Goal: Information Seeking & Learning: Learn about a topic

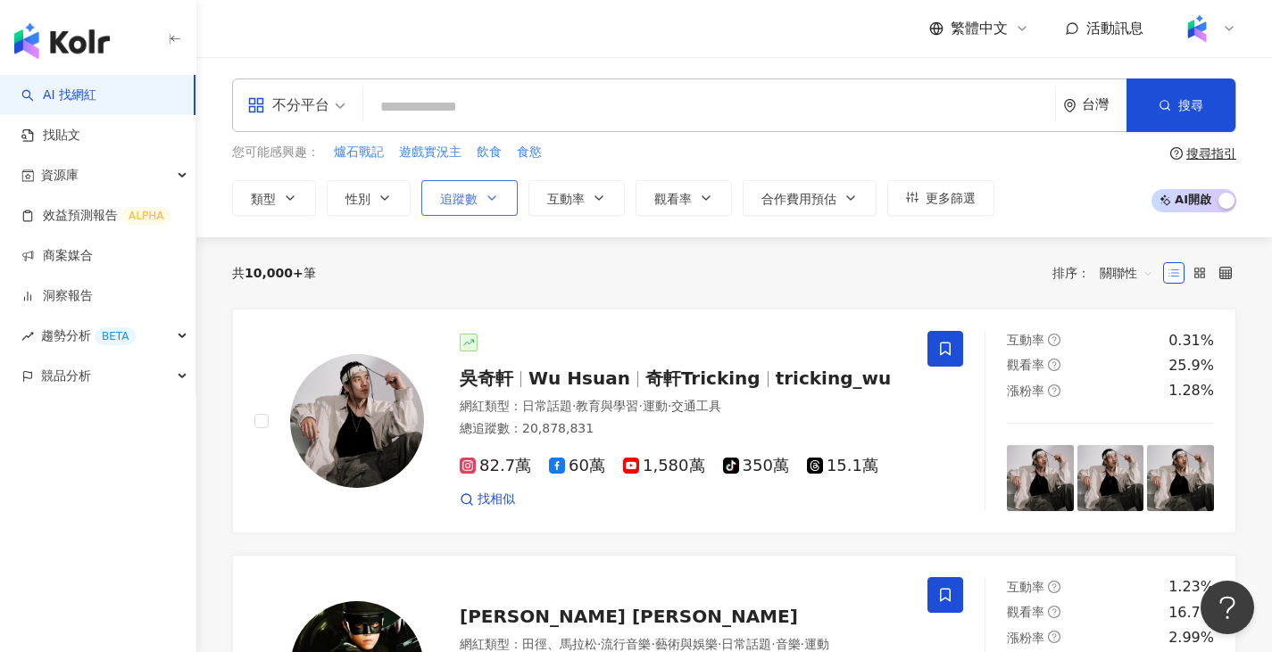
click at [486, 195] on icon "button" at bounding box center [492, 198] width 14 height 14
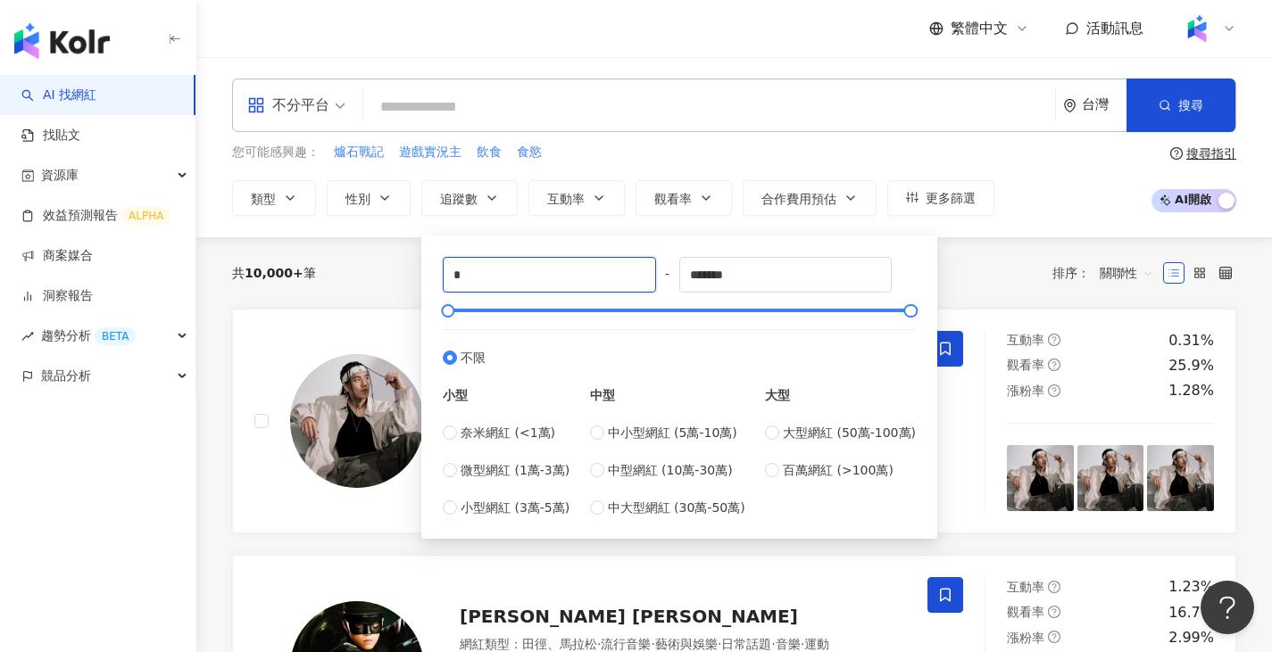
drag, startPoint x: 527, startPoint y: 276, endPoint x: 345, endPoint y: 271, distance: 182.1
type input "*****"
drag, startPoint x: 783, startPoint y: 275, endPoint x: 550, endPoint y: 271, distance: 233.8
click at [550, 271] on div "***** - ******* 不限 小型 奈米網紅 (<1萬) 微型網紅 (1萬-3萬) 小型網紅 (3萬-5萬) 中型 中小型網紅 (5萬-10萬) 中型…" at bounding box center [679, 387] width 473 height 261
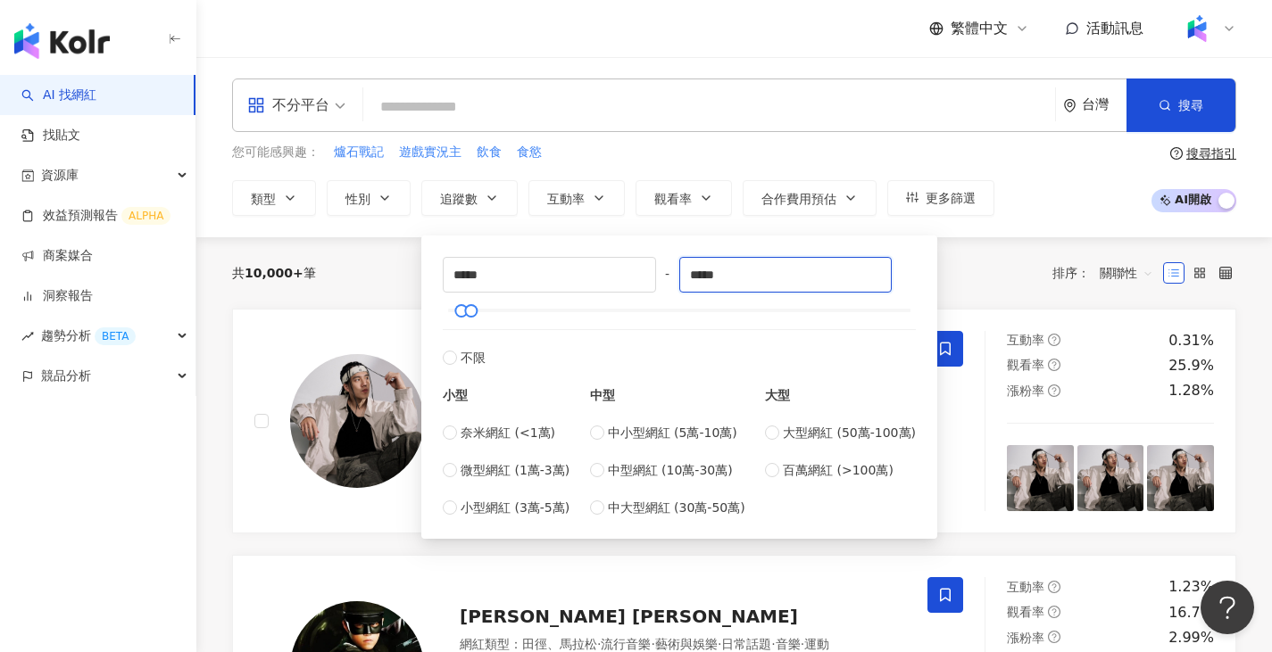
type input "*****"
click at [391, 256] on div "共 10,000+ 筆 排序： 關聯性" at bounding box center [734, 272] width 1004 height 71
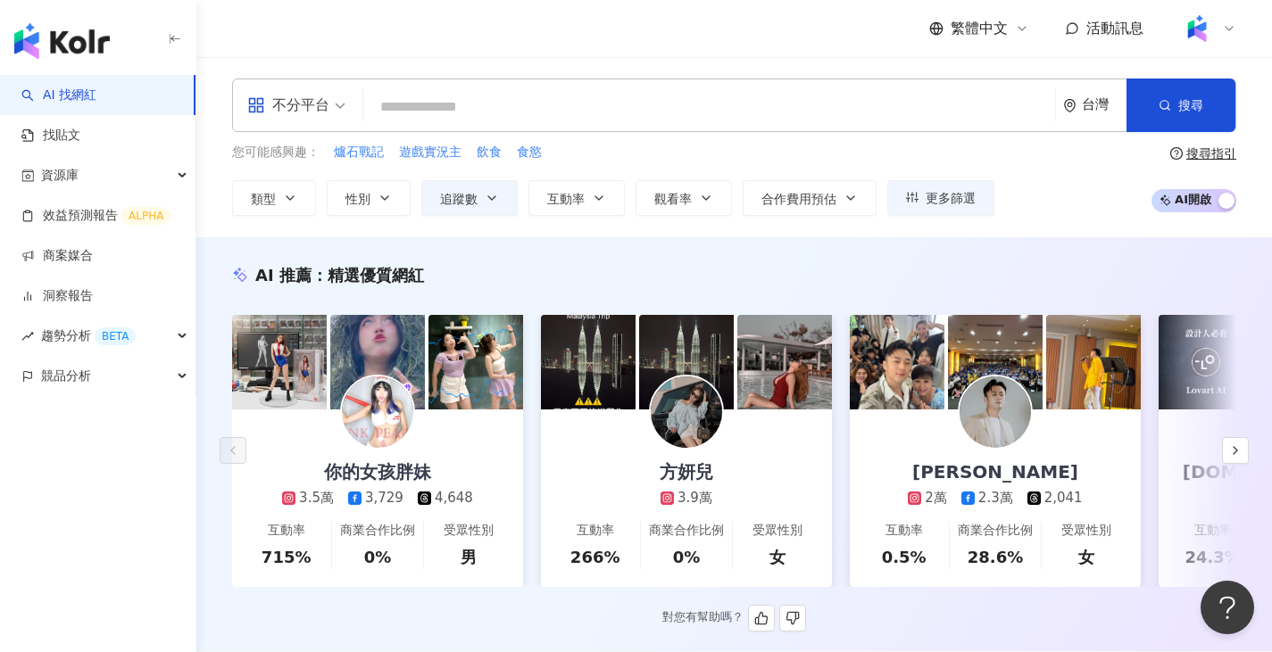
click at [967, 609] on div "AI 推薦 ： 精選優質網紅 你的女孩胖妹 3.5萬 3,729 4,648 互動率 715% 商業合作比例 0% 受眾性別 男 方妍兒 3.9萬 互動率 2…" at bounding box center [733, 448] width 1075 height 368
click at [327, 109] on div "不分平台" at bounding box center [288, 105] width 82 height 29
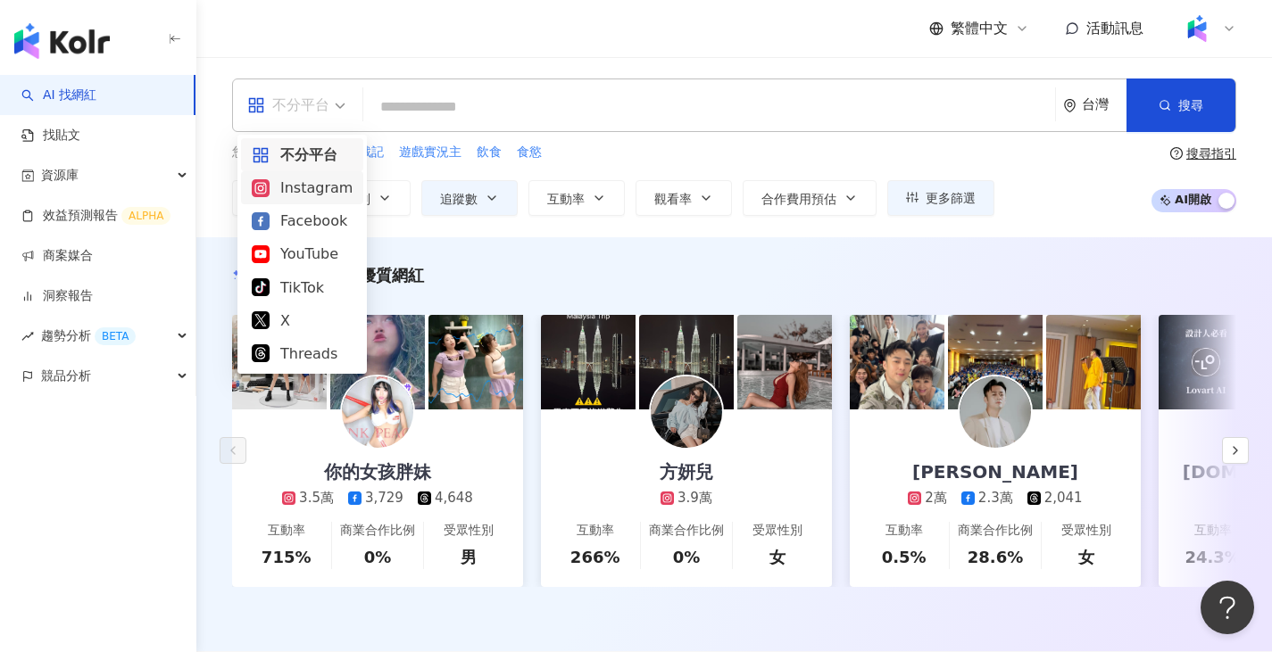
click at [329, 189] on div "Instagram" at bounding box center [302, 188] width 101 height 22
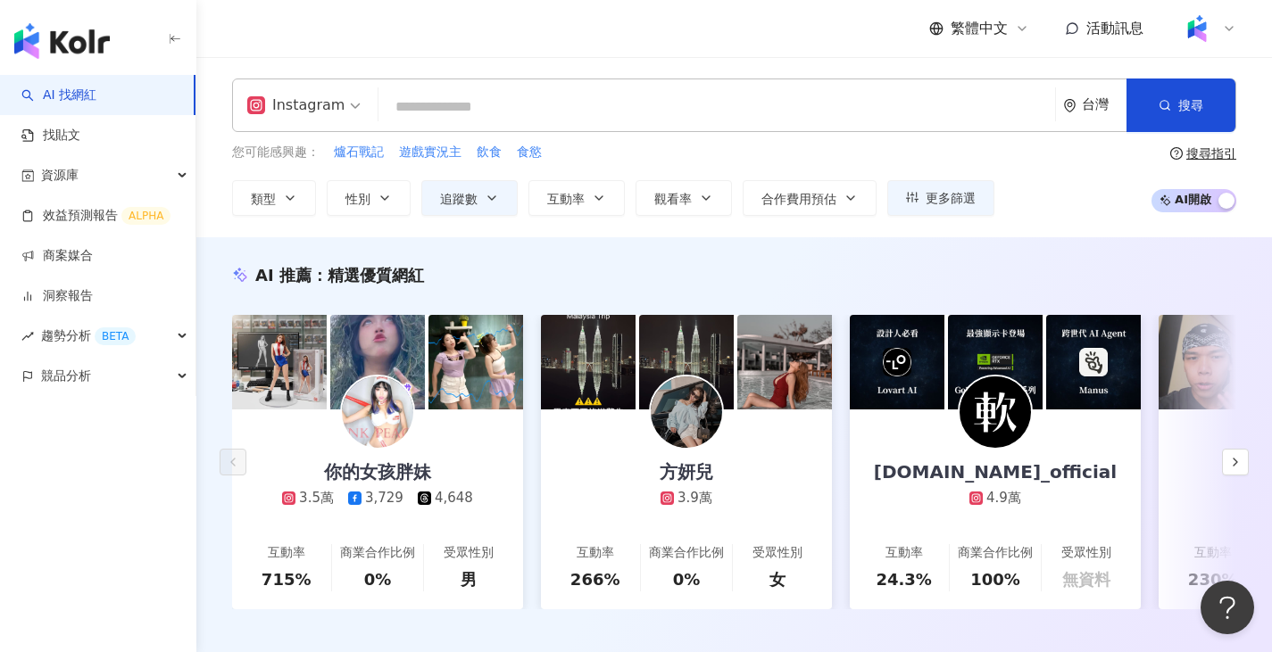
click at [468, 100] on input "search" at bounding box center [716, 107] width 662 height 34
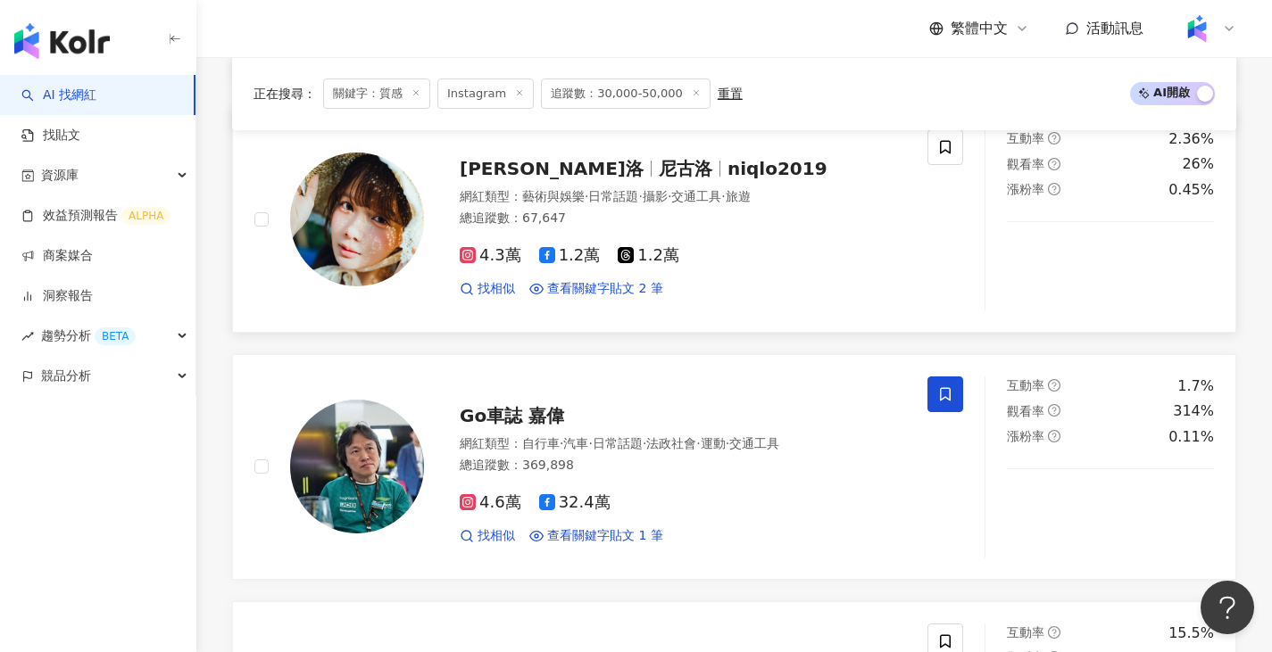
scroll to position [1440, 0]
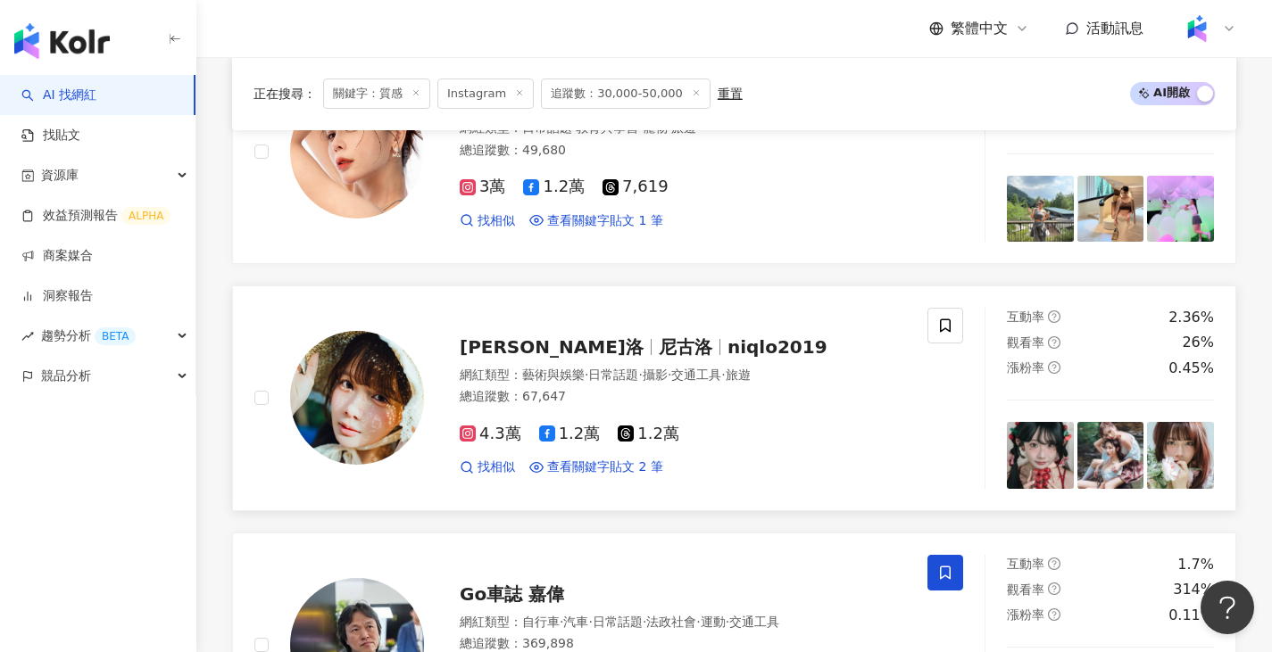
type input "**"
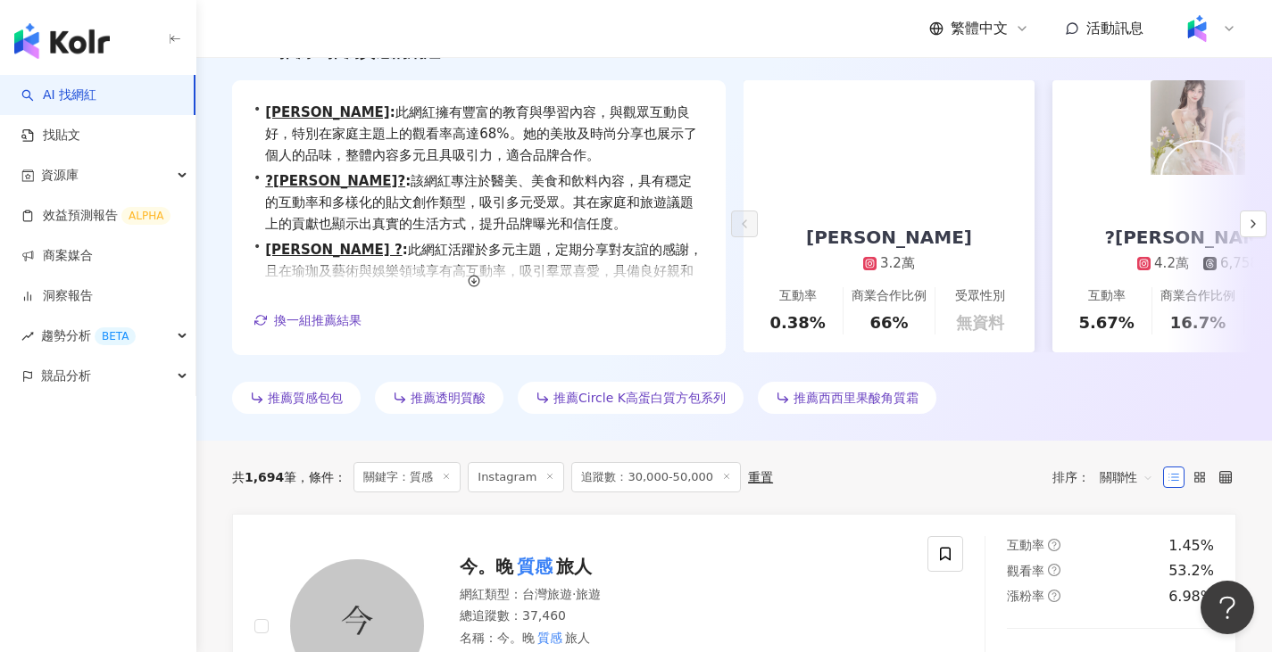
scroll to position [12, 0]
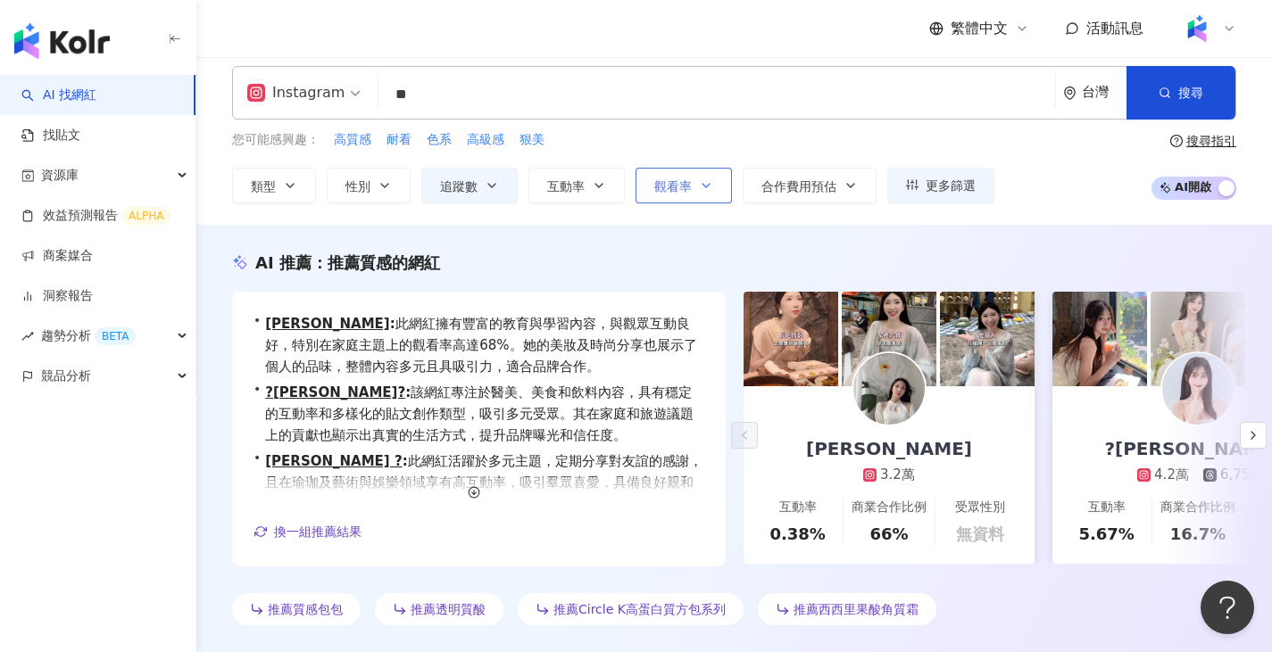
click at [696, 193] on button "觀看率" at bounding box center [683, 186] width 96 height 36
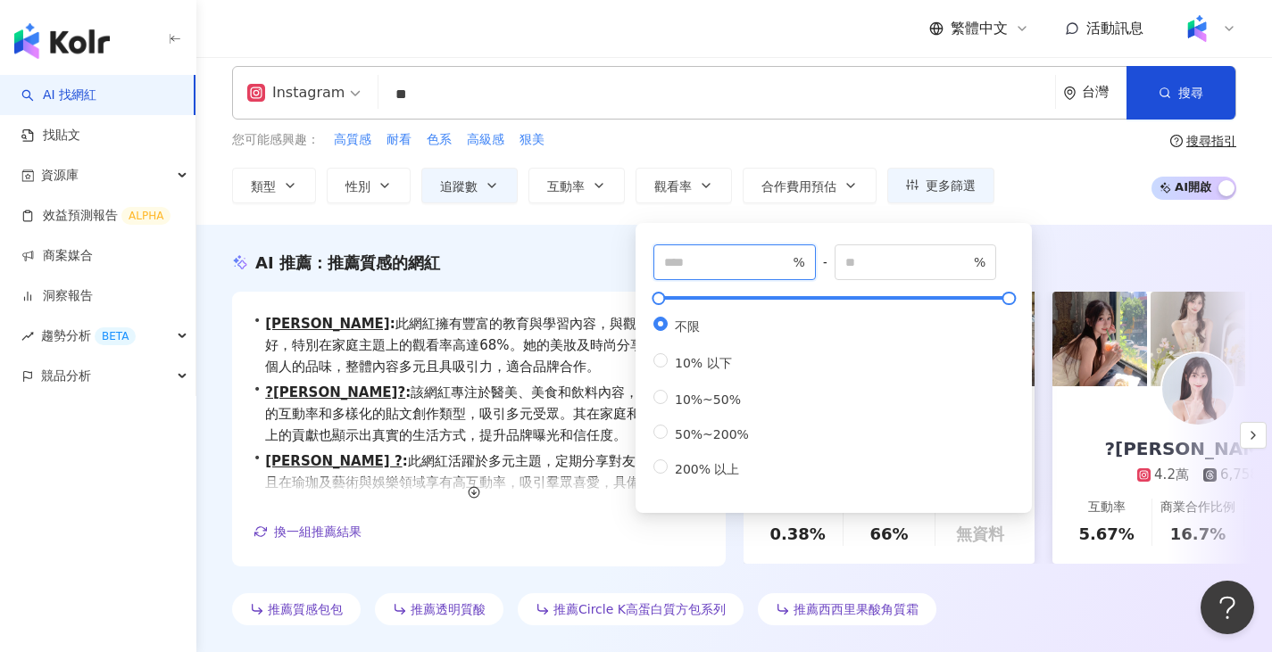
click at [731, 266] on input "number" at bounding box center [726, 263] width 125 height 20
type input "**"
click at [568, 179] on span "互動率" at bounding box center [565, 186] width 37 height 14
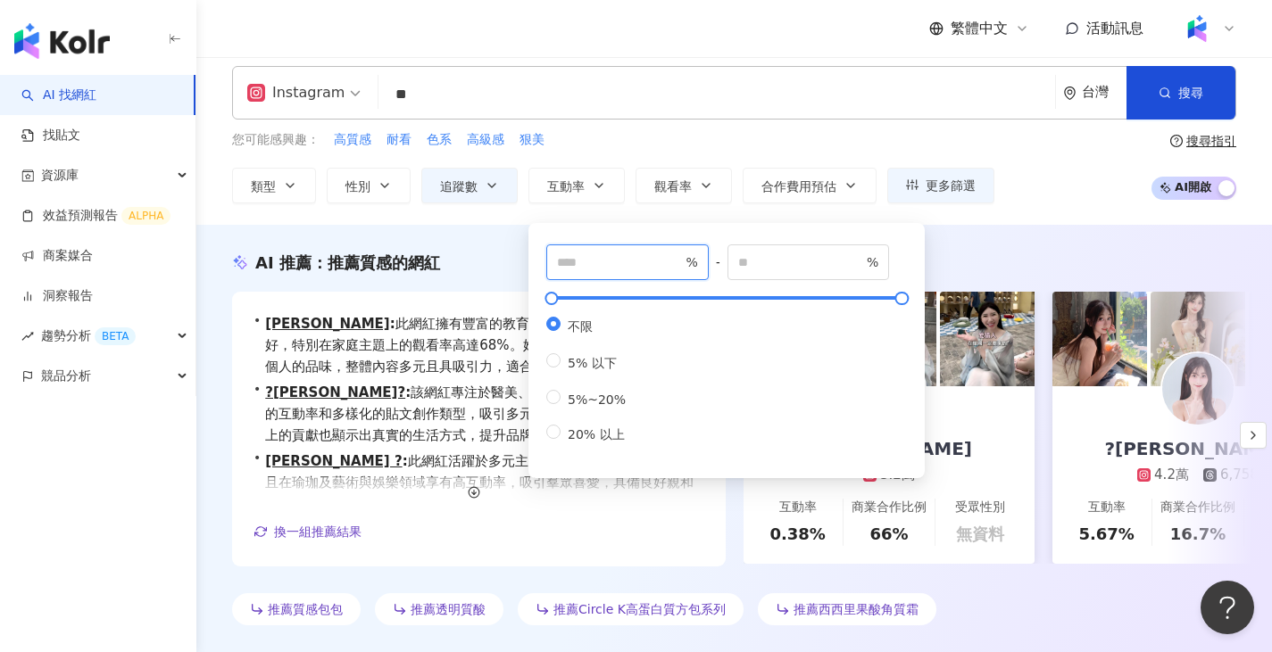
click at [632, 258] on input "number" at bounding box center [619, 263] width 125 height 20
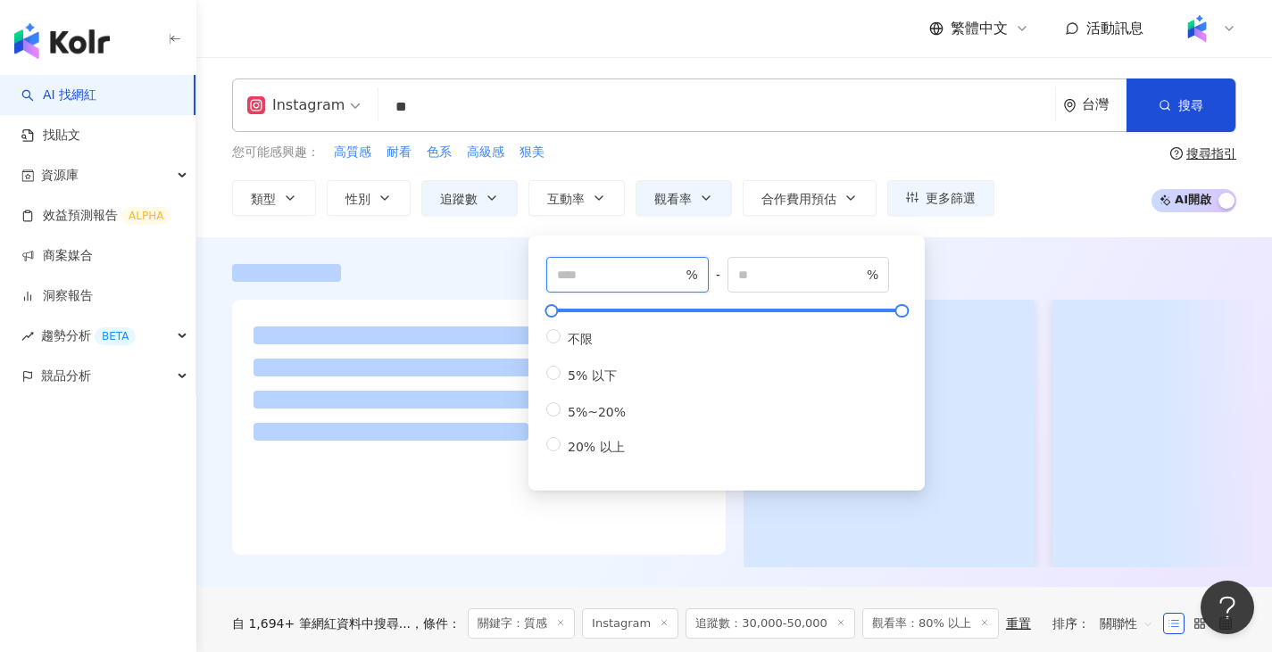
type input "*"
click at [754, 142] on div "Instagram ** 台灣 搜尋 7c052d61-bb54-4574-8980-145948fafc19 b3d07c6b-a7d0-4cb0-86fd…" at bounding box center [733, 147] width 1075 height 137
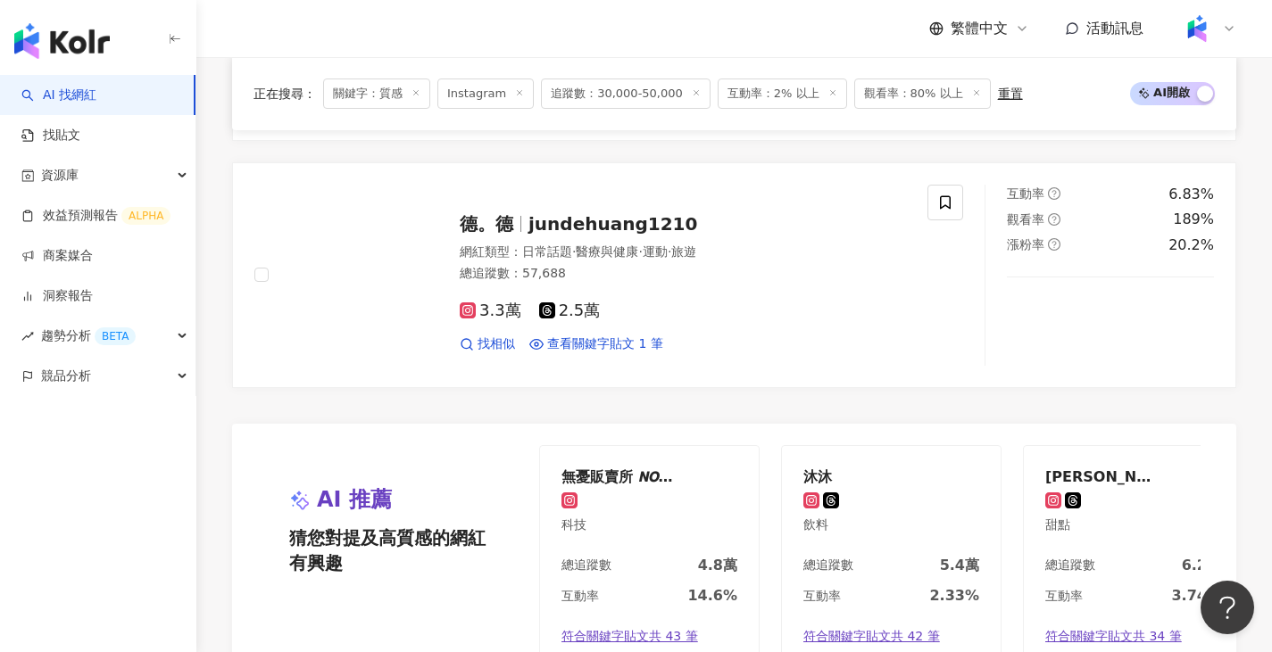
scroll to position [3302, 0]
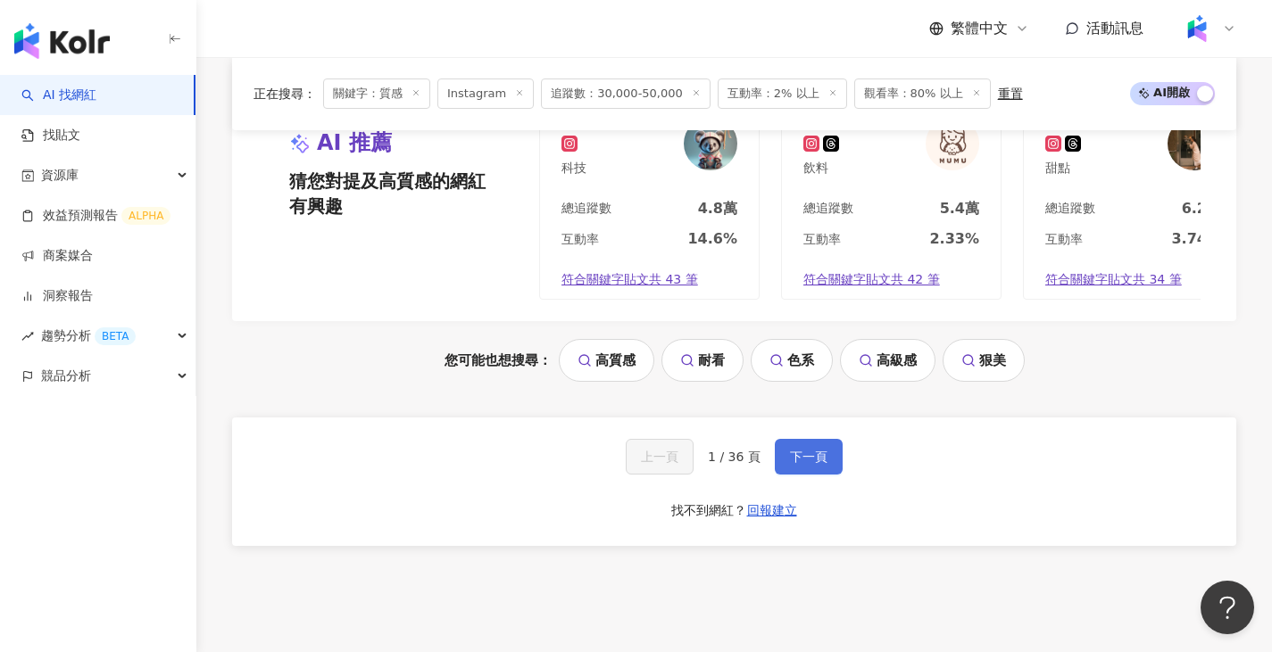
click at [814, 464] on span "下一頁" at bounding box center [808, 457] width 37 height 14
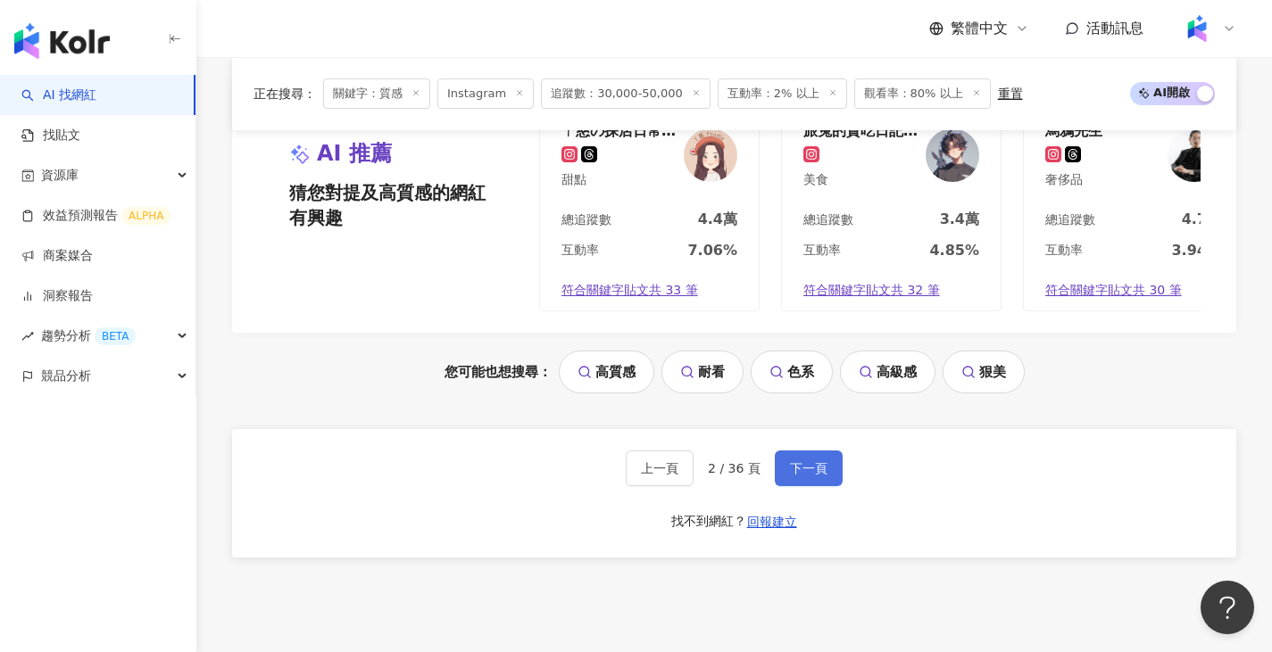
click at [803, 476] on span "下一頁" at bounding box center [808, 468] width 37 height 14
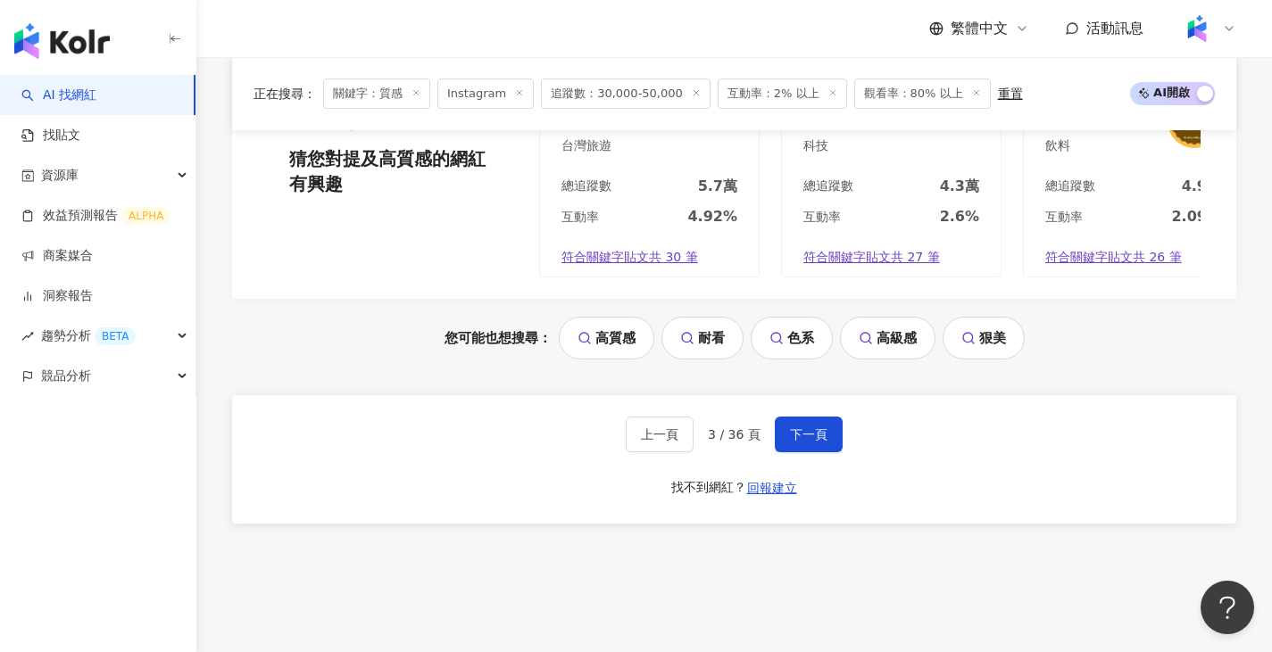
scroll to position [3391, 0]
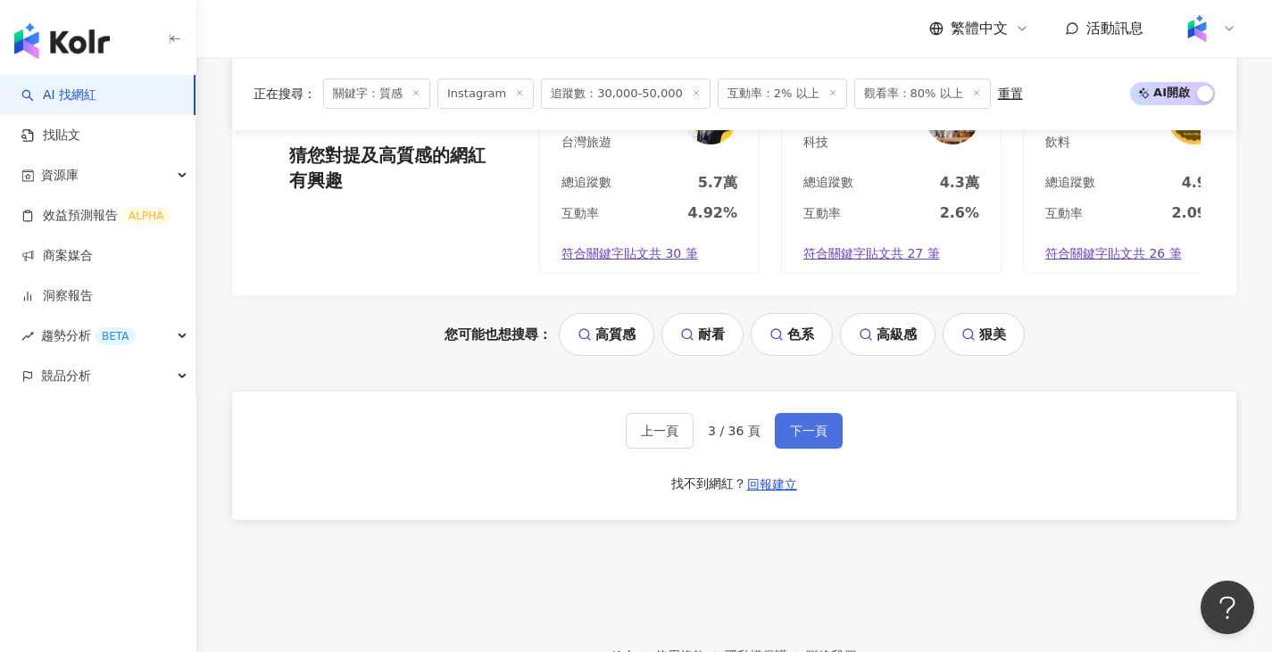
click at [817, 438] on span "下一頁" at bounding box center [808, 431] width 37 height 14
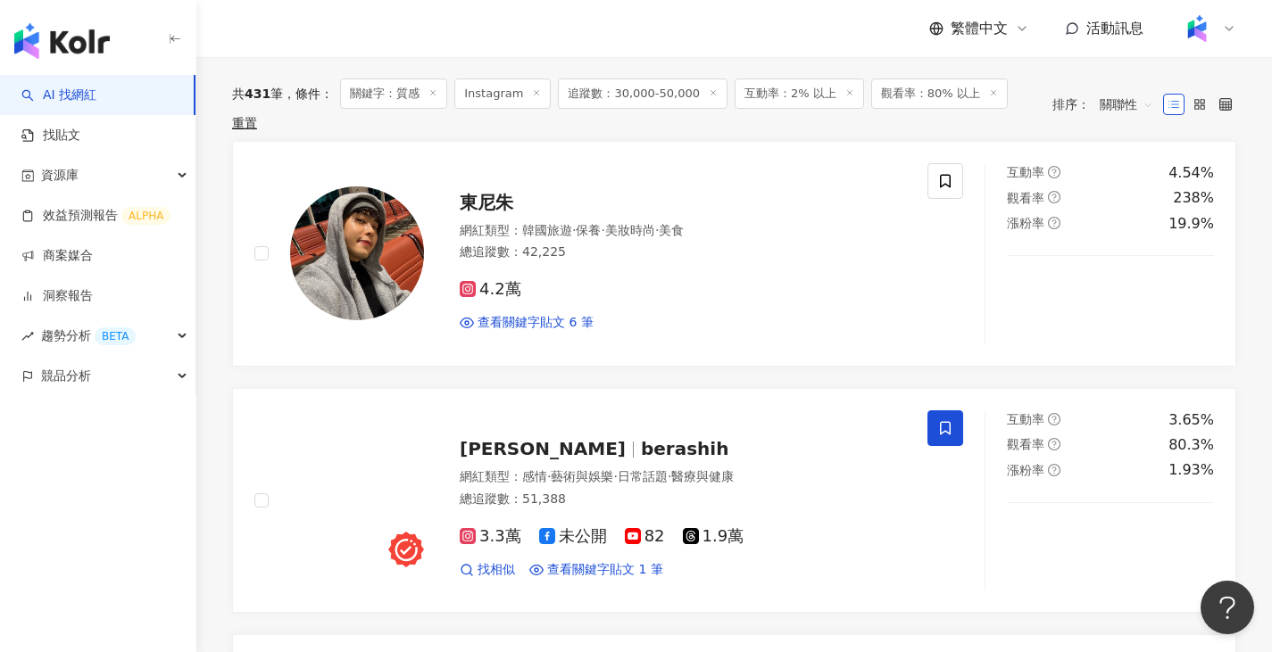
scroll to position [357, 0]
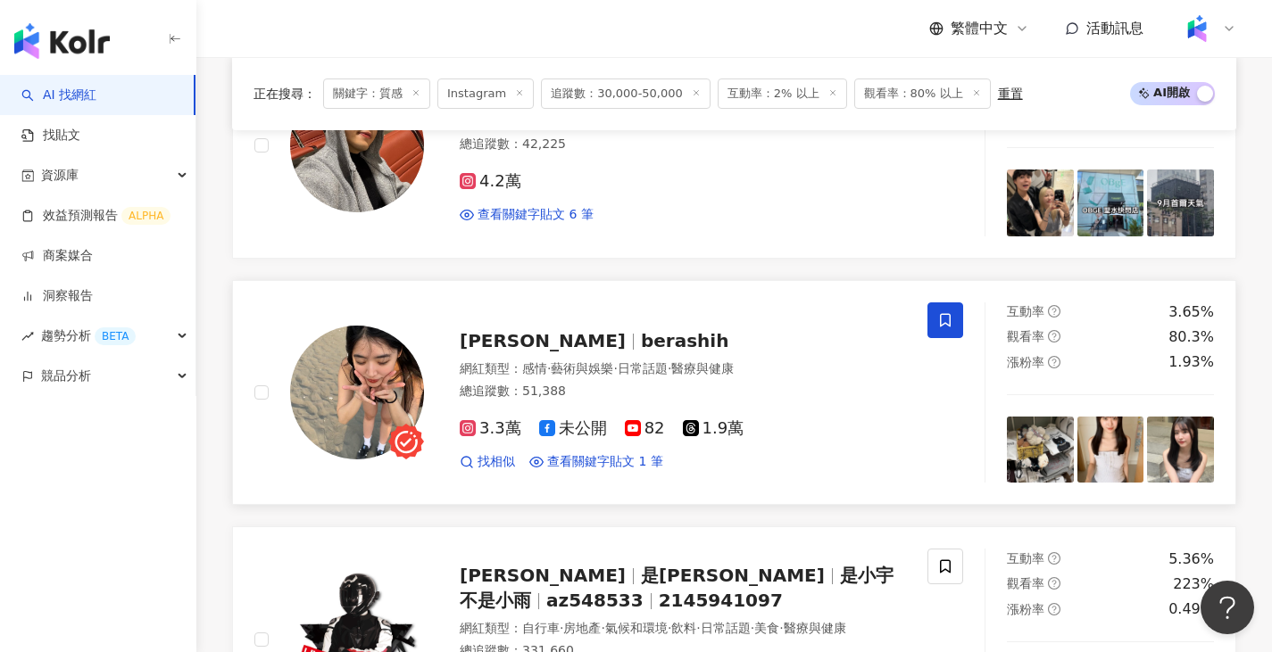
drag, startPoint x: 517, startPoint y: 347, endPoint x: 548, endPoint y: 357, distance: 32.7
click at [548, 357] on div "施乃寧 berashih 網紅類型 ： 感情 · 藝術與娛樂 · 日常話題 · 醫療與健康 總追蹤數 ： 51,388 3.3萬 未公開 82 1.9萬 找相…" at bounding box center [665, 392] width 482 height 156
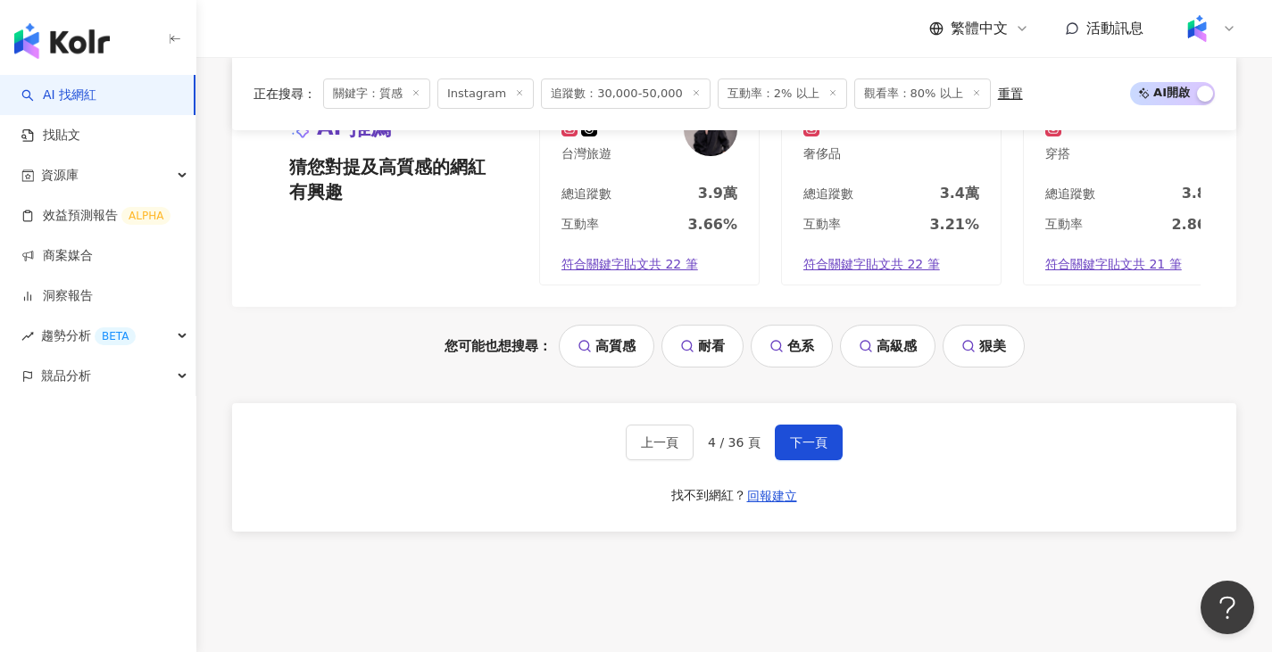
scroll to position [3391, 0]
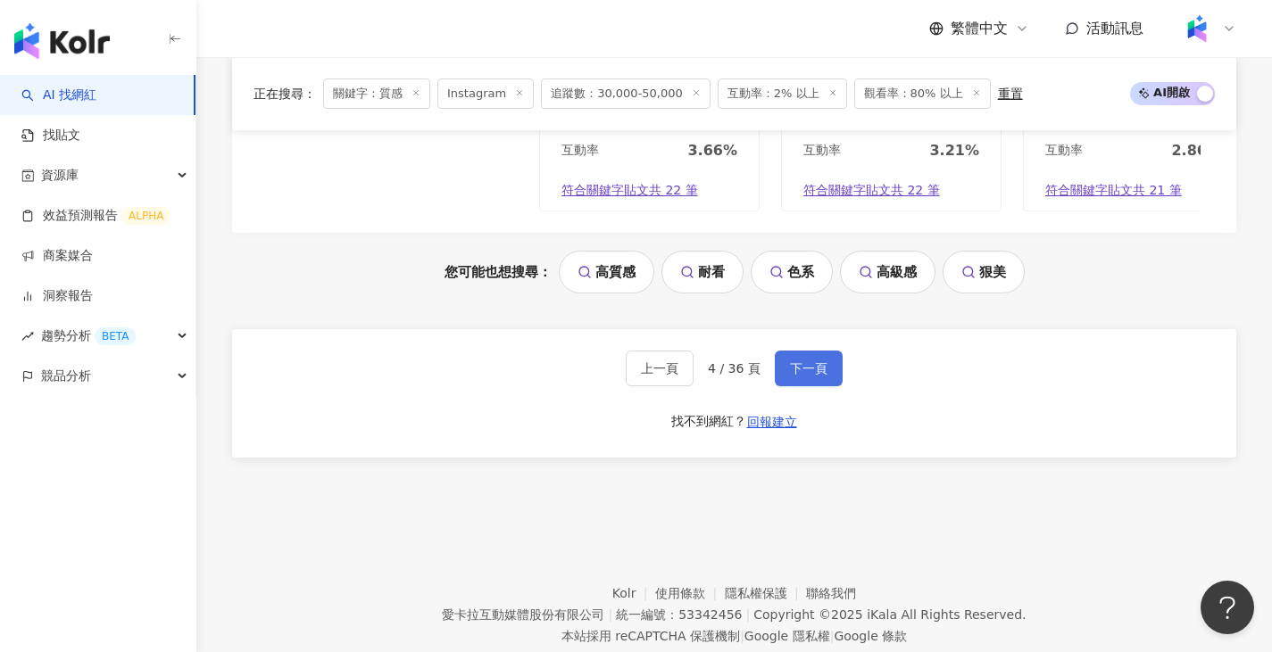
click at [816, 376] on span "下一頁" at bounding box center [808, 368] width 37 height 14
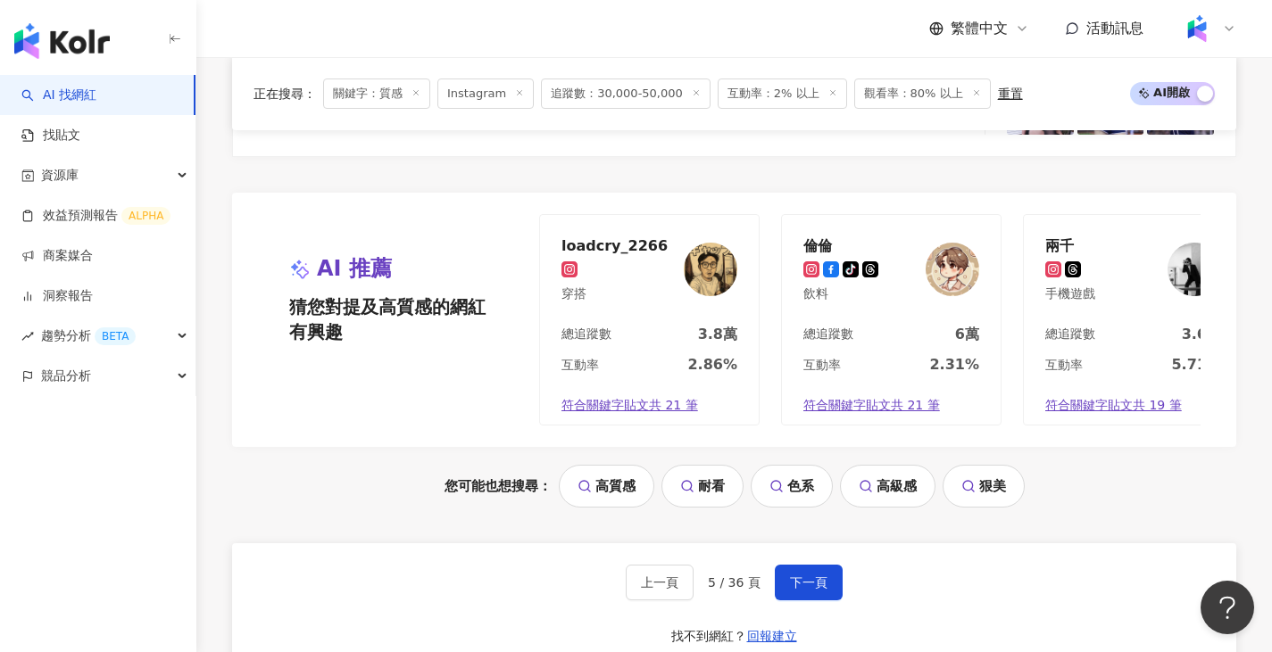
scroll to position [3212, 0]
click at [799, 589] on span "下一頁" at bounding box center [808, 582] width 37 height 14
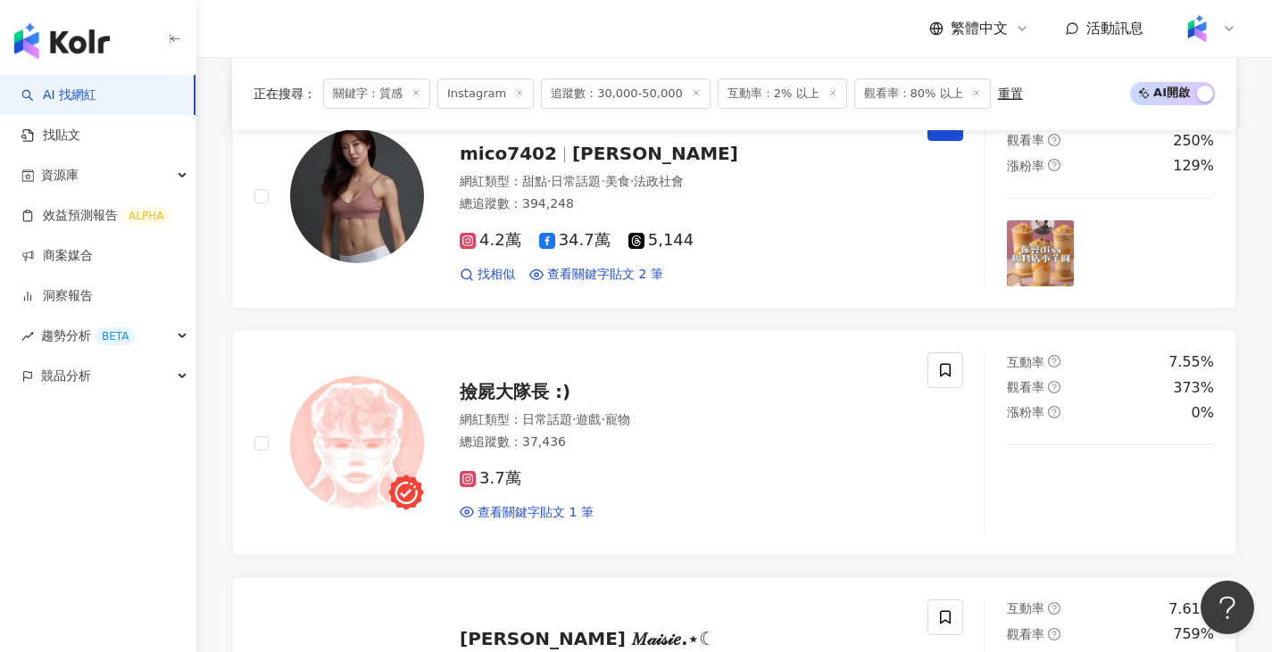
scroll to position [3356, 0]
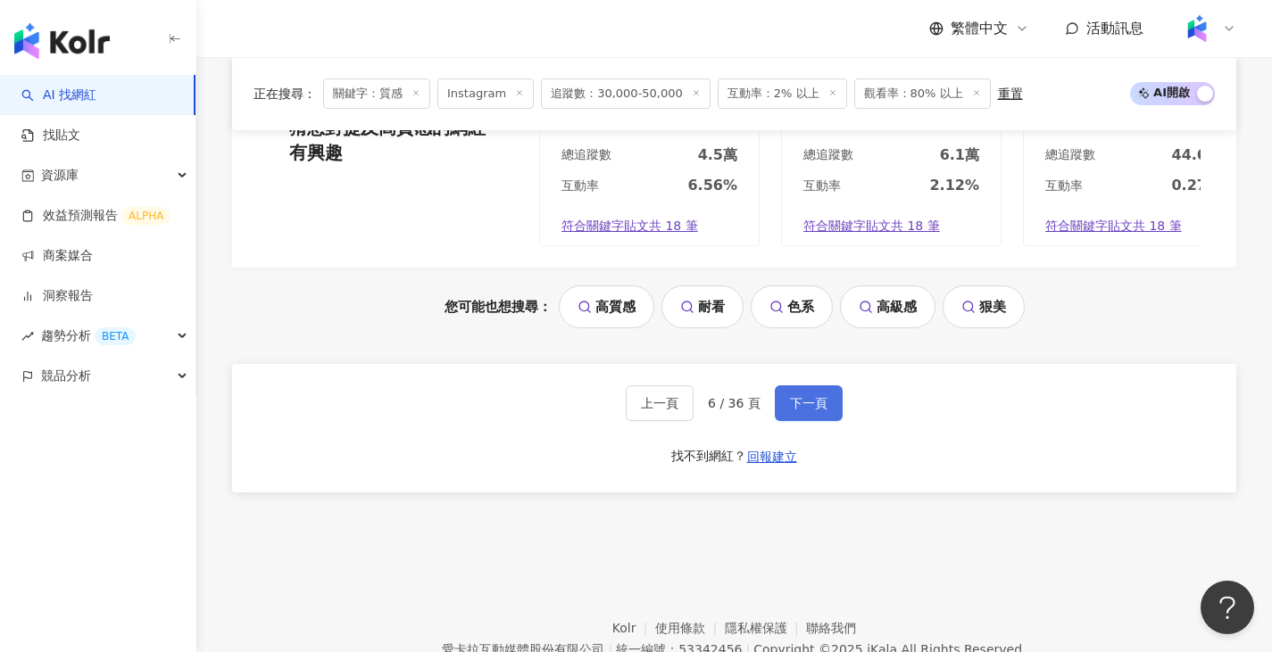
drag, startPoint x: 808, startPoint y: 414, endPoint x: 814, endPoint y: 429, distance: 16.4
click at [808, 410] on span "下一頁" at bounding box center [808, 403] width 37 height 14
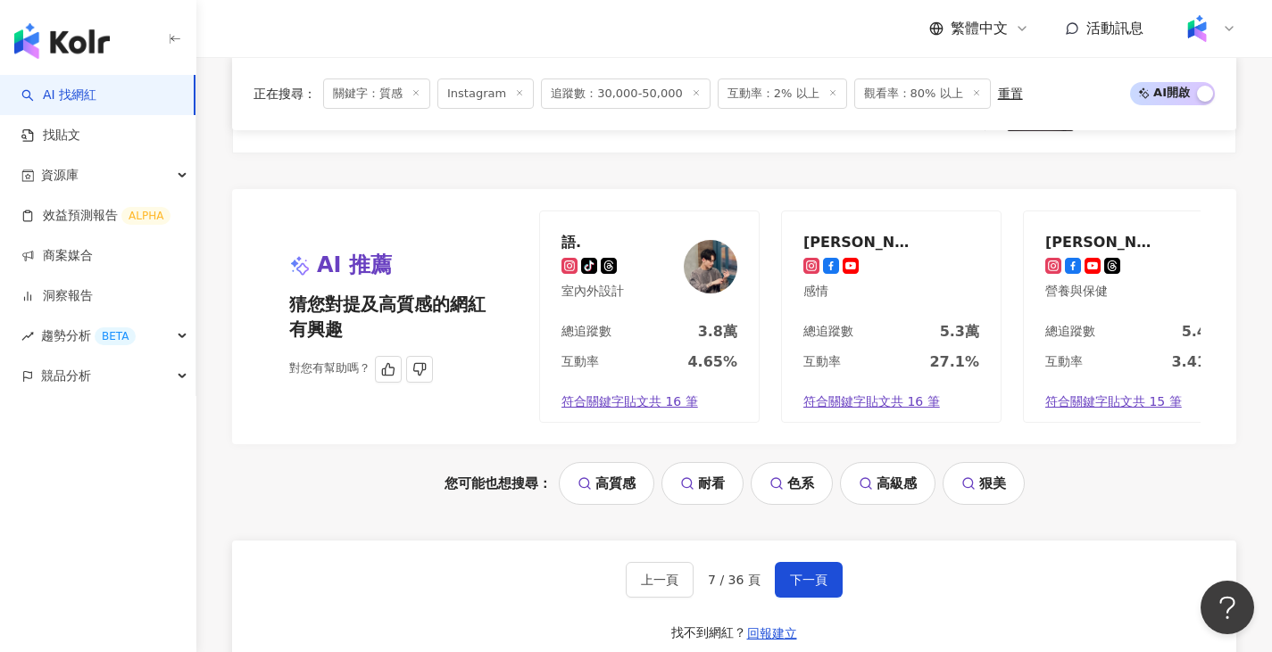
scroll to position [3220, 0]
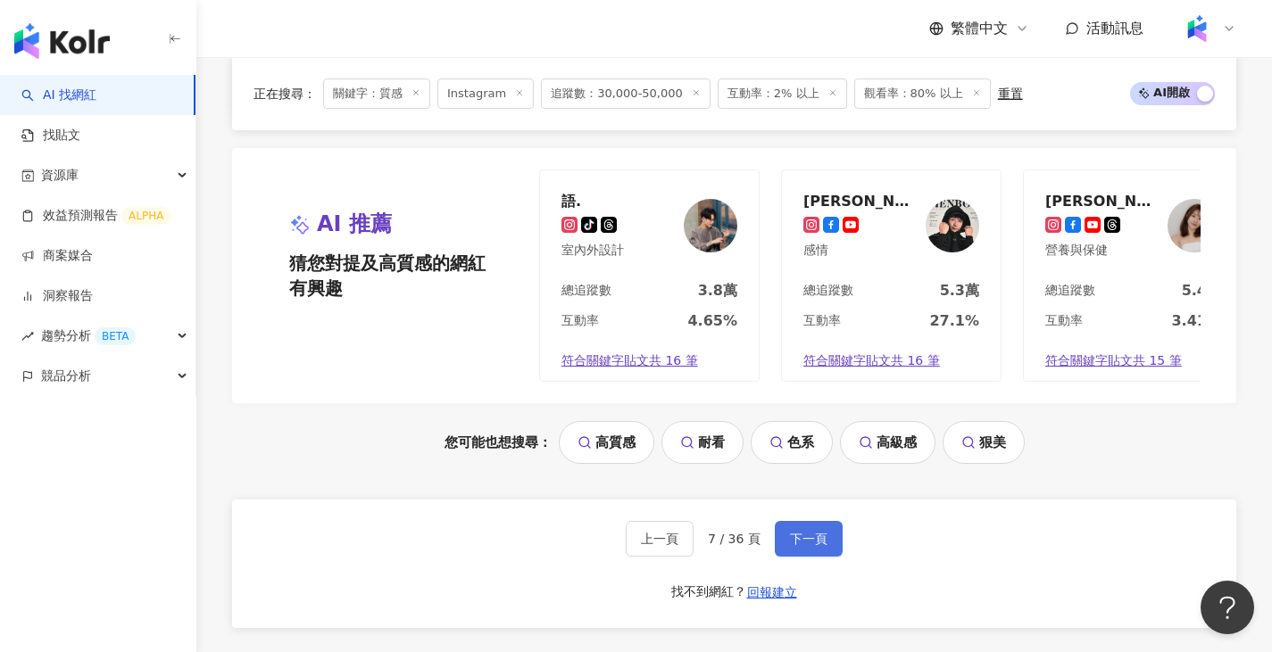
click at [815, 546] on span "下一頁" at bounding box center [808, 539] width 37 height 14
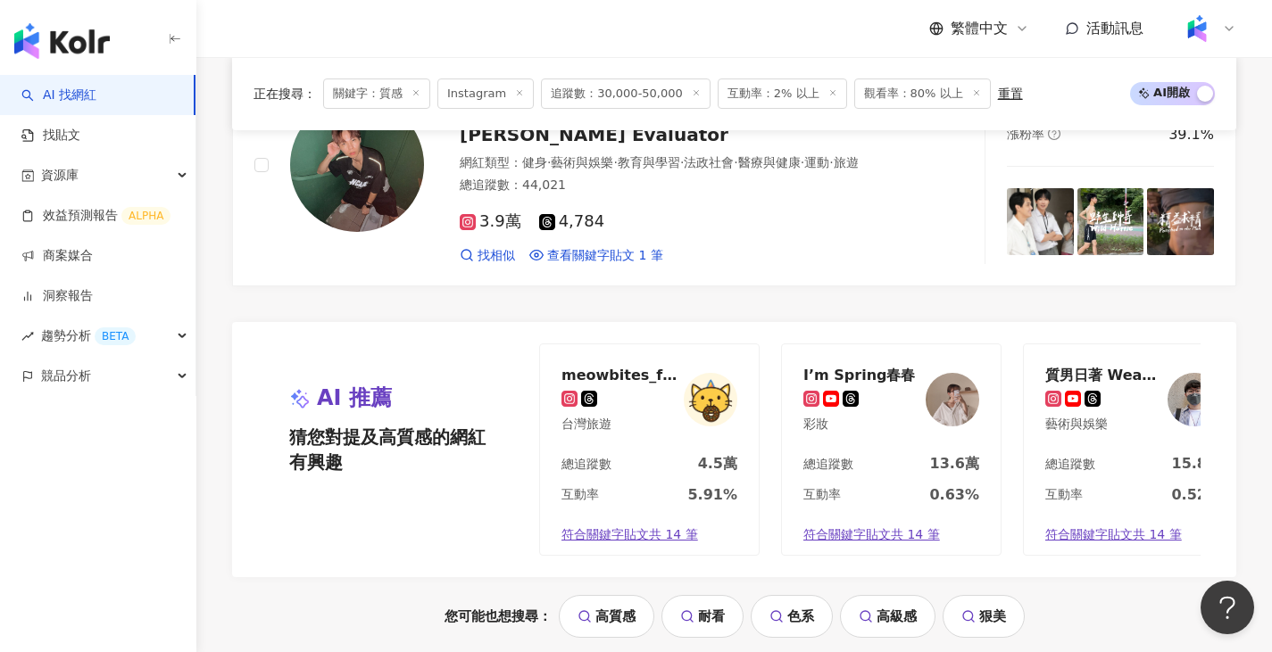
scroll to position [3302, 0]
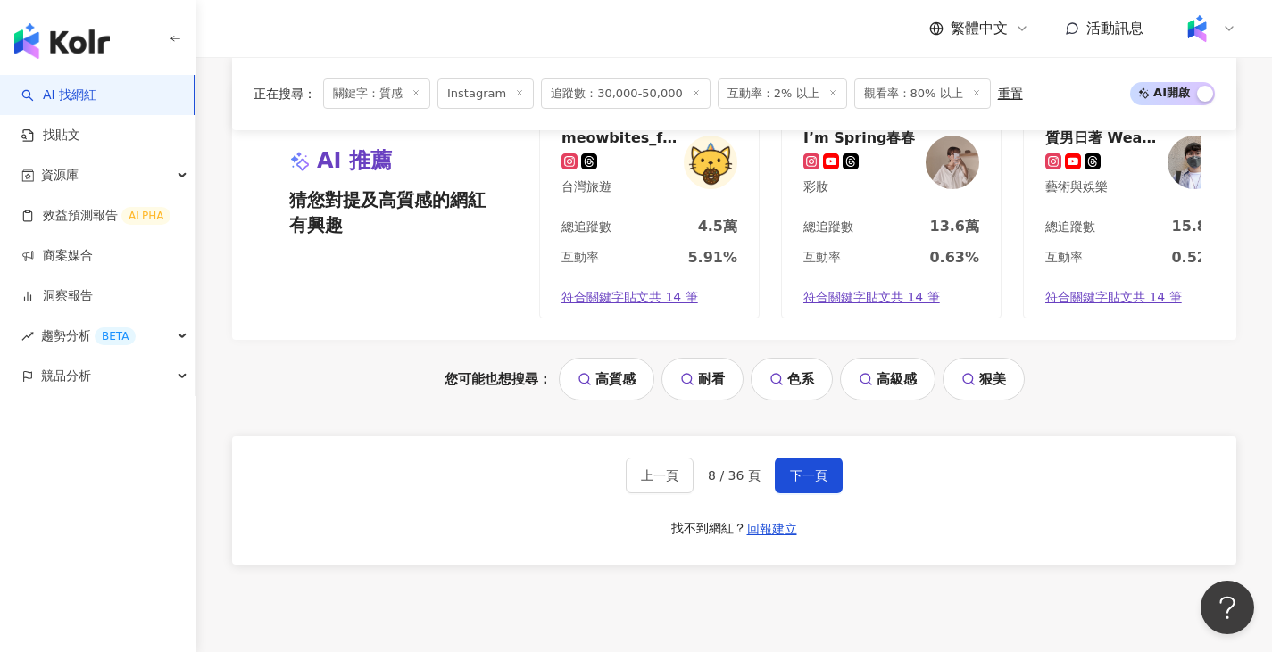
click at [781, 459] on div "上一頁 8 / 36 頁 下一頁 找不到網紅？ 回報建立" at bounding box center [734, 500] width 1004 height 128
click at [800, 492] on button "下一頁" at bounding box center [809, 476] width 68 height 36
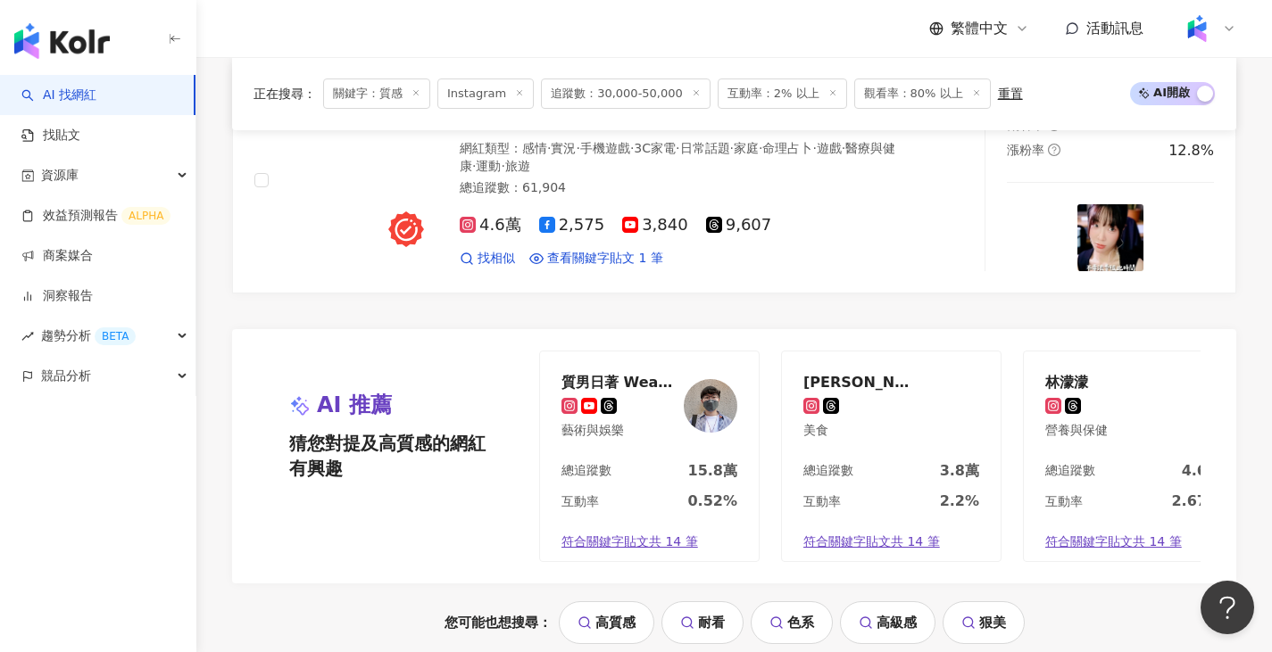
scroll to position [3212, 0]
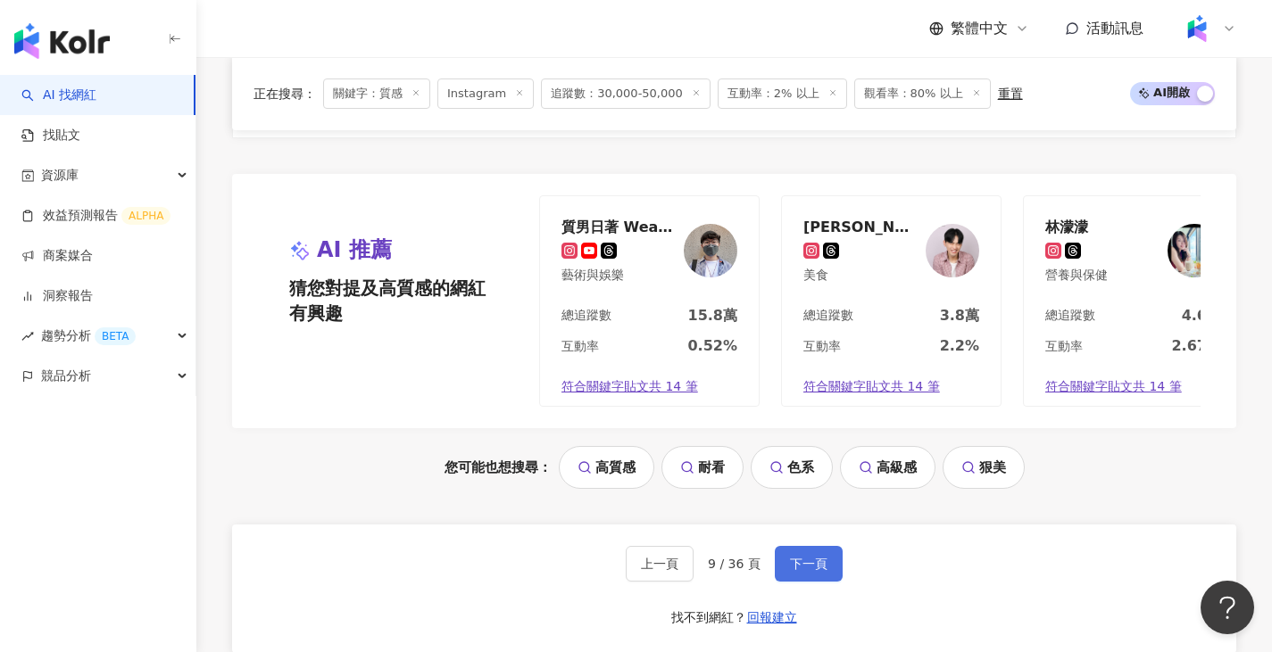
click at [785, 573] on button "下一頁" at bounding box center [809, 564] width 68 height 36
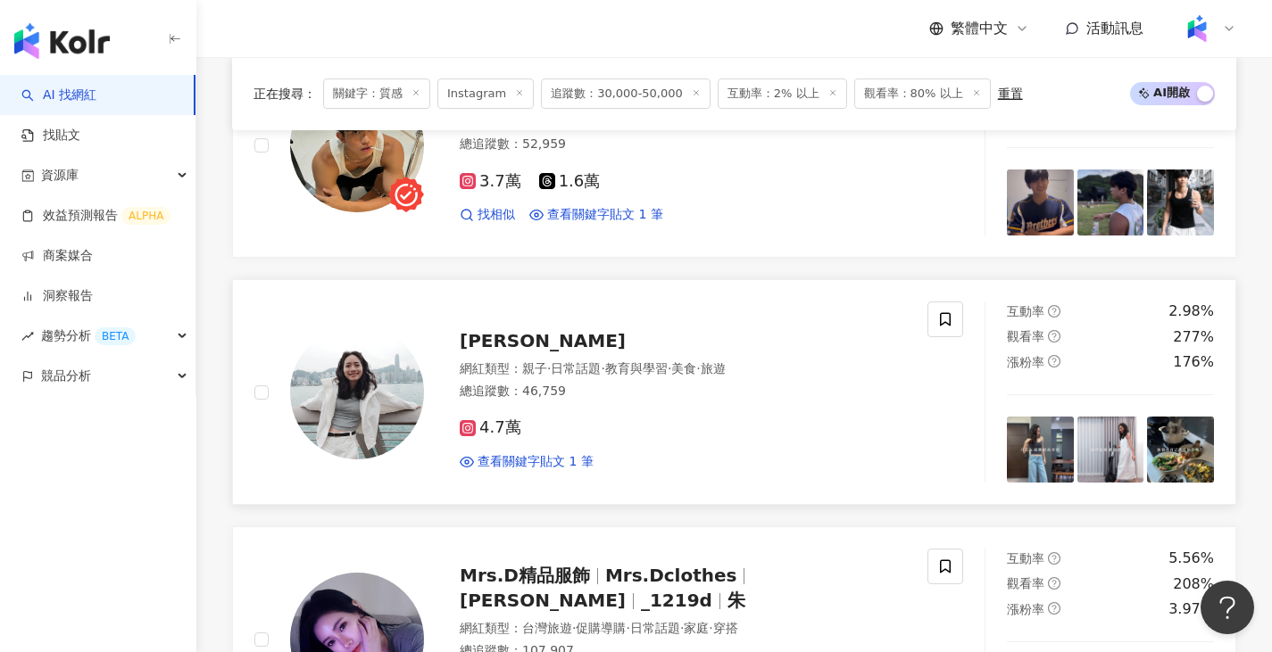
scroll to position [2409, 0]
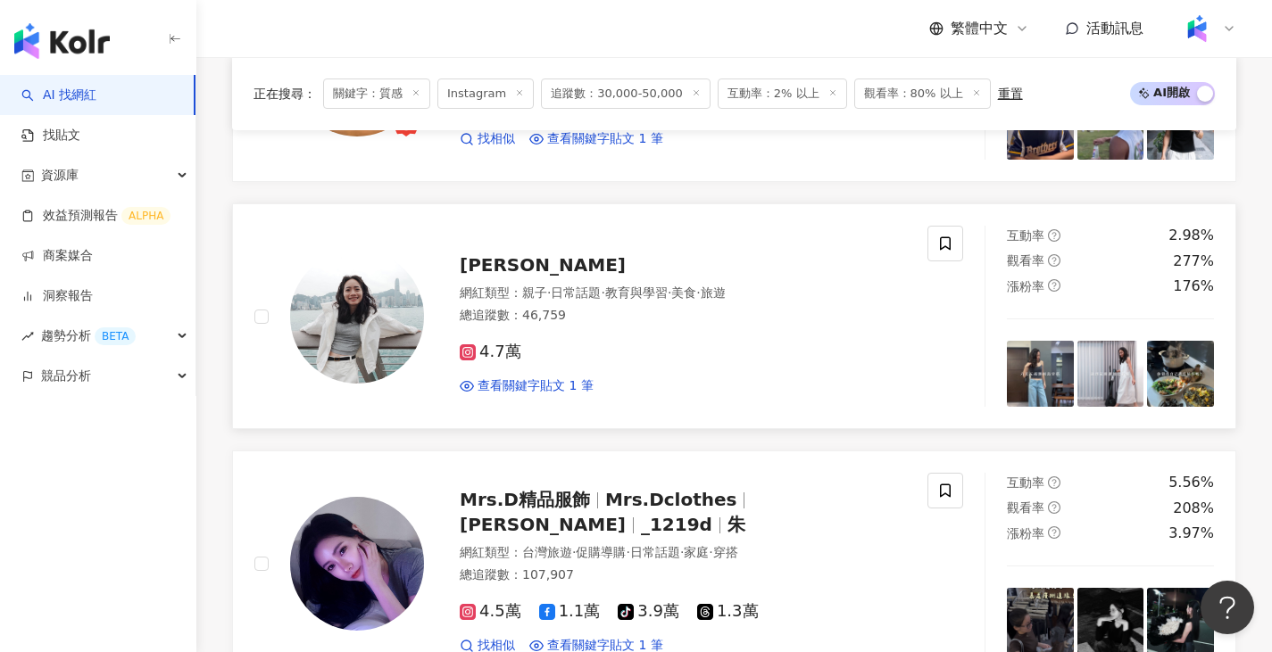
drag, startPoint x: 460, startPoint y: 267, endPoint x: 535, endPoint y: 277, distance: 74.7
click at [535, 277] on div "呂Ami" at bounding box center [683, 265] width 446 height 25
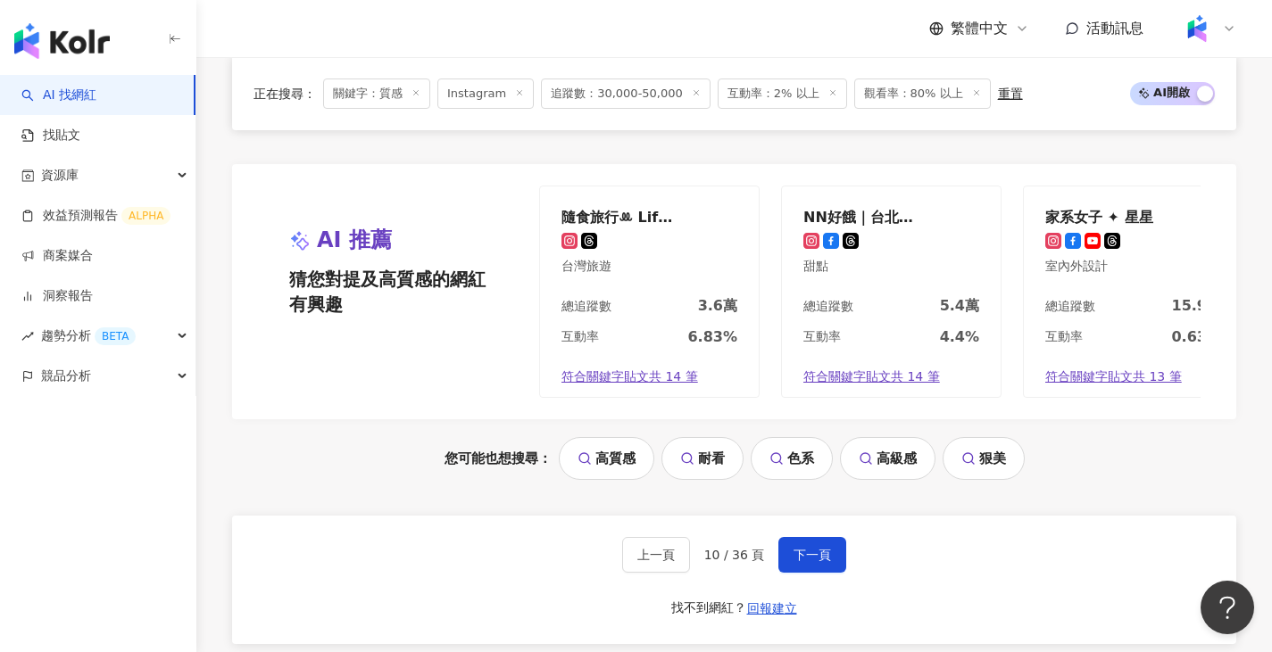
scroll to position [3212, 0]
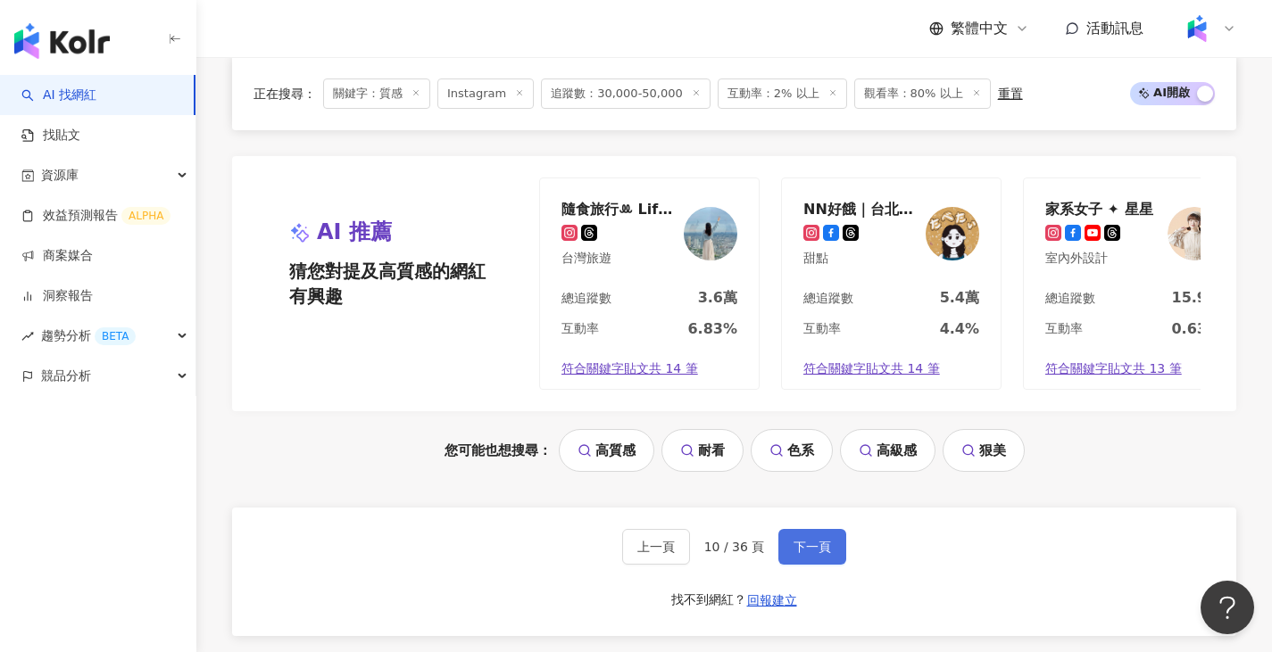
click at [813, 554] on span "下一頁" at bounding box center [811, 547] width 37 height 14
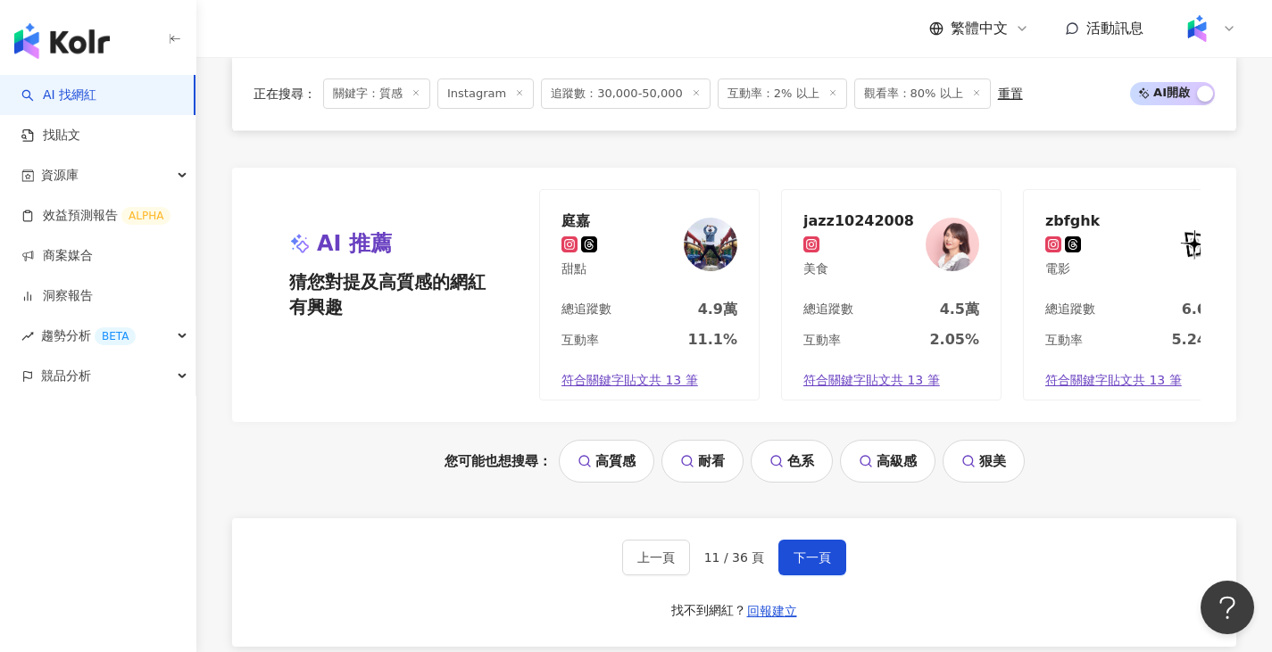
click at [809, 588] on div "上一頁 11 / 36 頁 下一頁 找不到網紅？ 回報建立" at bounding box center [734, 582] width 1004 height 128
click at [811, 565] on span "下一頁" at bounding box center [811, 558] width 37 height 14
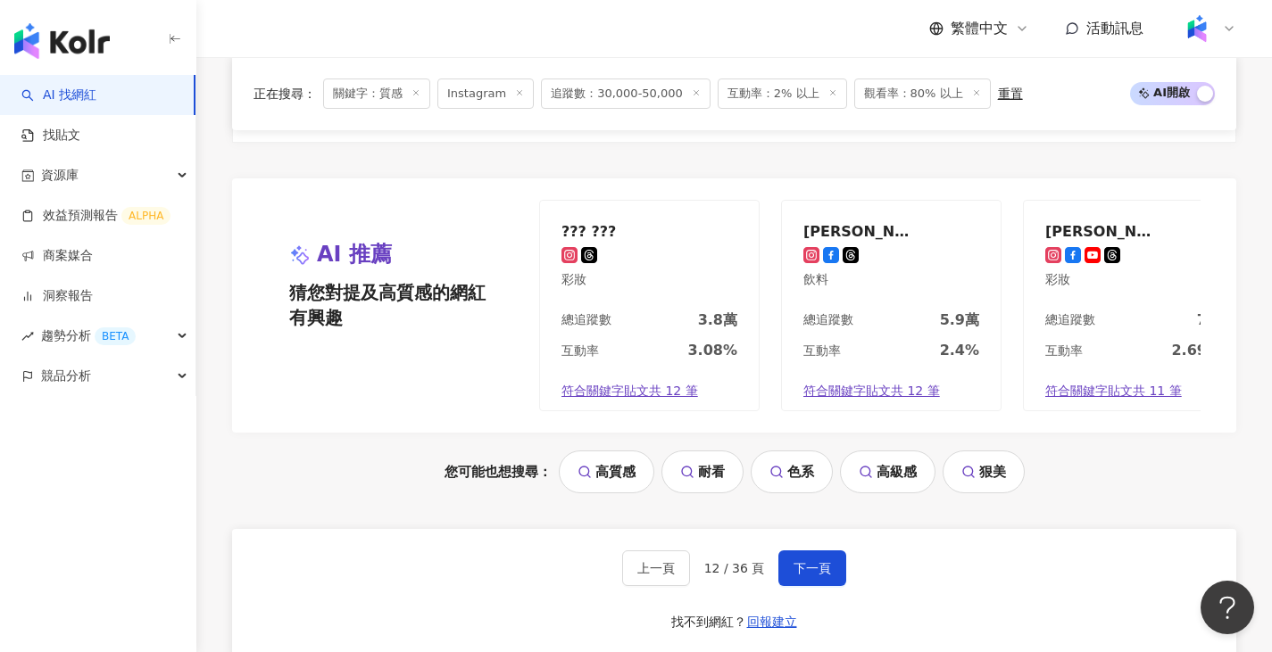
scroll to position [3302, 0]
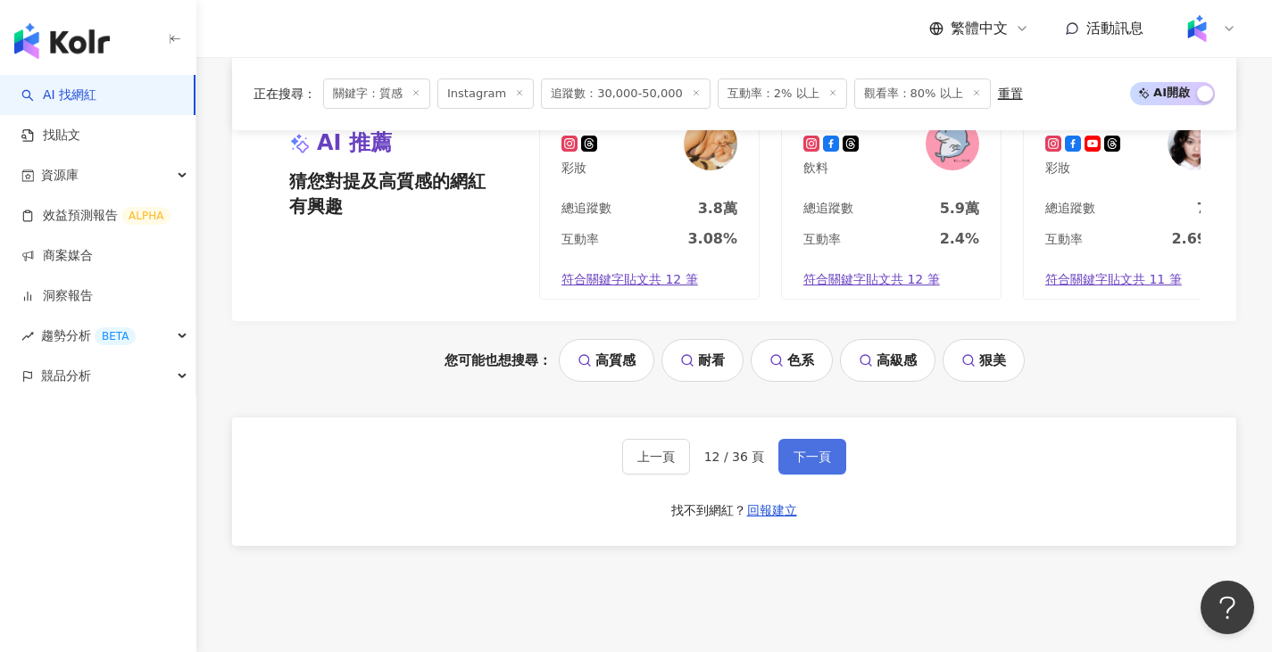
click at [788, 472] on button "下一頁" at bounding box center [812, 457] width 68 height 36
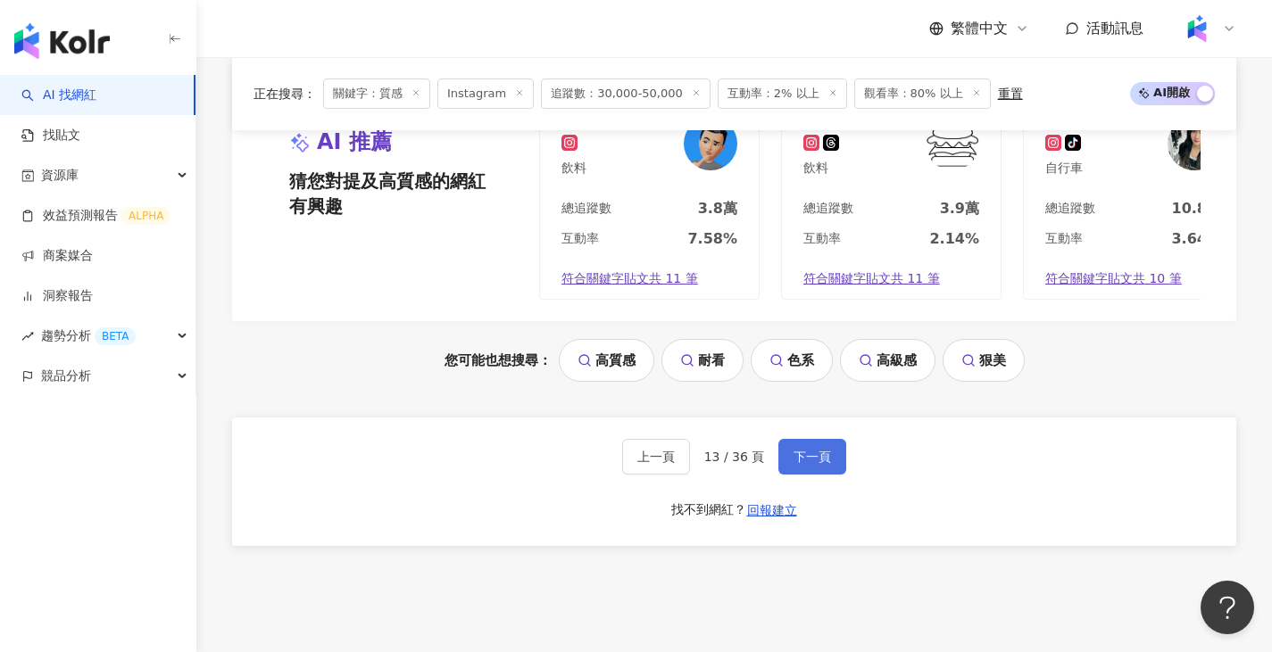
click at [818, 462] on span "下一頁" at bounding box center [811, 457] width 37 height 14
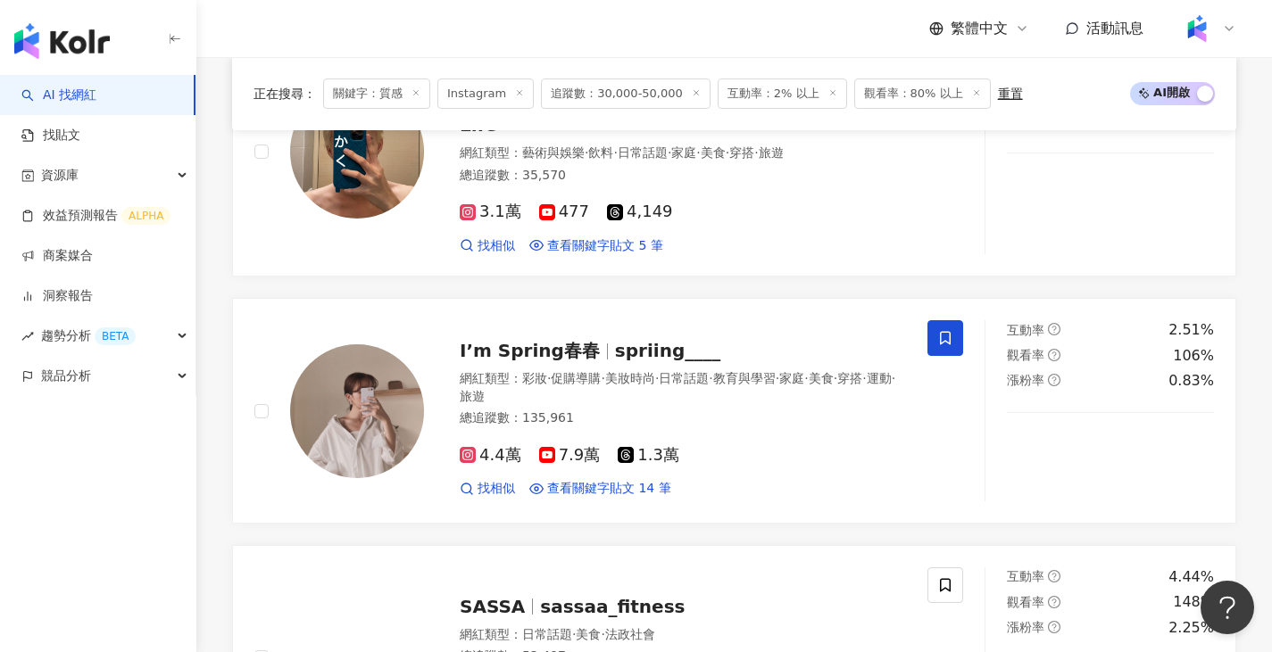
scroll to position [3311, 0]
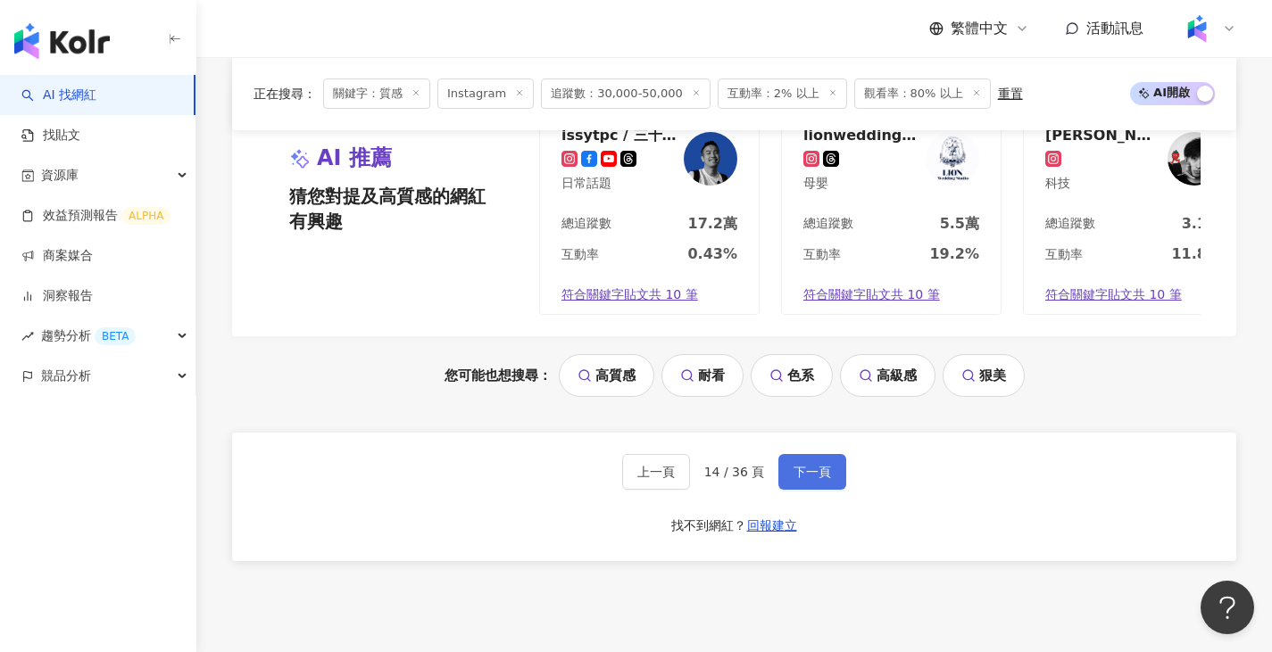
click at [816, 473] on span "下一頁" at bounding box center [811, 472] width 37 height 14
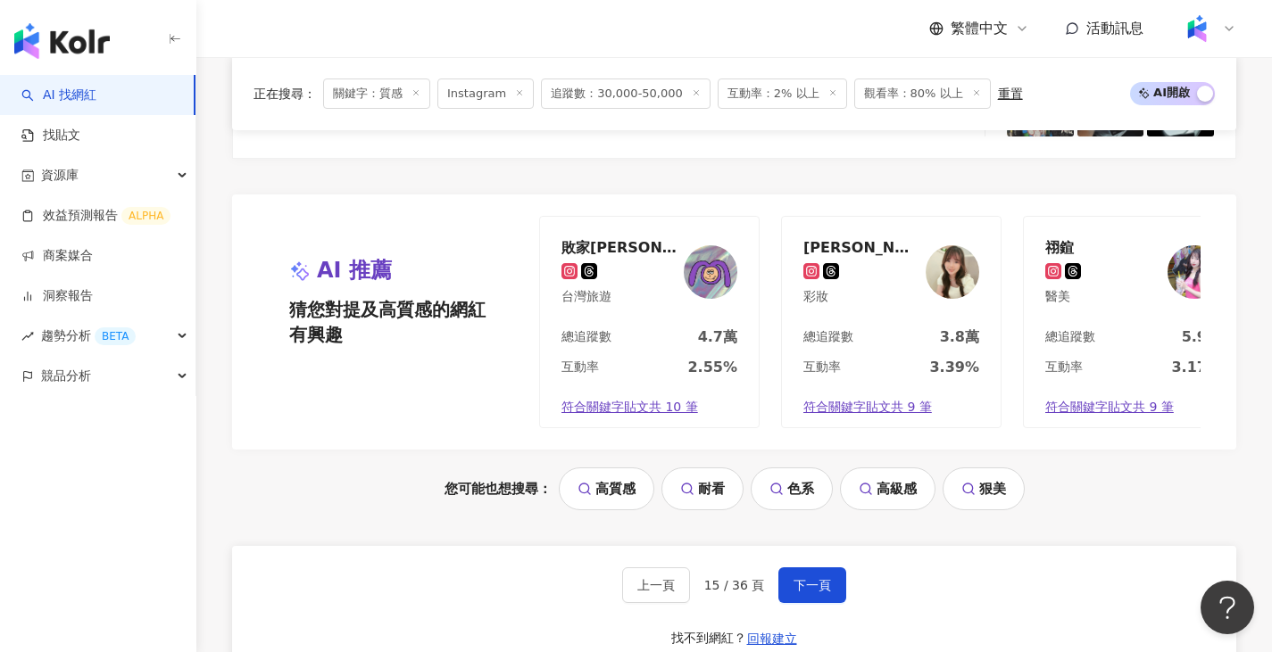
scroll to position [3302, 0]
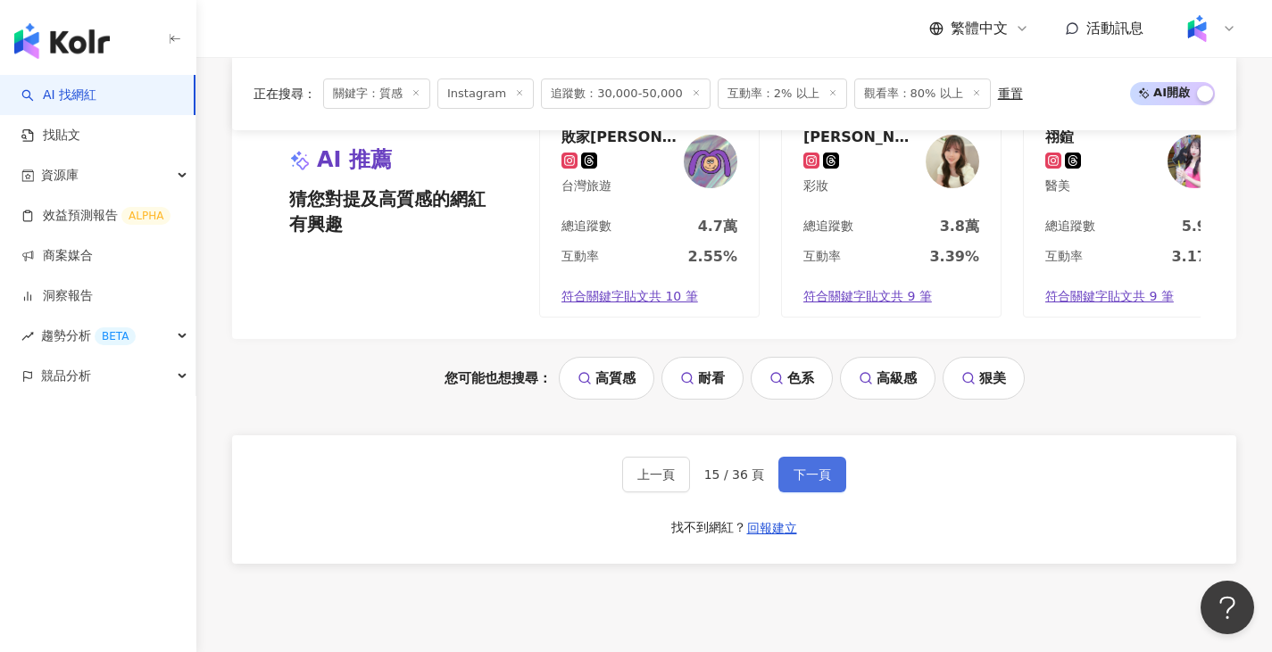
click at [799, 479] on button "下一頁" at bounding box center [812, 475] width 68 height 36
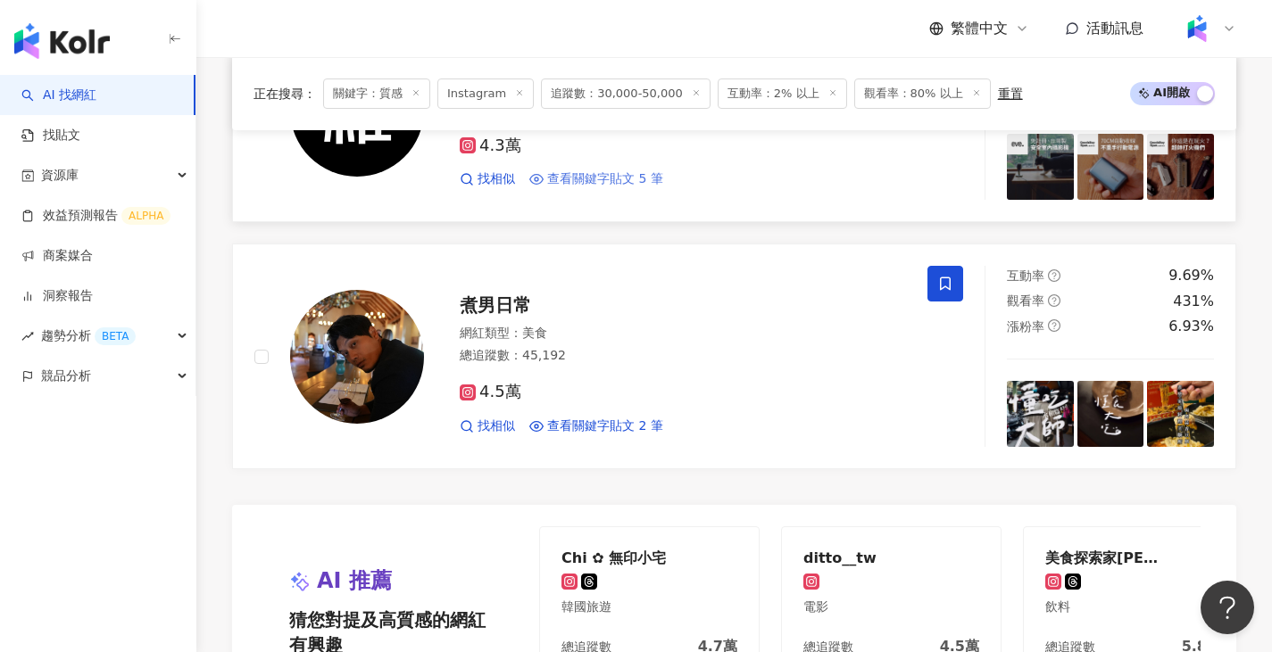
scroll to position [3220, 0]
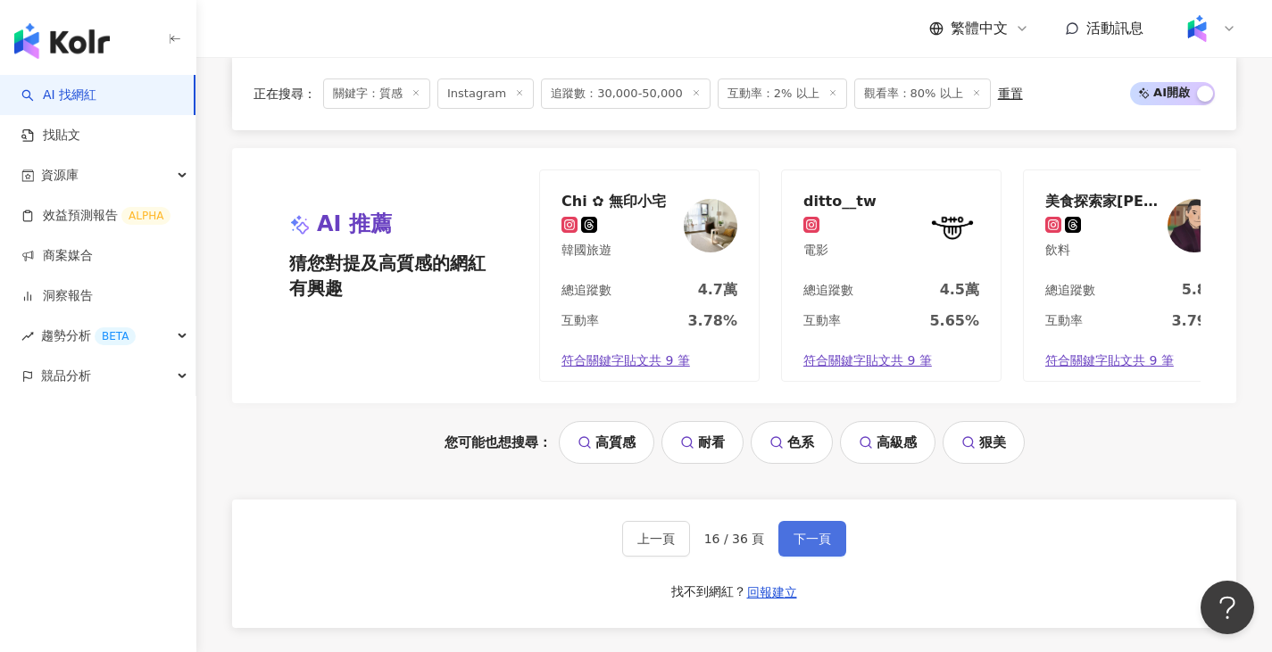
click at [829, 548] on button "下一頁" at bounding box center [812, 539] width 68 height 36
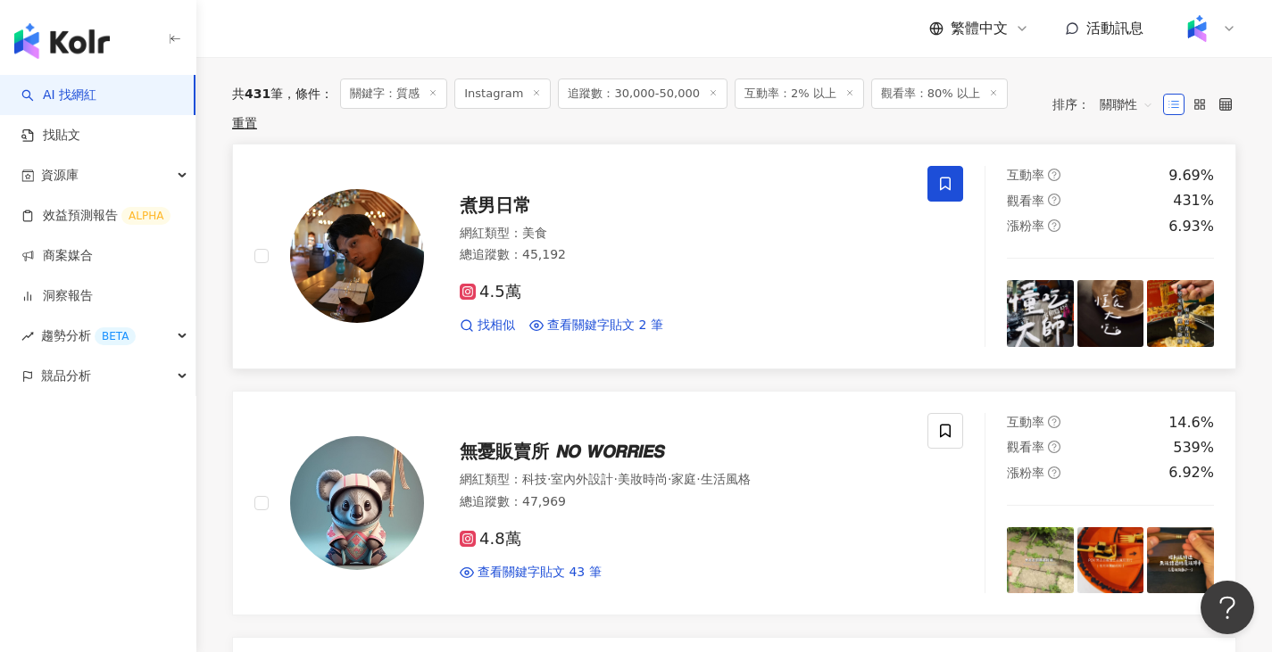
scroll to position [0, 0]
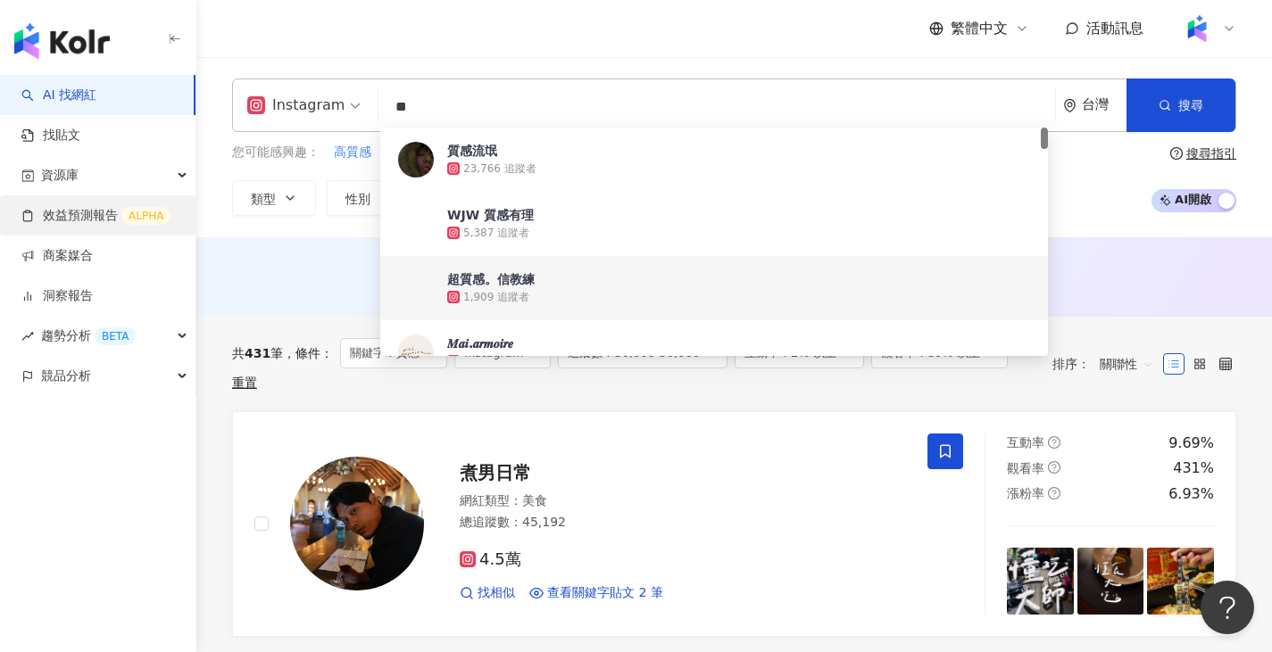
drag, startPoint x: 570, startPoint y: 109, endPoint x: 11, endPoint y: 210, distance: 568.5
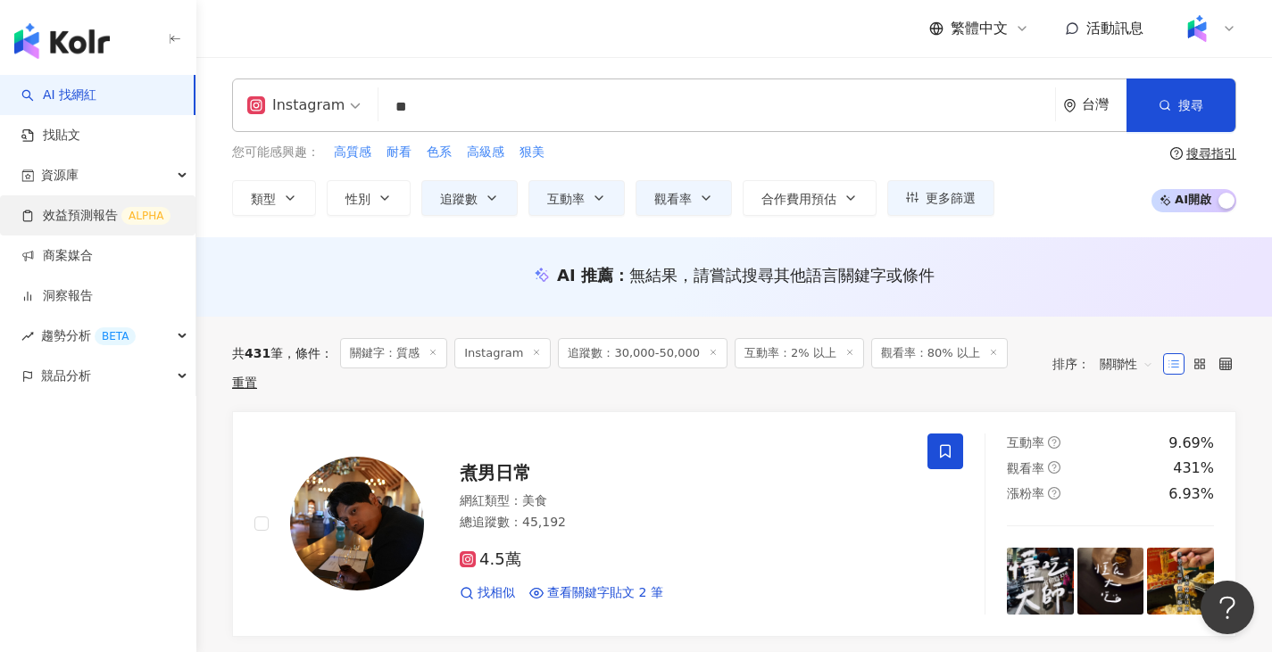
type input "*"
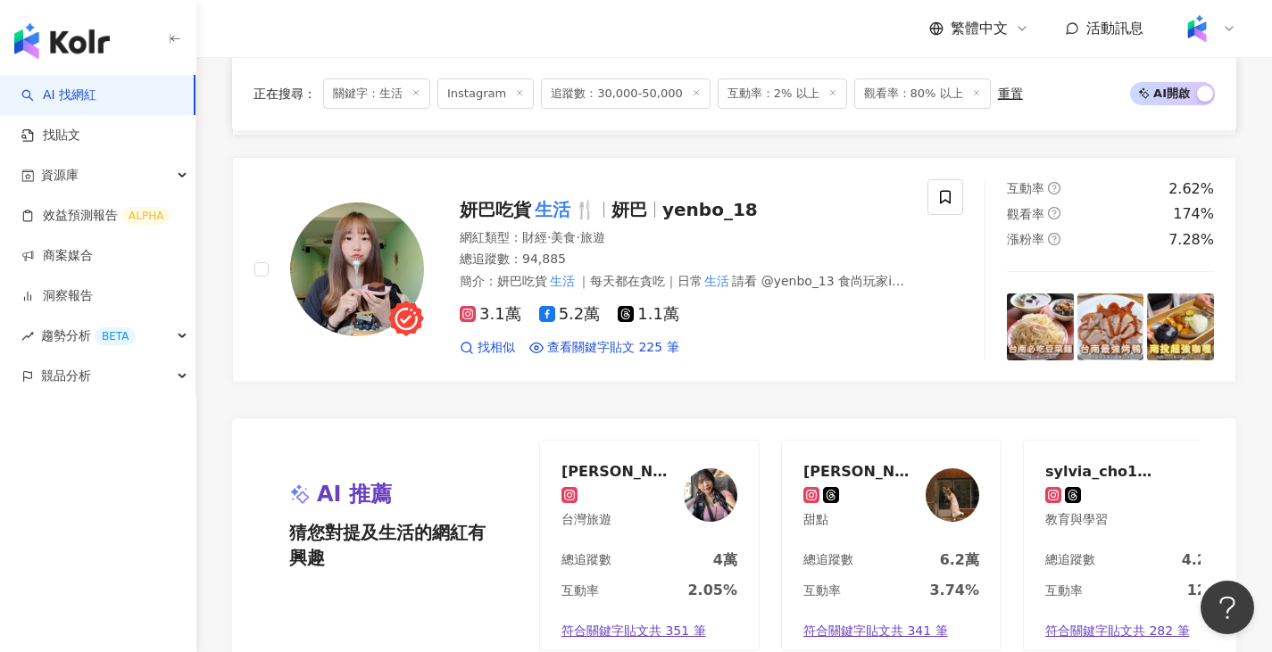
scroll to position [3303, 0]
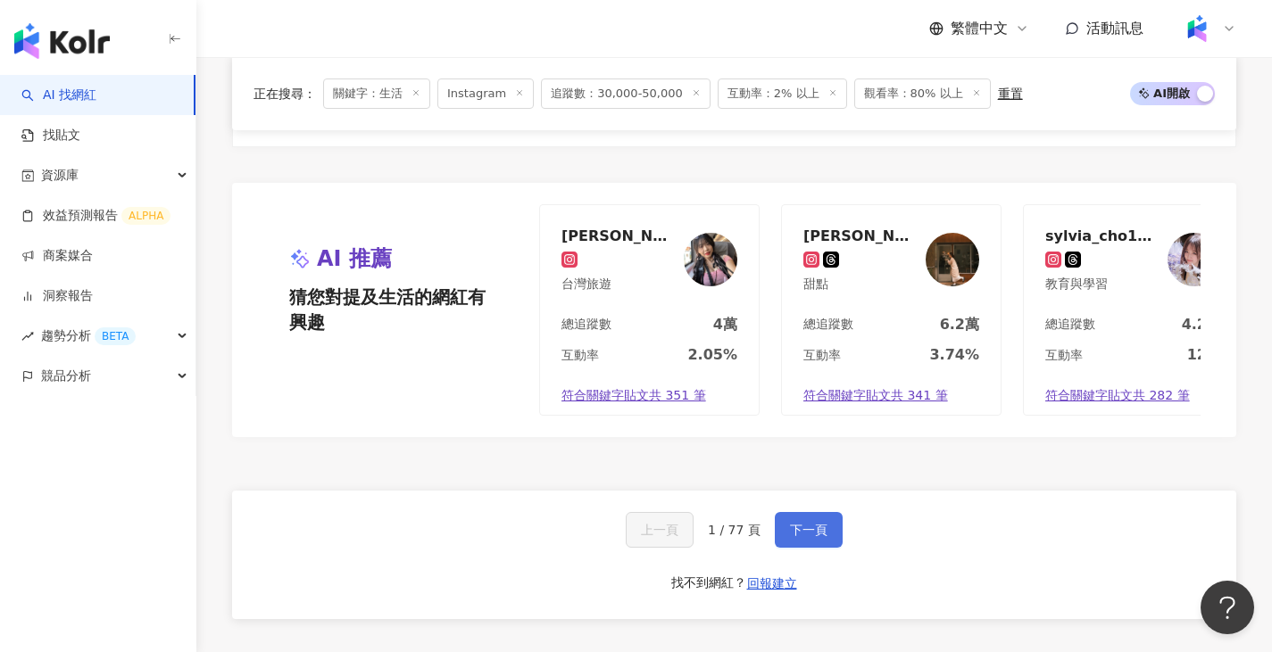
click at [821, 512] on button "下一頁" at bounding box center [809, 530] width 68 height 36
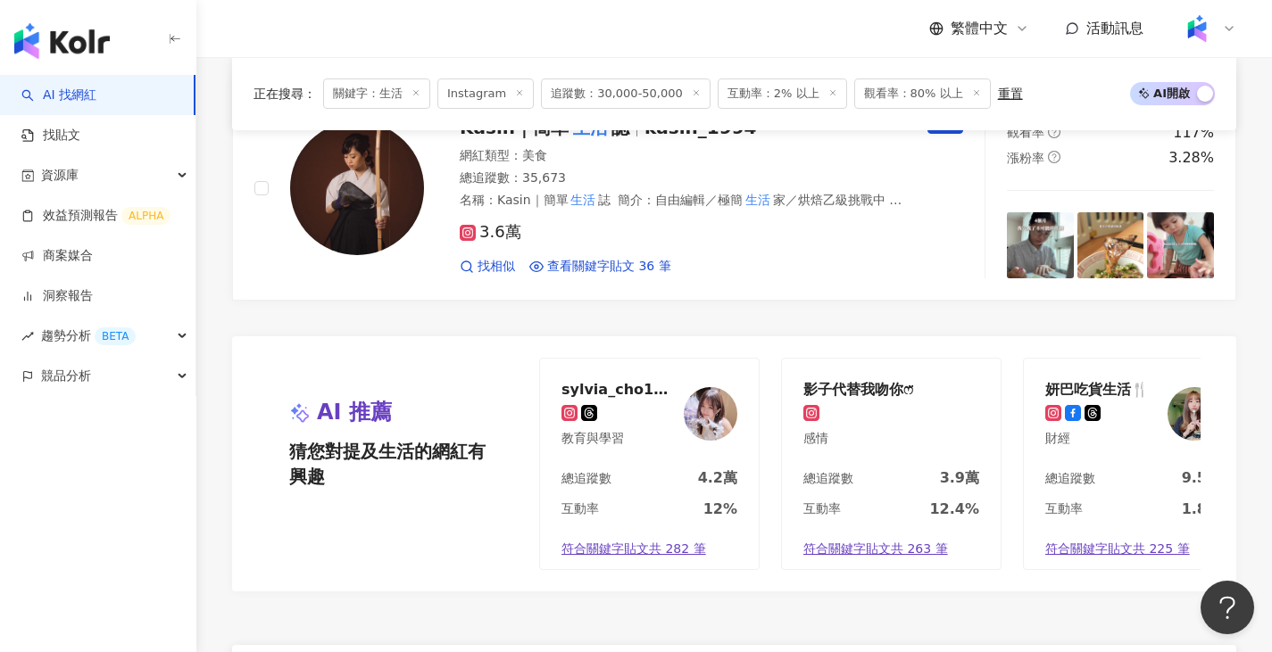
scroll to position [3123, 0]
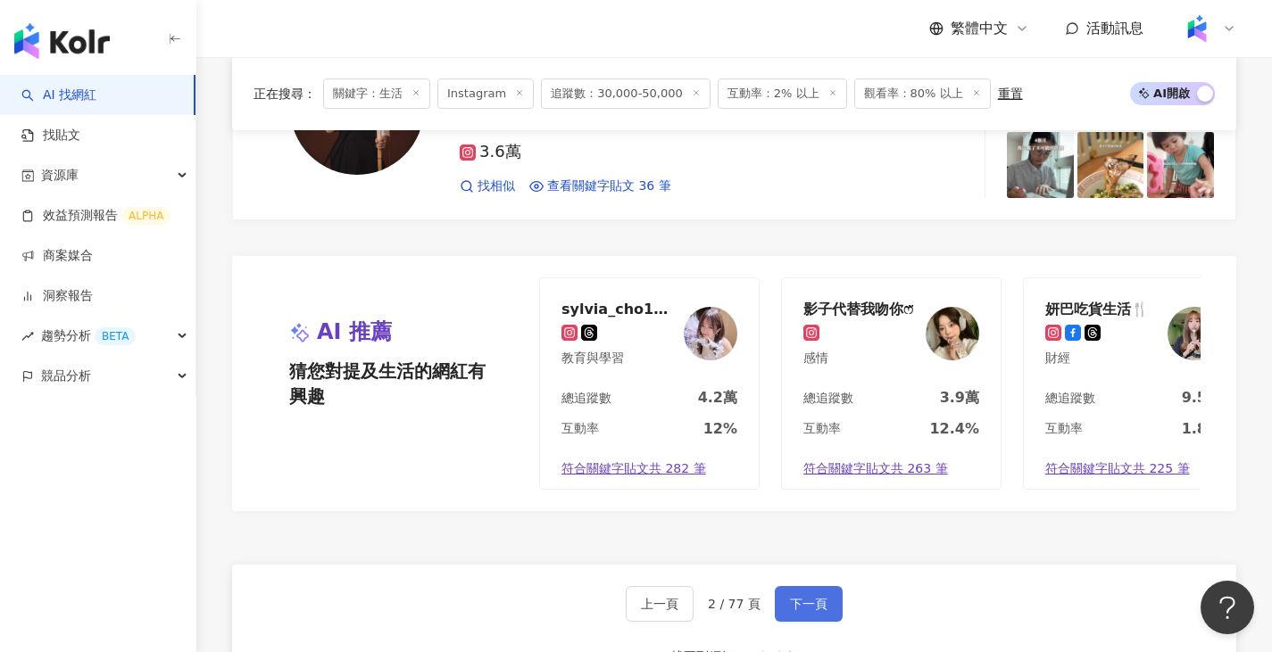
click at [808, 597] on span "下一頁" at bounding box center [808, 604] width 37 height 14
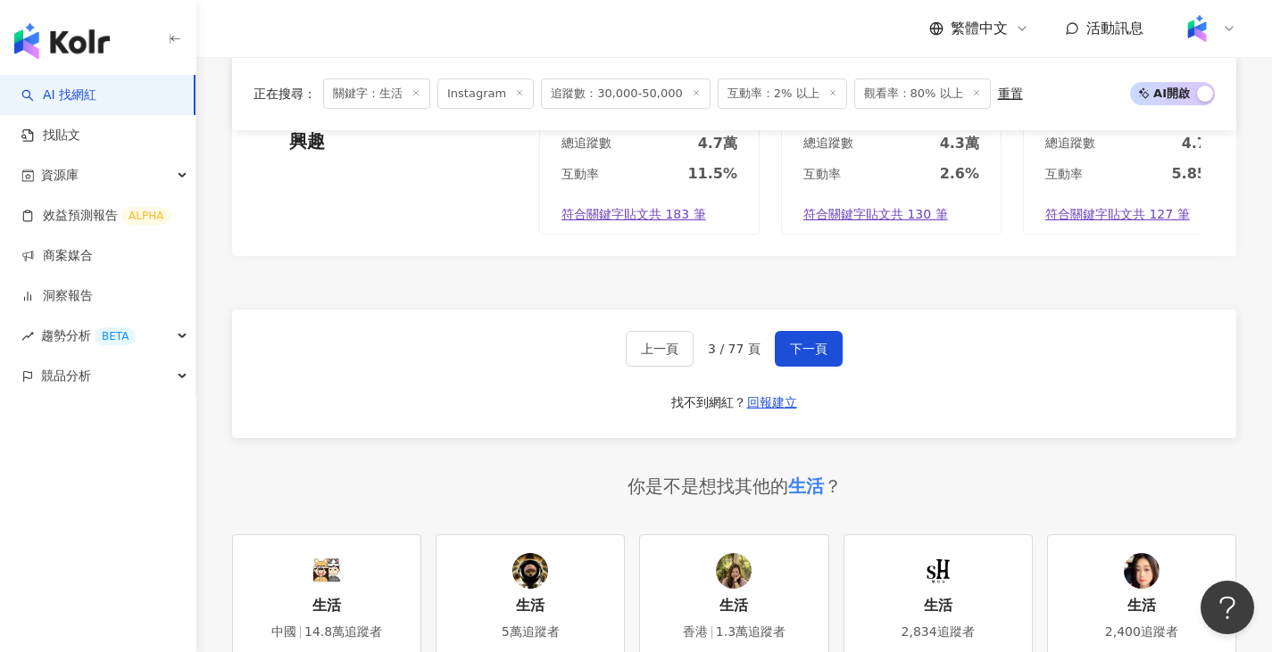
scroll to position [3391, 0]
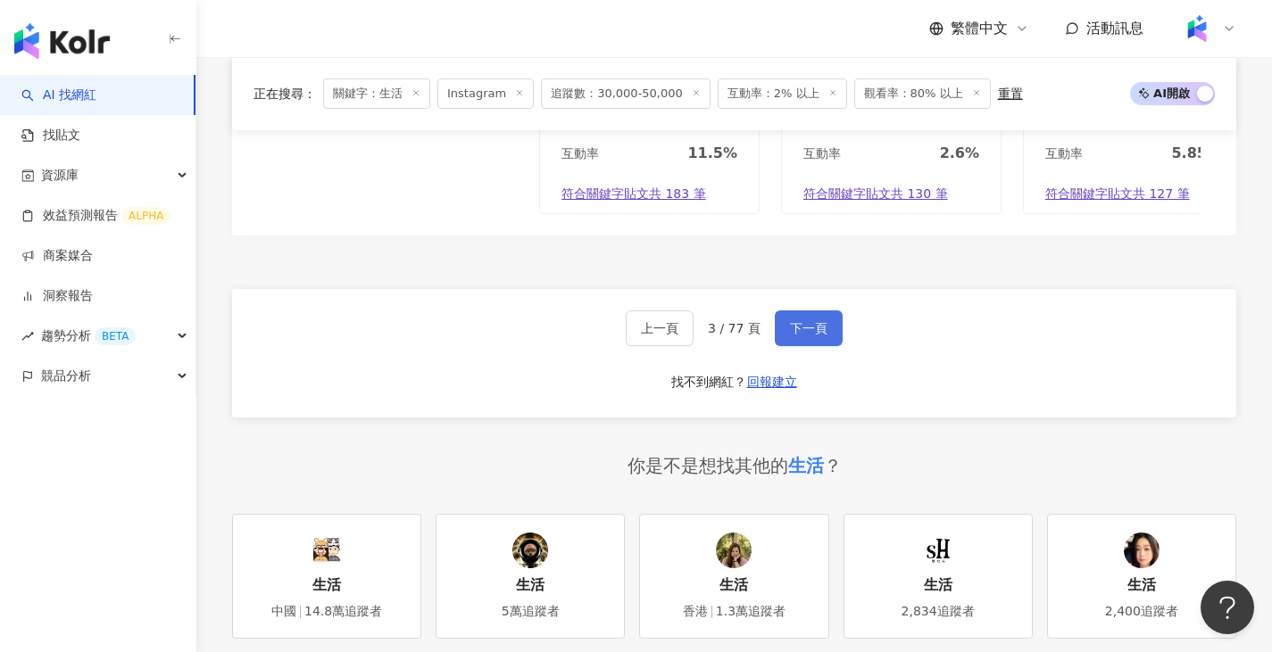
click at [790, 336] on span "下一頁" at bounding box center [808, 328] width 37 height 14
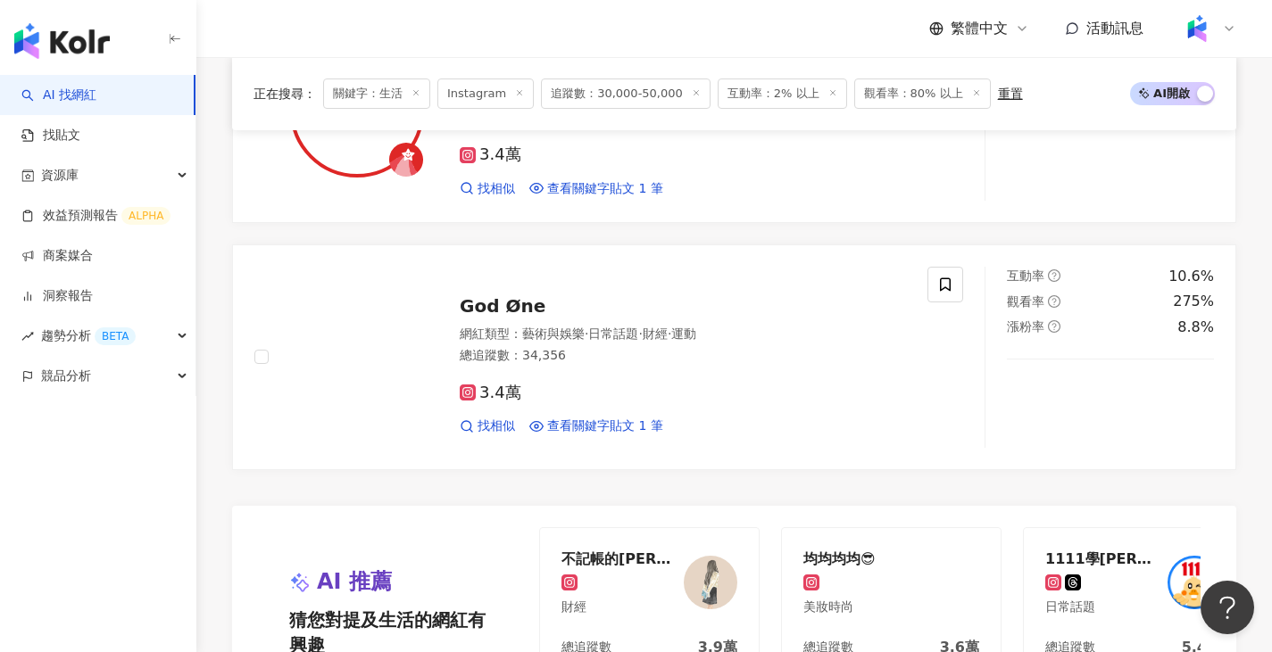
scroll to position [3123, 0]
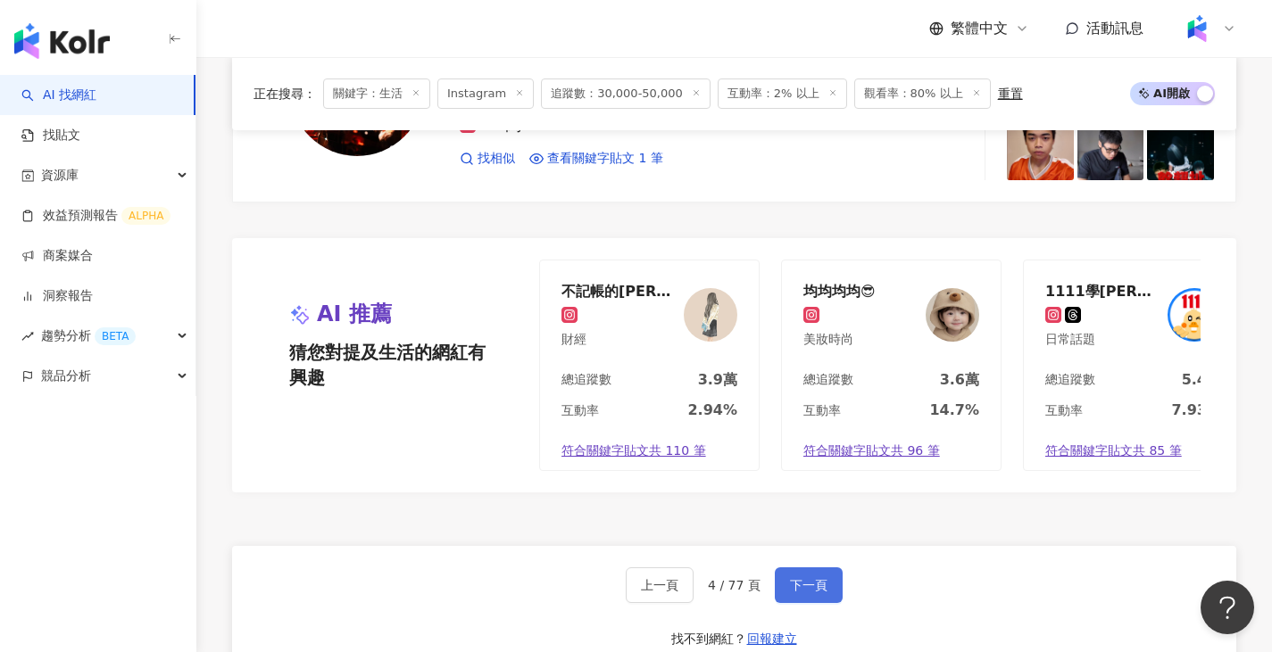
click at [818, 593] on span "下一頁" at bounding box center [808, 585] width 37 height 14
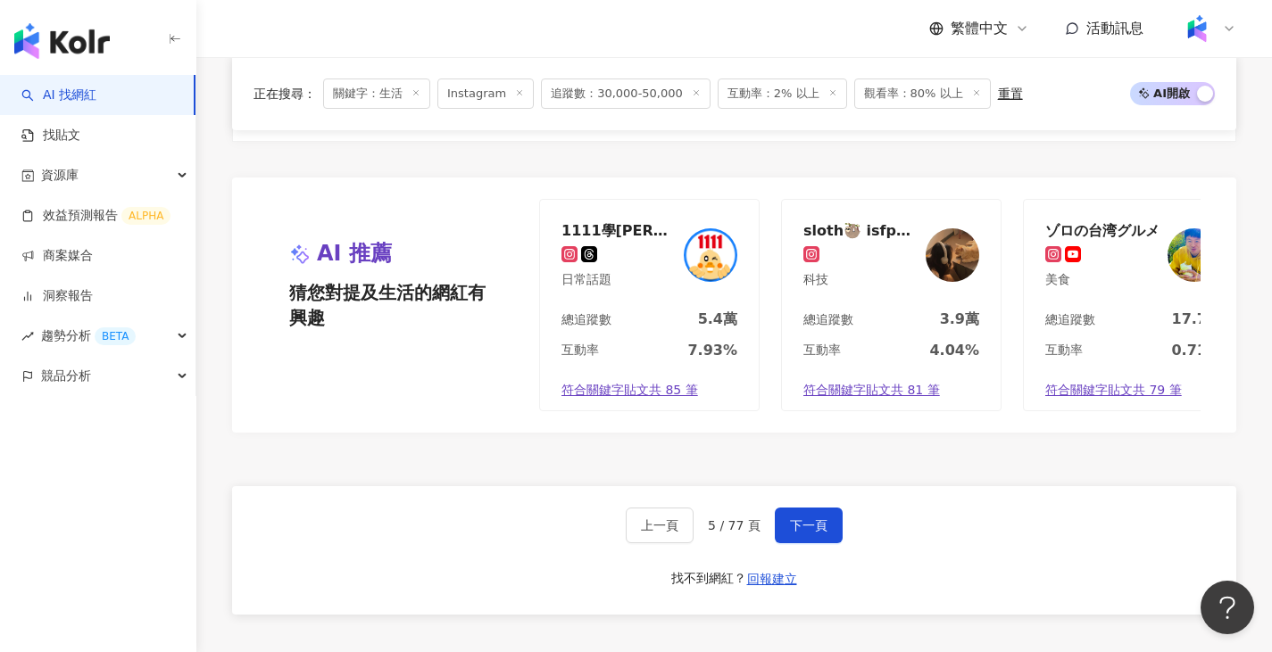
scroll to position [3302, 0]
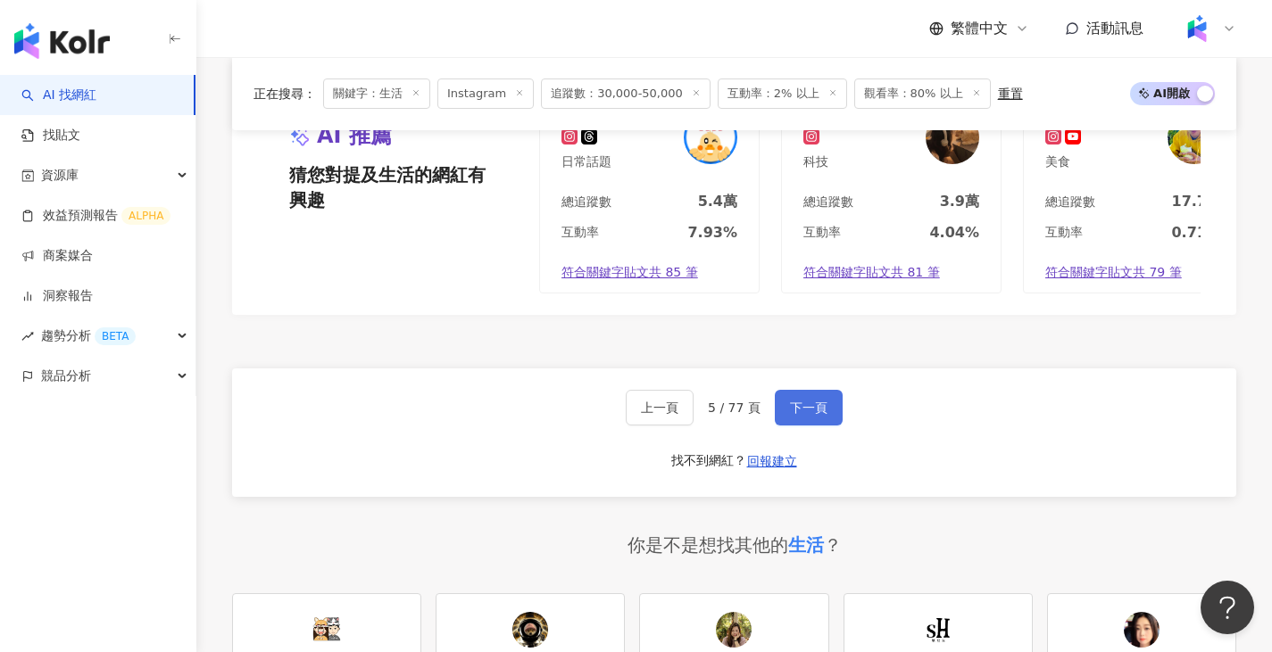
click at [802, 426] on button "下一頁" at bounding box center [809, 408] width 68 height 36
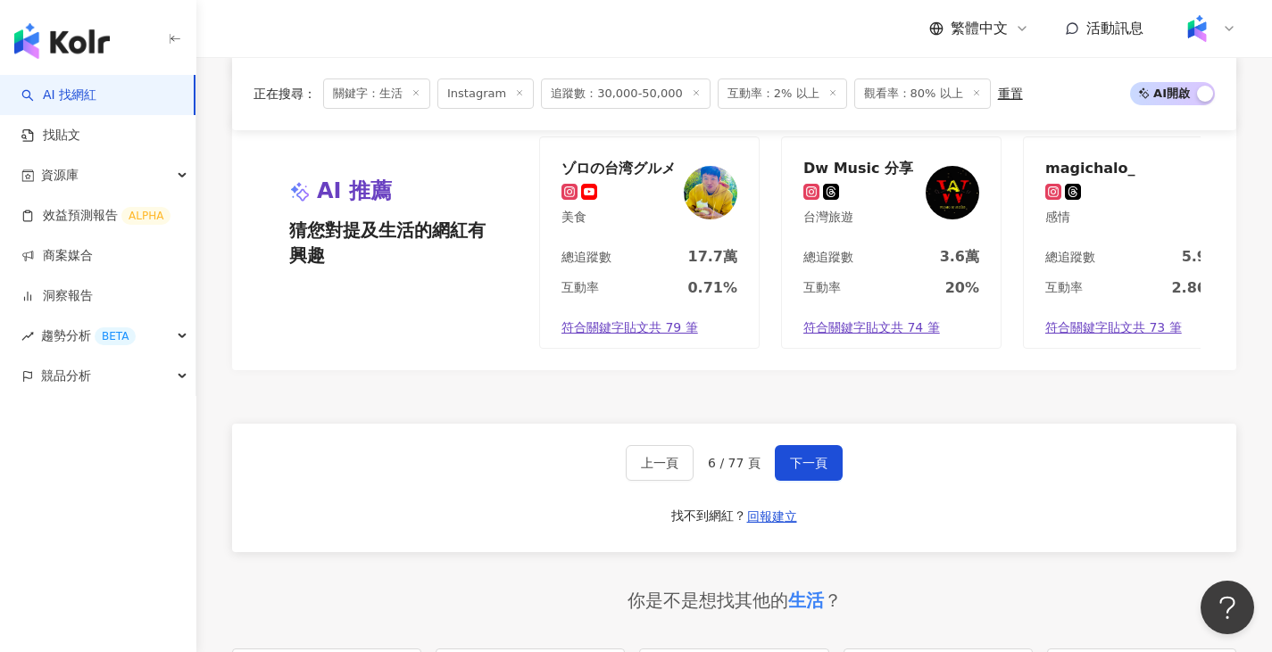
scroll to position [3269, 0]
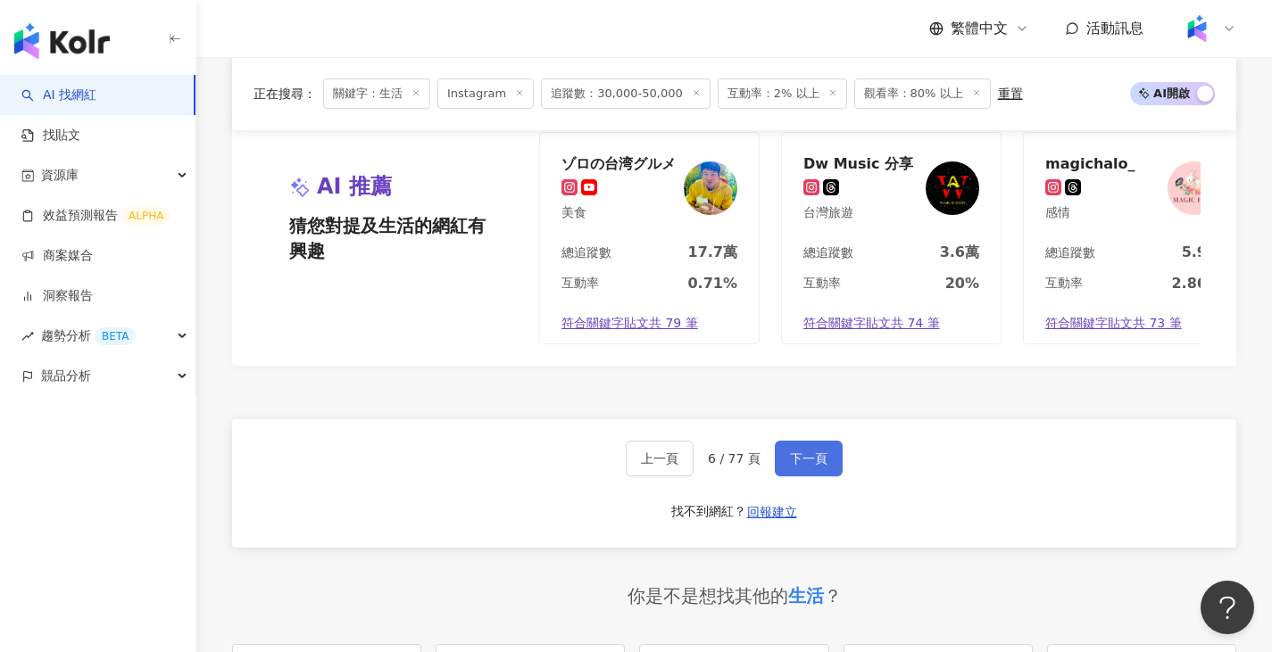
click at [822, 457] on span "下一頁" at bounding box center [808, 459] width 37 height 14
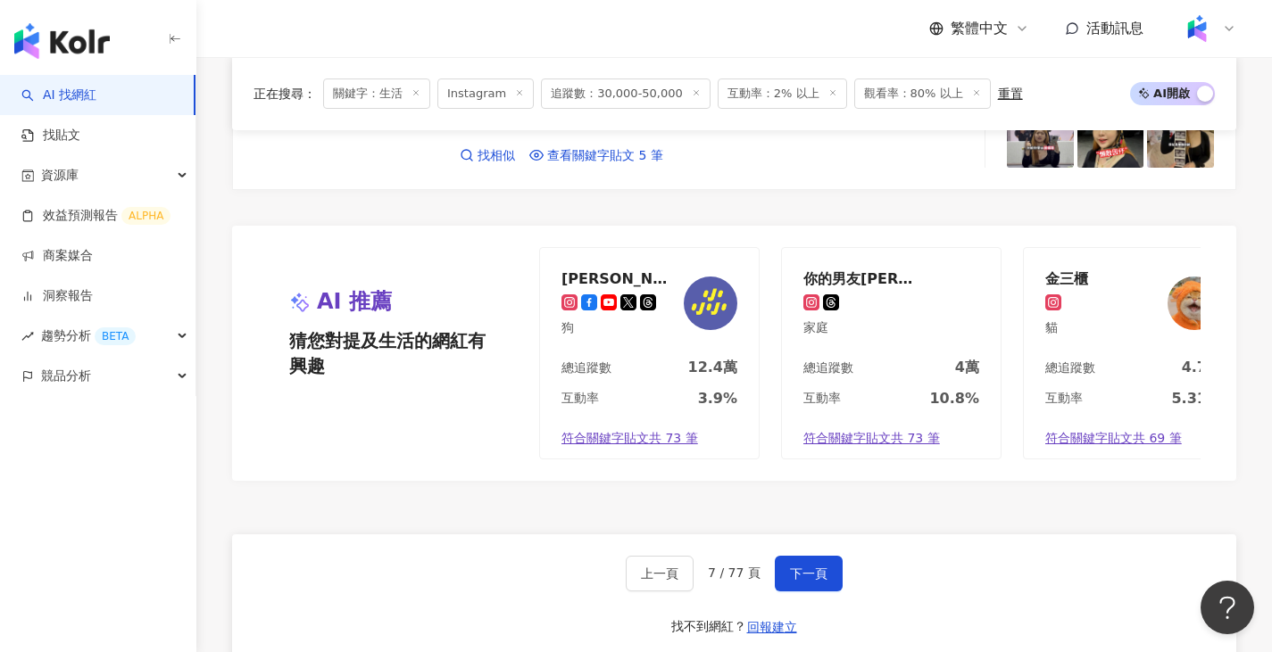
scroll to position [3391, 0]
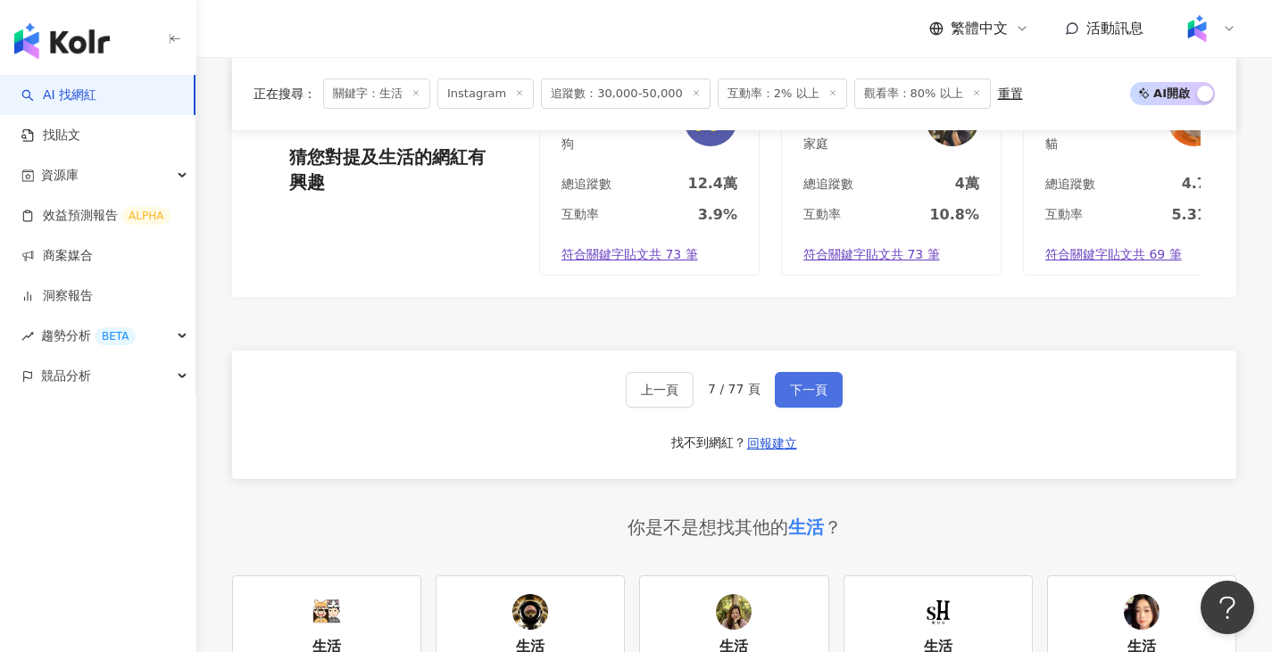
click at [783, 372] on button "下一頁" at bounding box center [809, 390] width 68 height 36
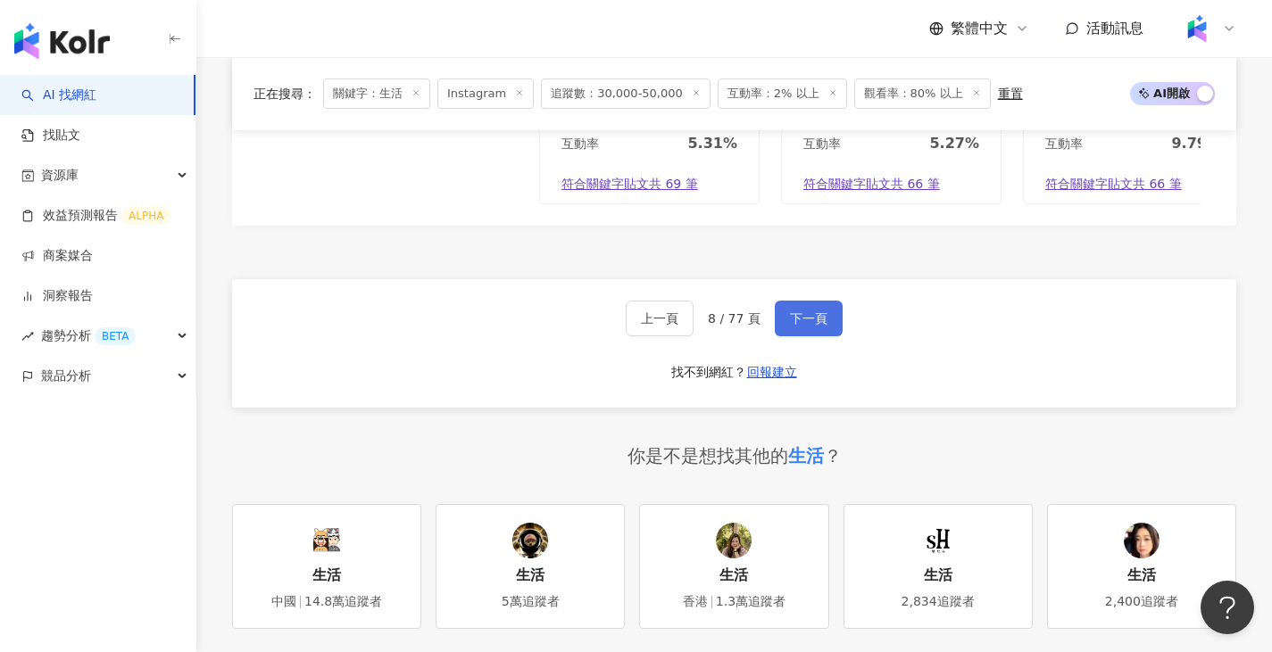
click at [808, 326] on span "下一頁" at bounding box center [808, 318] width 37 height 14
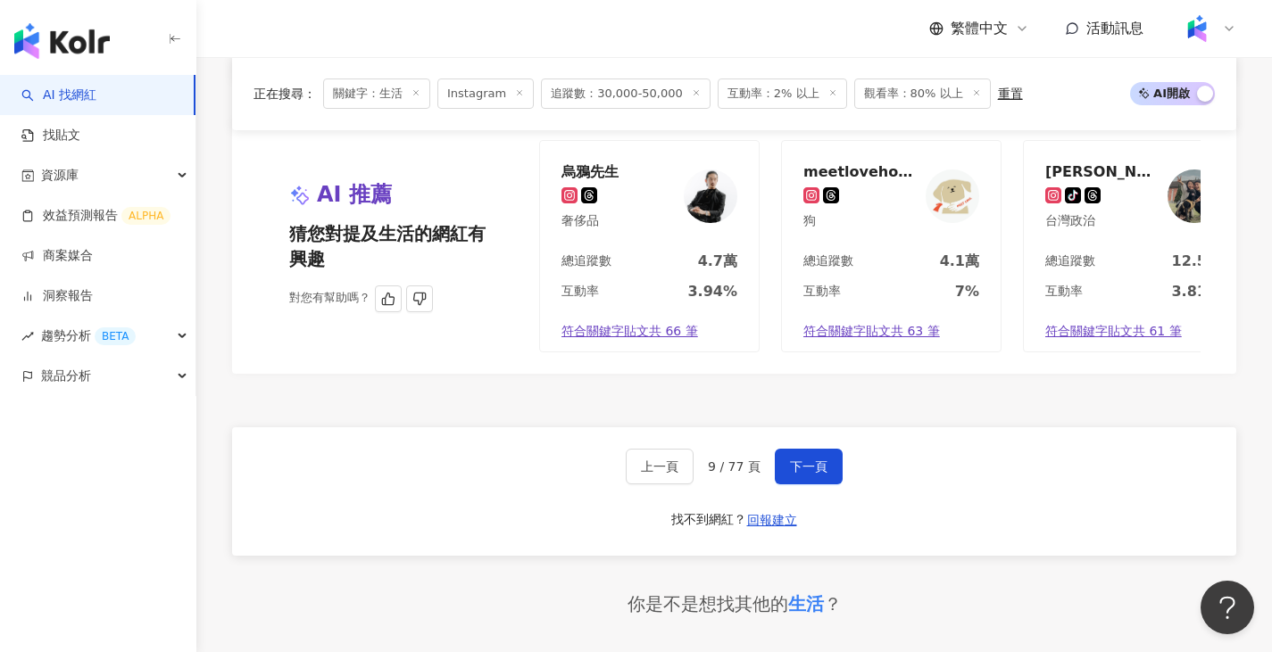
scroll to position [3302, 0]
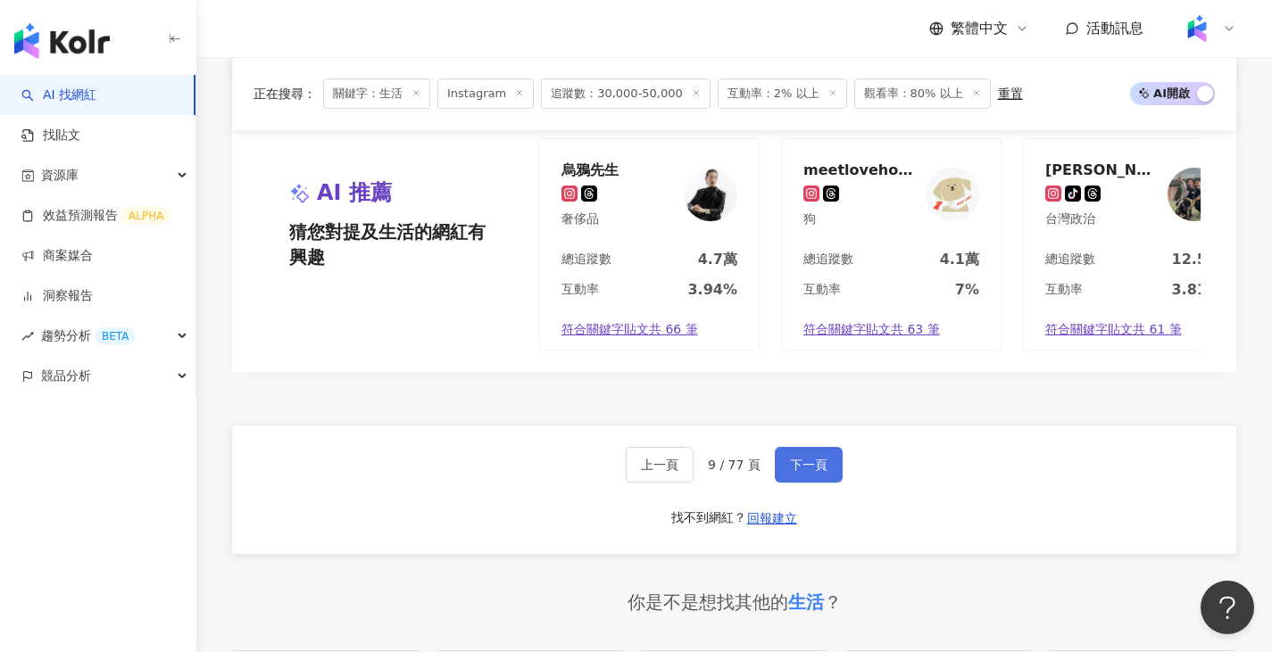
click at [789, 447] on button "下一頁" at bounding box center [809, 465] width 68 height 36
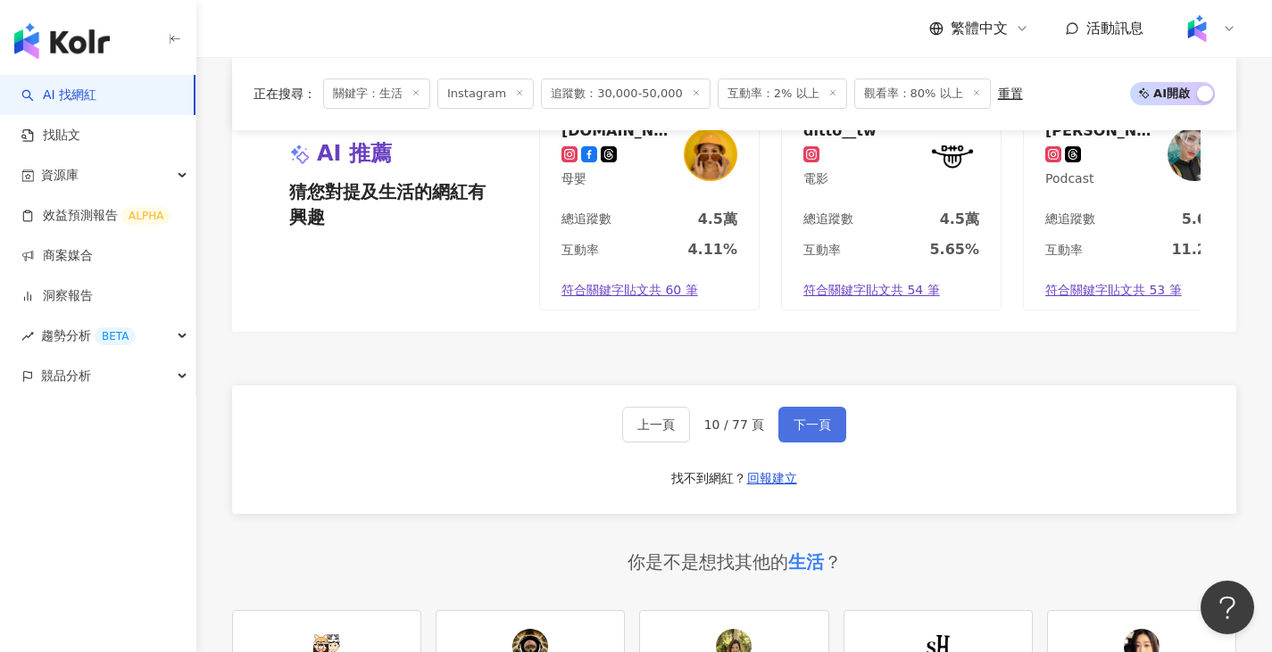
click at [802, 432] on span "下一頁" at bounding box center [811, 425] width 37 height 14
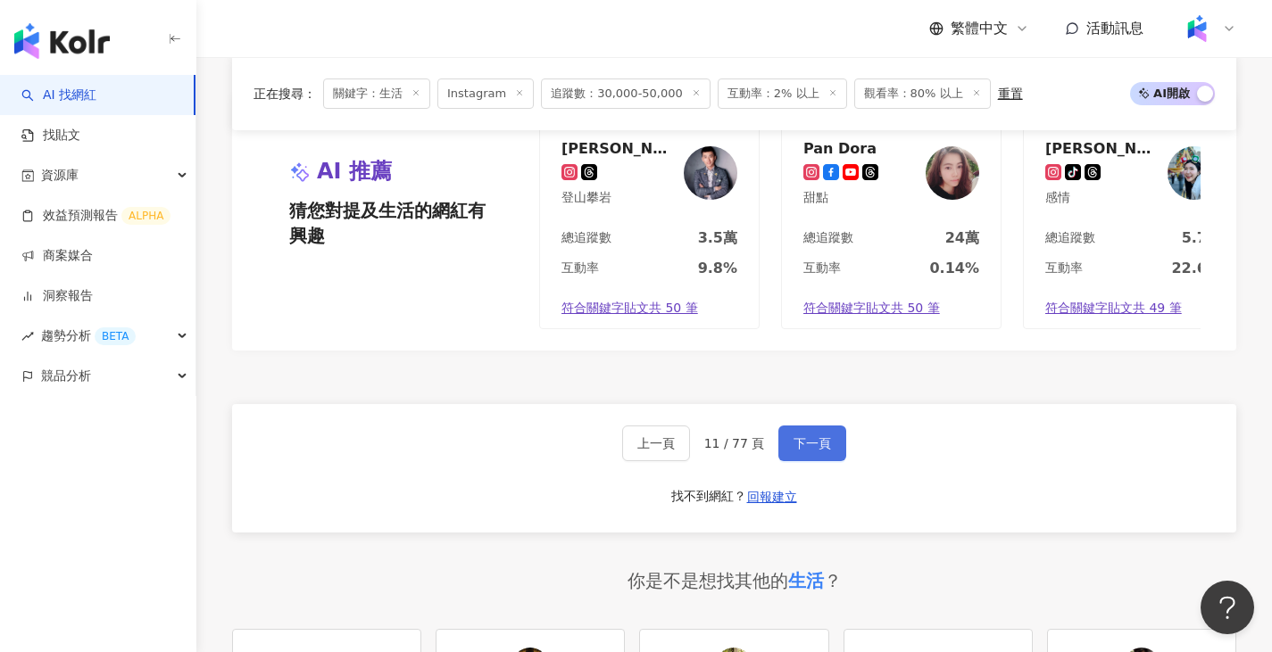
click at [808, 436] on span "下一頁" at bounding box center [811, 443] width 37 height 14
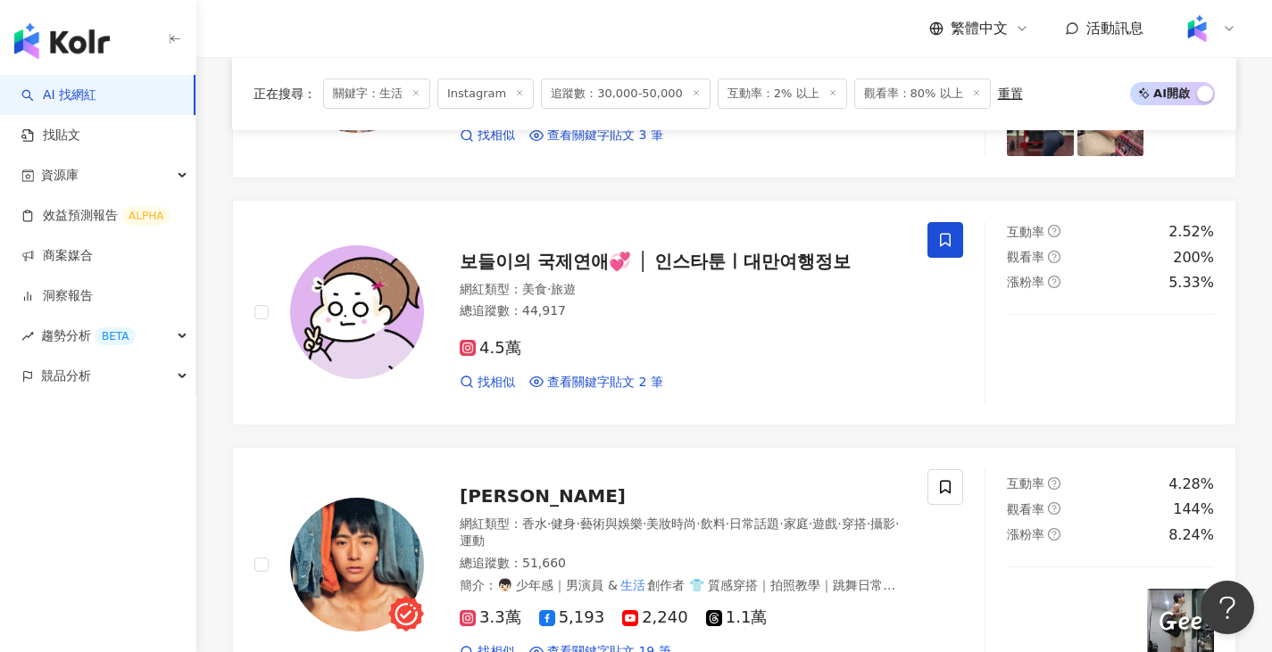
scroll to position [1892, 0]
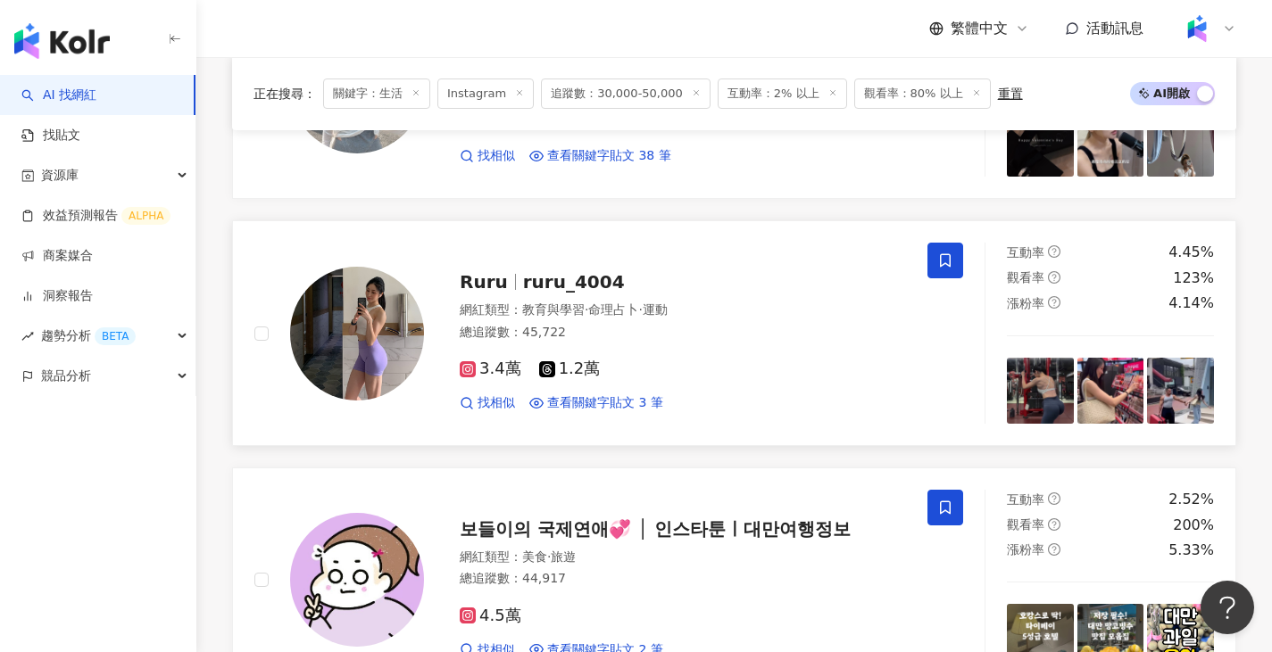
drag, startPoint x: 525, startPoint y: 292, endPoint x: 545, endPoint y: 302, distance: 22.8
click at [545, 303] on span "教育與學習" at bounding box center [553, 310] width 62 height 14
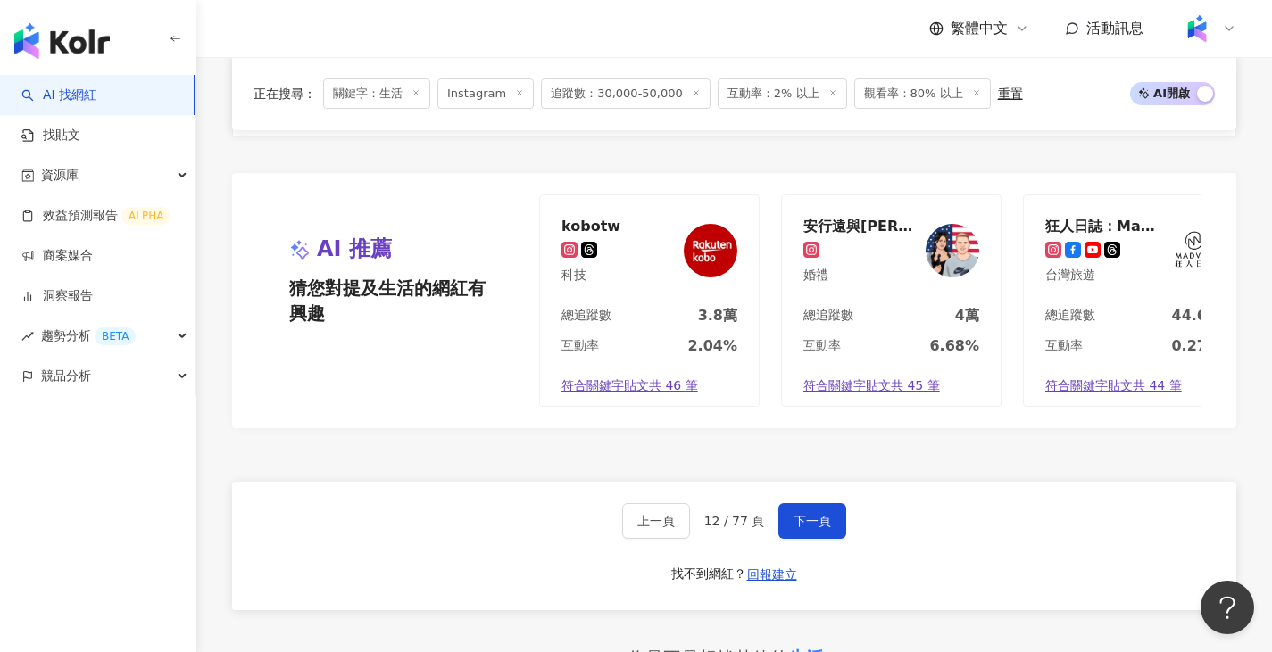
scroll to position [3230, 0]
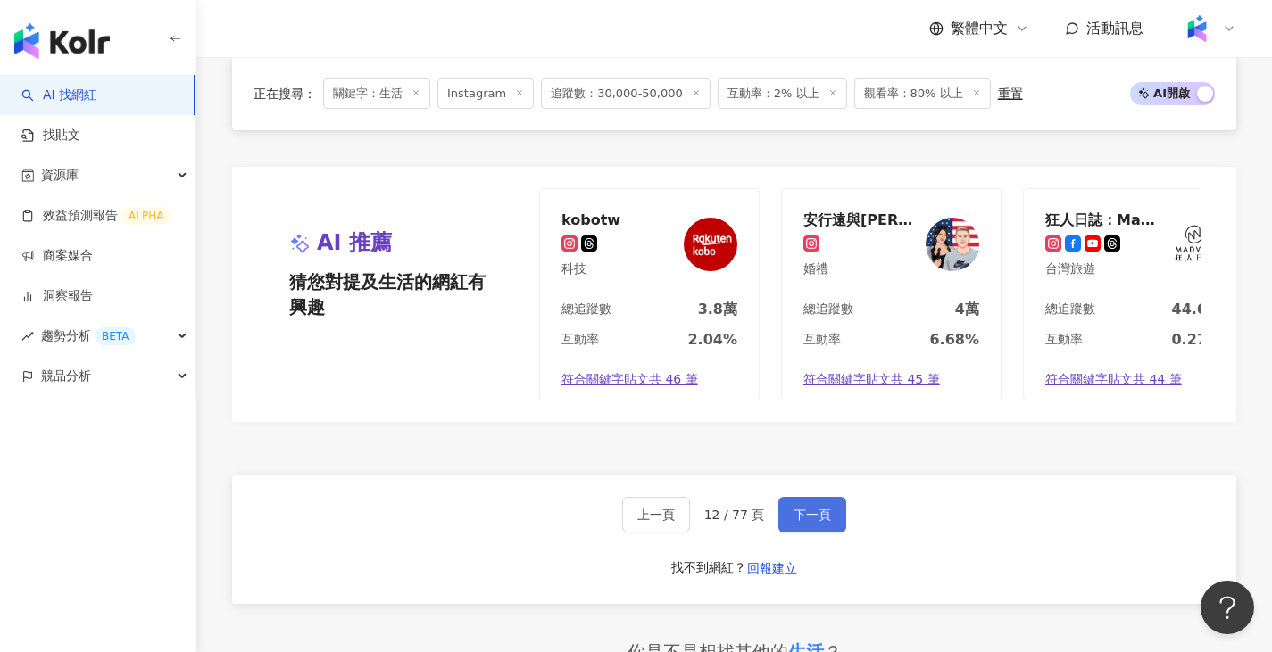
click at [830, 497] on button "下一頁" at bounding box center [812, 515] width 68 height 36
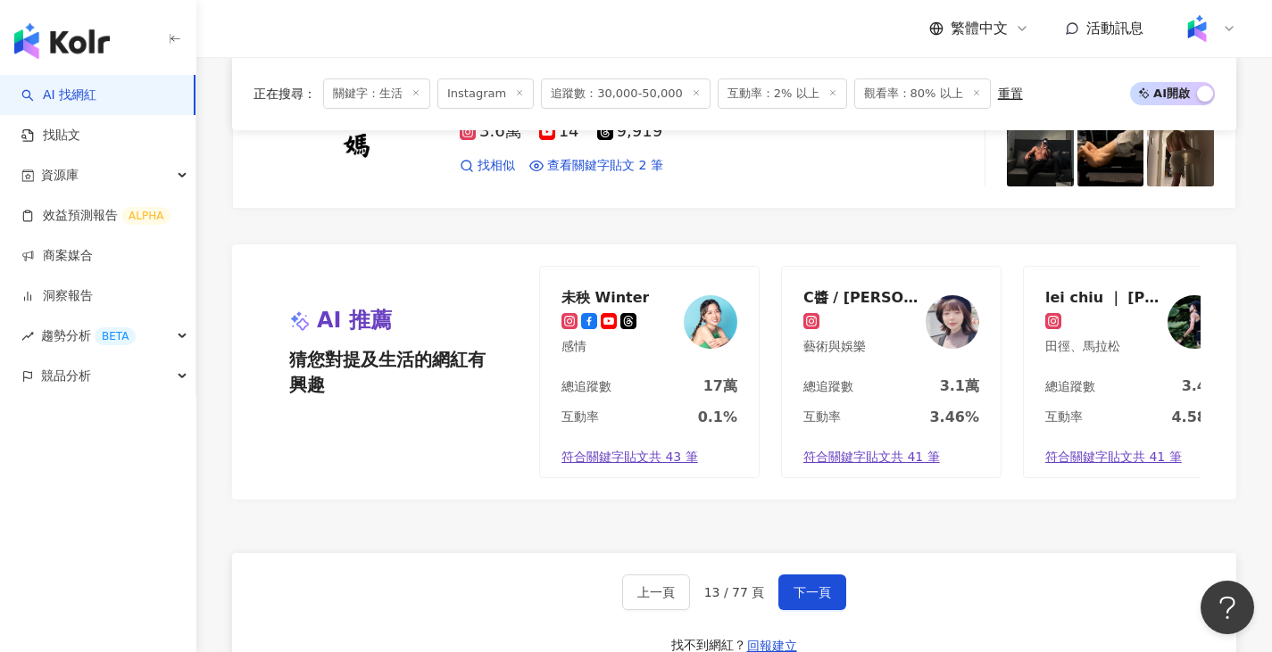
scroll to position [3310, 0]
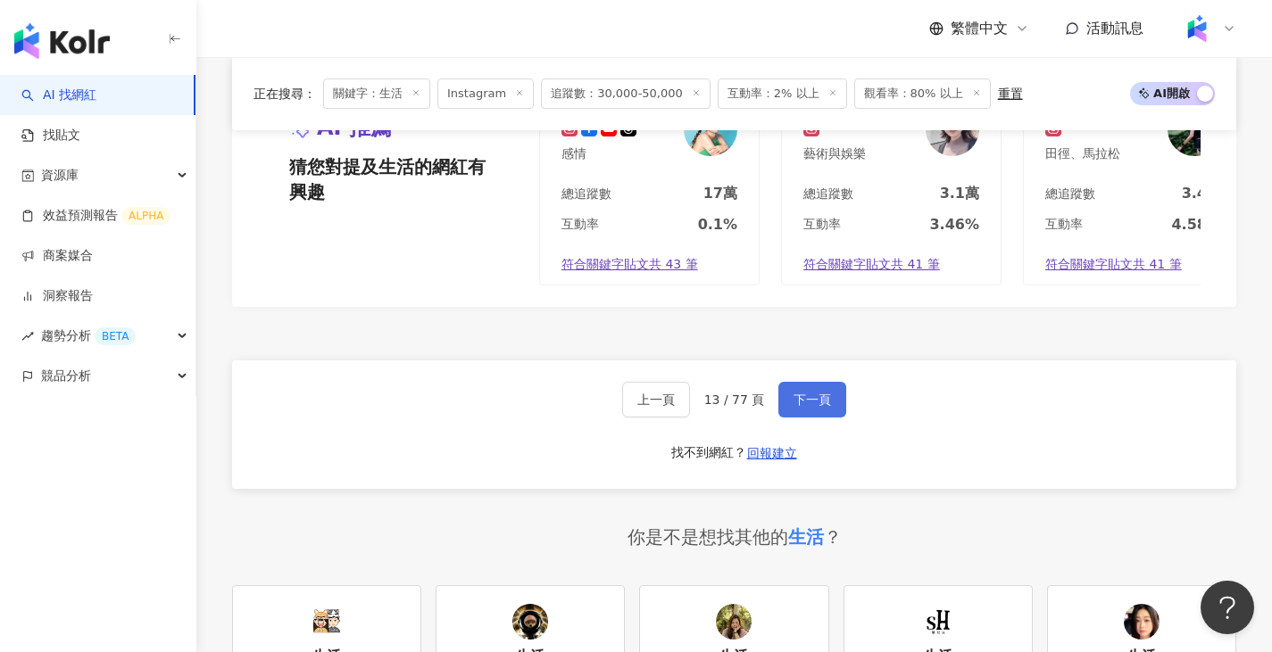
click at [830, 410] on button "下一頁" at bounding box center [812, 400] width 68 height 36
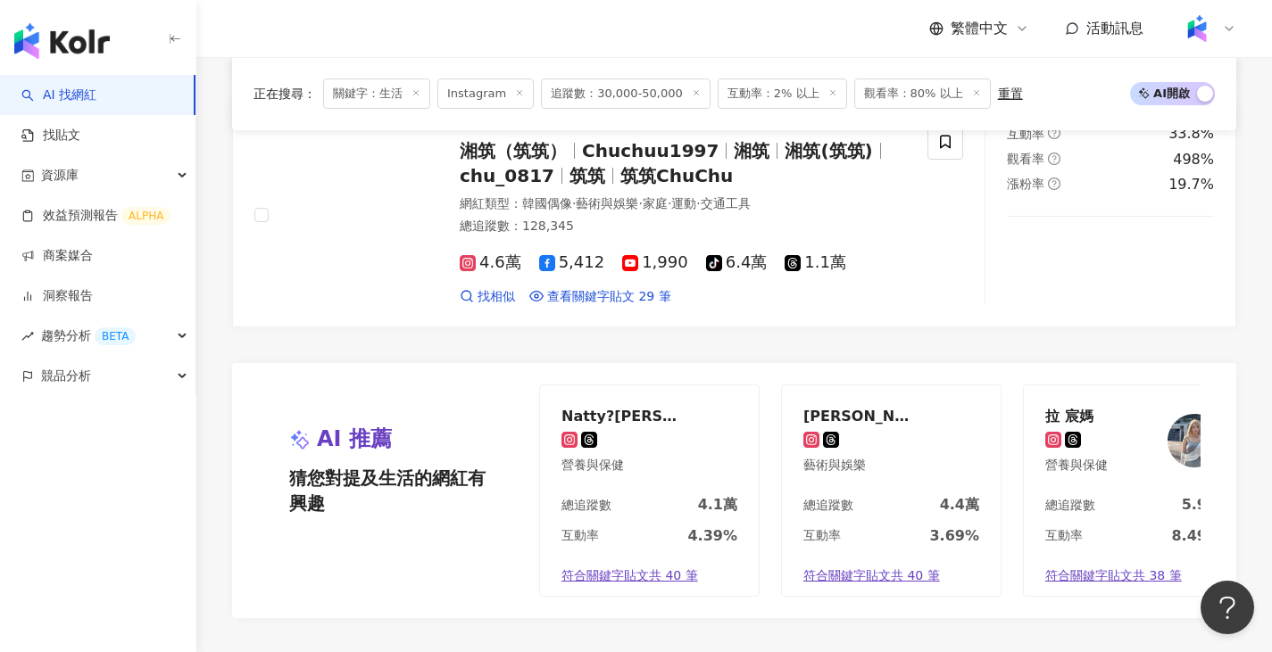
scroll to position [3167, 0]
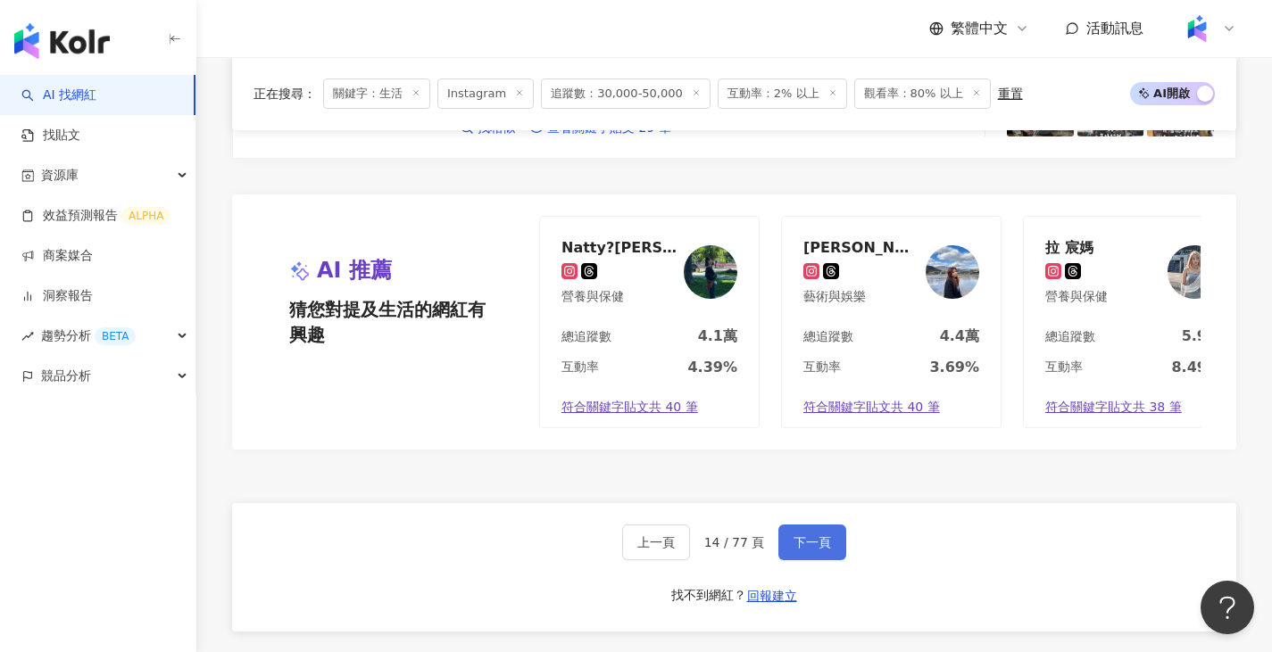
click at [814, 547] on span "下一頁" at bounding box center [811, 542] width 37 height 14
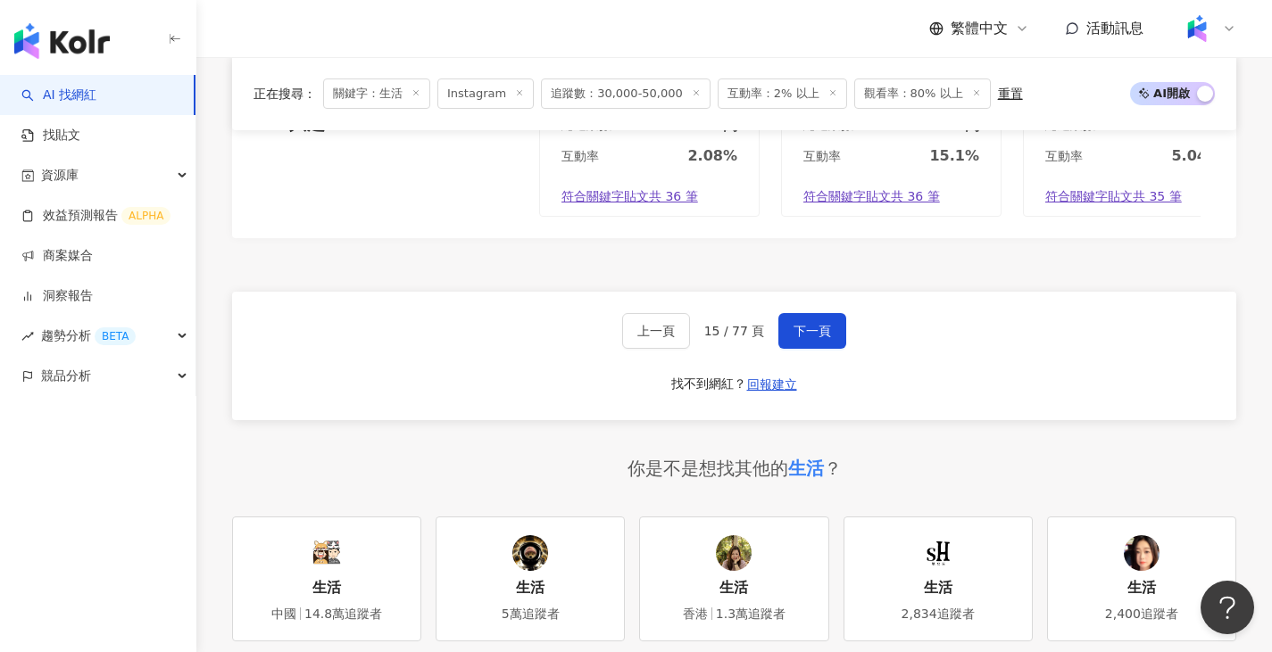
scroll to position [3391, 0]
click at [824, 363] on div "上一頁 15 / 77 頁 下一頁 找不到網紅？ 回報建立" at bounding box center [734, 355] width 1004 height 128
click at [818, 337] on span "下一頁" at bounding box center [811, 330] width 37 height 14
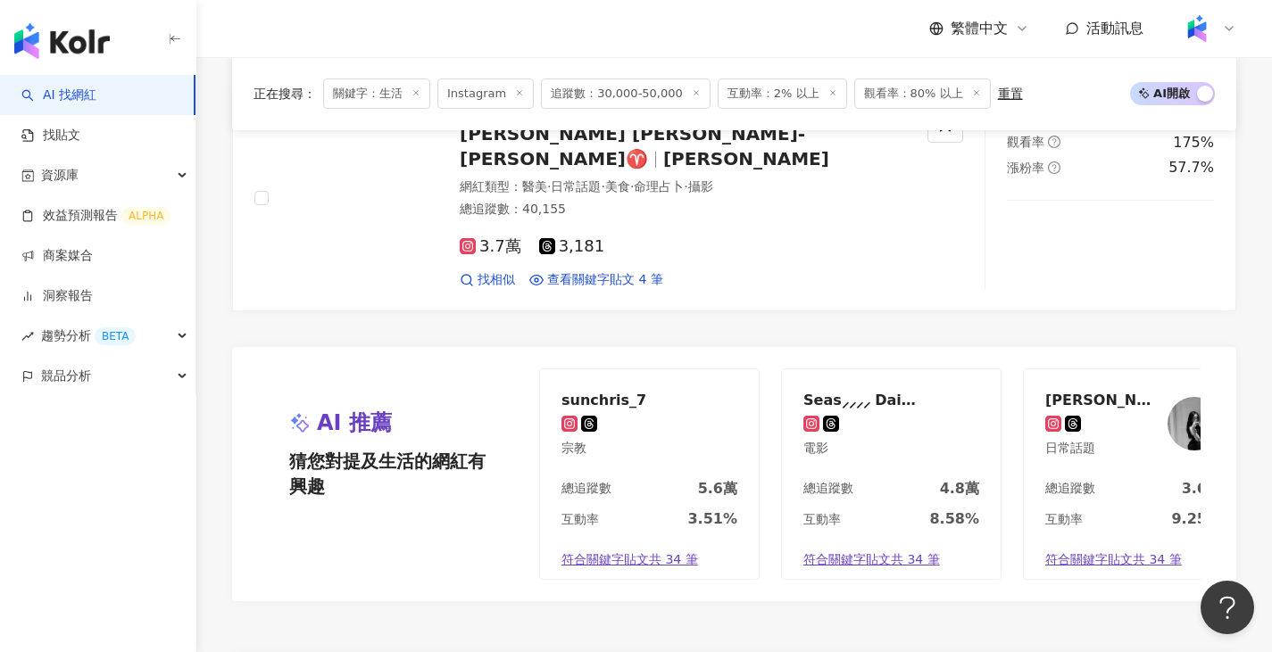
scroll to position [3302, 0]
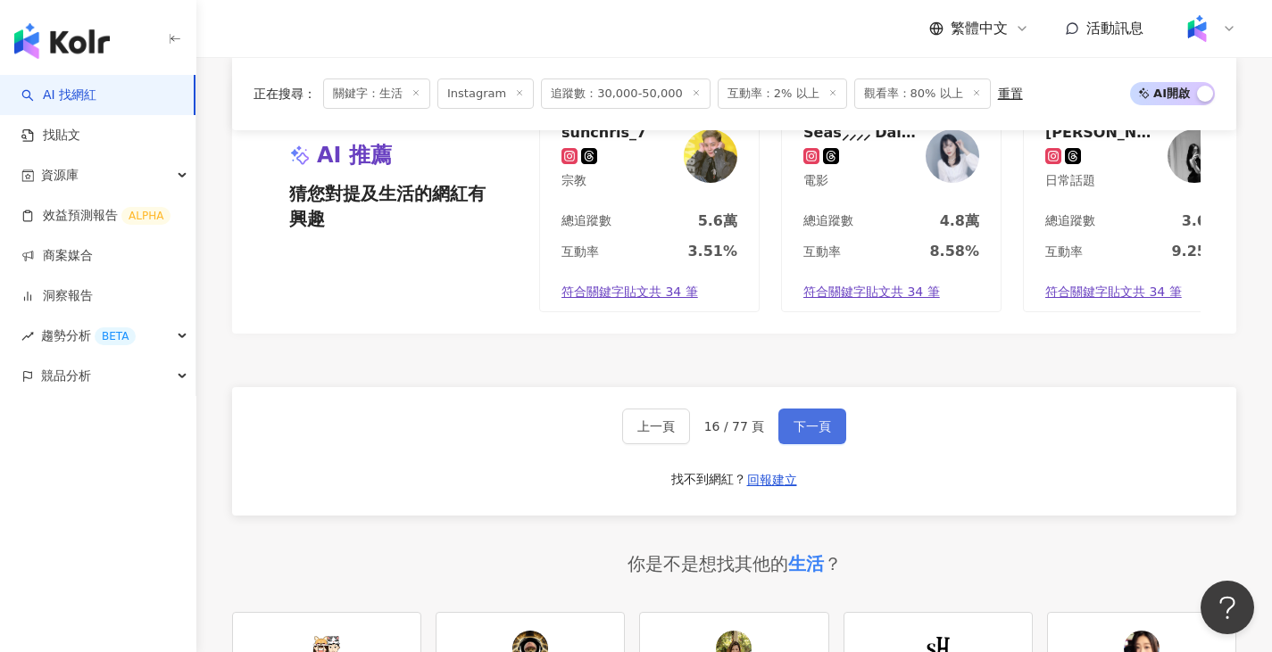
click at [784, 444] on button "下一頁" at bounding box center [812, 427] width 68 height 36
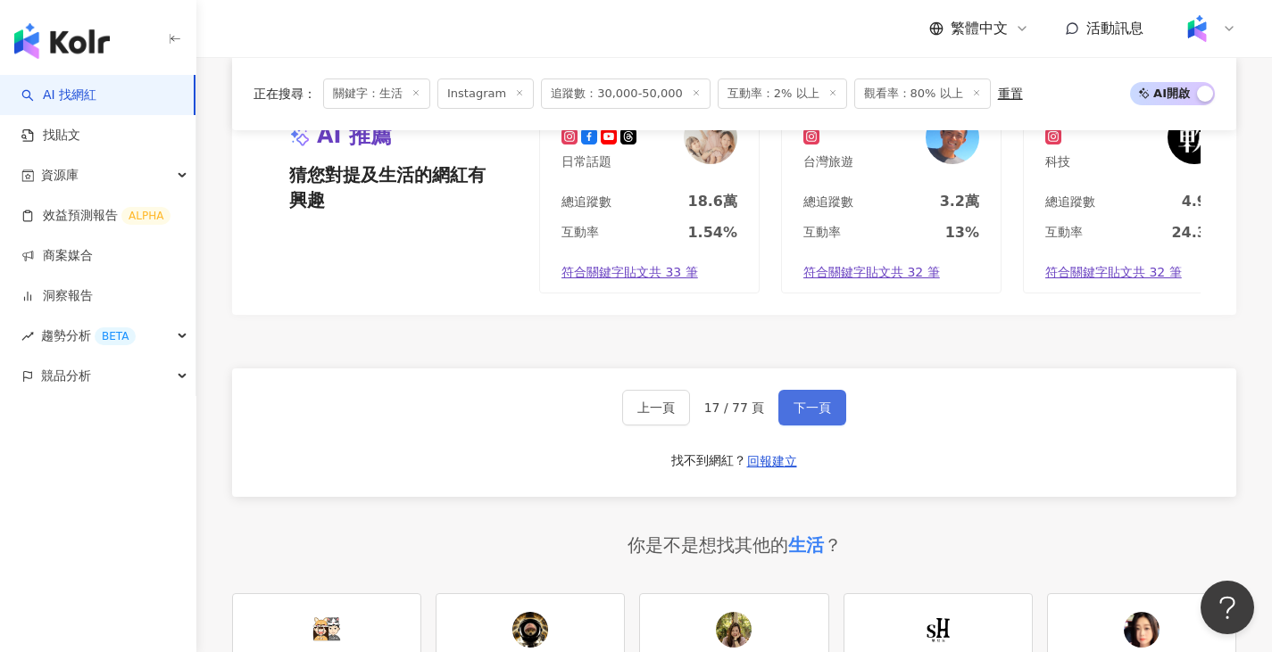
click at [829, 419] on button "下一頁" at bounding box center [812, 408] width 68 height 36
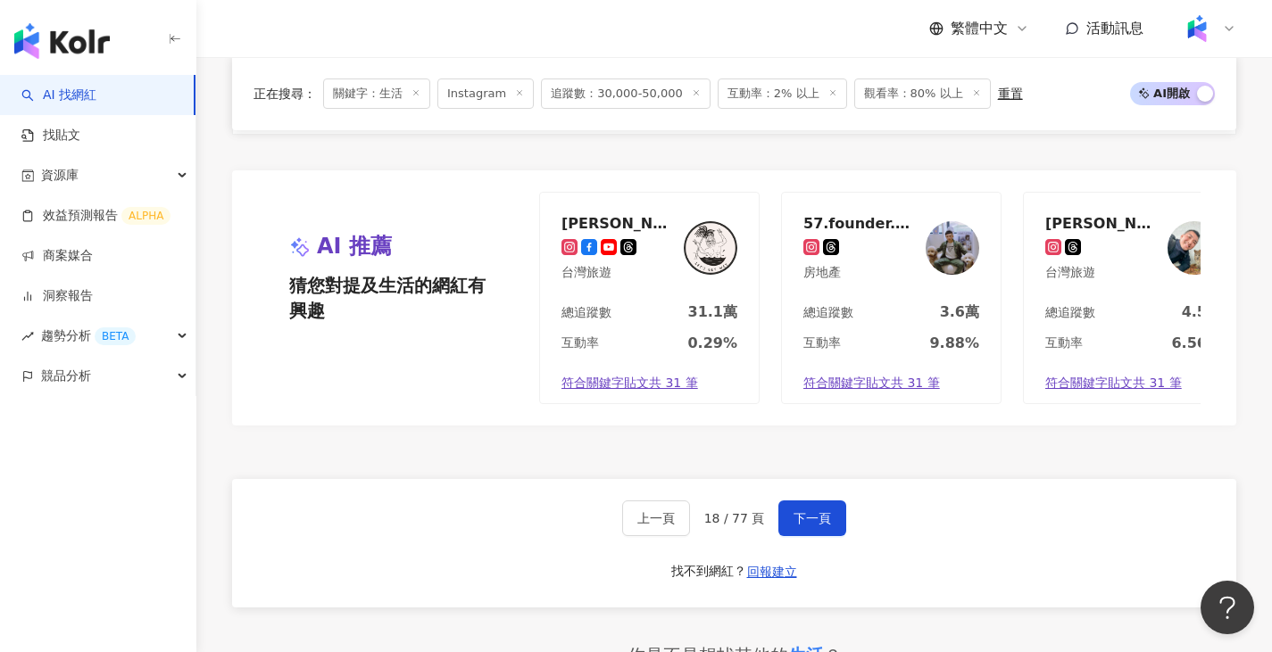
scroll to position [3212, 0]
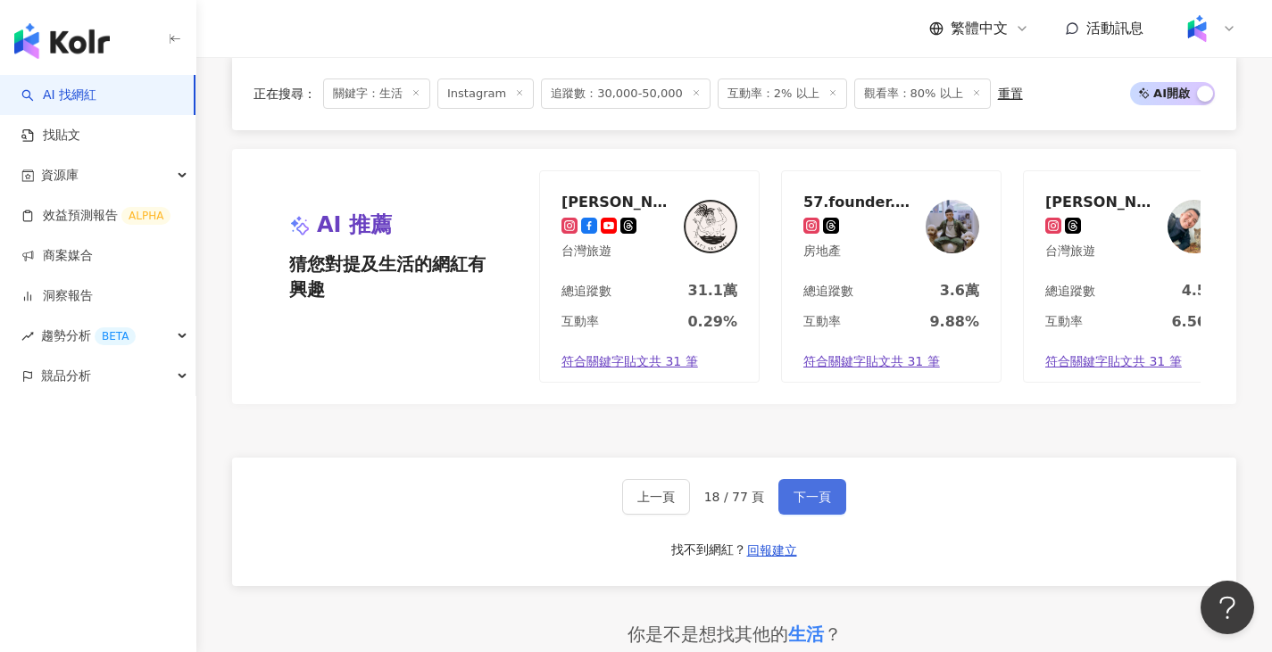
click at [816, 515] on button "下一頁" at bounding box center [812, 497] width 68 height 36
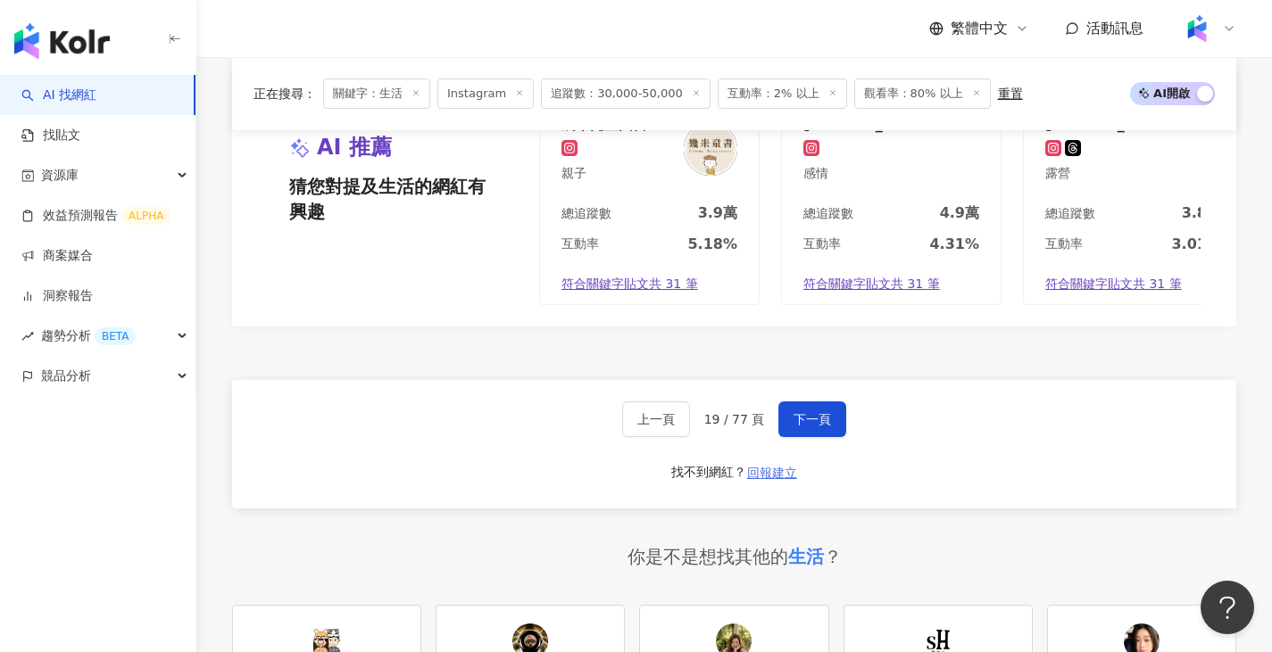
scroll to position [3302, 0]
click at [802, 426] on span "下一頁" at bounding box center [811, 418] width 37 height 14
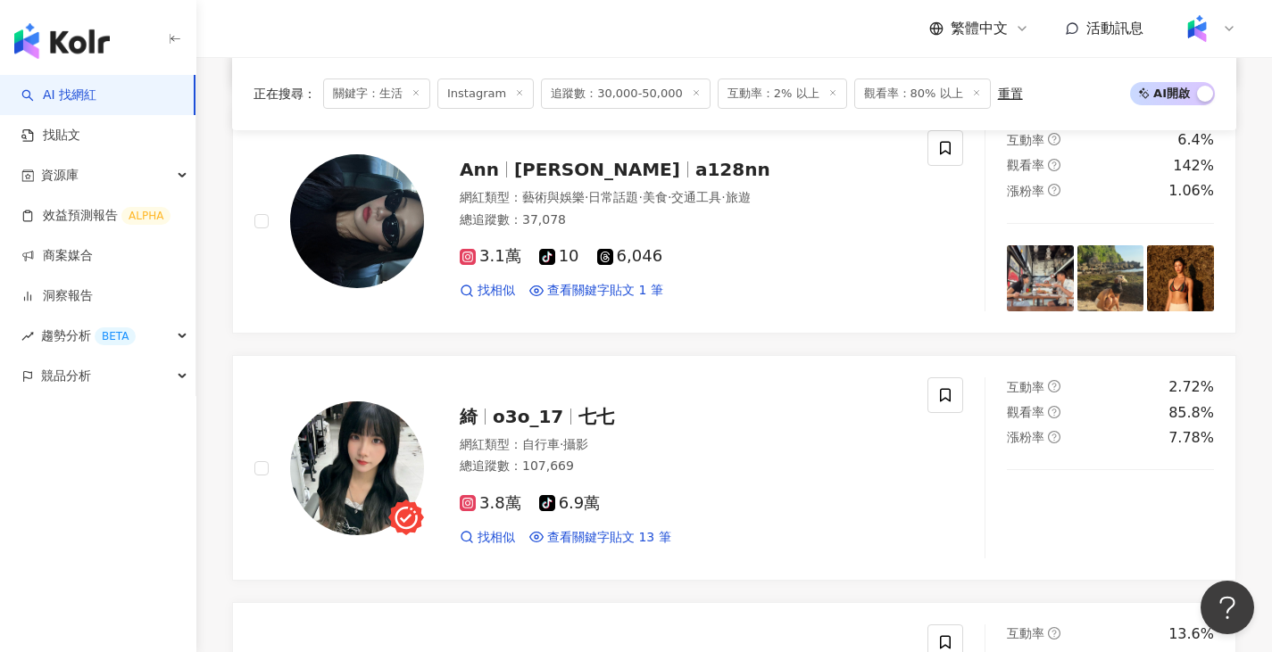
scroll to position [2409, 0]
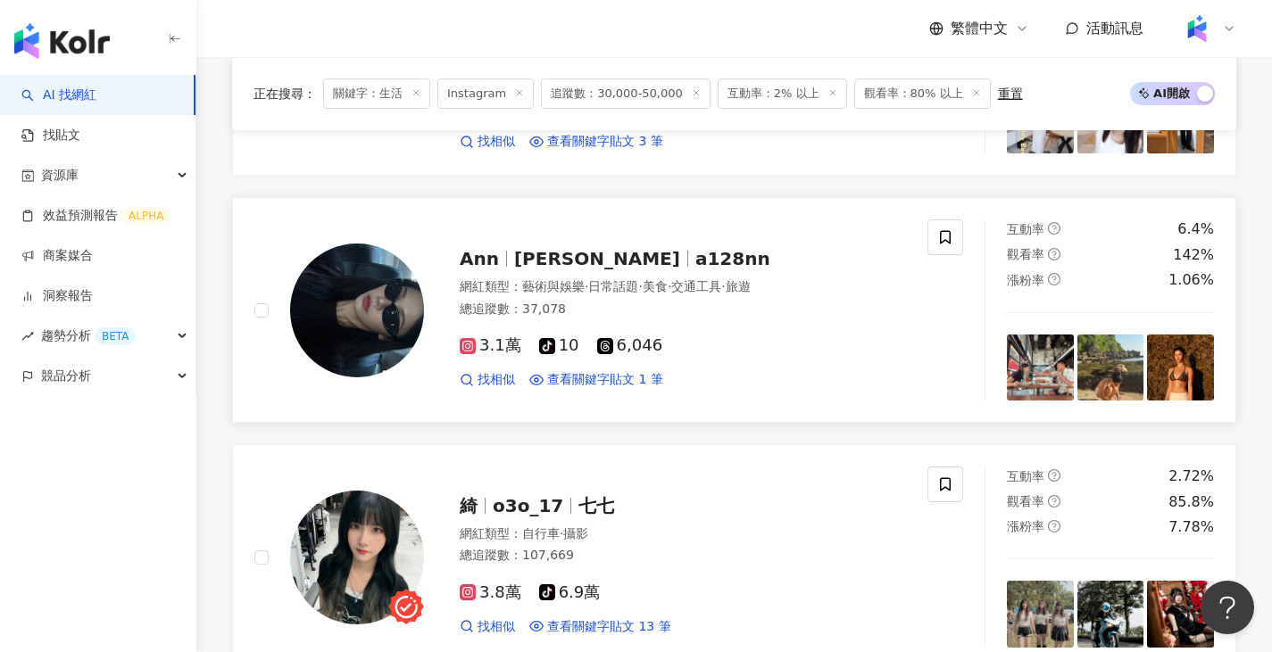
drag, startPoint x: 503, startPoint y: 280, endPoint x: 546, endPoint y: 290, distance: 43.9
click at [546, 290] on span "藝術與娛樂" at bounding box center [553, 286] width 62 height 14
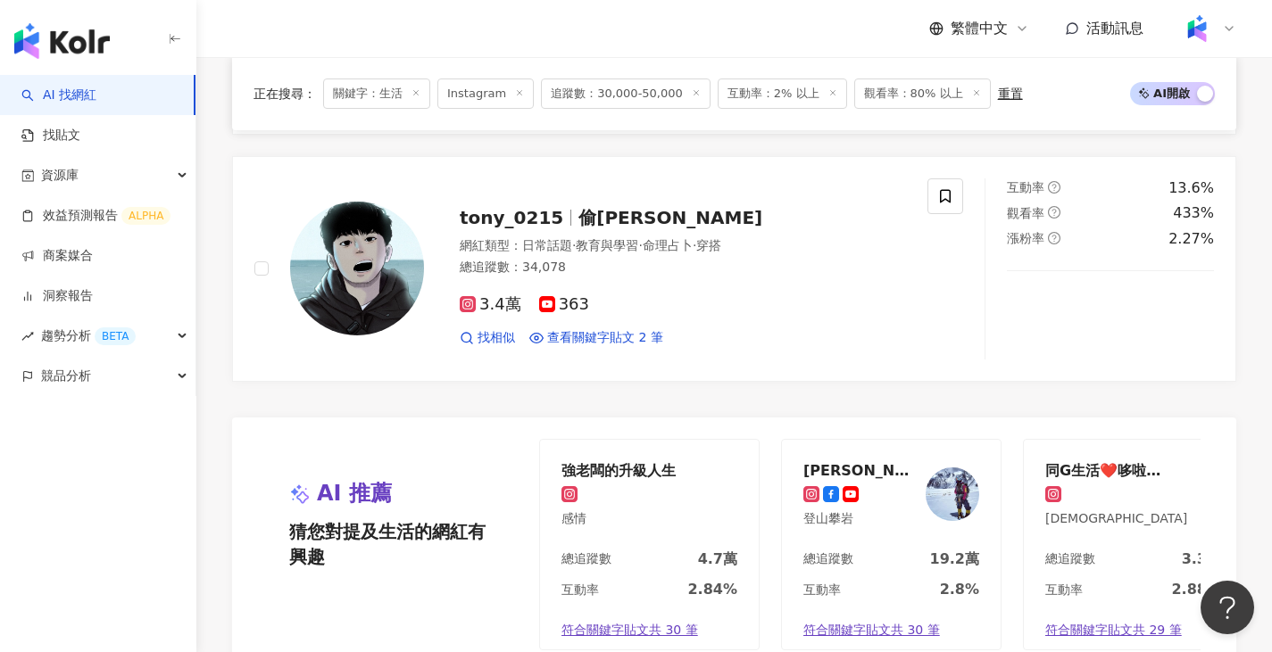
scroll to position [3302, 0]
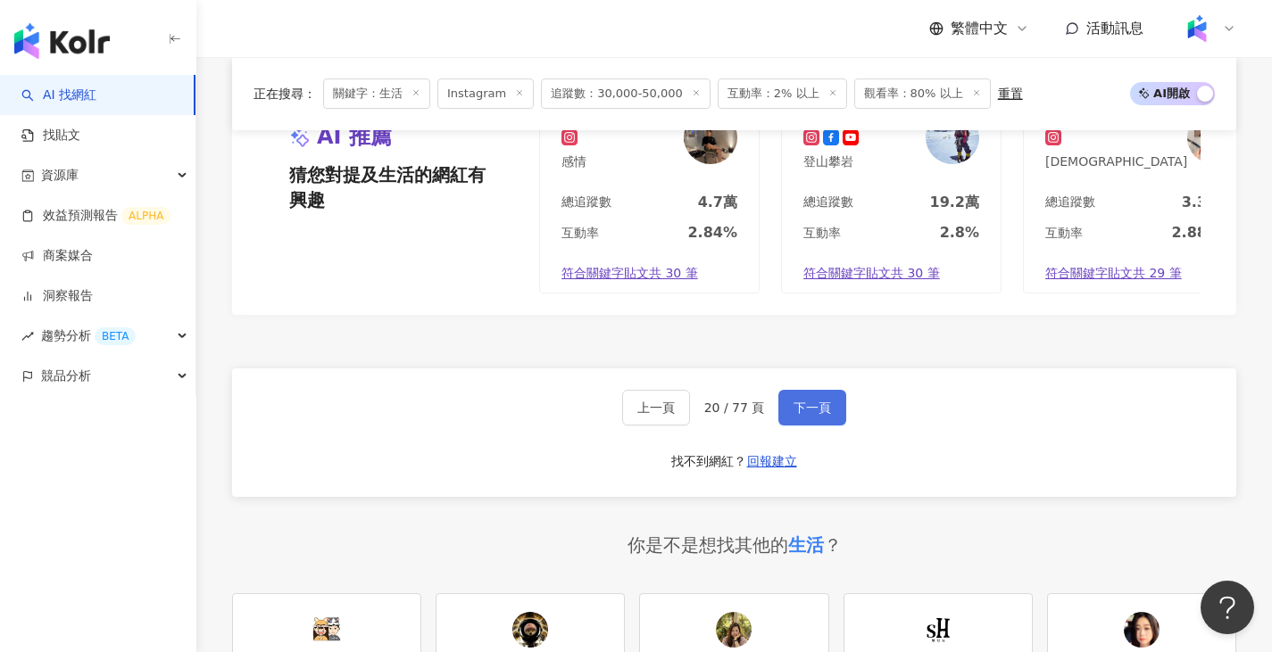
click at [817, 426] on button "下一頁" at bounding box center [812, 408] width 68 height 36
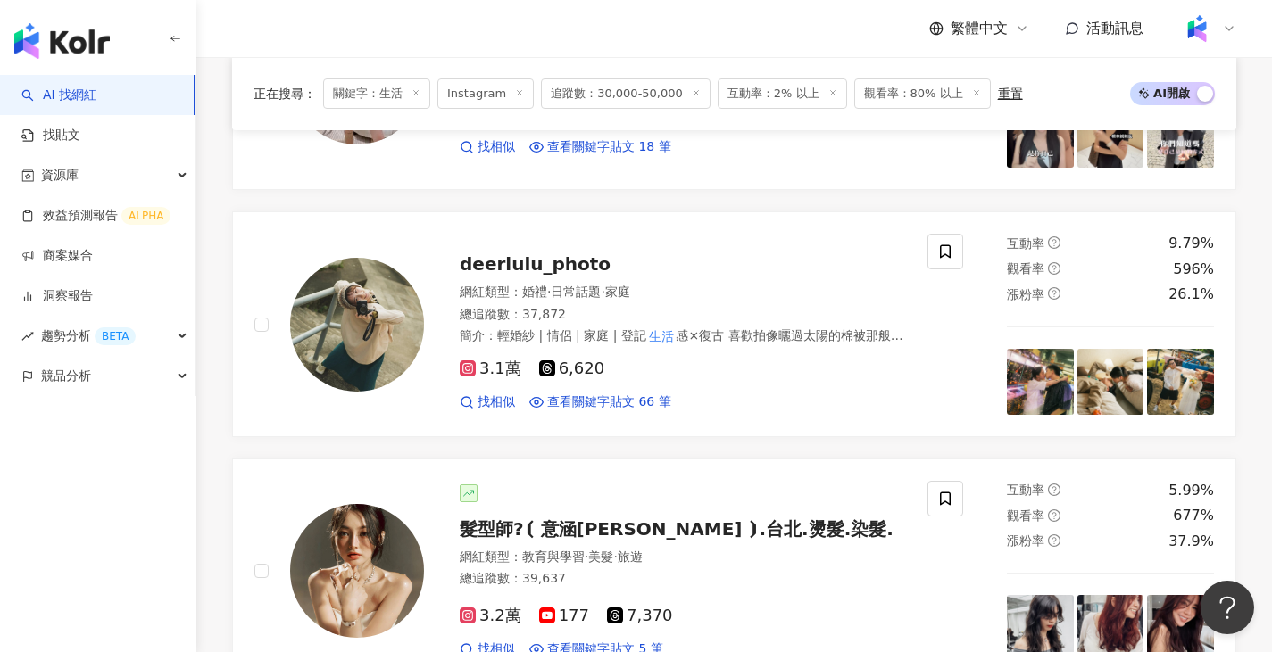
scroll to position [1428, 0]
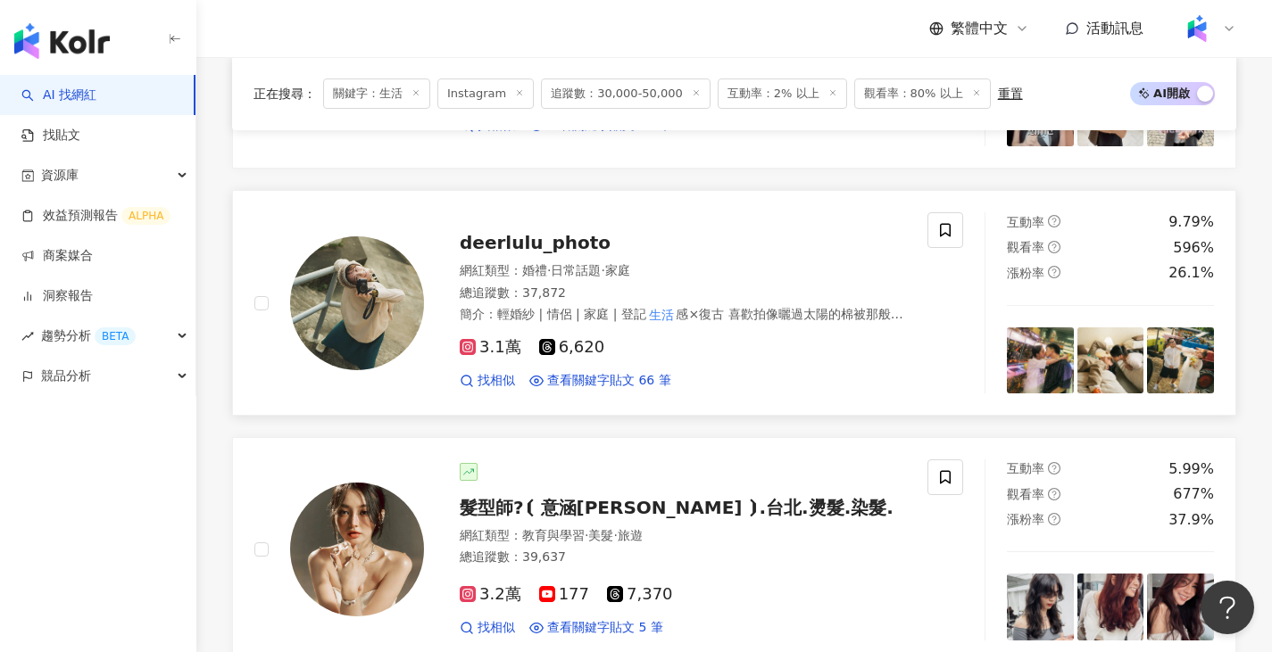
click at [508, 258] on div "deerlulu_photo 網紅類型 ： 婚禮 · 日常話題 · 家庭 總追蹤數 ： 37,872 簡介 ： 輕婚紗 | 情侶 | 家庭 | 登記 生活 感…" at bounding box center [665, 303] width 482 height 174
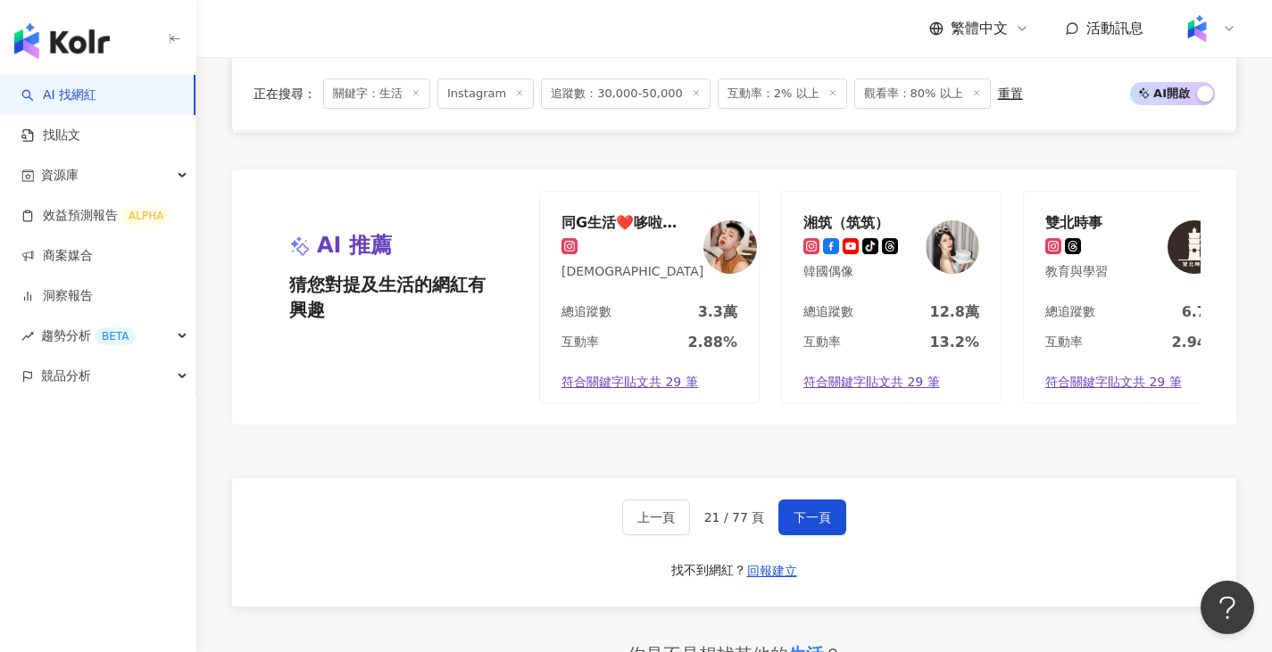
scroll to position [3212, 0]
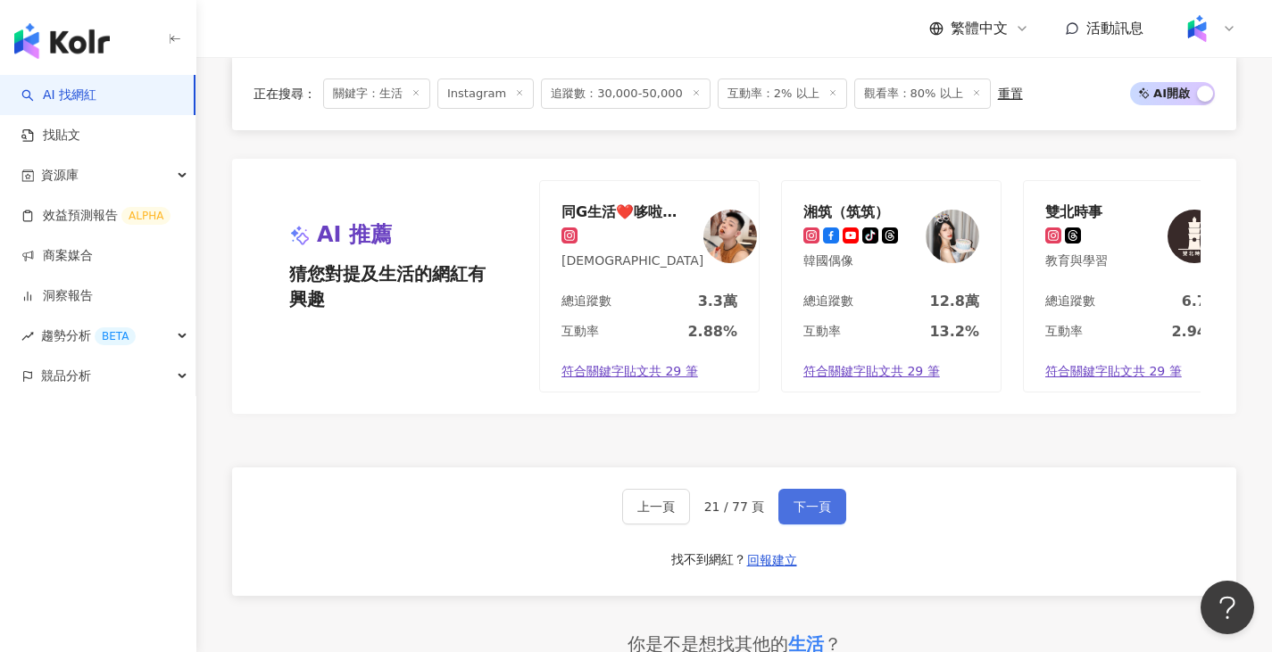
click at [822, 514] on span "下一頁" at bounding box center [811, 507] width 37 height 14
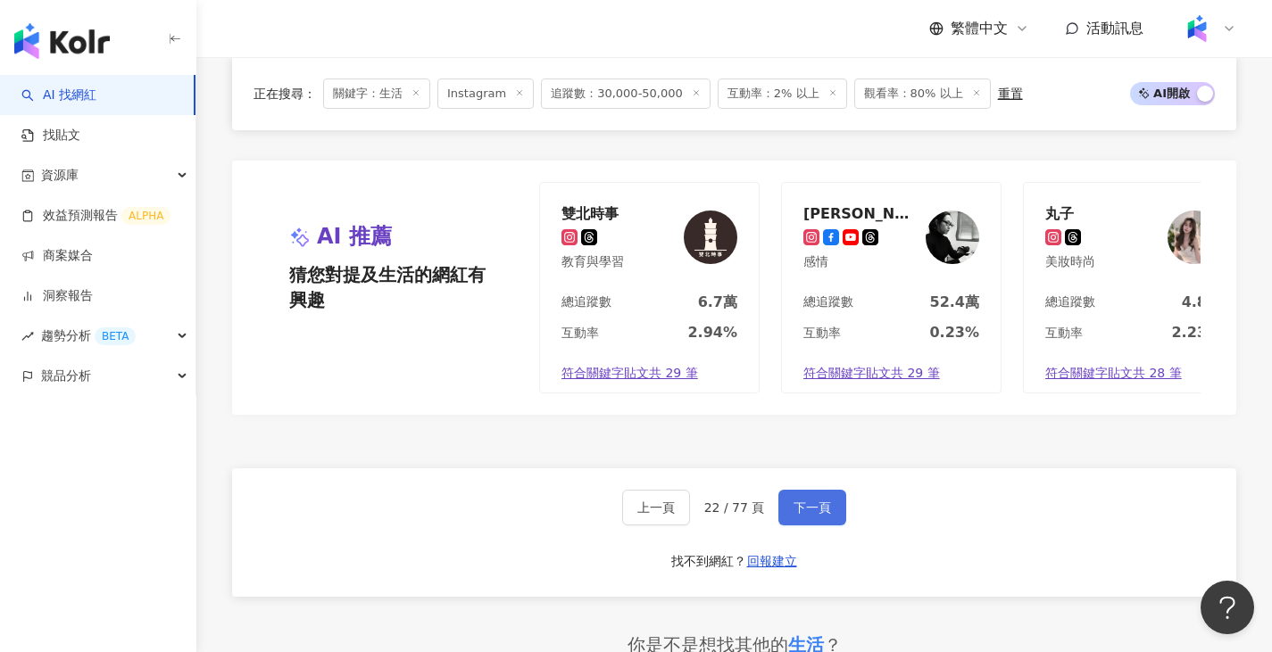
click at [824, 514] on span "下一頁" at bounding box center [811, 508] width 37 height 14
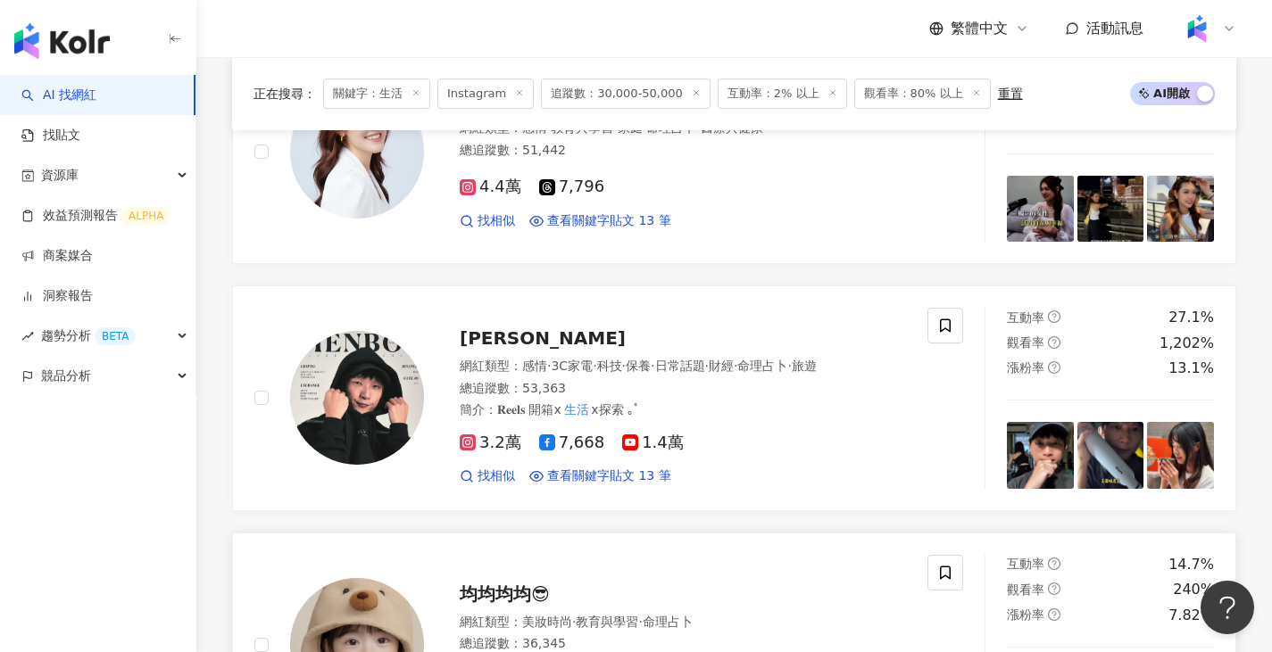
scroll to position [0, 0]
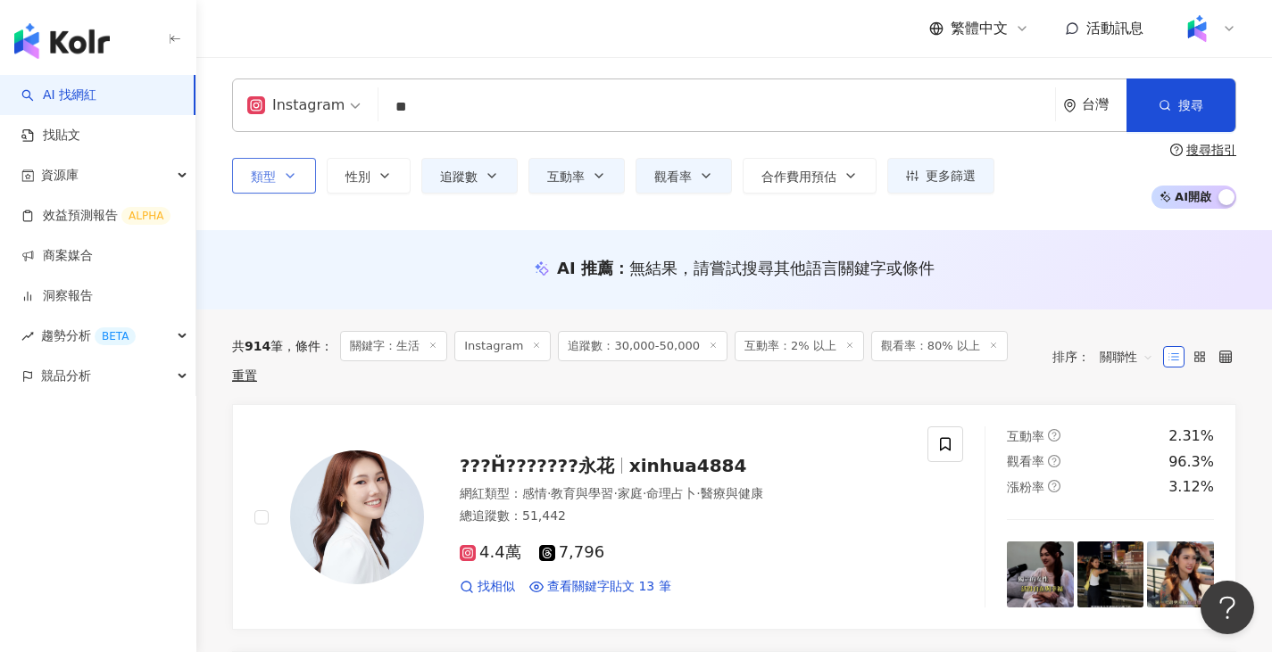
click at [295, 178] on icon "button" at bounding box center [290, 176] width 14 height 14
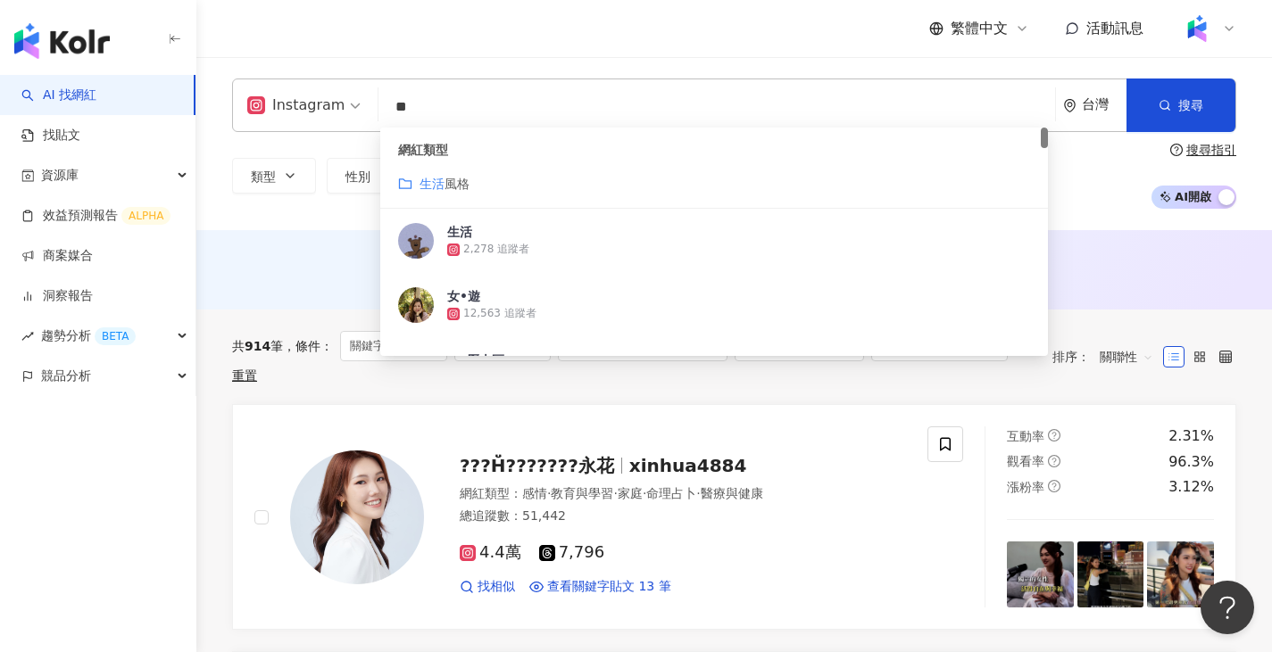
drag, startPoint x: 498, startPoint y: 115, endPoint x: 281, endPoint y: 111, distance: 216.9
click at [281, 111] on div "Instagram ** 台灣 搜尋 customizedTag 網紅類型 生活 風格 生活 2,278 追蹤者 女•遊 12,563 追蹤者 SH歷史區 2…" at bounding box center [734, 106] width 1004 height 54
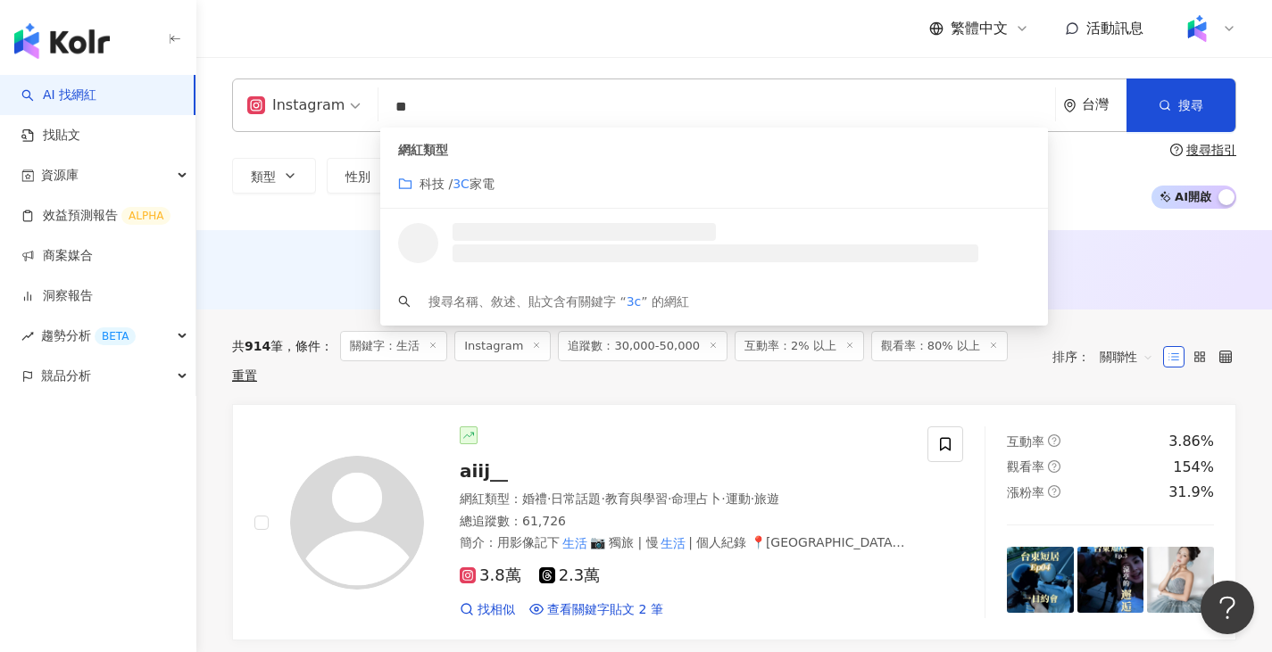
type input "*"
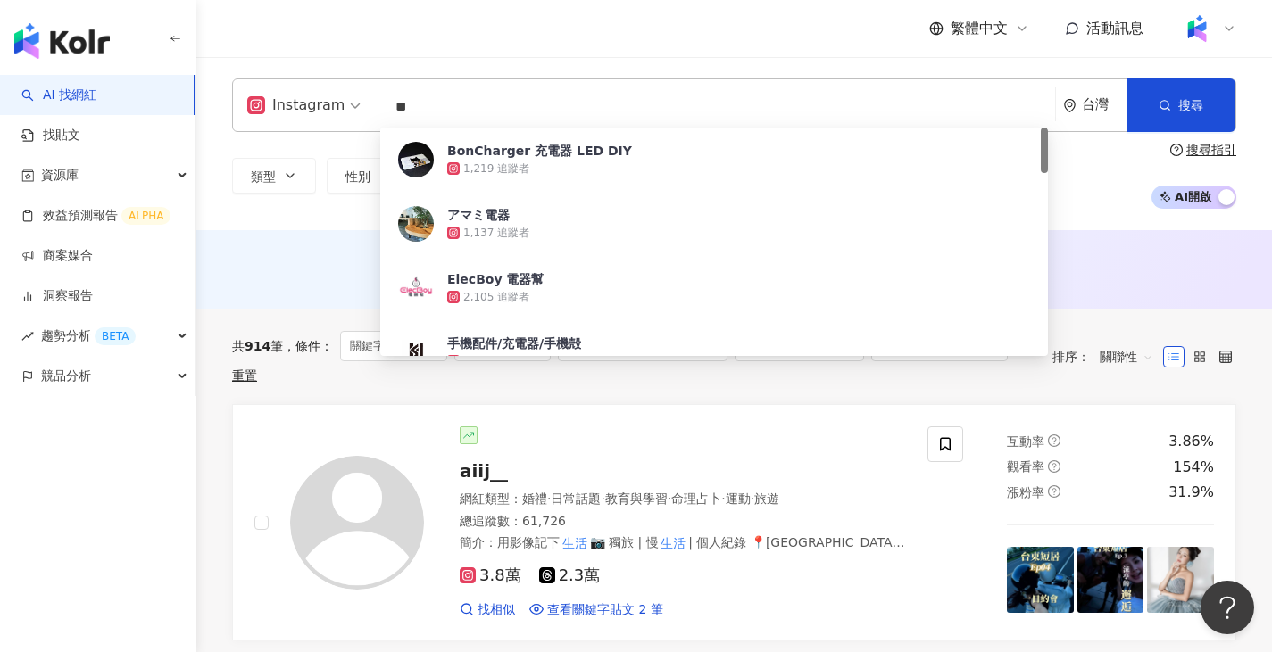
type input "*"
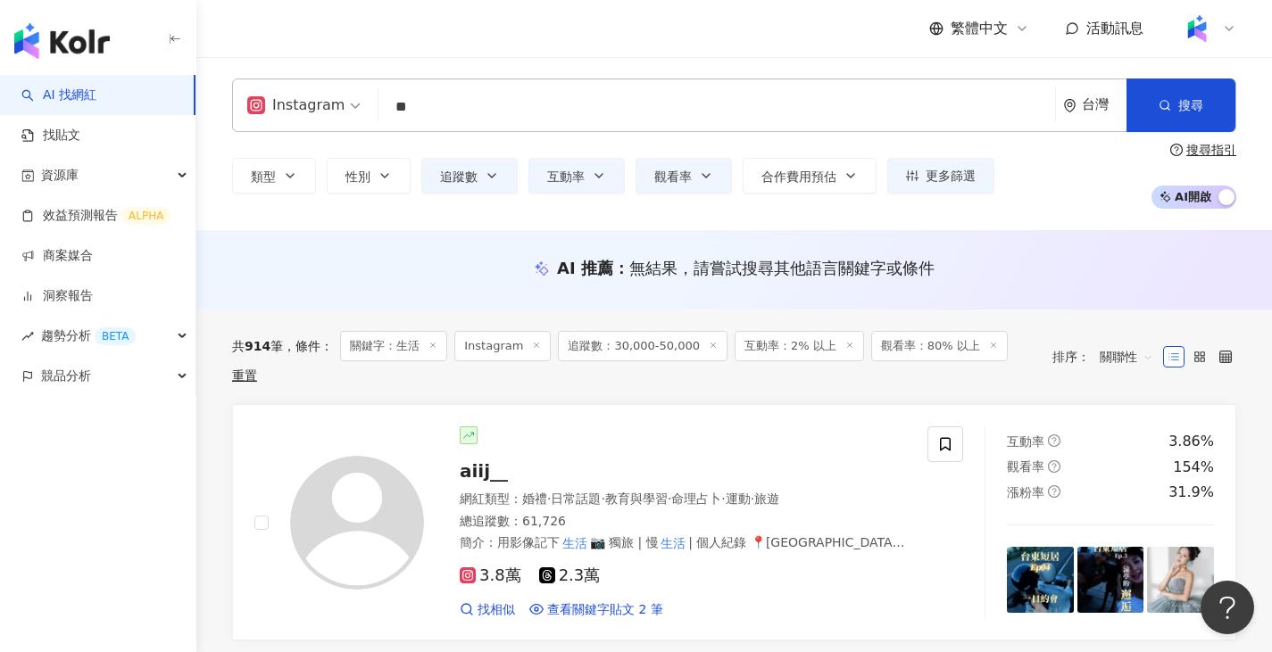
type input "**"
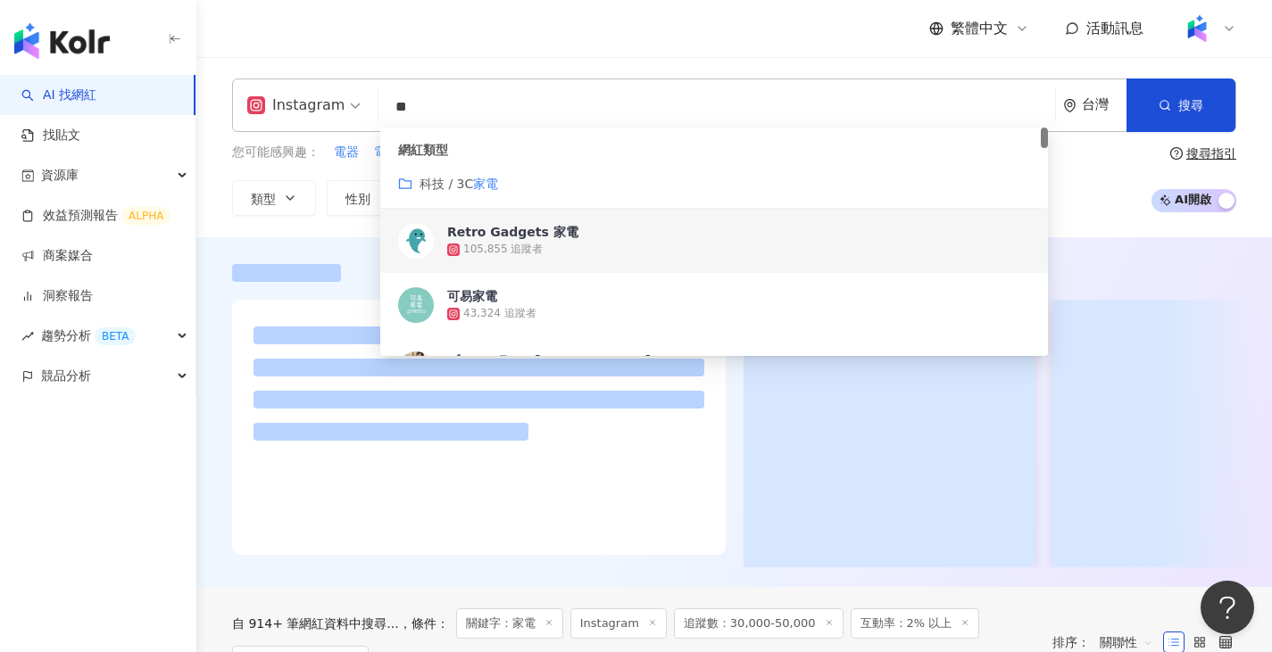
click at [1128, 206] on div "您可能感興趣： 電器 電冰箱 吸塵器 家電產品 飛利浦 類型 性別 追蹤數 互動率 觀看率 合作費用預估 更多篩選 ***** - ***** 不限 小型 奈…" at bounding box center [734, 179] width 1004 height 73
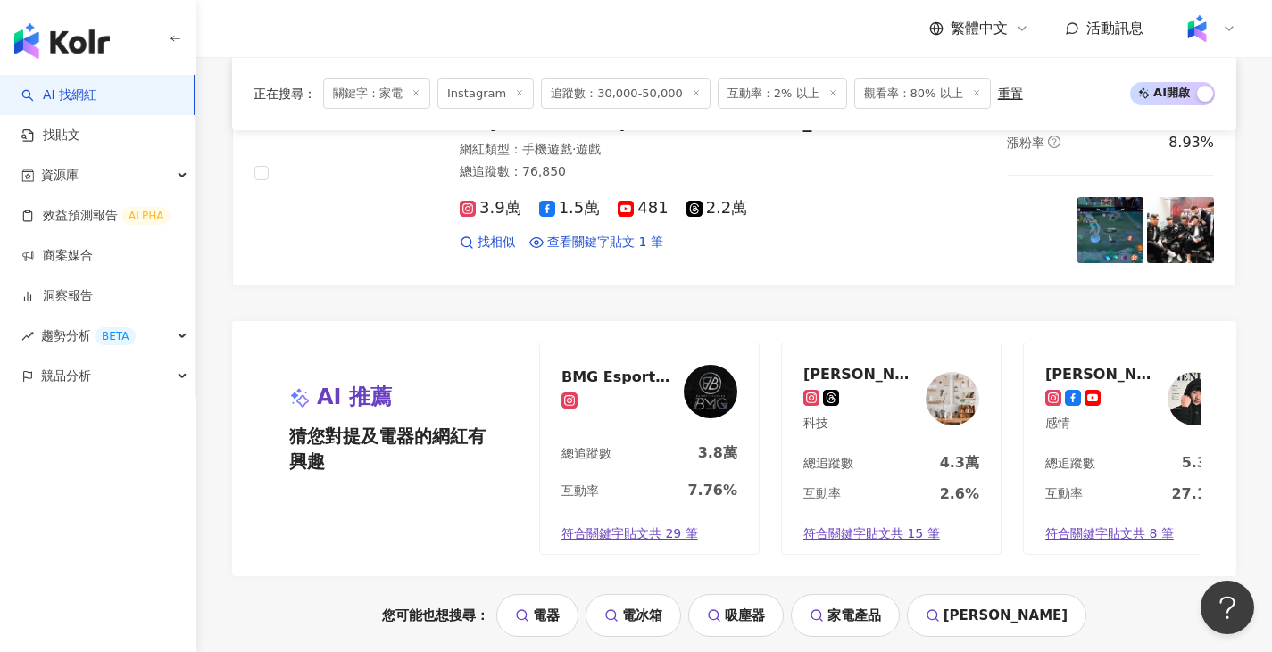
scroll to position [3663, 0]
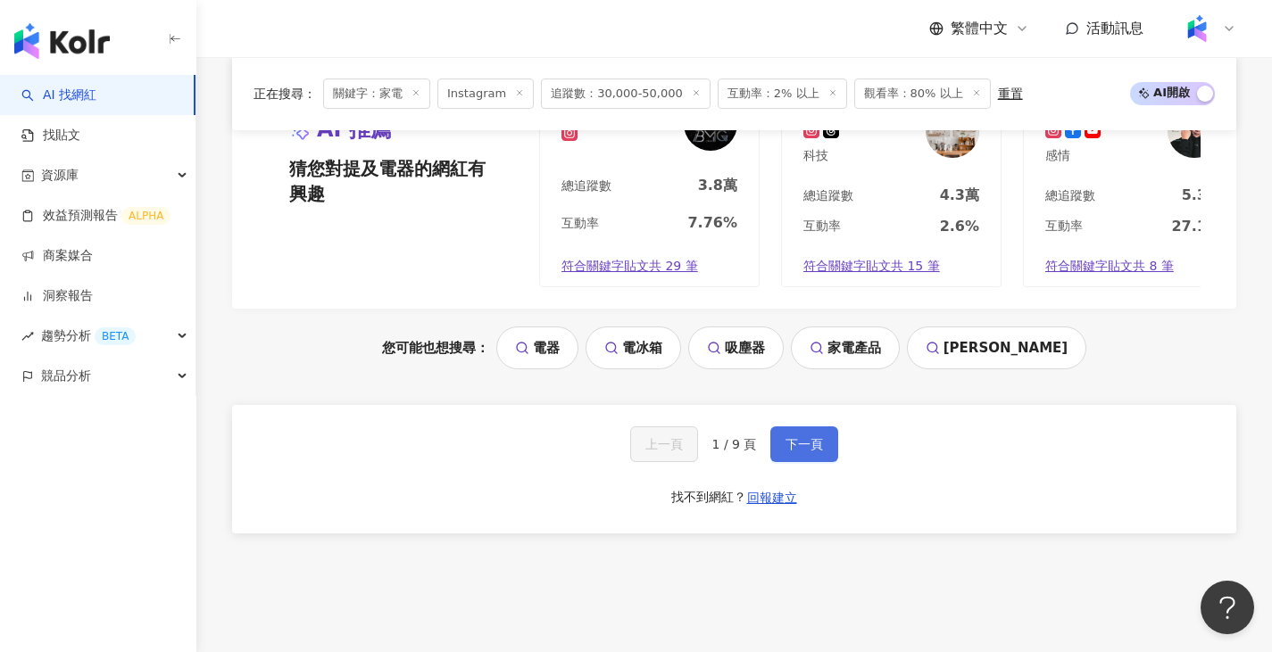
click at [808, 452] on span "下一頁" at bounding box center [803, 444] width 37 height 14
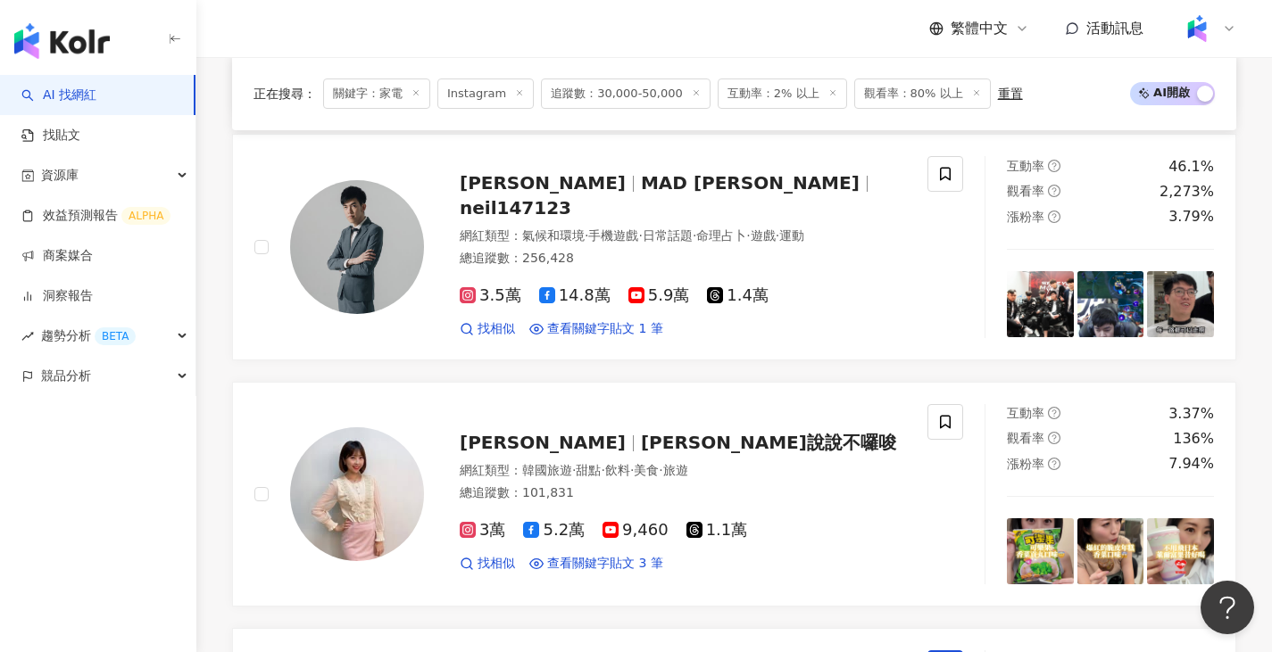
scroll to position [2681, 0]
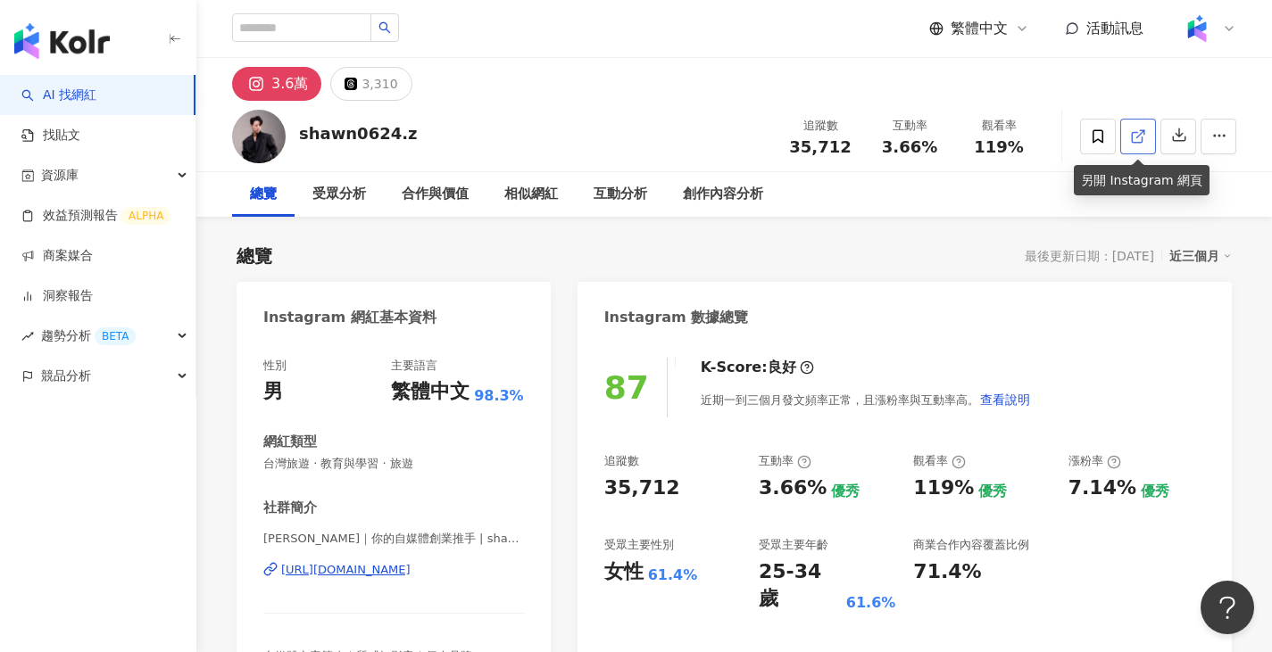
click at [1141, 134] on icon at bounding box center [1138, 136] width 16 height 16
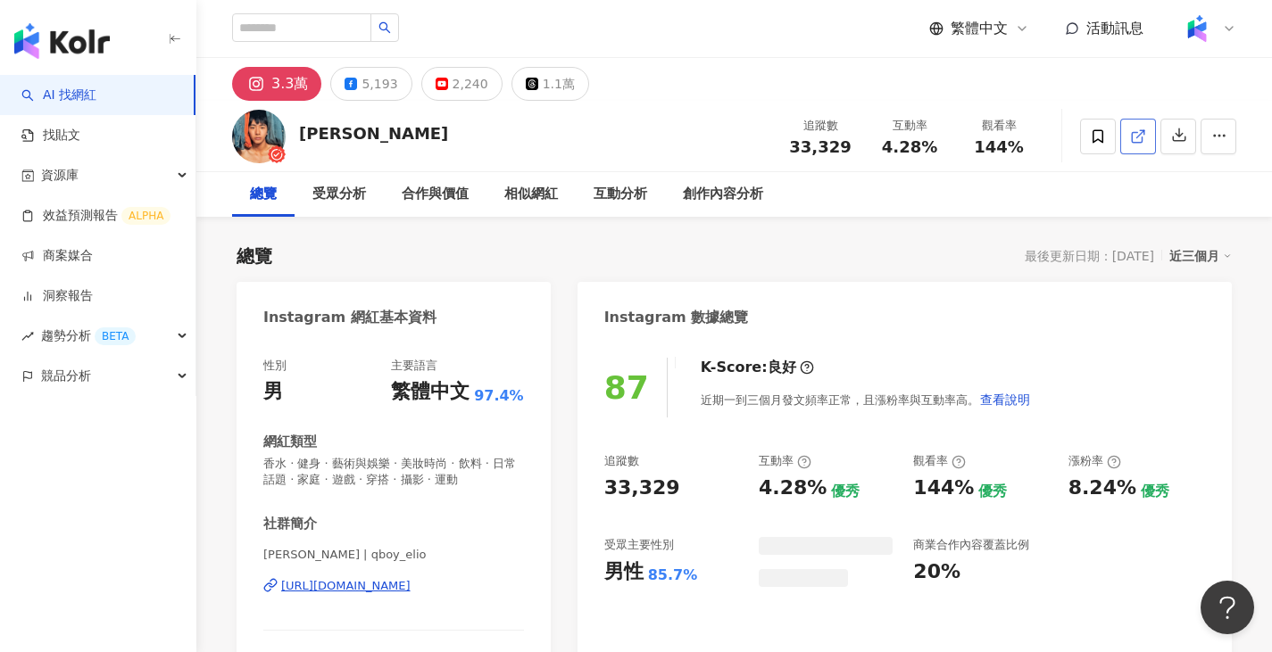
click at [1135, 134] on icon at bounding box center [1138, 136] width 16 height 16
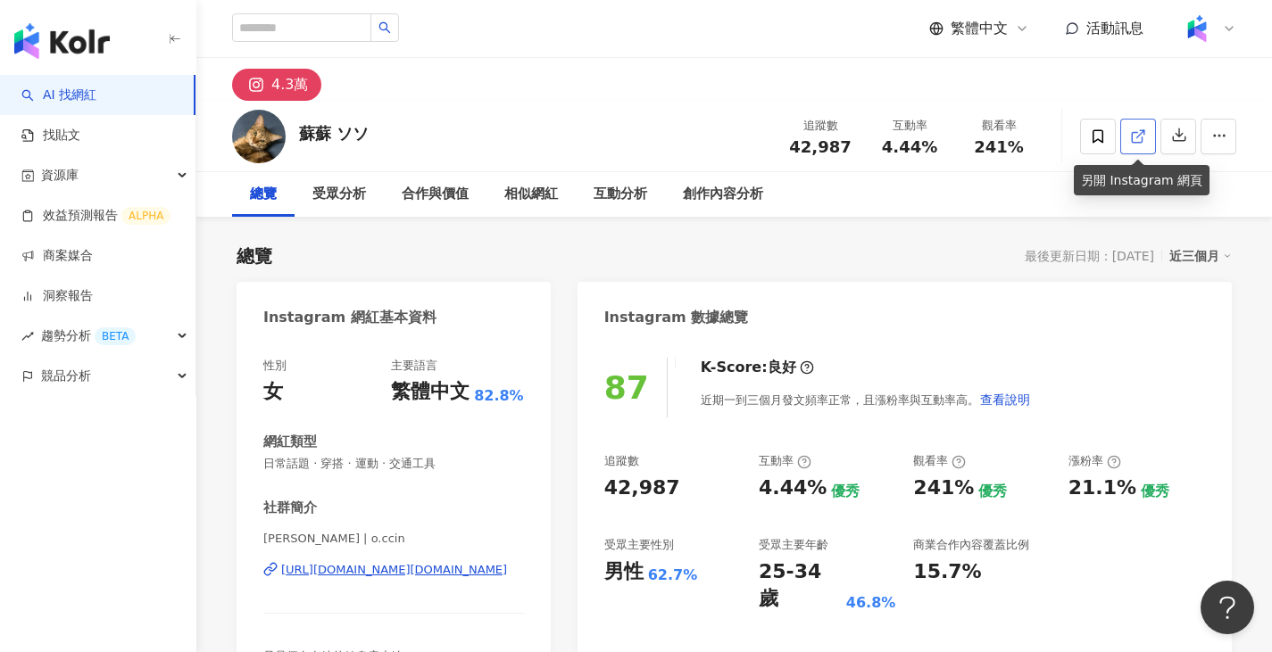
click at [1139, 130] on icon at bounding box center [1138, 136] width 16 height 16
click at [1214, 145] on span "button" at bounding box center [1219, 135] width 16 height 19
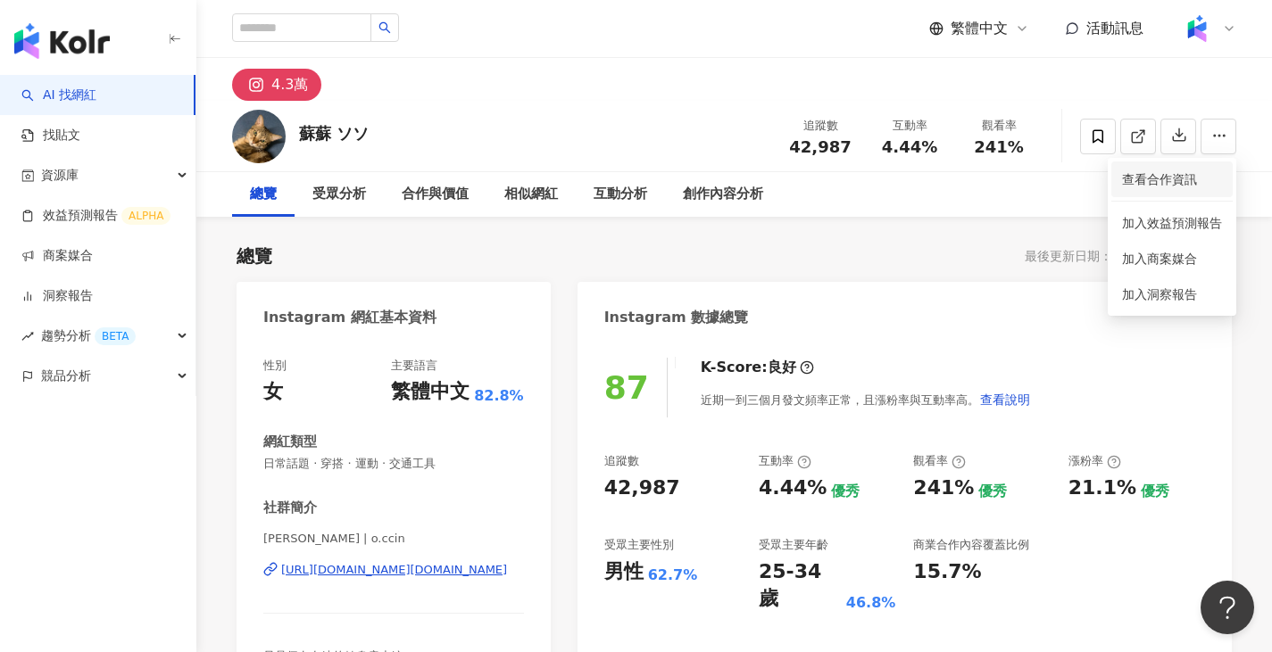
click at [1178, 175] on span "查看合作資訊" at bounding box center [1172, 180] width 100 height 20
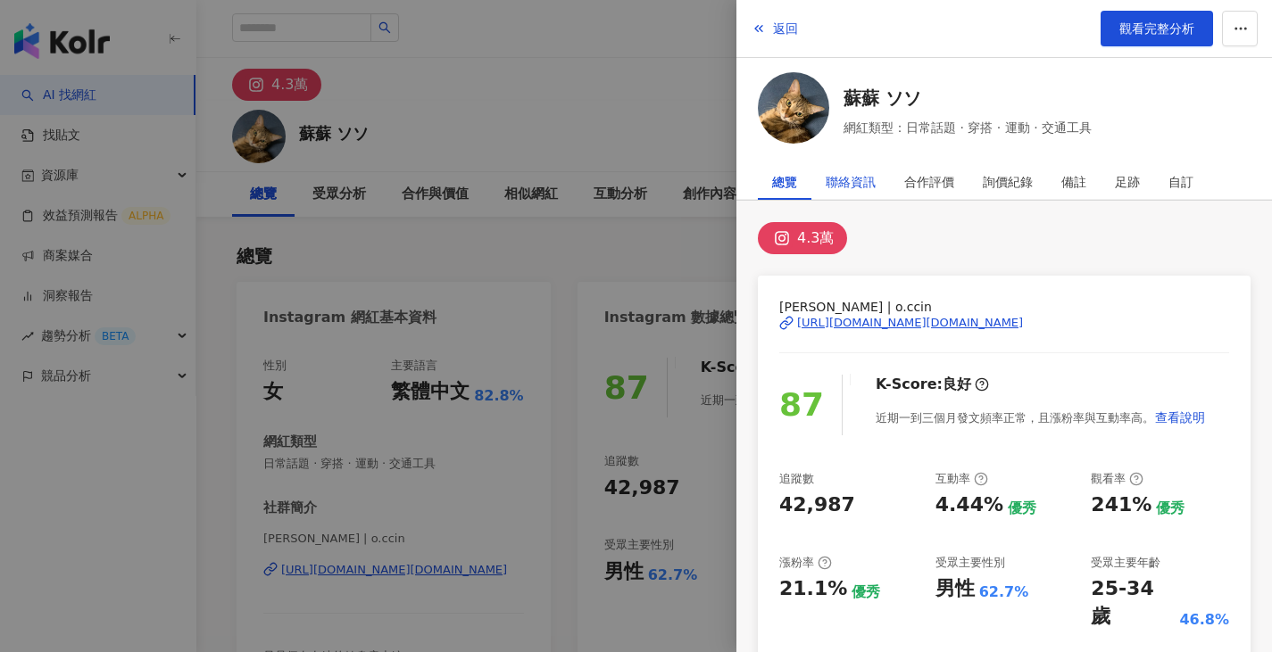
click at [861, 182] on div "聯絡資訊" at bounding box center [850, 182] width 50 height 36
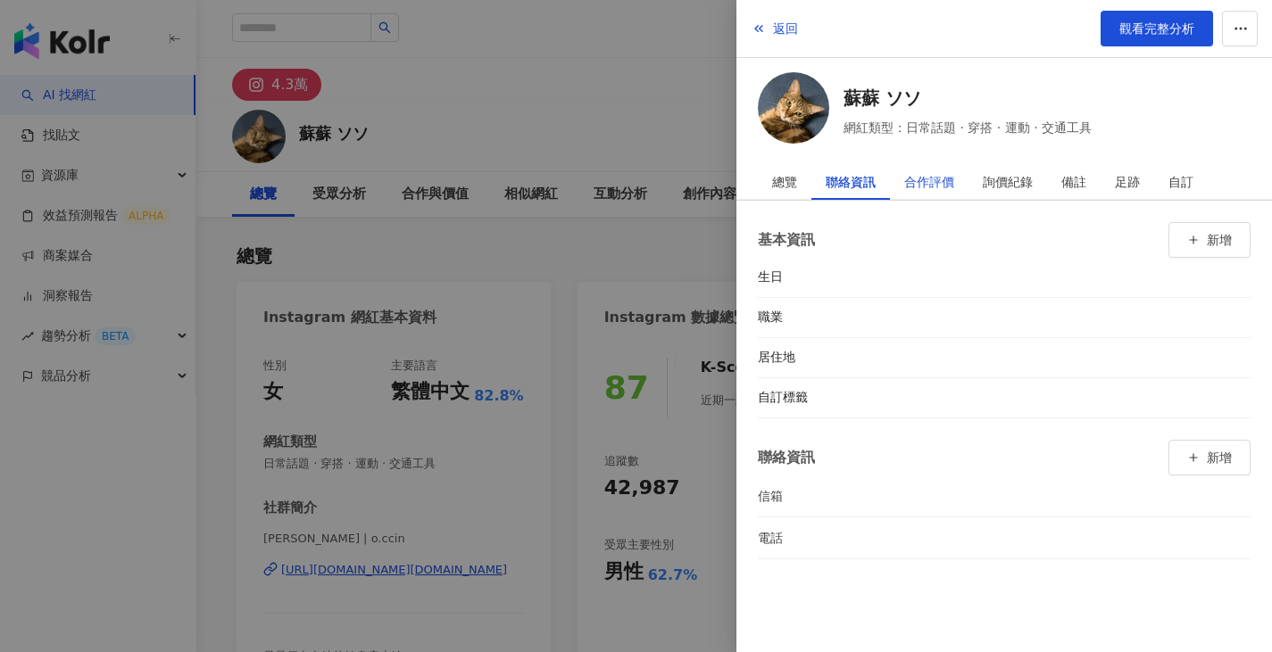
click at [924, 180] on div "合作評價" at bounding box center [929, 182] width 50 height 36
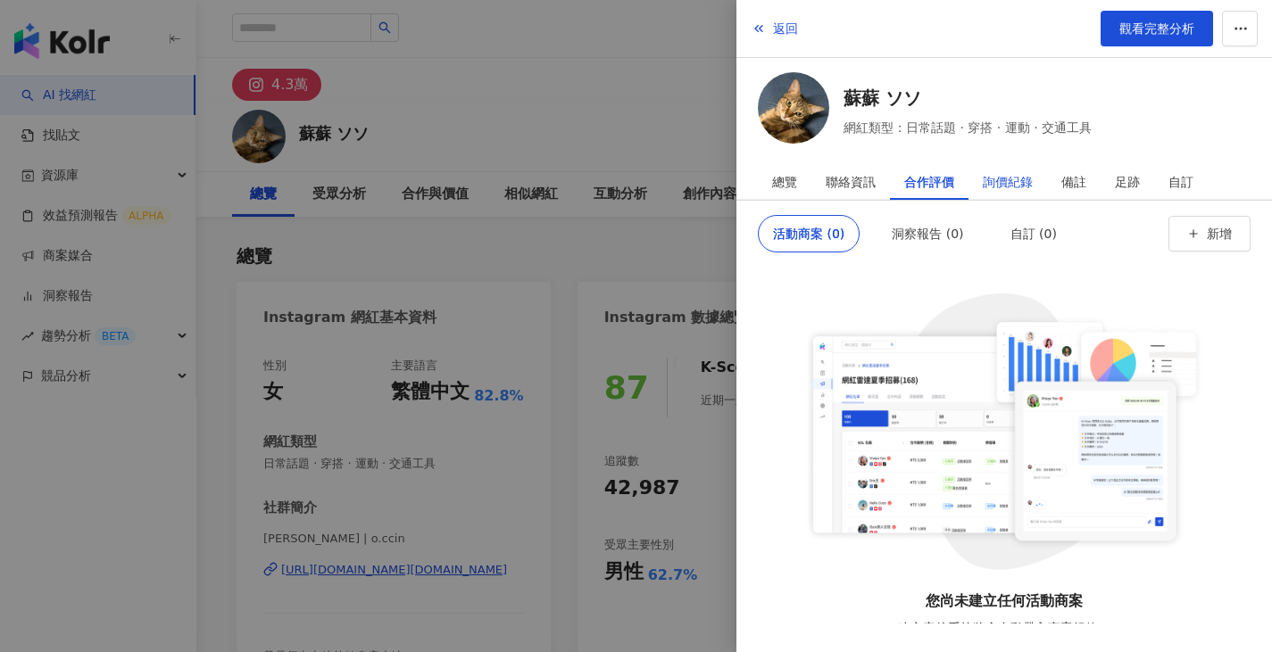
click at [1009, 178] on div "詢價紀錄" at bounding box center [1007, 182] width 50 height 36
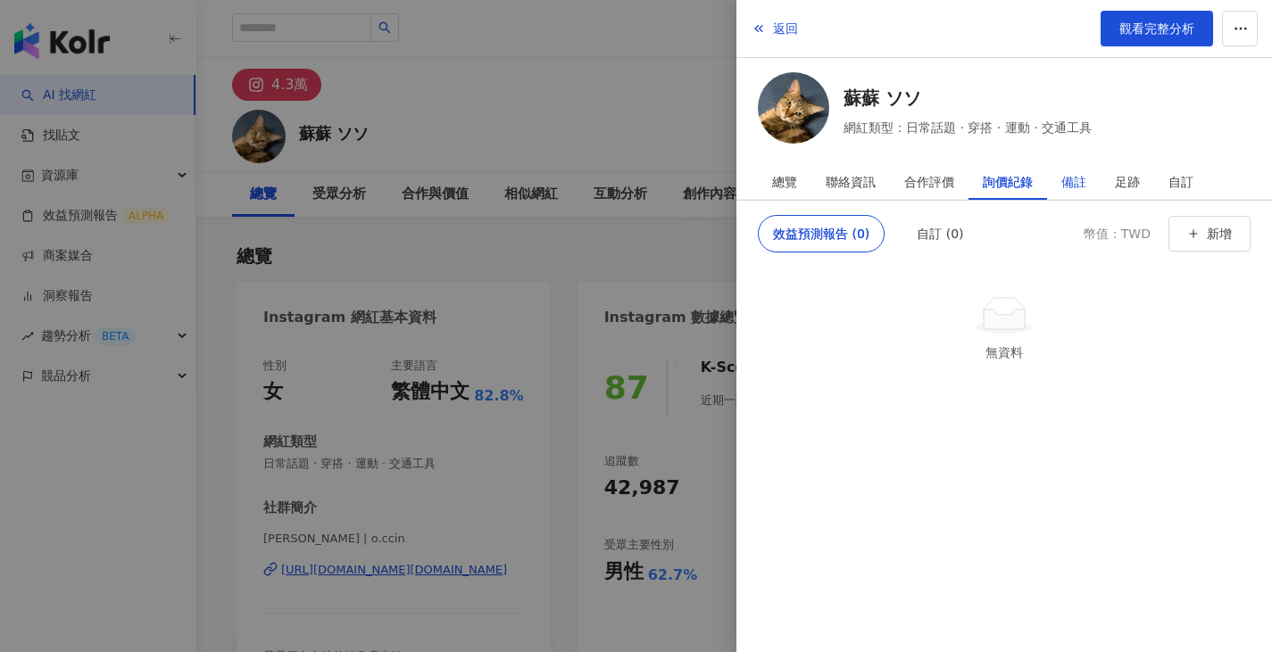
click at [1070, 179] on div "備註" at bounding box center [1073, 182] width 25 height 36
click at [775, 19] on button "返回" at bounding box center [774, 29] width 48 height 36
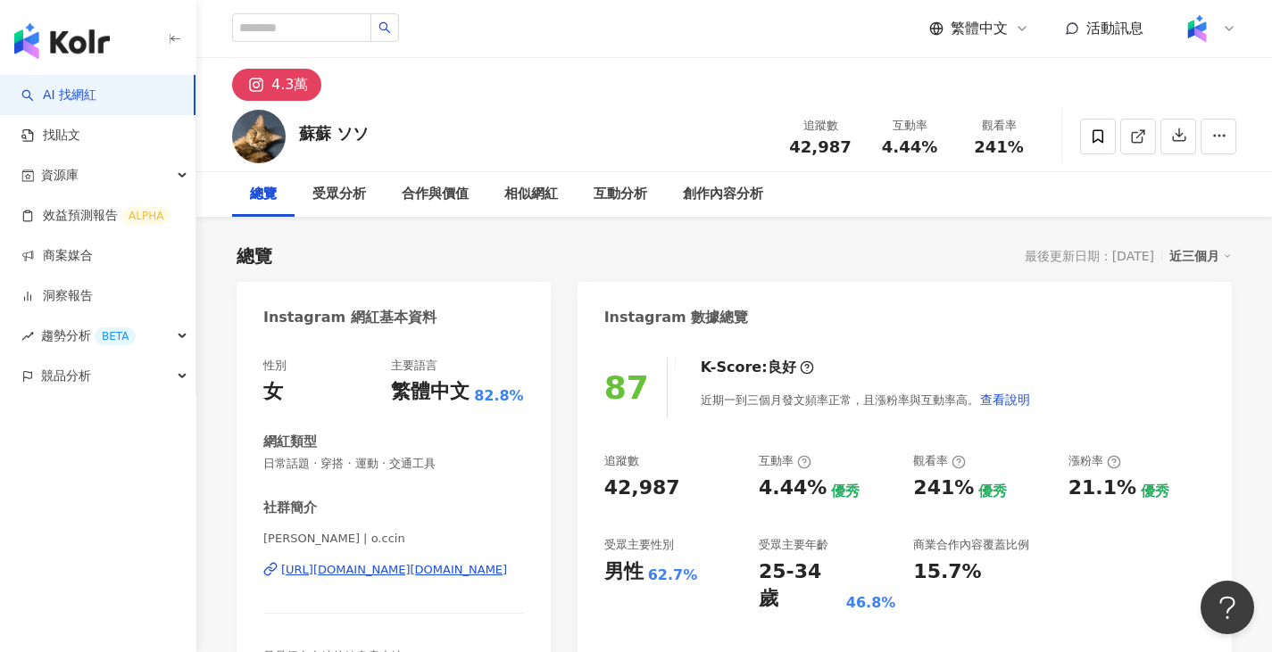
click at [351, 140] on div "蘇蘇 ソソ 追蹤數 42,987 互動率 4.44% 觀看率 241%" at bounding box center [733, 136] width 1075 height 70
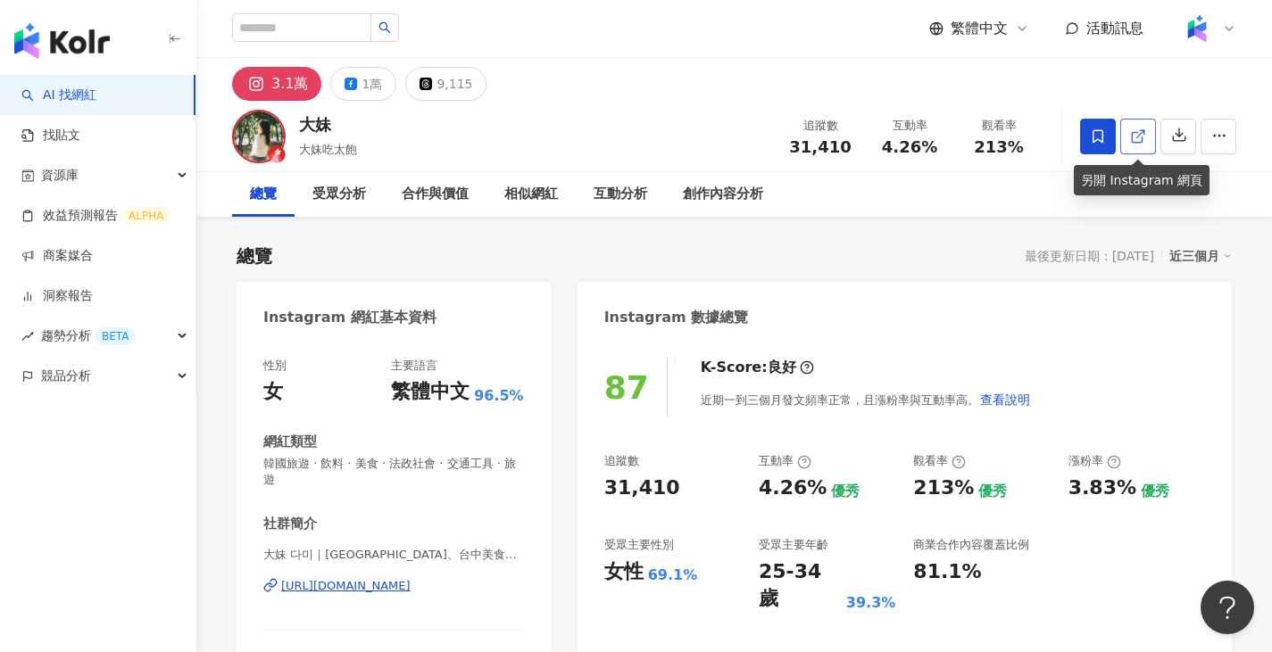
click at [1140, 131] on icon at bounding box center [1138, 136] width 16 height 16
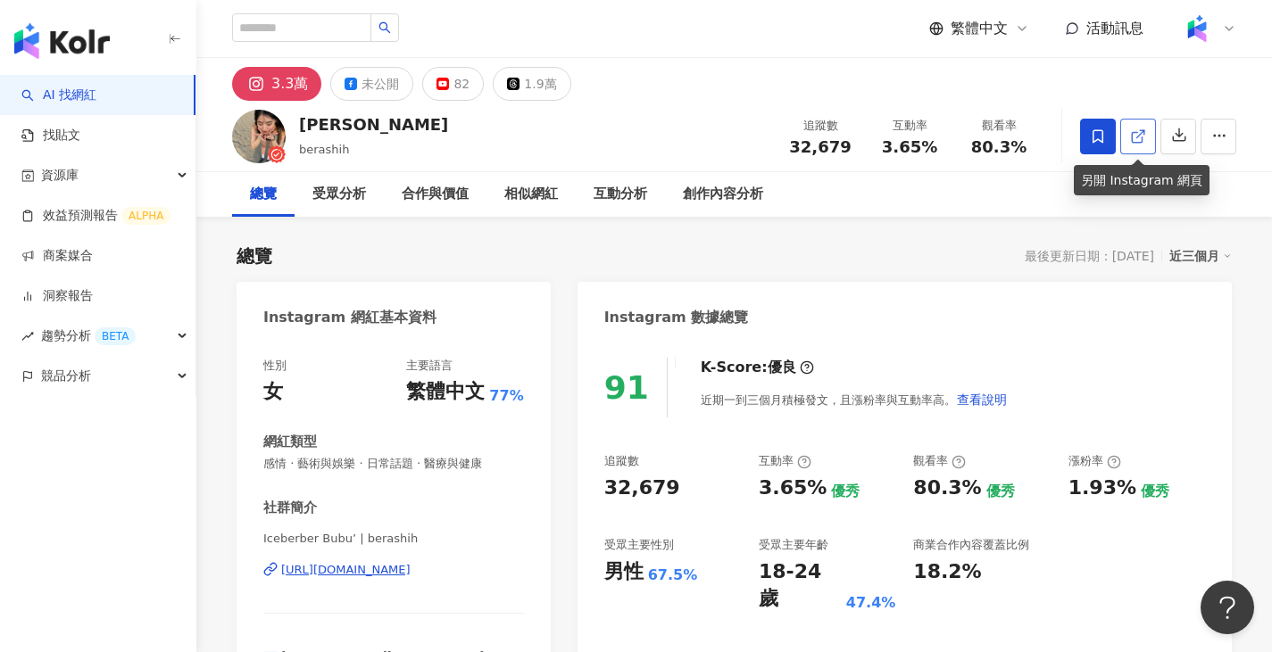
click at [1140, 141] on icon at bounding box center [1138, 136] width 16 height 16
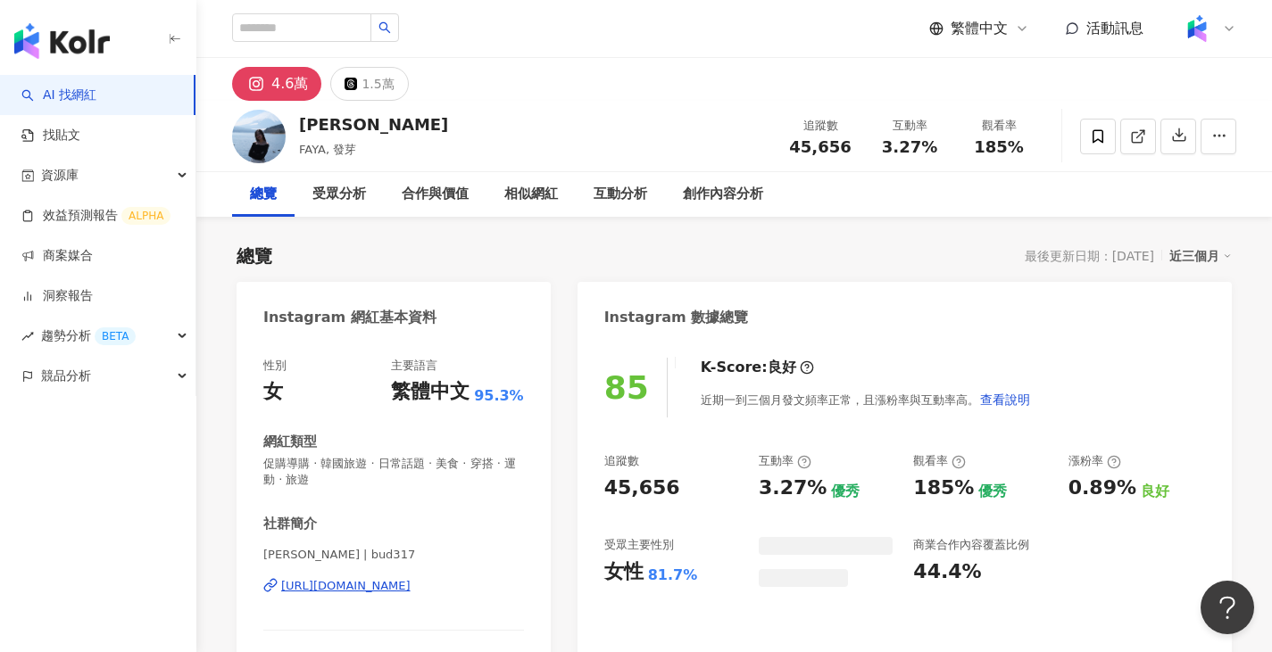
drag, startPoint x: 1134, startPoint y: 145, endPoint x: 1163, endPoint y: 166, distance: 35.2
click at [1134, 145] on span at bounding box center [1138, 136] width 16 height 19
click at [718, 199] on div "創作內容分析" at bounding box center [723, 194] width 80 height 21
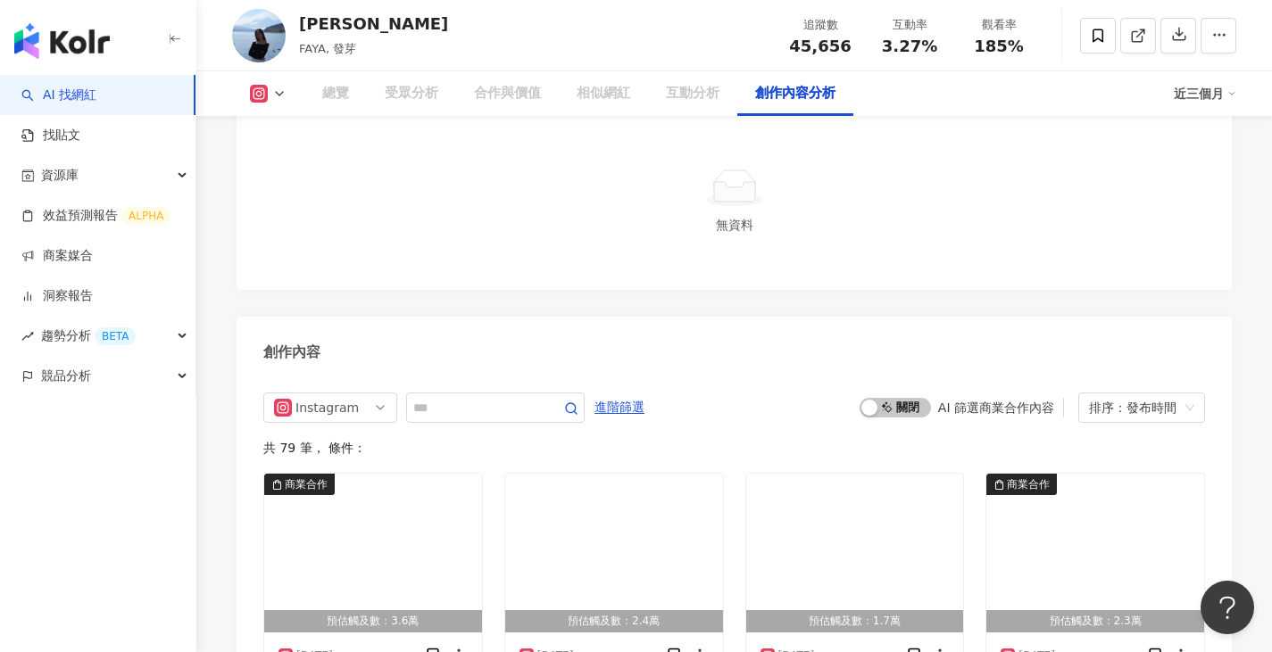
scroll to position [5396, 0]
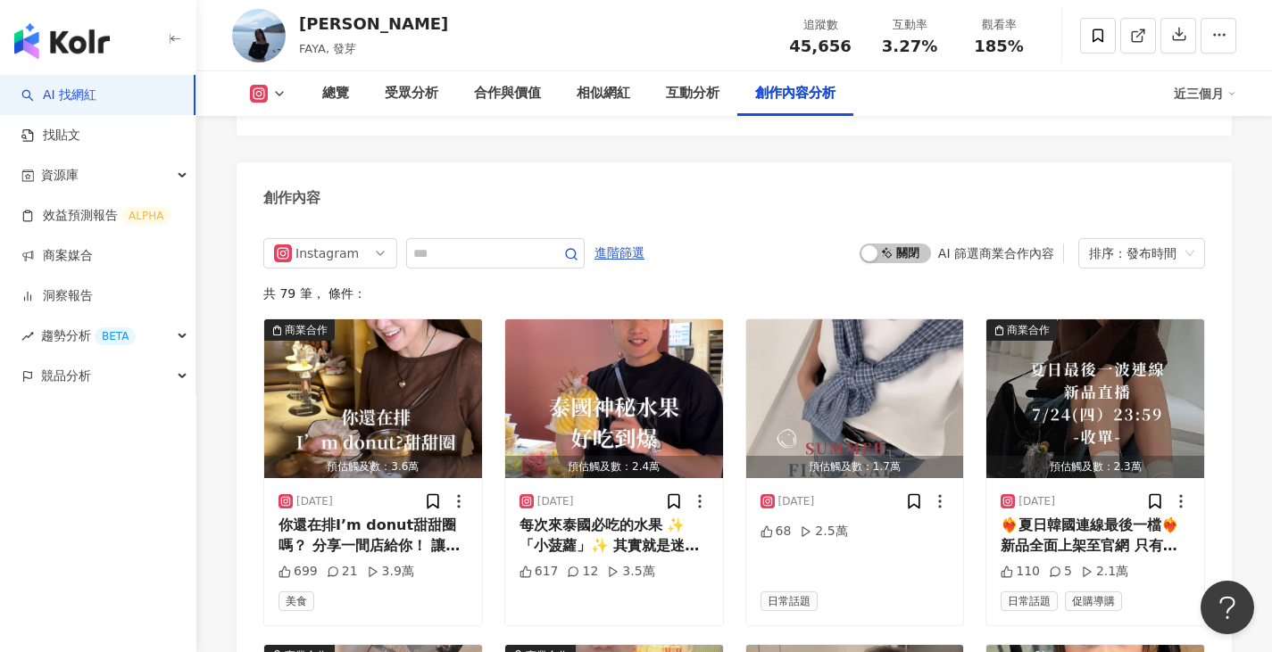
click at [355, 412] on div "Instagram Hashtag 分析 無資料 創作內容 Instagram 進階篩選 啟動 關閉 AI 篩選商業合作內容 排序：發布時間 共 79 筆 ，…" at bounding box center [733, 635] width 995 height 1452
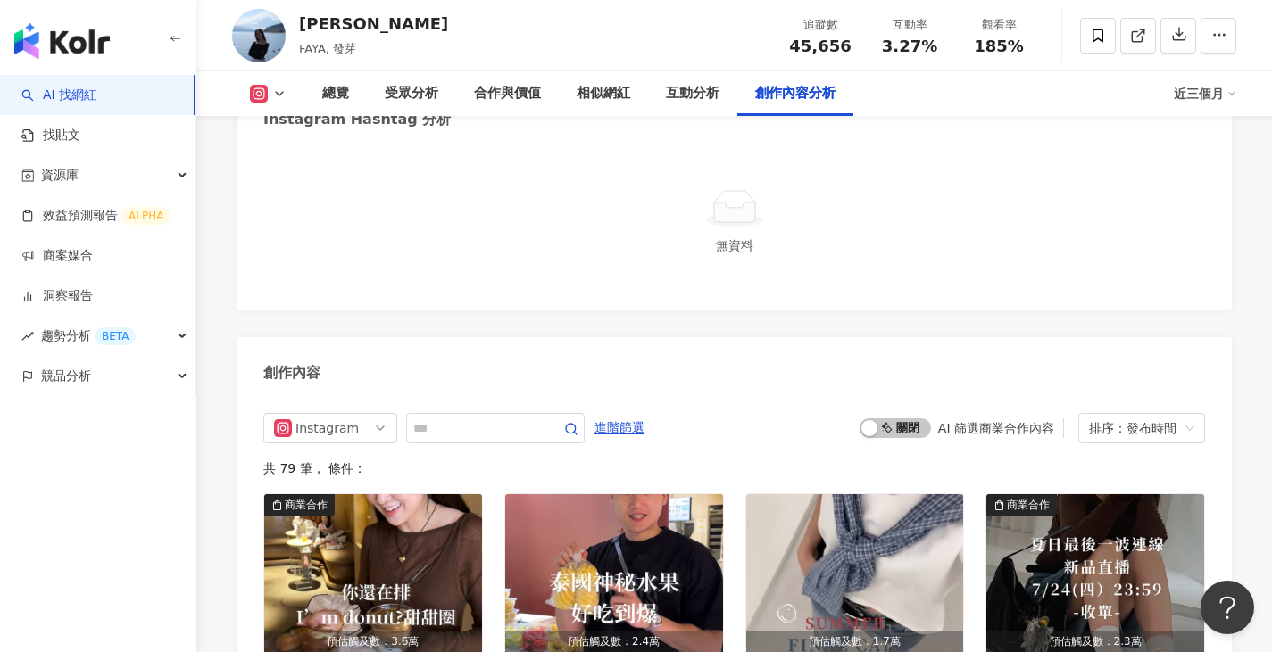
scroll to position [5485, 0]
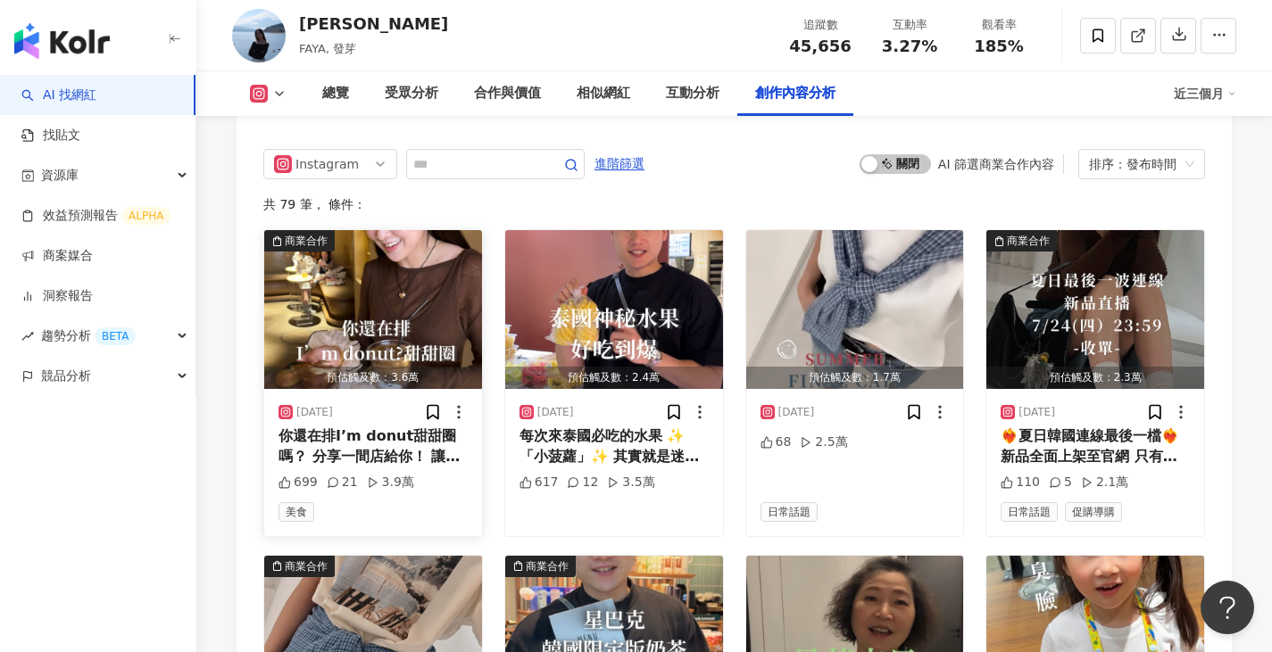
click at [382, 314] on img "button" at bounding box center [373, 309] width 218 height 159
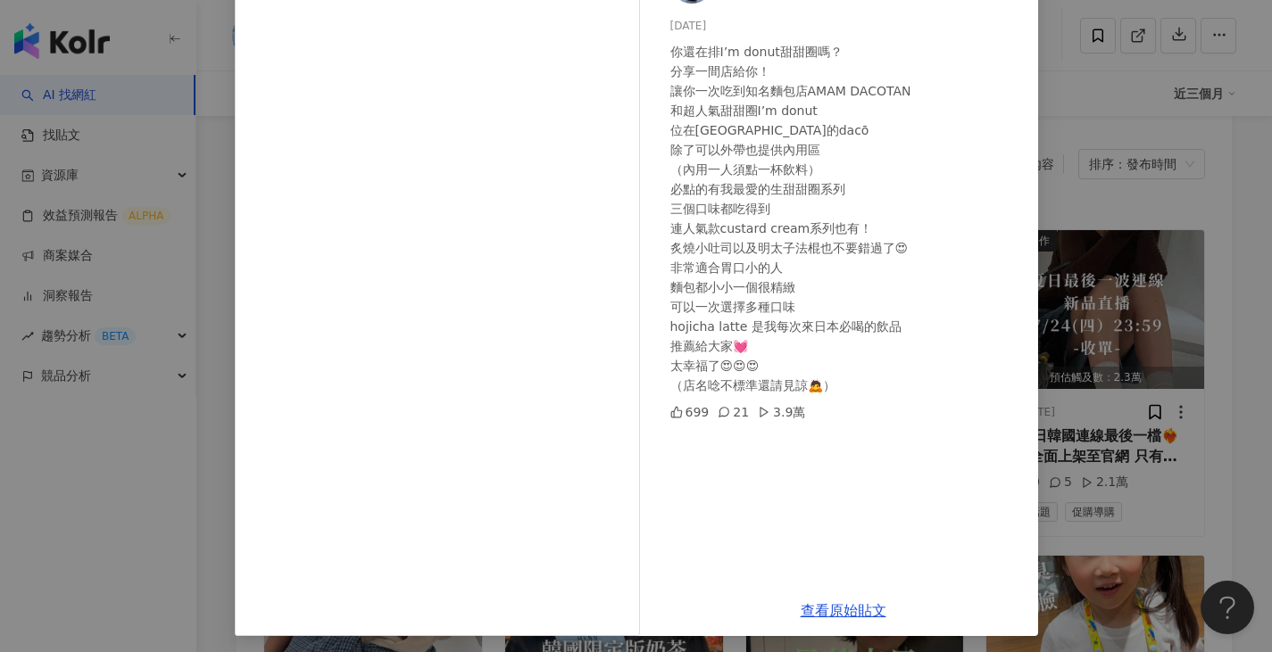
scroll to position [148, 0]
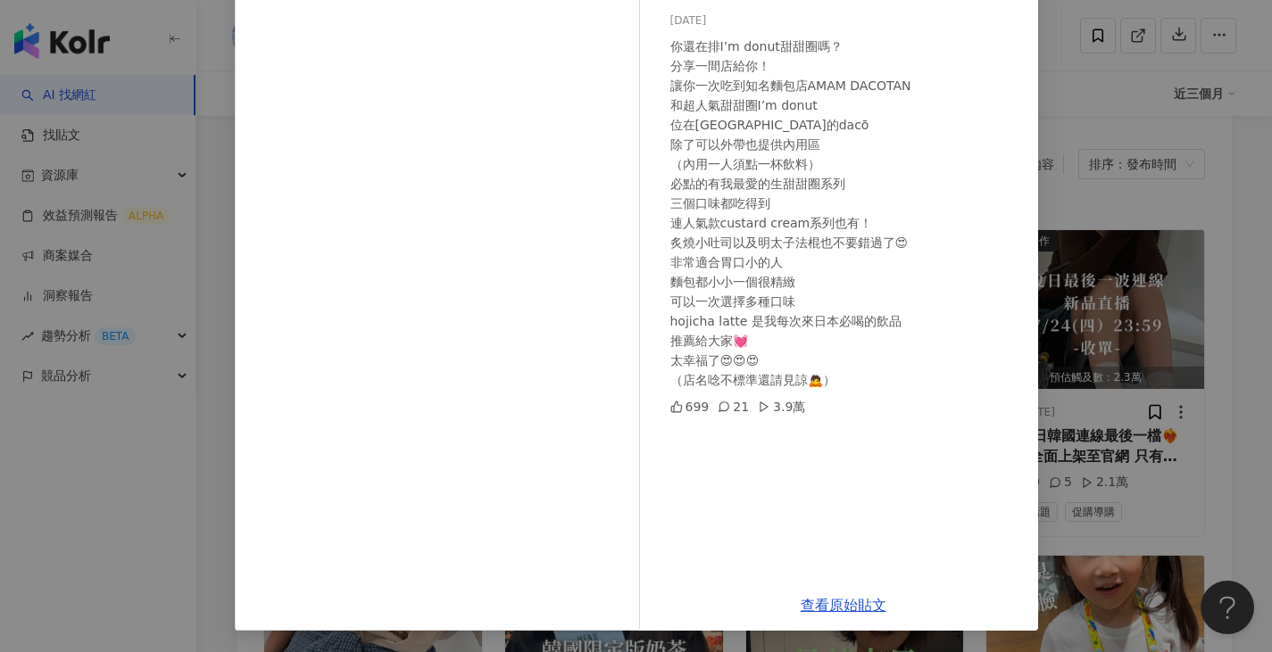
click at [1082, 327] on div "Fang Yi Lu 2025/8/4 你還在排I’m donut甜甜圈嗎？ 分享一間店給你！ 讓你一次吃到知名麵包店AMAM DACOTAN 和超人氣甜甜圈…" at bounding box center [636, 326] width 1272 height 652
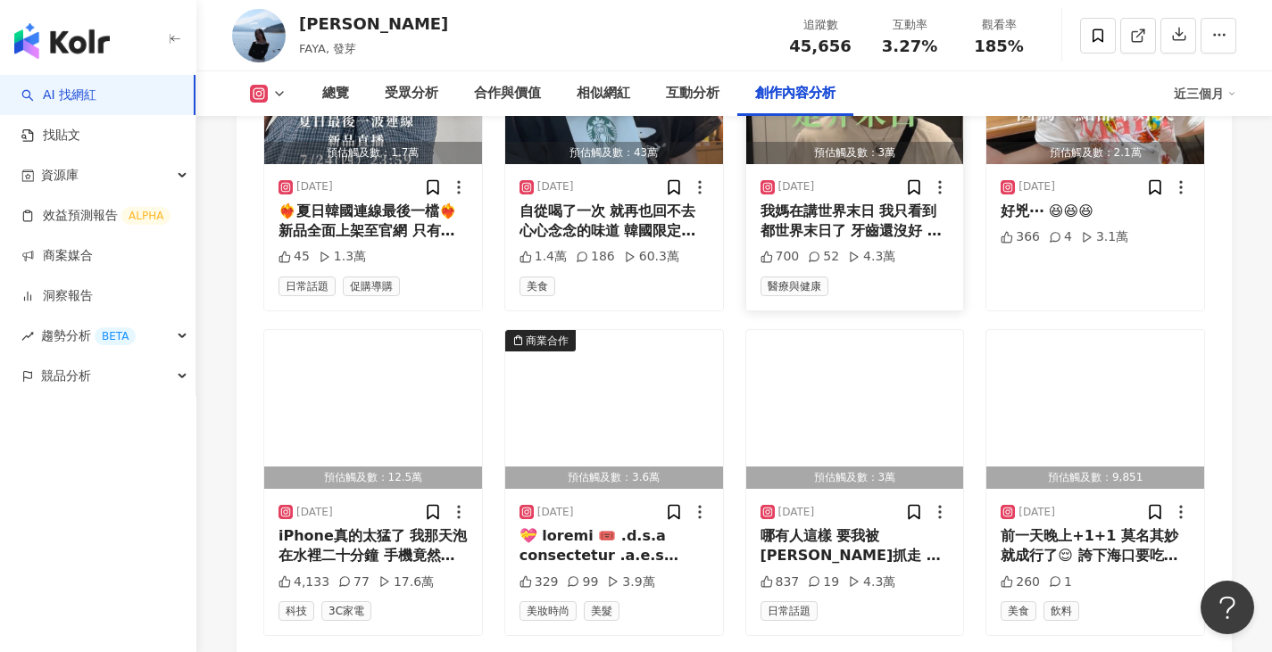
scroll to position [6110, 0]
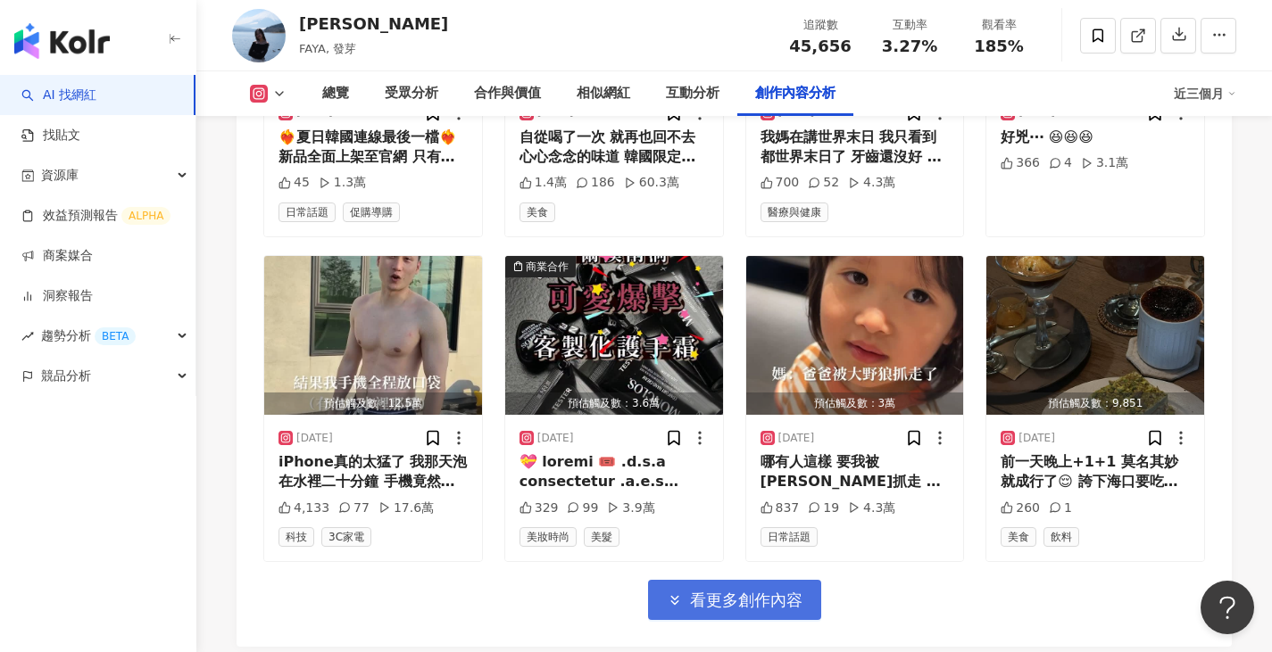
click at [728, 593] on span "看更多創作內容" at bounding box center [746, 601] width 112 height 20
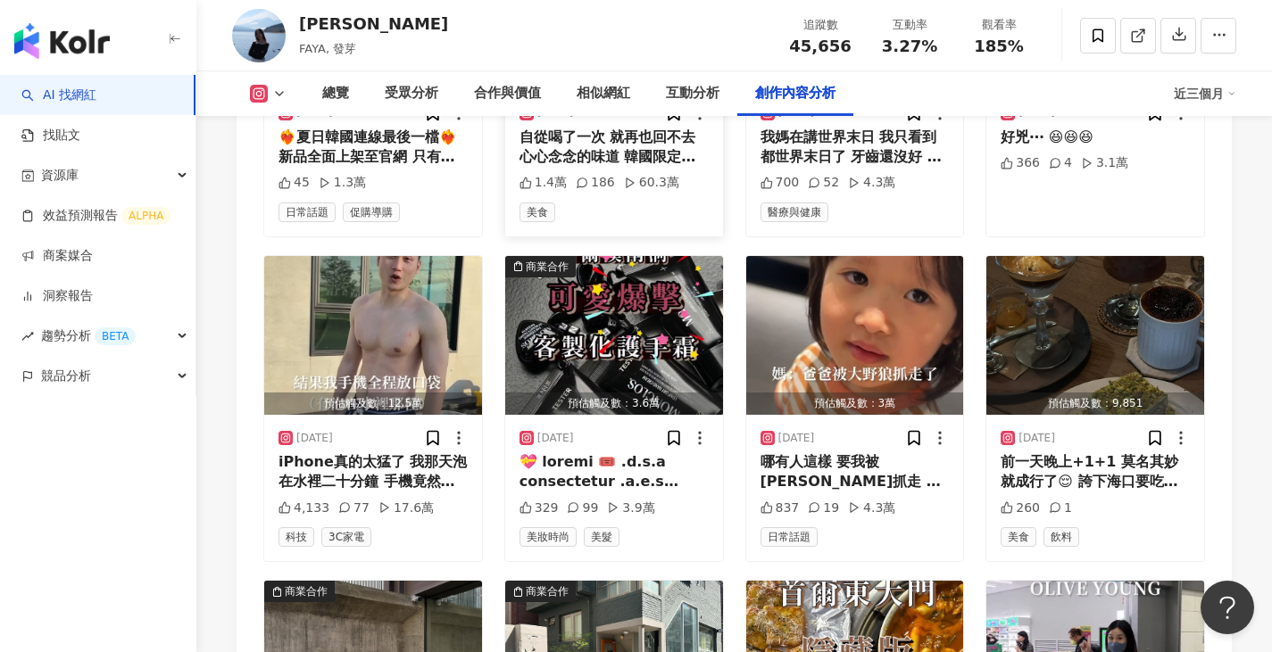
scroll to position [5753, 0]
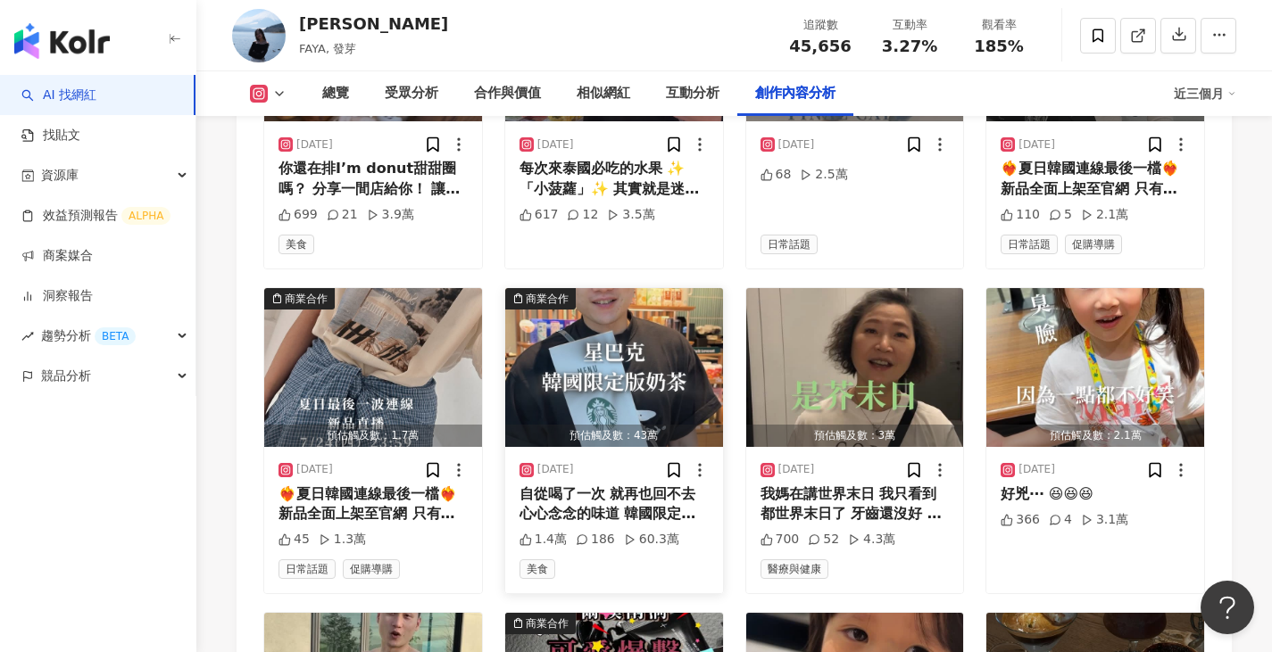
click at [640, 391] on img "button" at bounding box center [614, 367] width 218 height 159
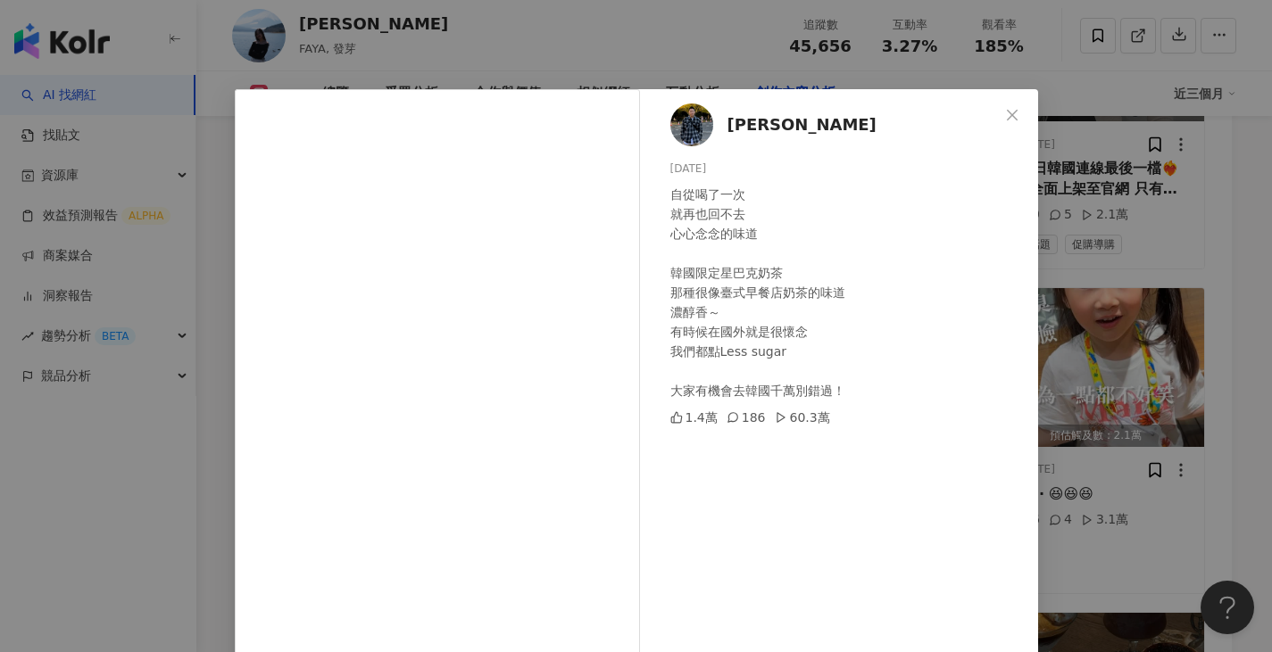
click at [1098, 341] on div "Eddie Yao 2025/7/7 自從喝了一次 就再也回不去 心心念念的味道 韓國限定星巴克奶茶 那種很像臺式早餐店奶茶的味道 濃醇香～ 有時候在國外就是…" at bounding box center [636, 326] width 1272 height 652
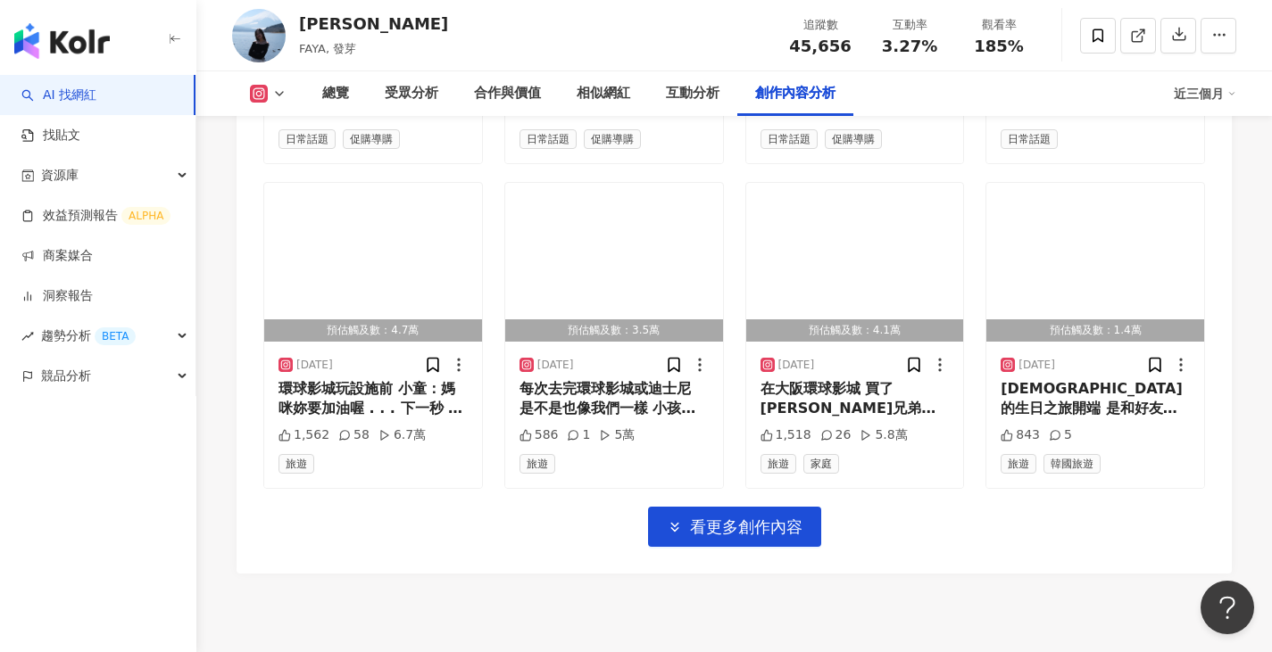
scroll to position [7181, 0]
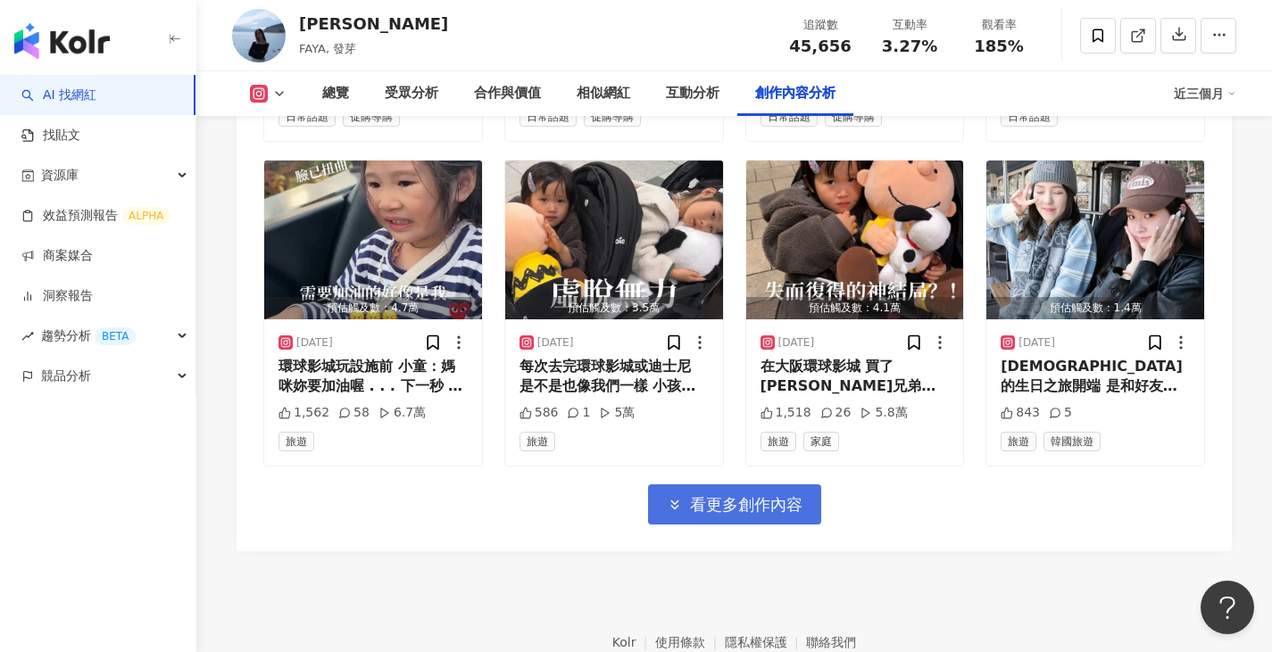
click at [807, 495] on button "看更多創作內容" at bounding box center [734, 505] width 173 height 40
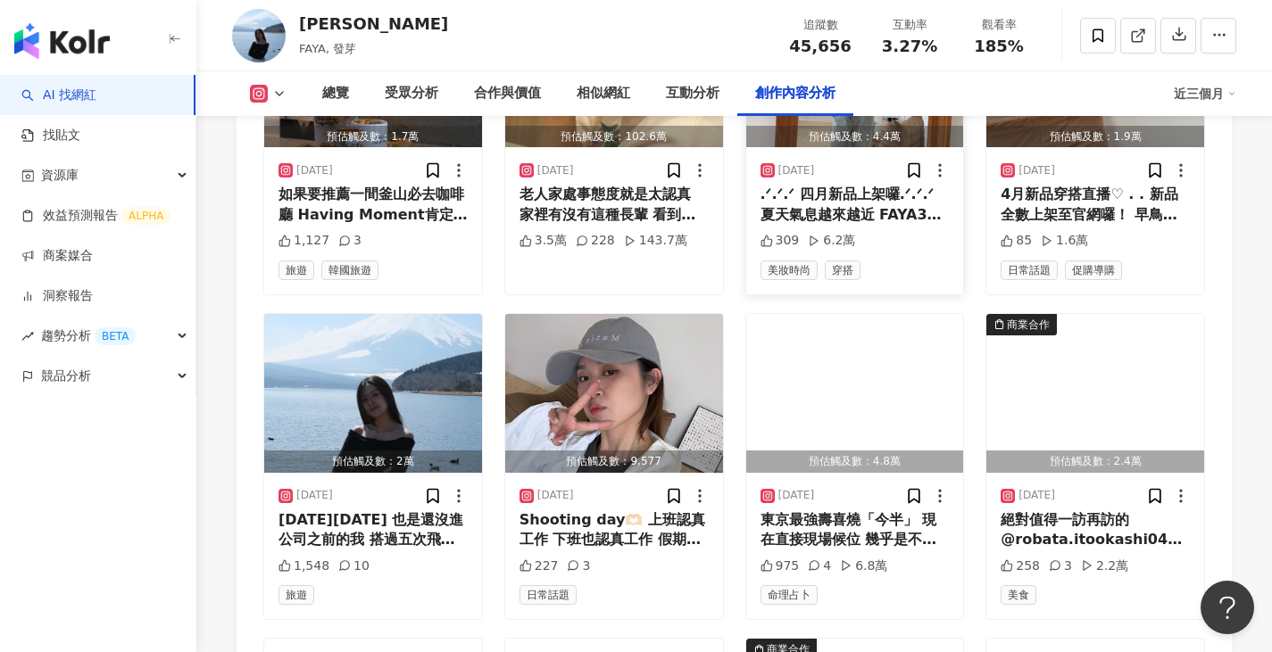
scroll to position [7716, 0]
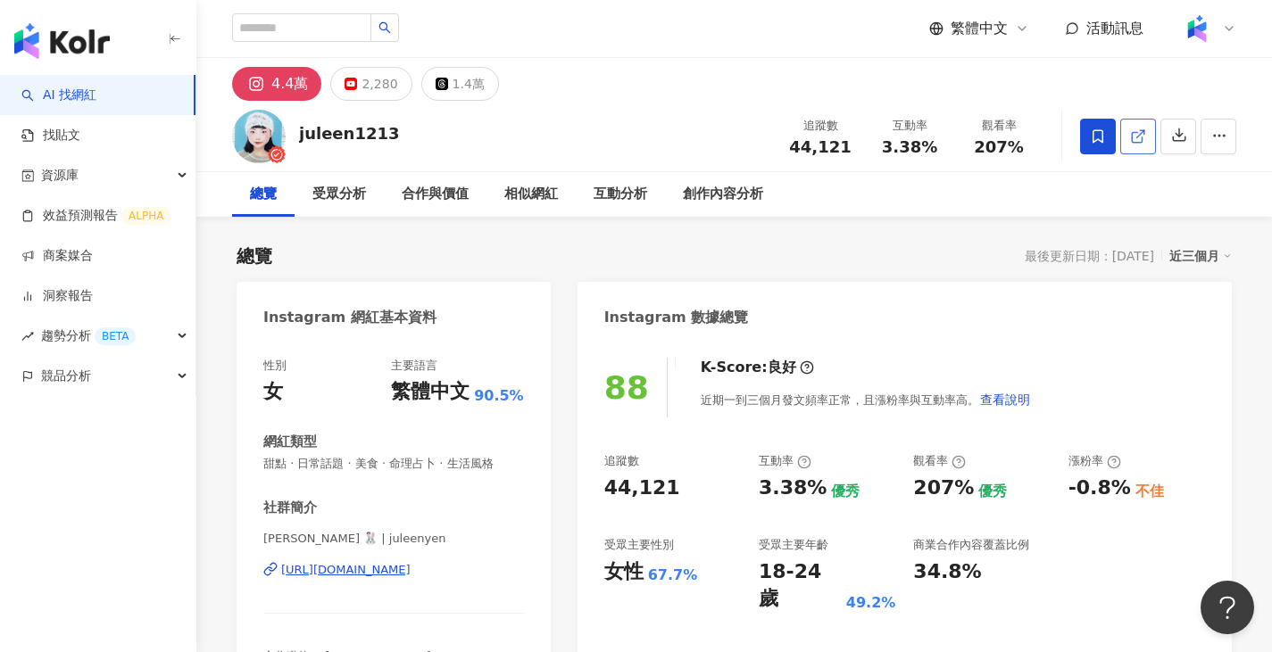
click at [1129, 140] on link at bounding box center [1138, 137] width 36 height 36
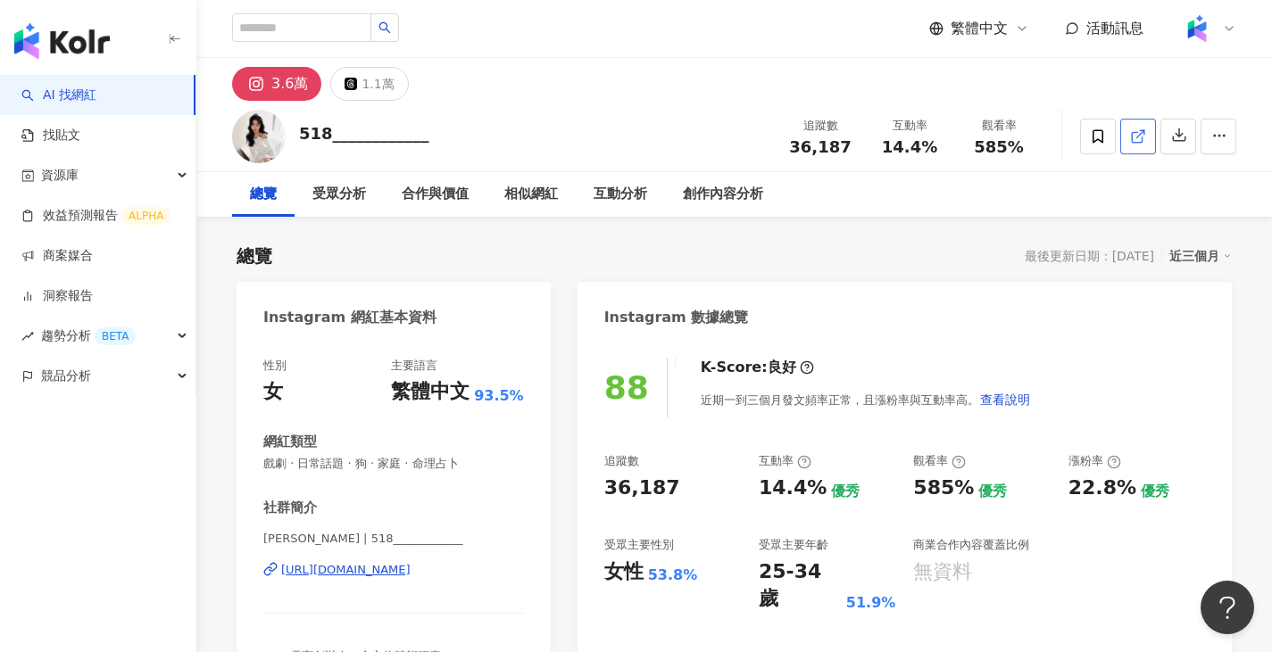
click at [1142, 133] on icon at bounding box center [1138, 136] width 16 height 16
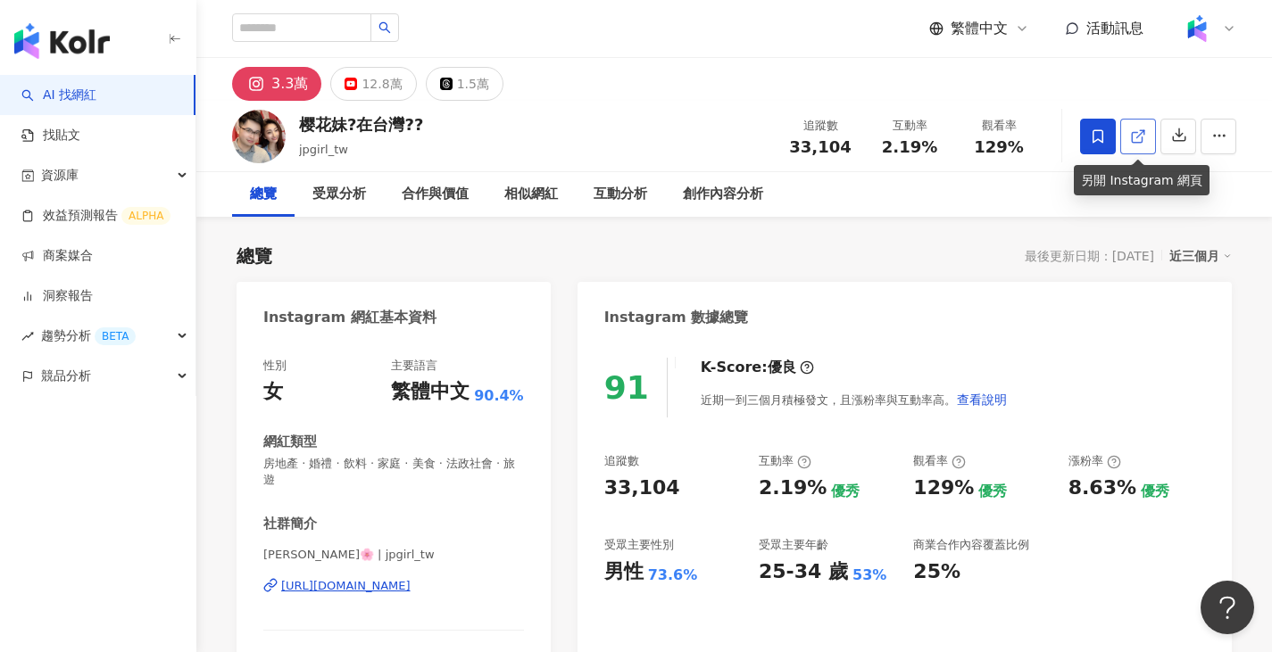
click at [1139, 137] on icon at bounding box center [1138, 136] width 16 height 16
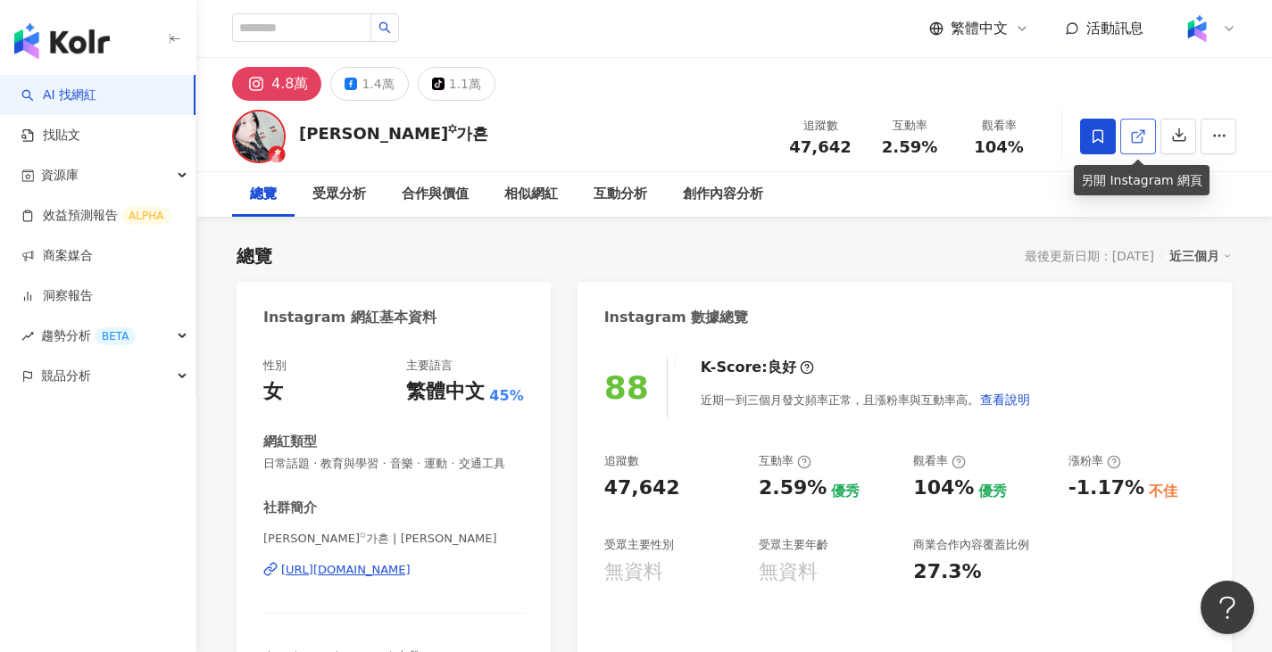
click at [1137, 142] on icon at bounding box center [1136, 137] width 10 height 10
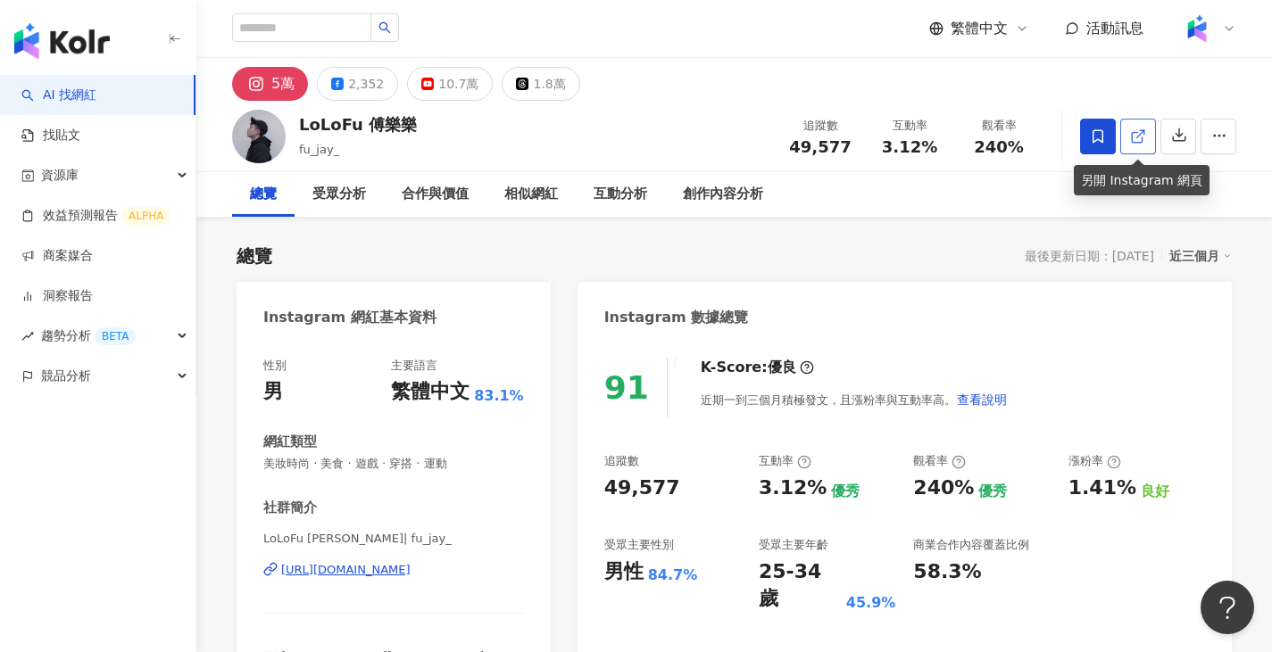
click at [1138, 142] on icon at bounding box center [1136, 137] width 10 height 10
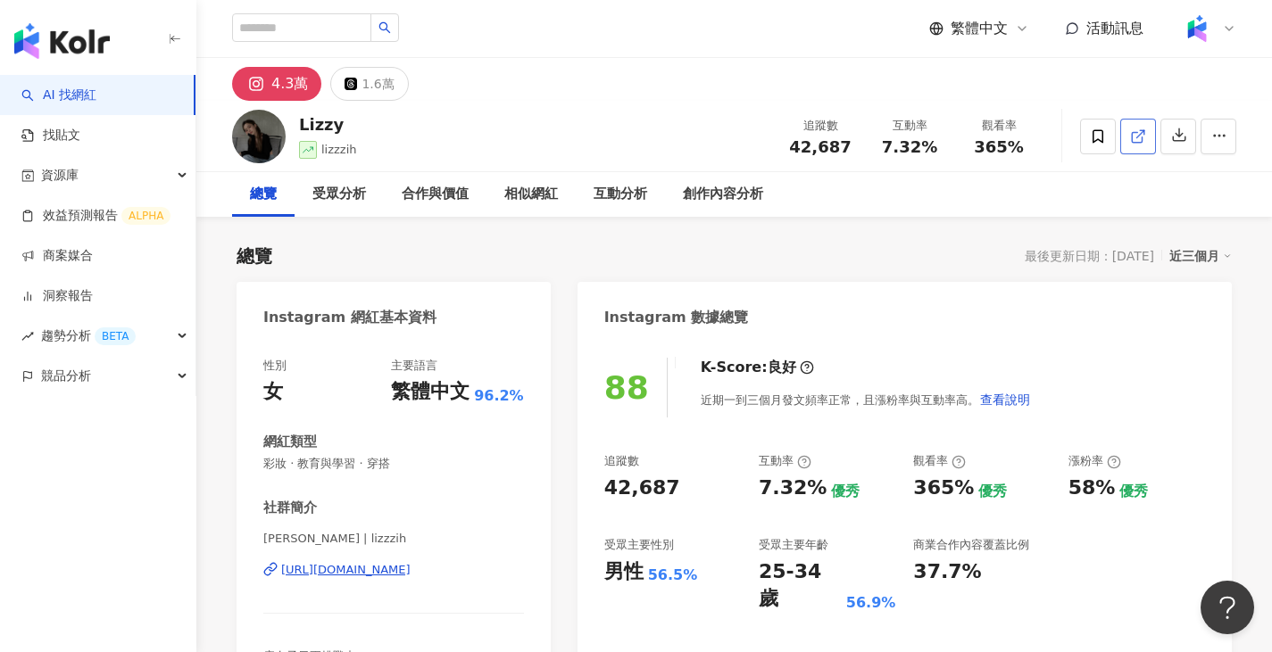
click at [1127, 145] on link at bounding box center [1138, 137] width 36 height 36
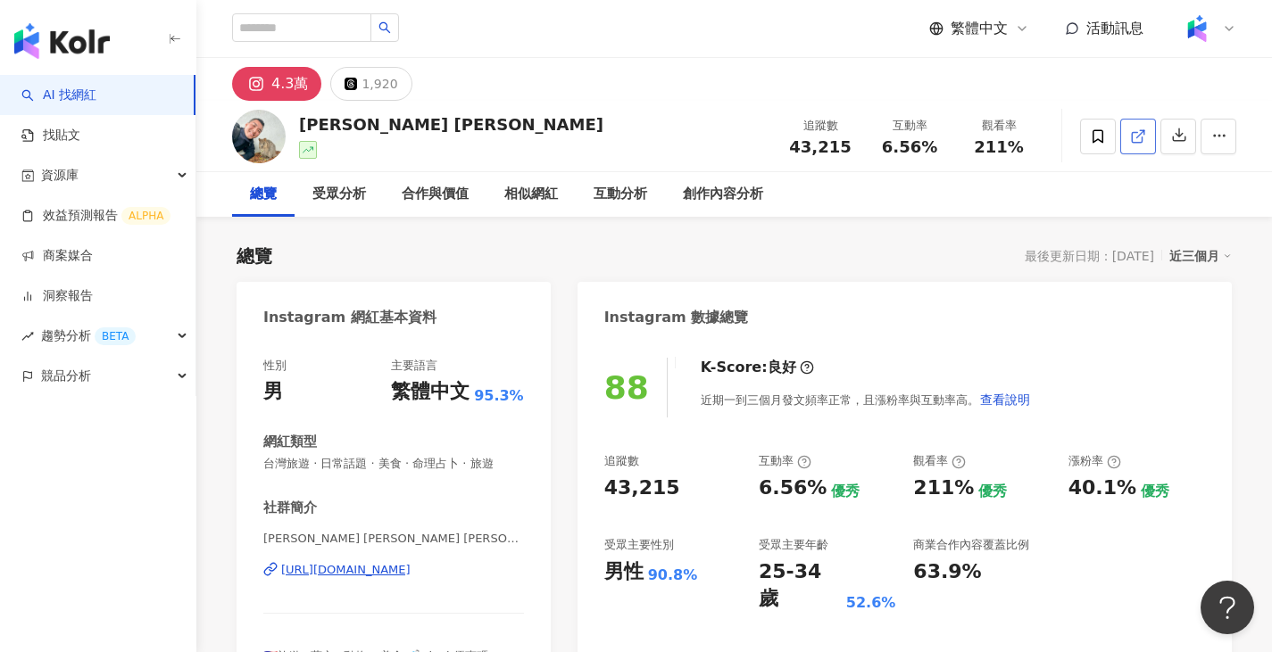
click at [1140, 141] on icon at bounding box center [1138, 136] width 16 height 16
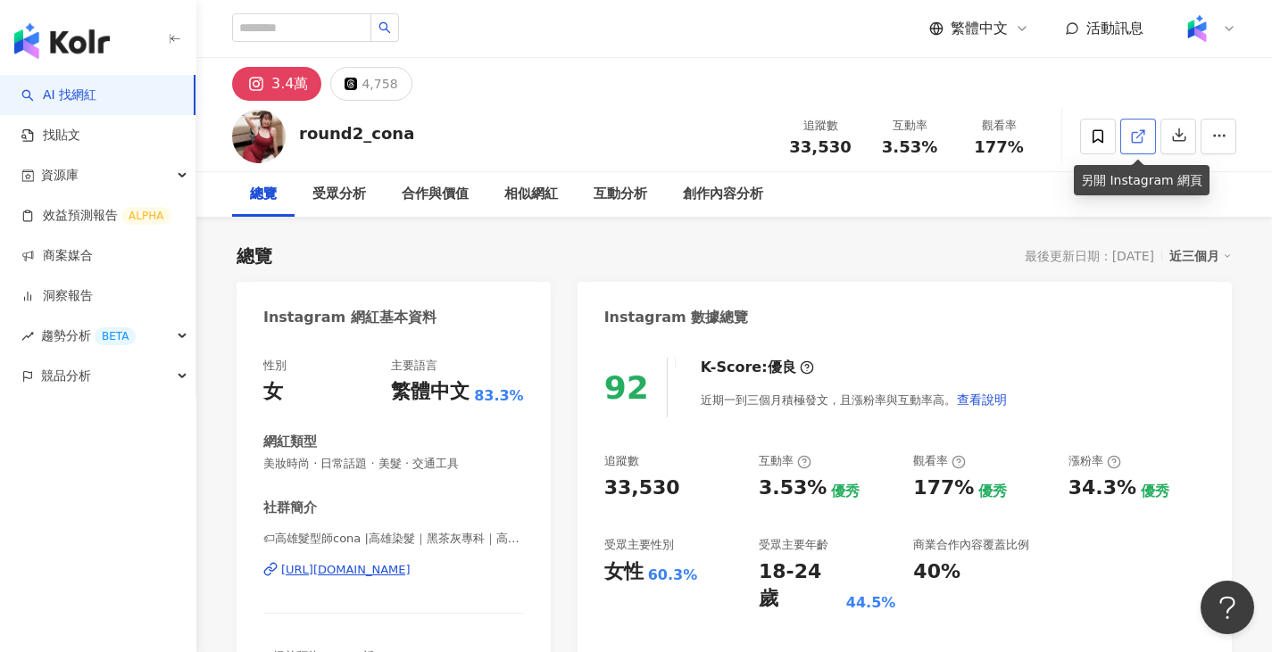
click at [1127, 131] on link at bounding box center [1138, 137] width 36 height 36
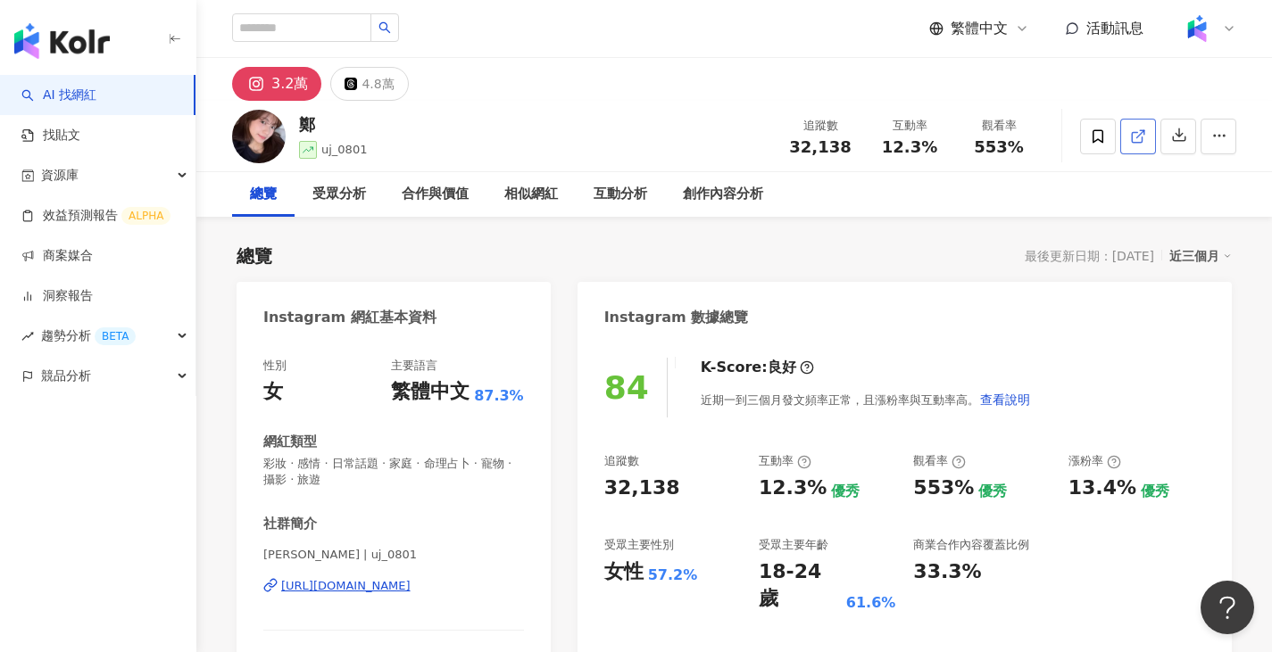
click at [1131, 137] on icon at bounding box center [1136, 137] width 10 height 10
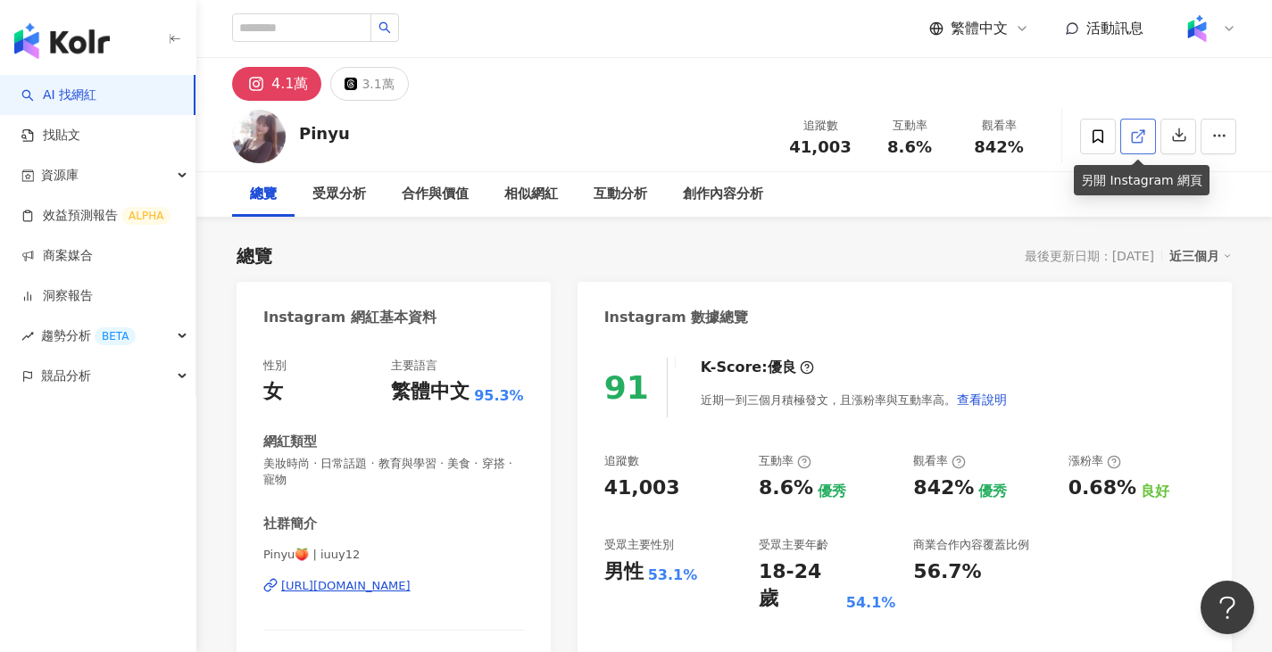
click at [1133, 137] on icon at bounding box center [1138, 136] width 16 height 16
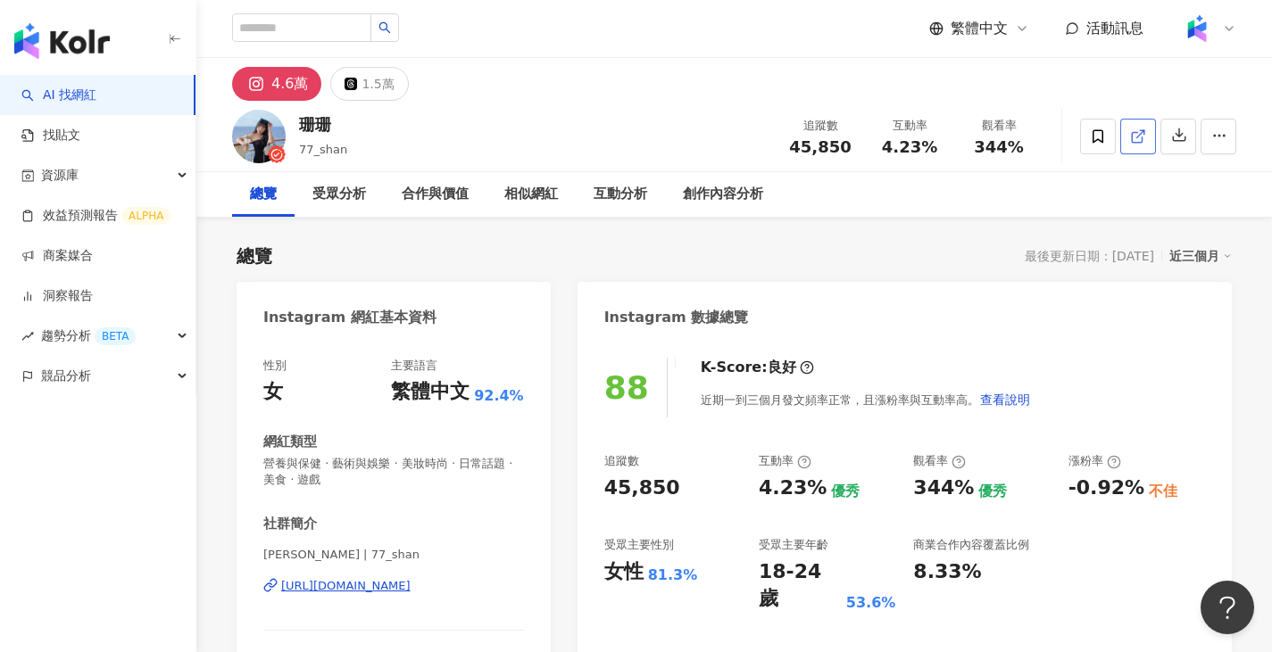
click at [1134, 145] on span at bounding box center [1138, 136] width 16 height 19
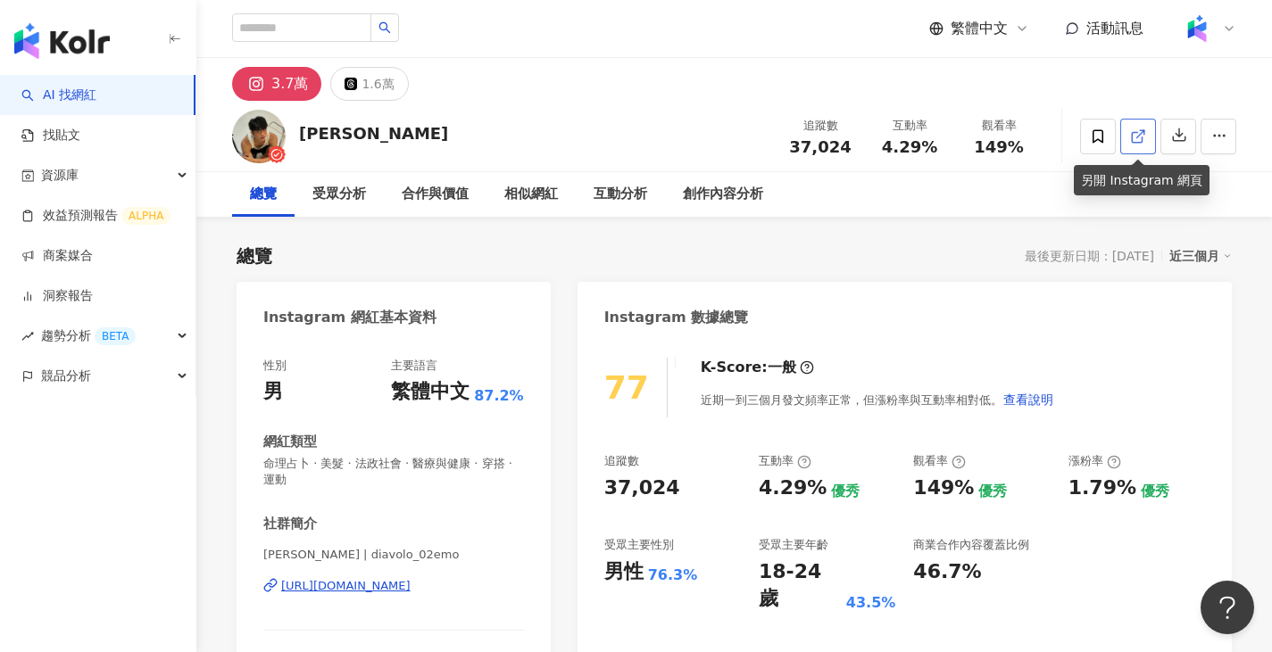
click at [1136, 132] on icon at bounding box center [1136, 137] width 10 height 10
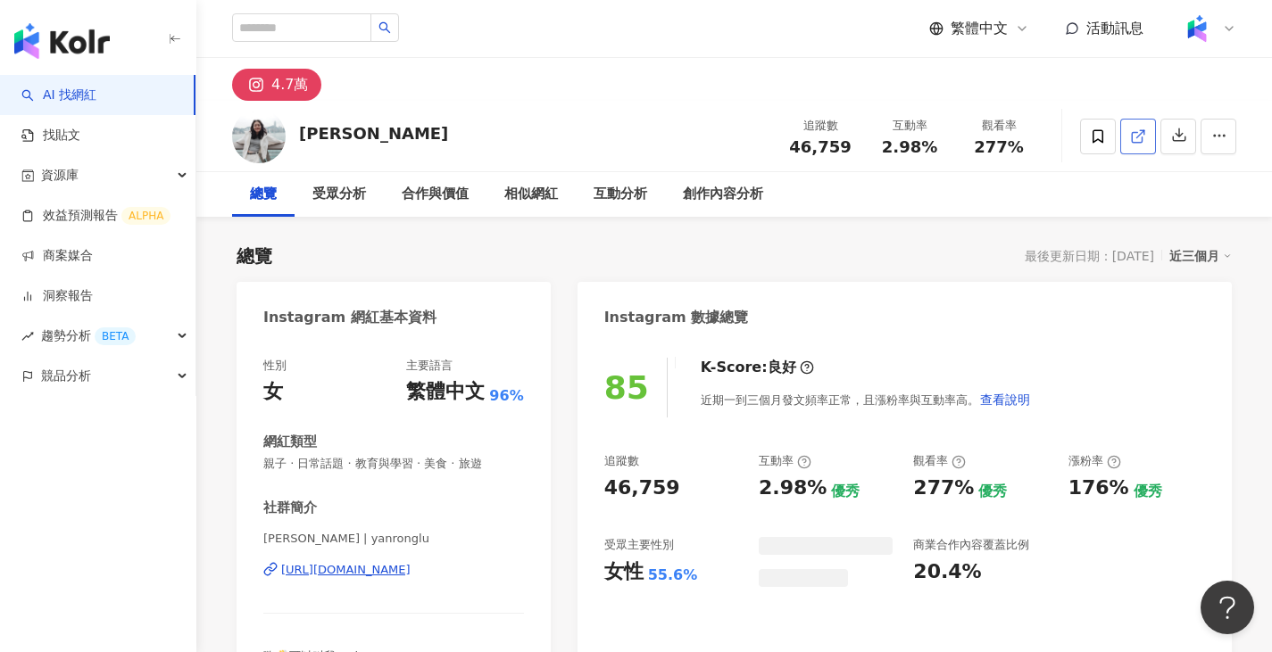
click at [1128, 133] on link at bounding box center [1138, 137] width 36 height 36
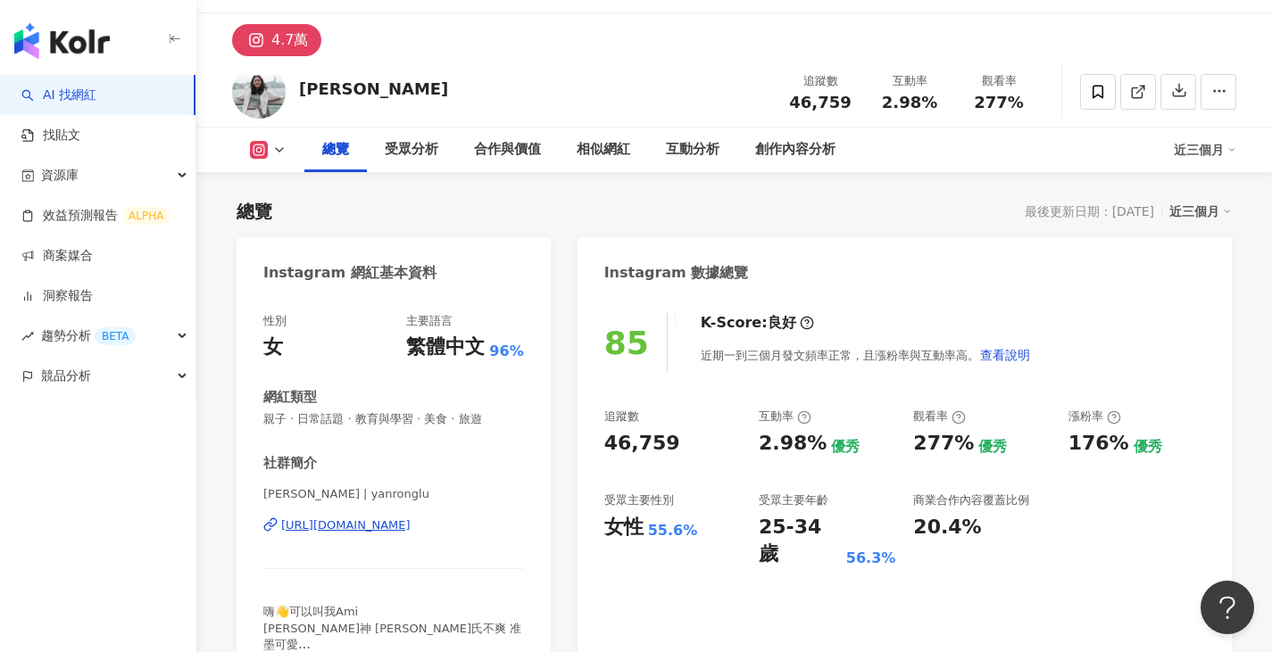
scroll to position [89, 0]
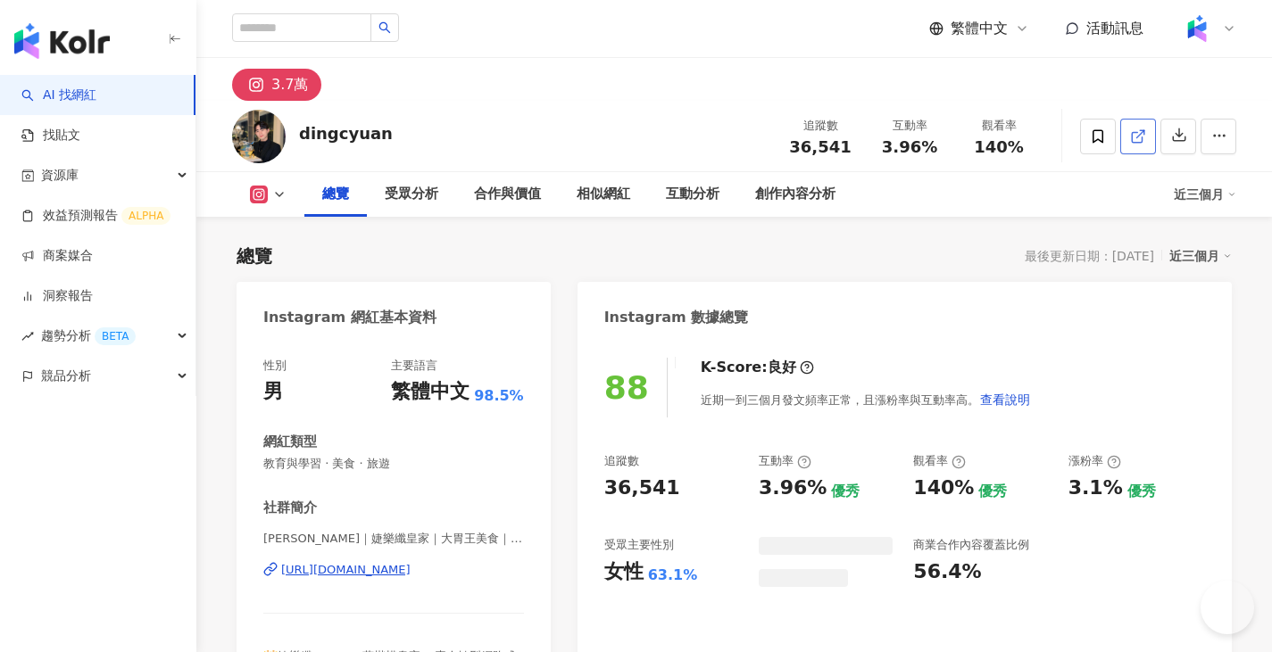
click at [1147, 137] on link at bounding box center [1138, 137] width 36 height 36
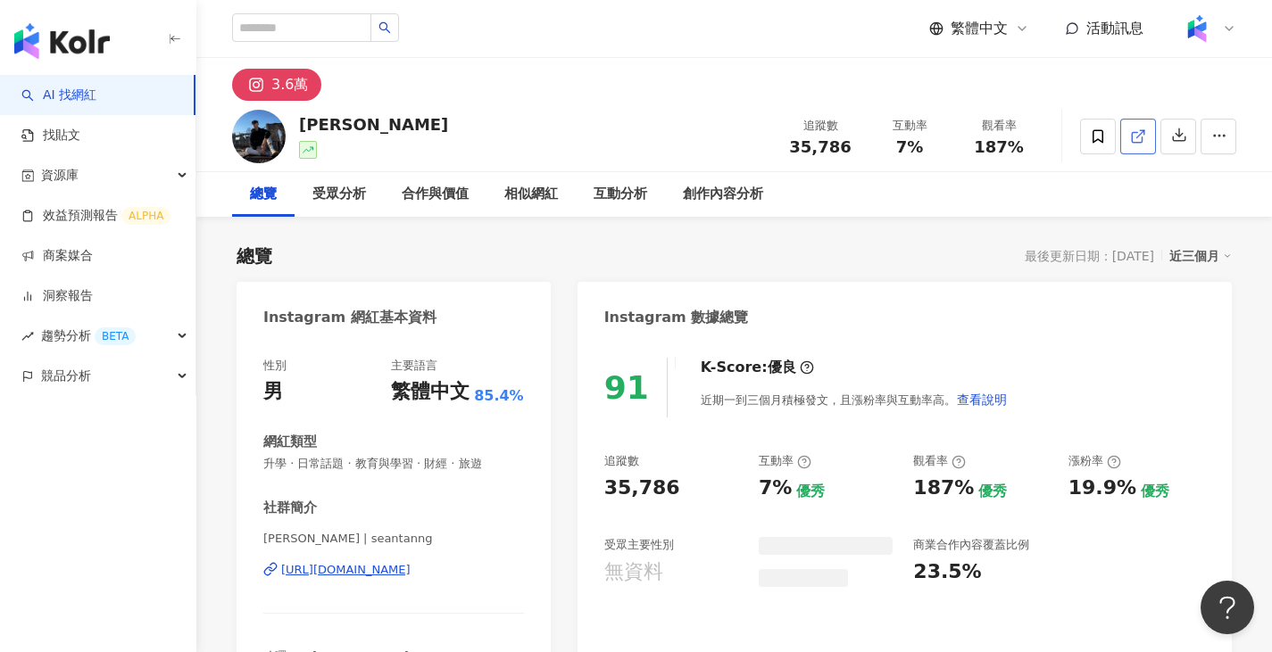
click at [1131, 137] on icon at bounding box center [1136, 137] width 10 height 10
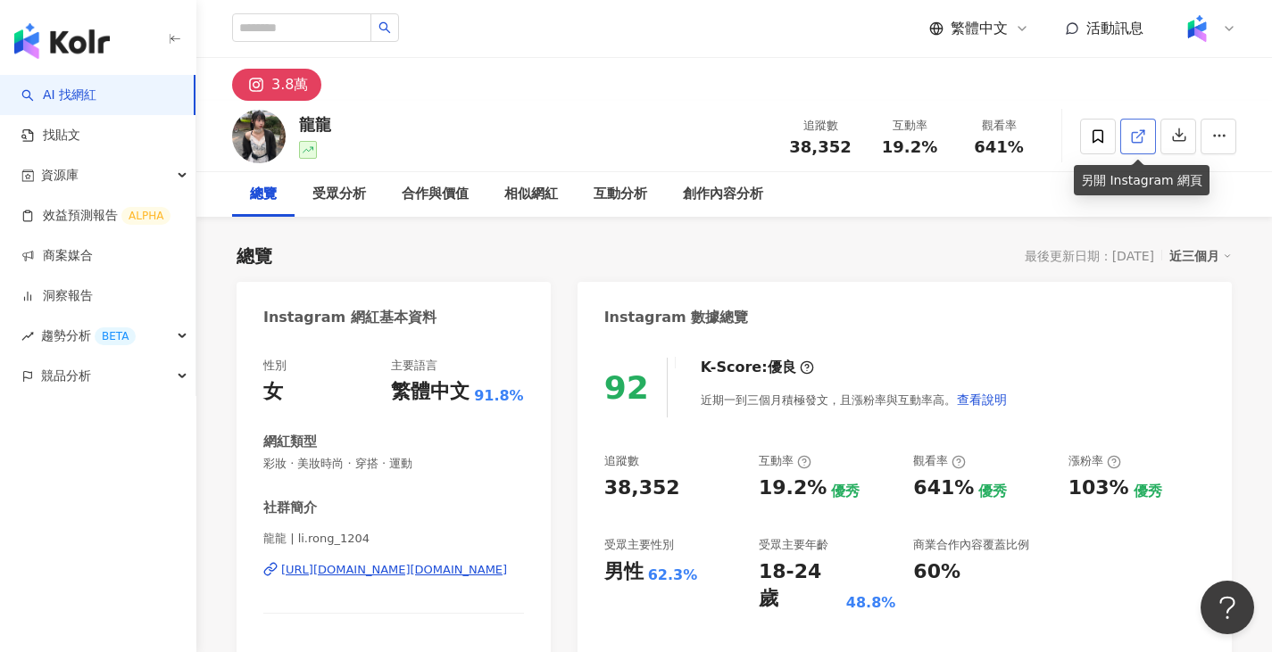
click at [1143, 140] on icon at bounding box center [1138, 136] width 16 height 16
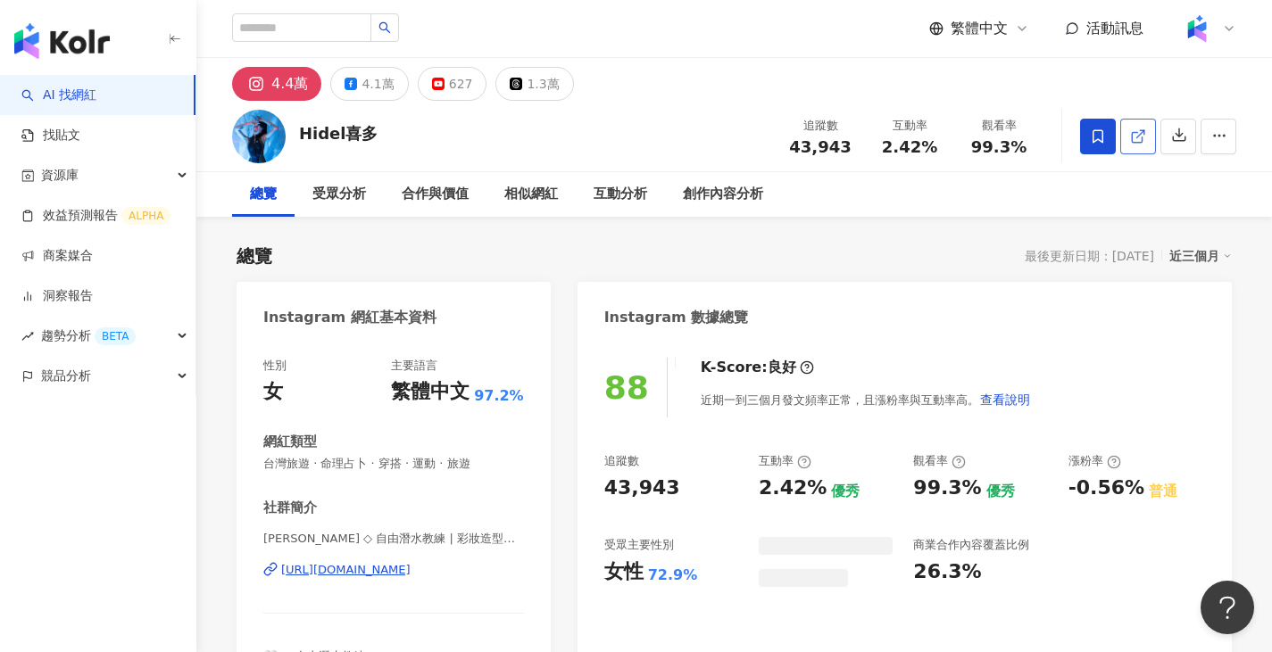
click at [1136, 139] on icon at bounding box center [1138, 136] width 16 height 16
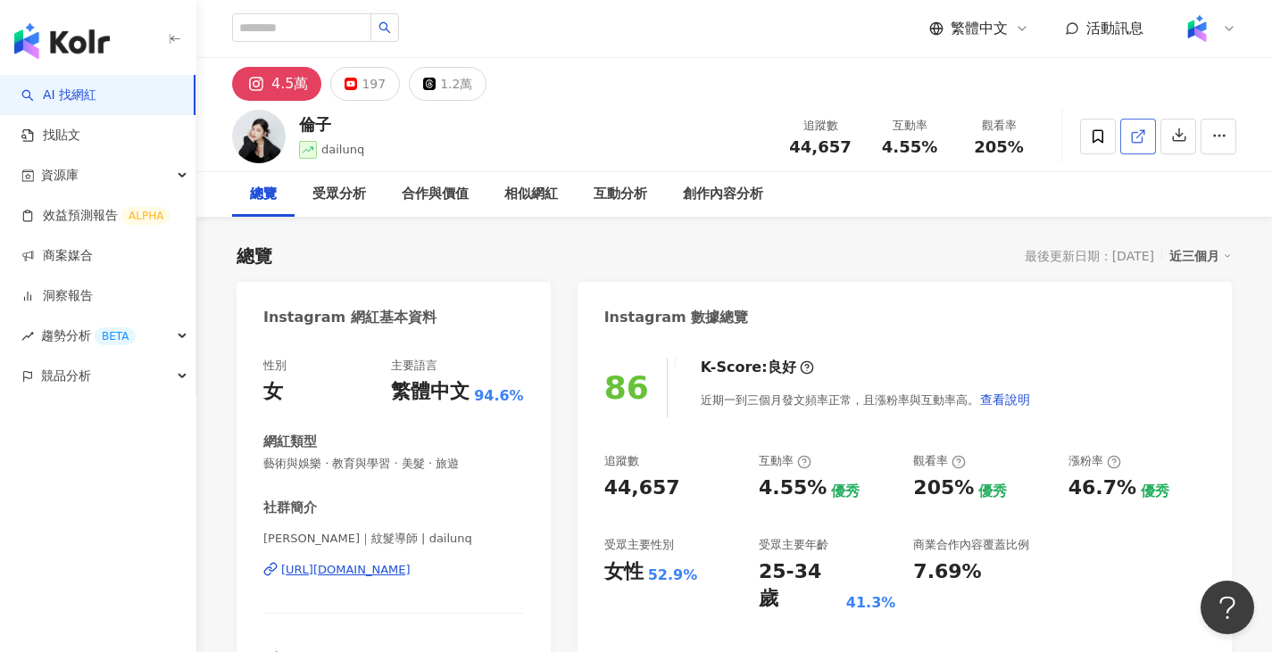
click at [1135, 141] on icon at bounding box center [1138, 136] width 16 height 16
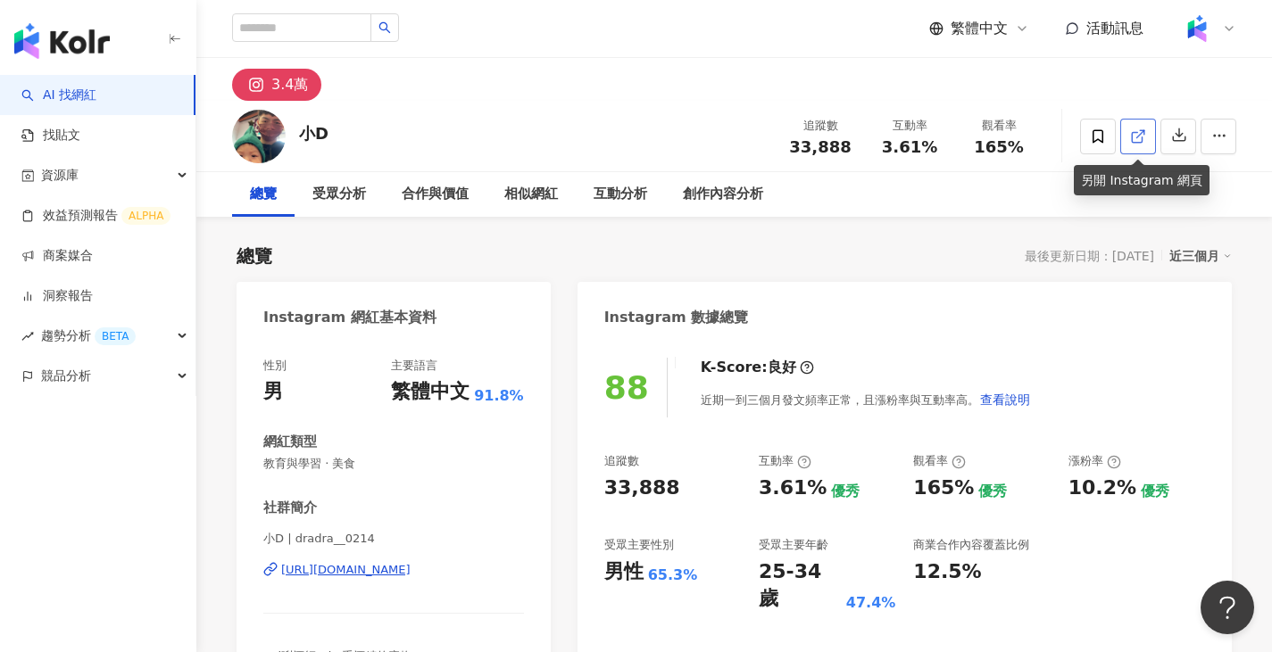
click at [1130, 145] on span at bounding box center [1138, 136] width 16 height 19
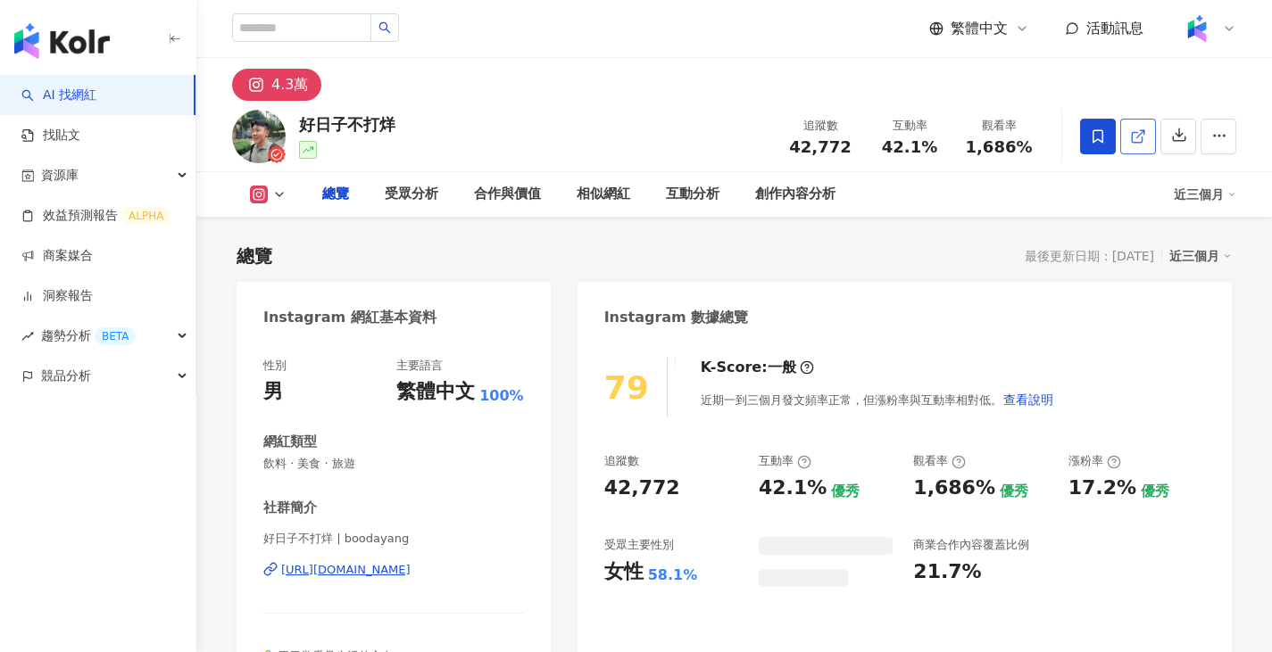
click at [1138, 138] on icon at bounding box center [1138, 136] width 16 height 16
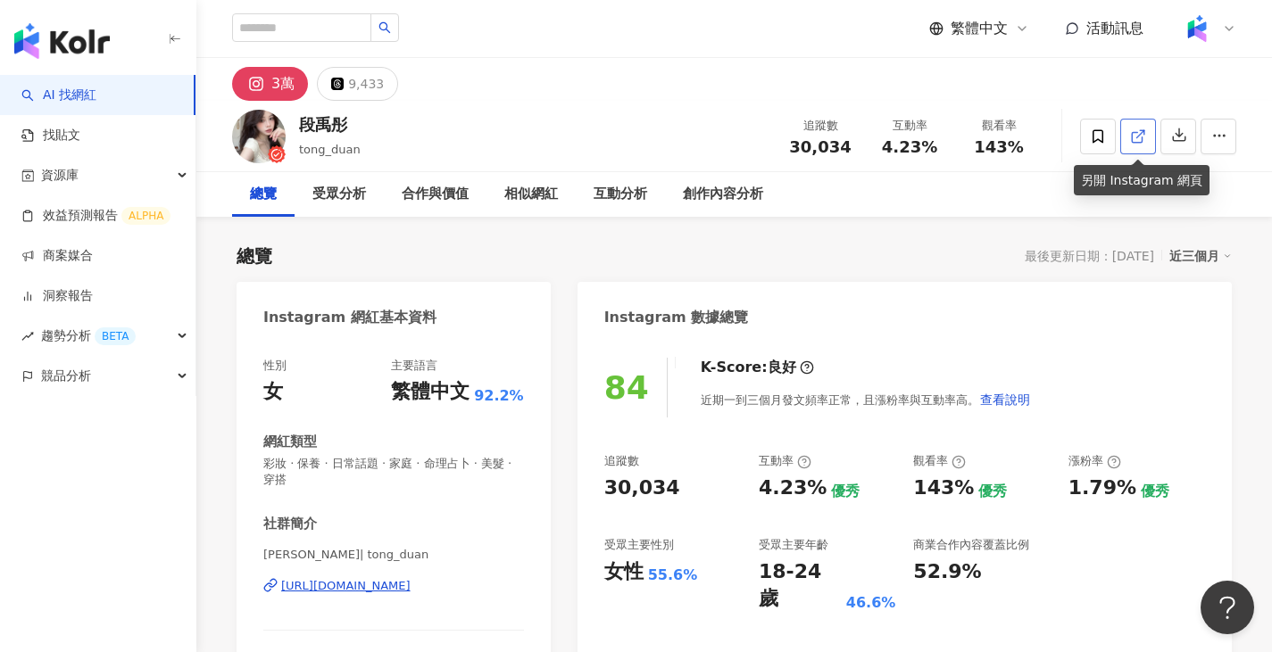
click at [1149, 145] on link at bounding box center [1138, 137] width 36 height 36
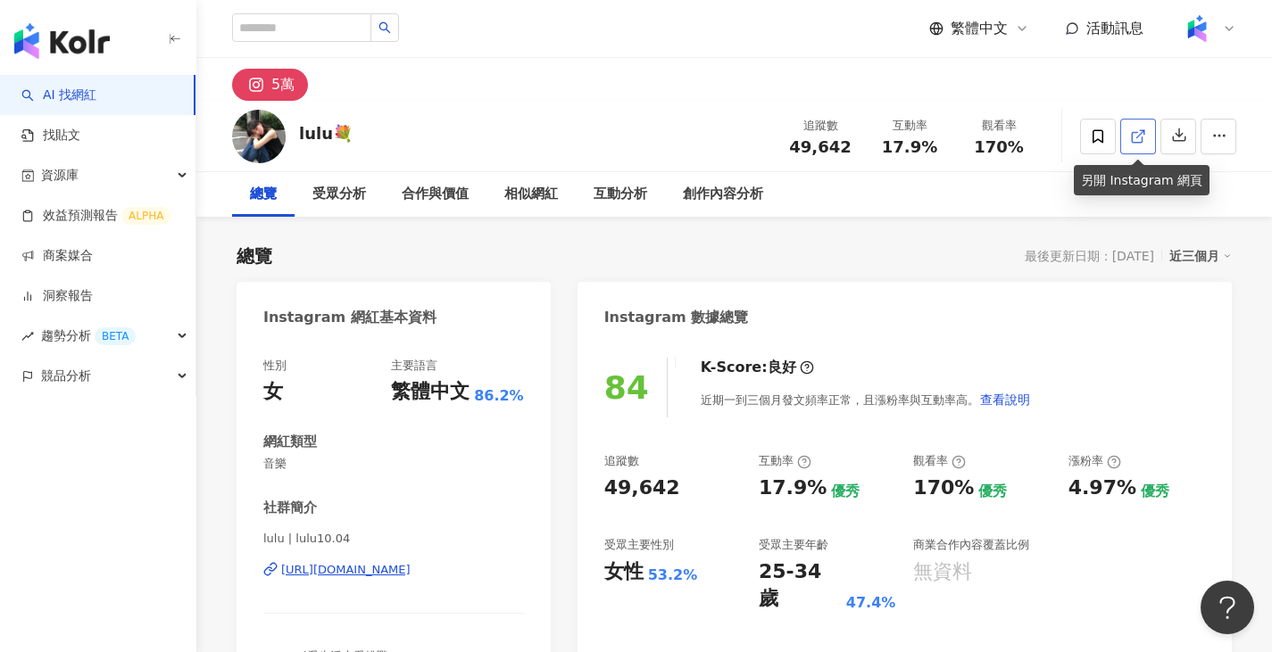
click at [1132, 140] on icon at bounding box center [1138, 136] width 16 height 16
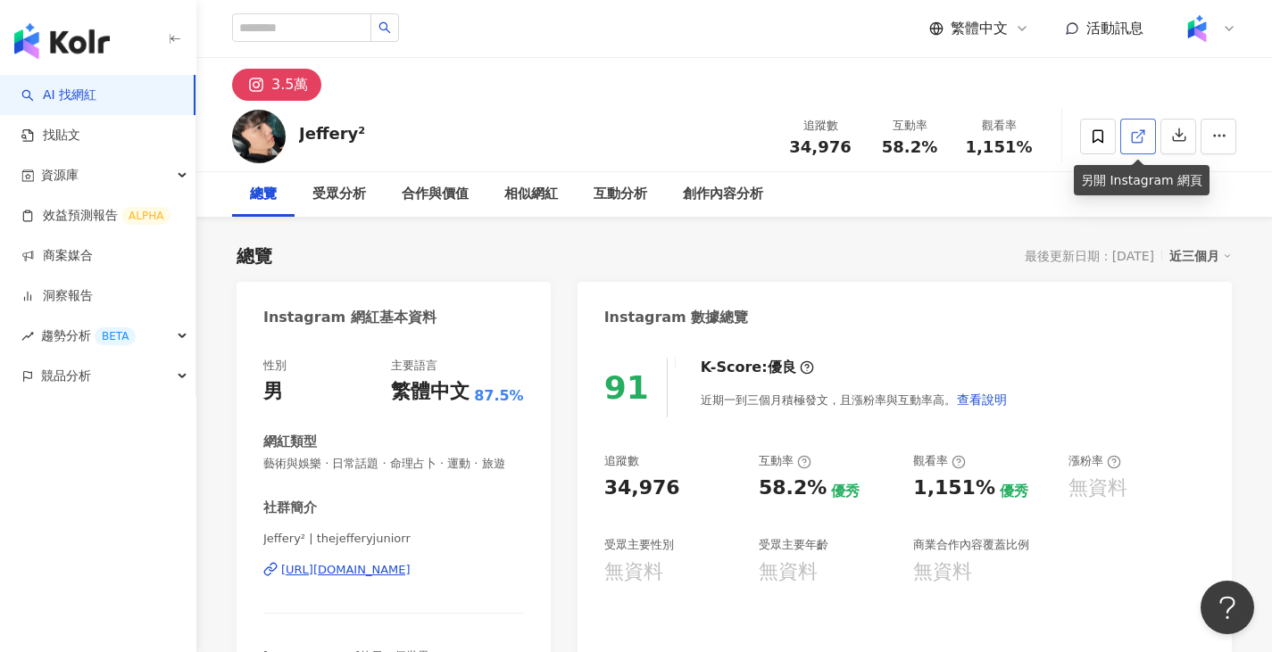
click at [1138, 140] on icon at bounding box center [1138, 136] width 16 height 16
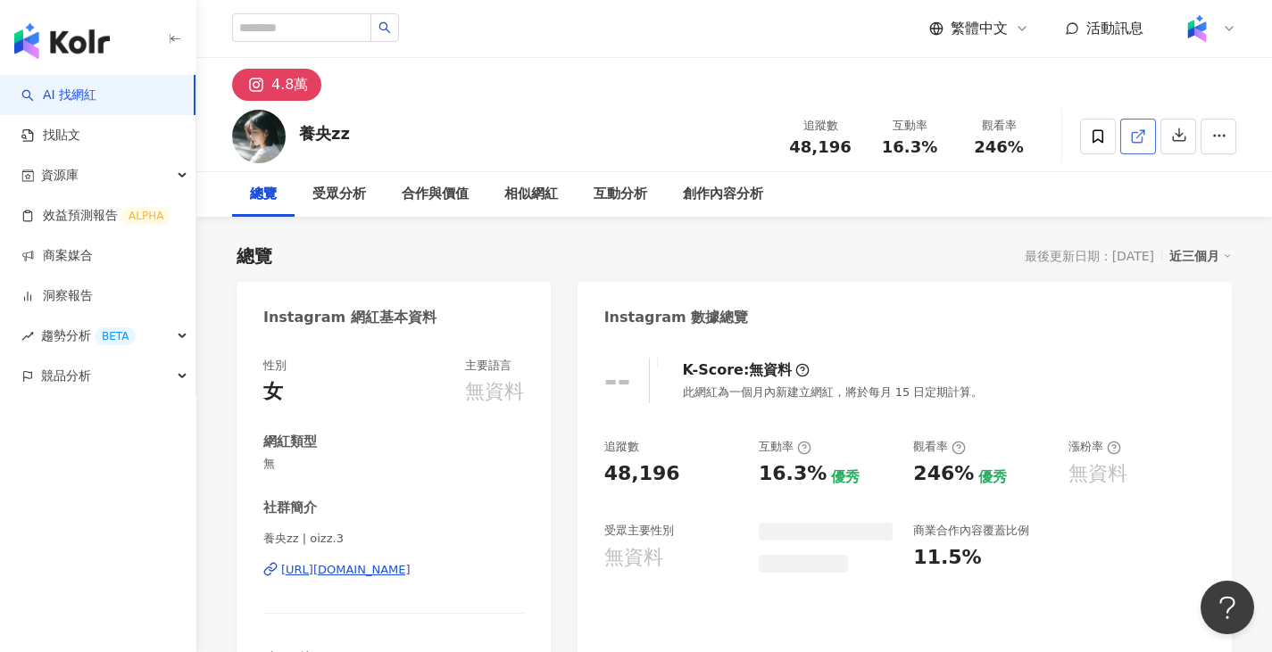
click at [1131, 138] on icon at bounding box center [1136, 137] width 10 height 10
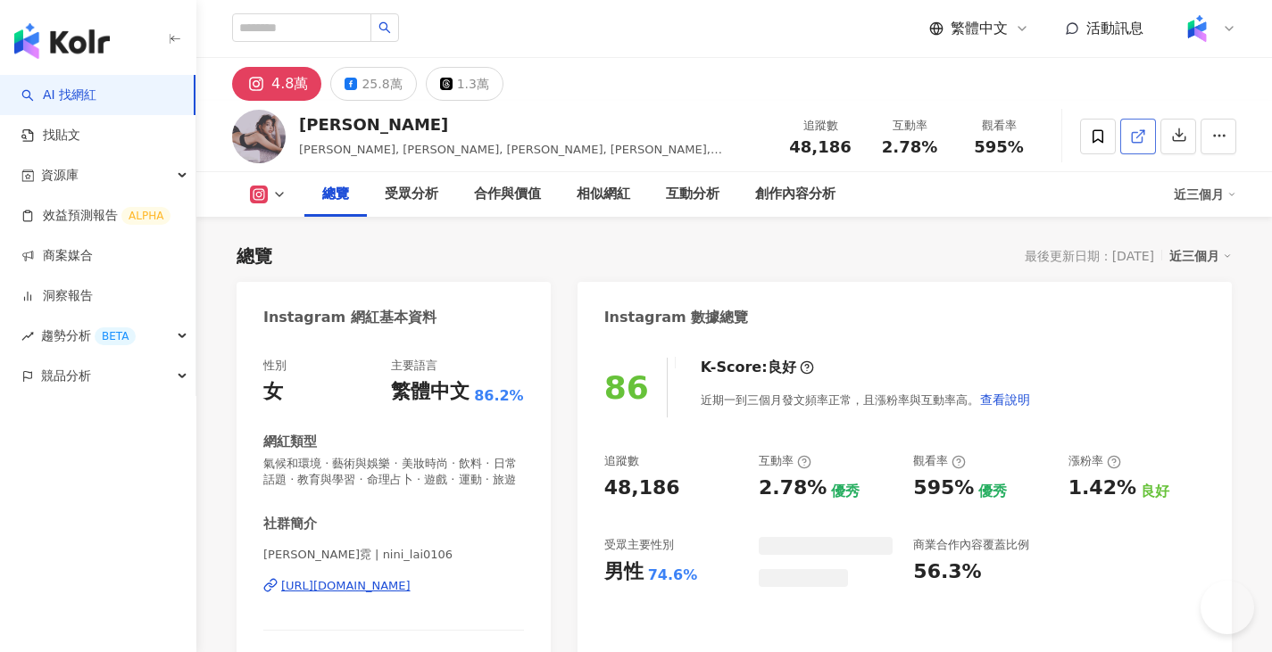
click at [1136, 138] on icon at bounding box center [1138, 136] width 16 height 16
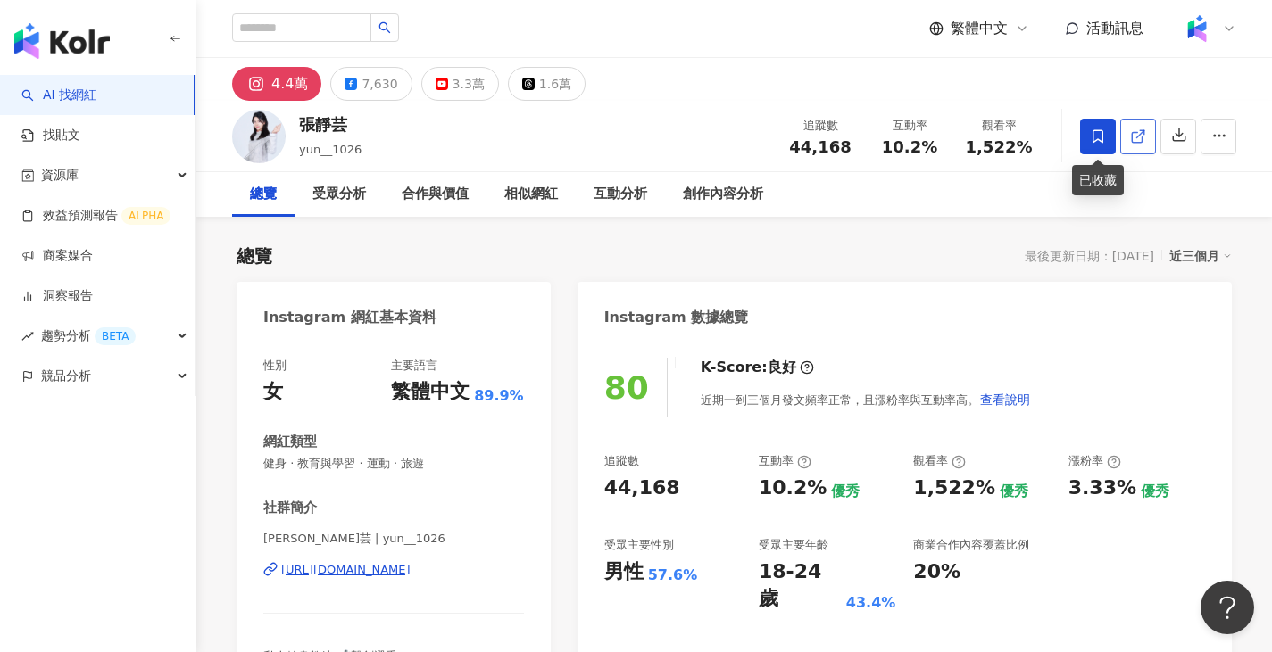
click at [1128, 145] on link at bounding box center [1138, 137] width 36 height 36
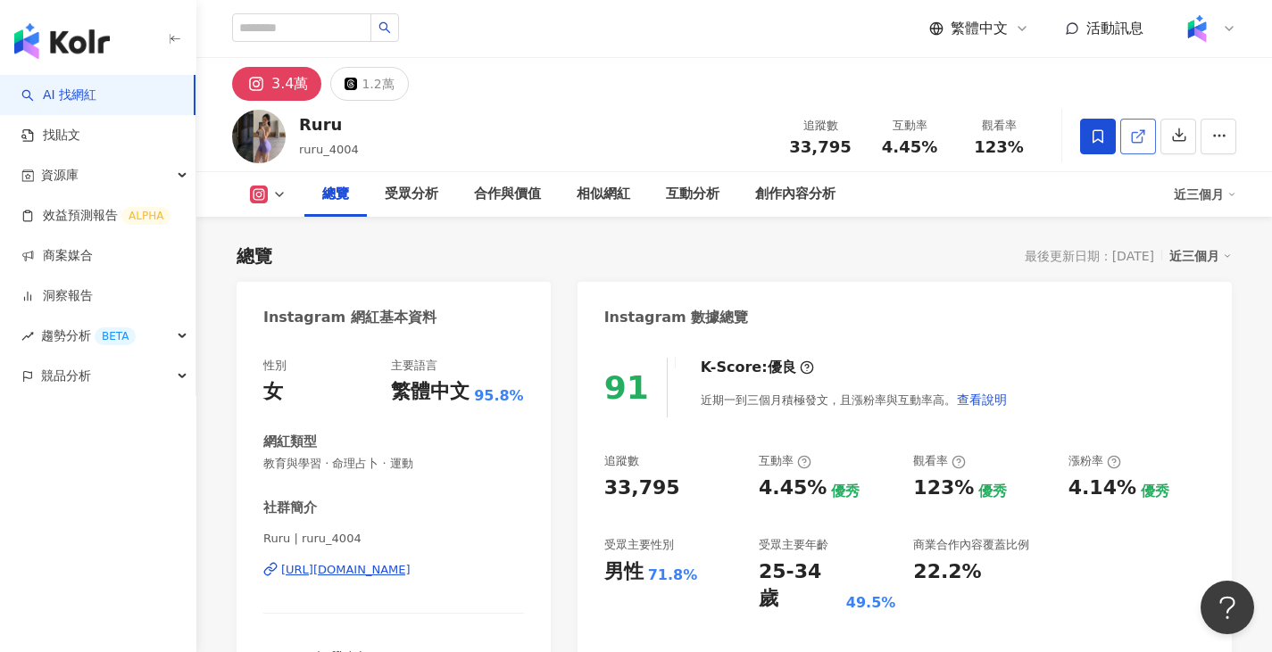
click at [1126, 139] on link at bounding box center [1138, 137] width 36 height 36
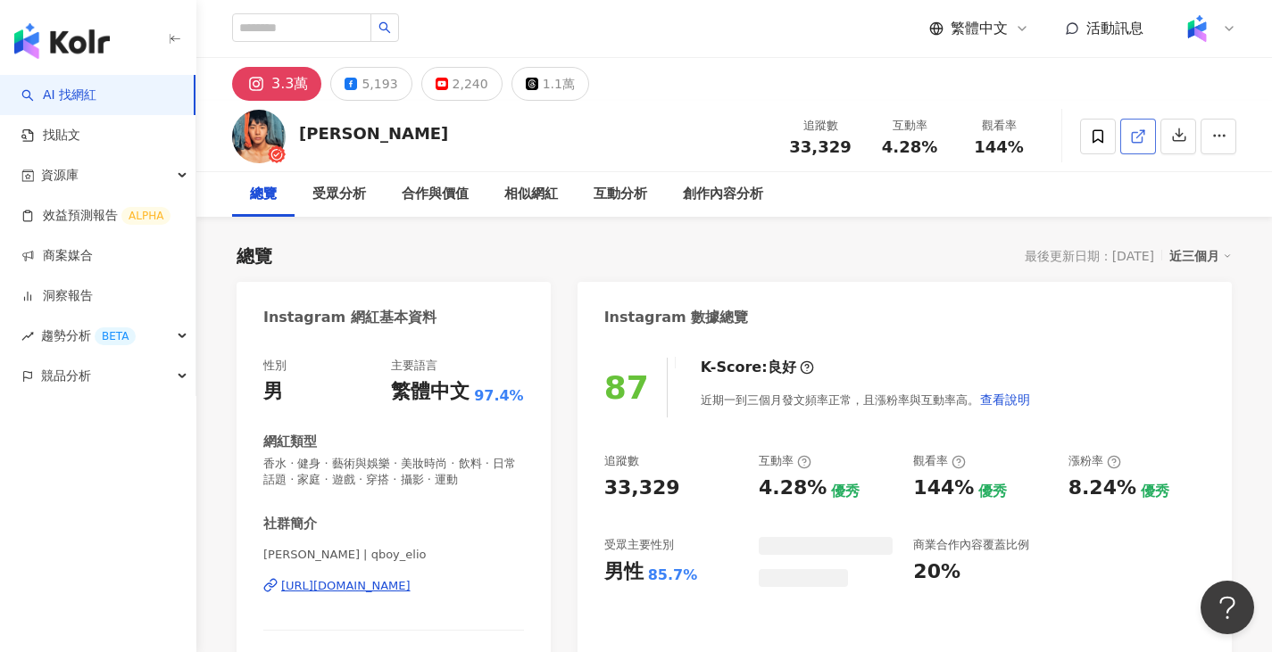
click at [1132, 136] on icon at bounding box center [1136, 137] width 10 height 10
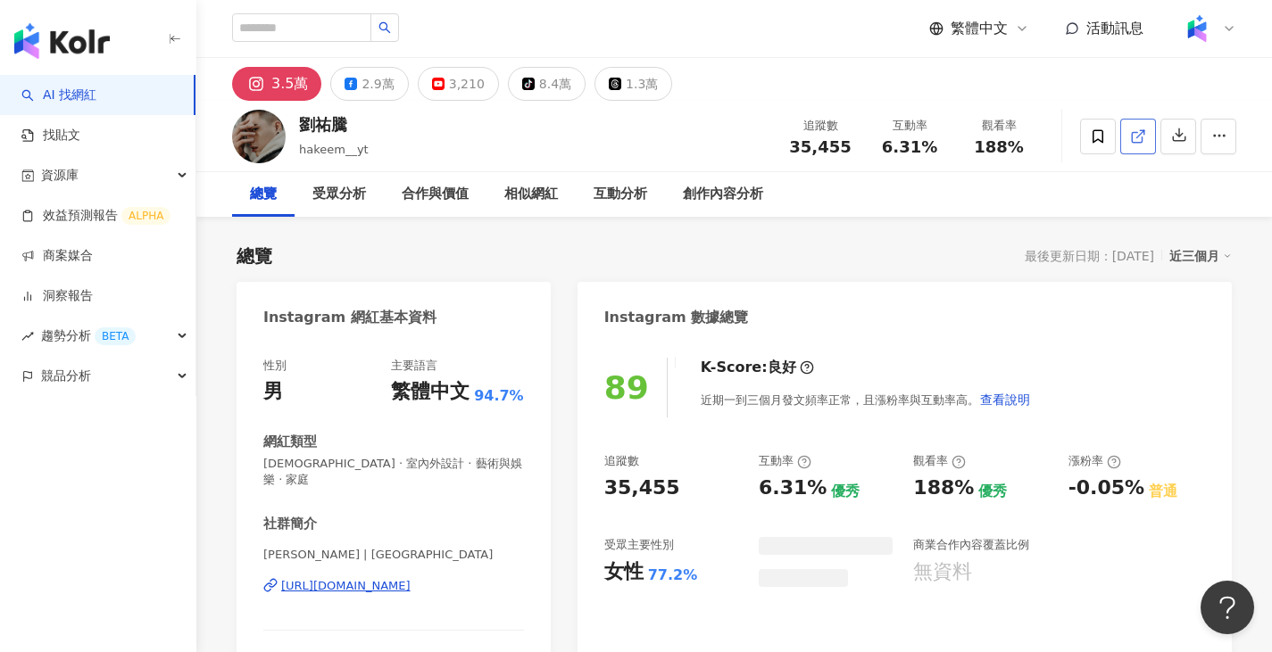
click at [1138, 137] on line at bounding box center [1140, 133] width 7 height 7
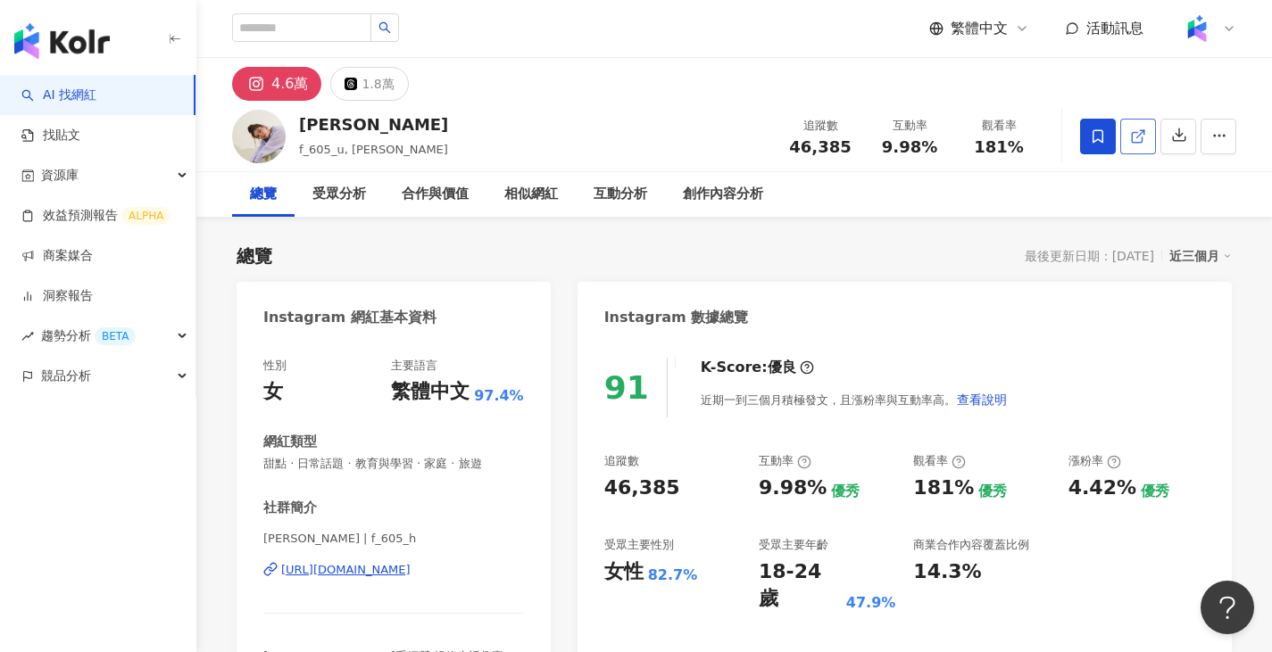
click at [1131, 130] on icon at bounding box center [1138, 136] width 16 height 16
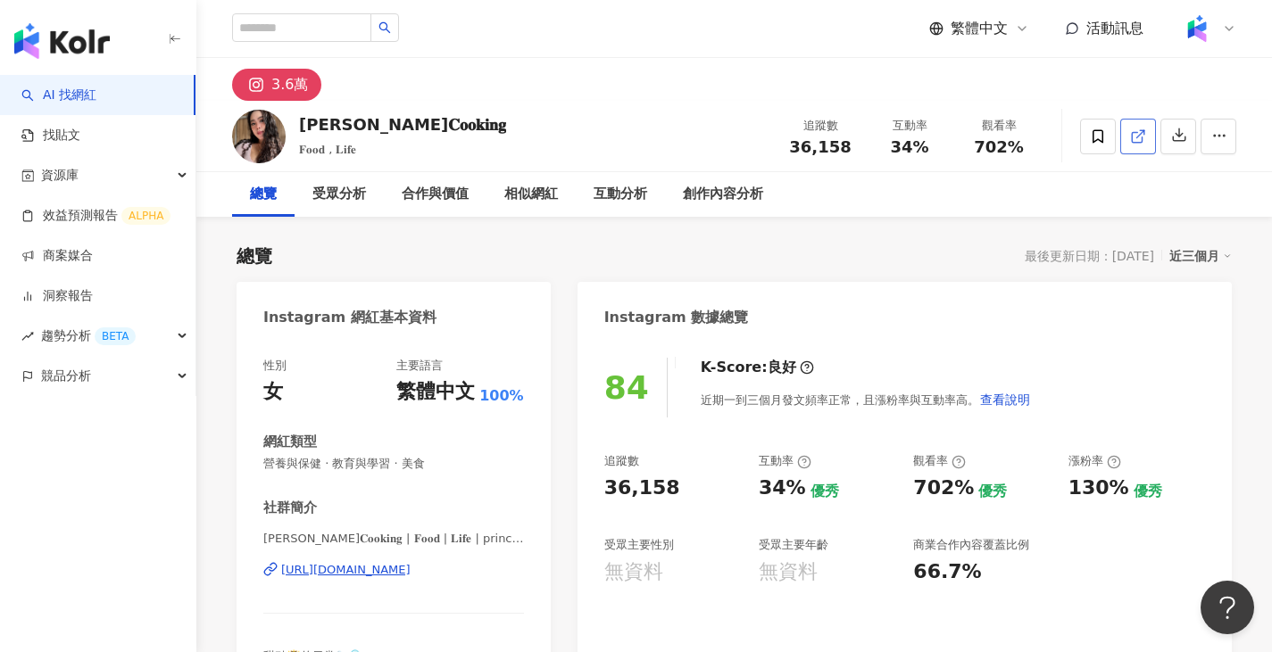
click at [1141, 139] on icon at bounding box center [1136, 137] width 10 height 10
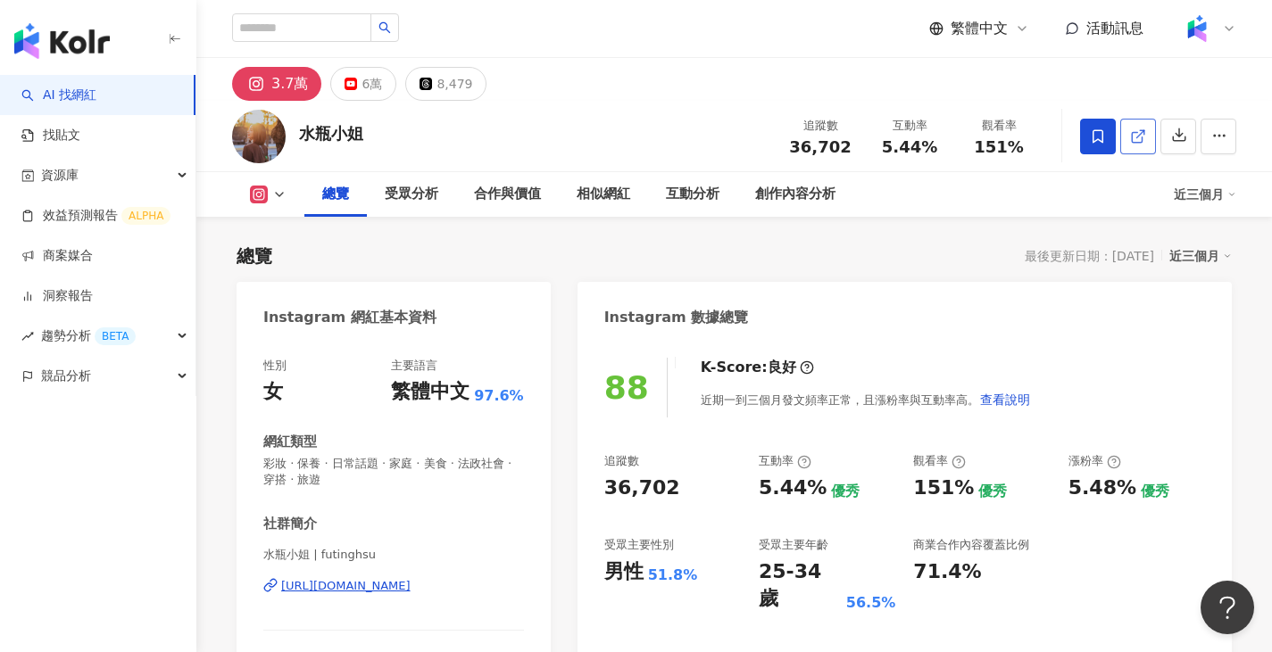
drag, startPoint x: 1135, startPoint y: 152, endPoint x: 1136, endPoint y: 141, distance: 10.7
click at [1136, 141] on icon at bounding box center [1138, 136] width 16 height 16
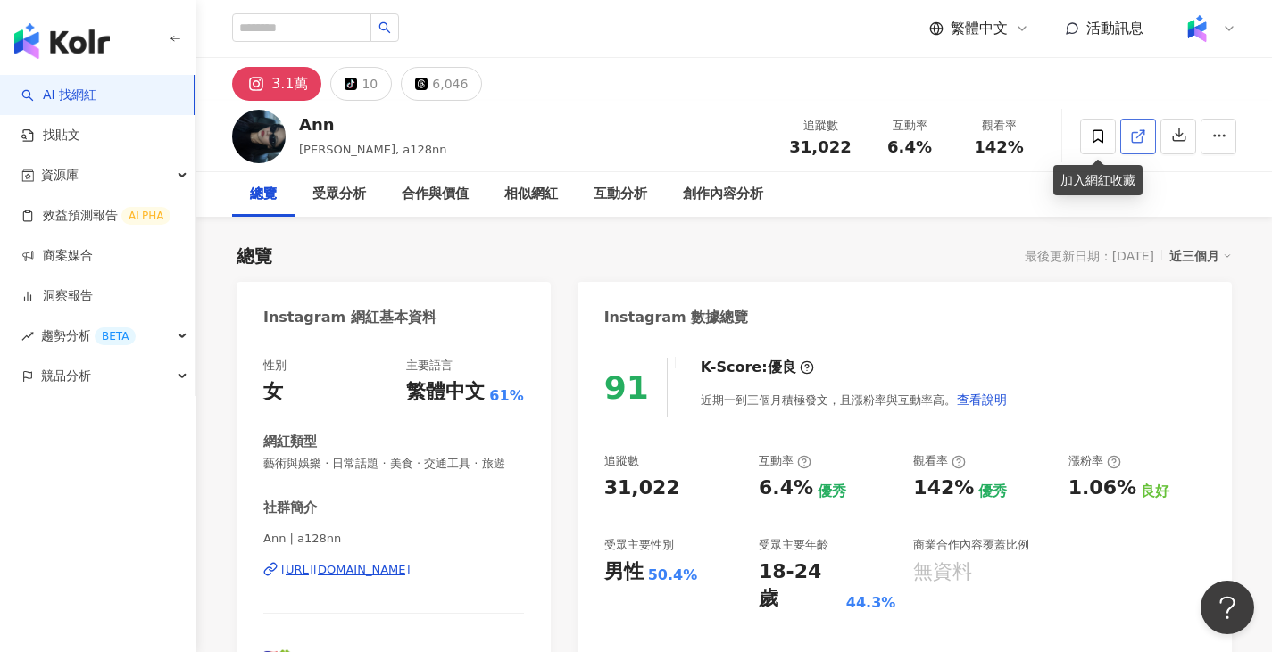
click at [1128, 131] on link at bounding box center [1138, 137] width 36 height 36
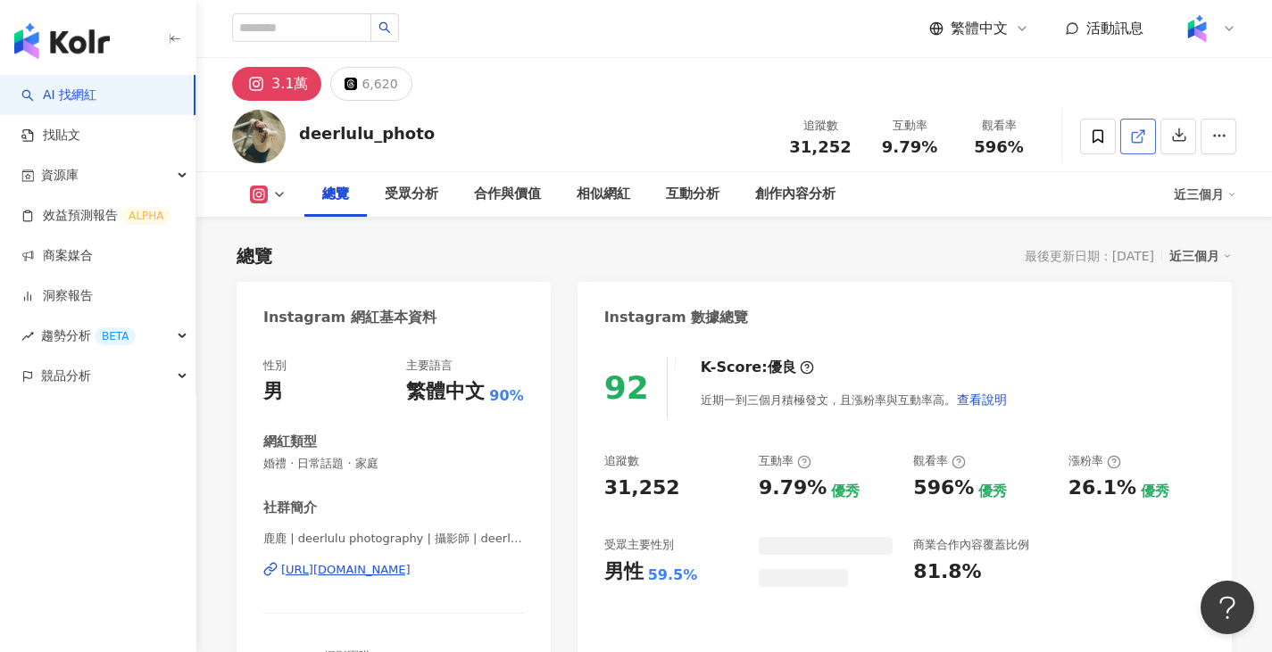
click at [1133, 141] on icon at bounding box center [1138, 136] width 16 height 16
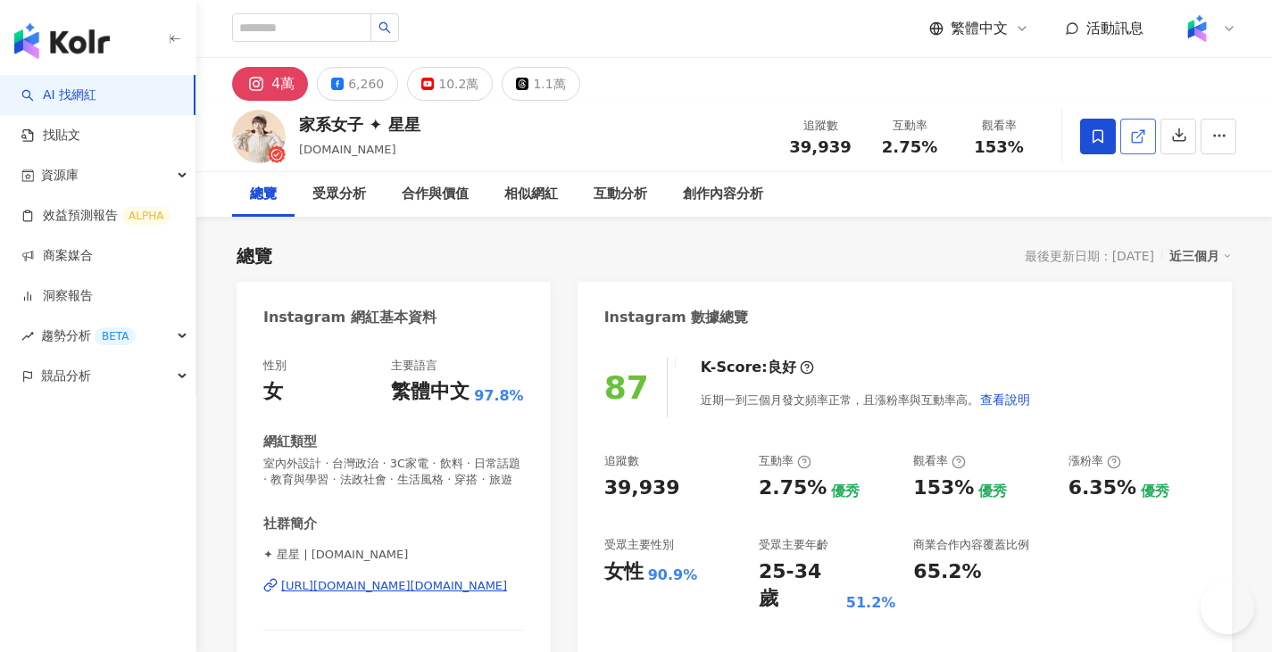
click at [1147, 131] on link at bounding box center [1138, 137] width 36 height 36
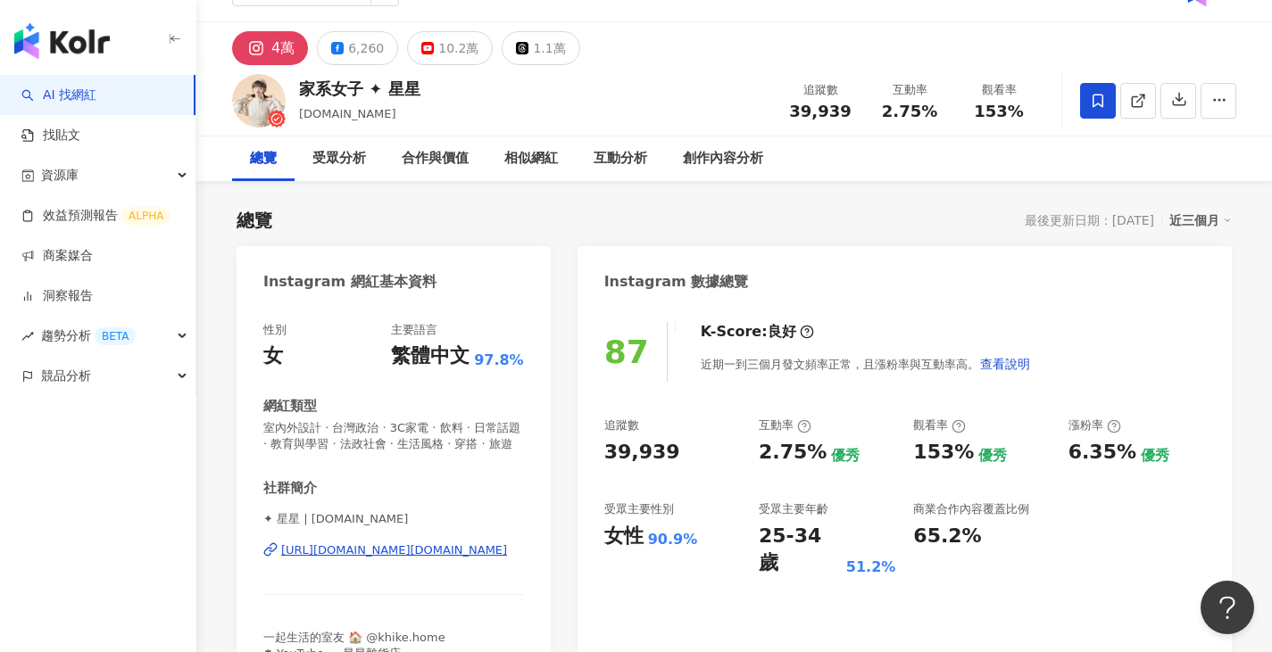
scroll to position [89, 0]
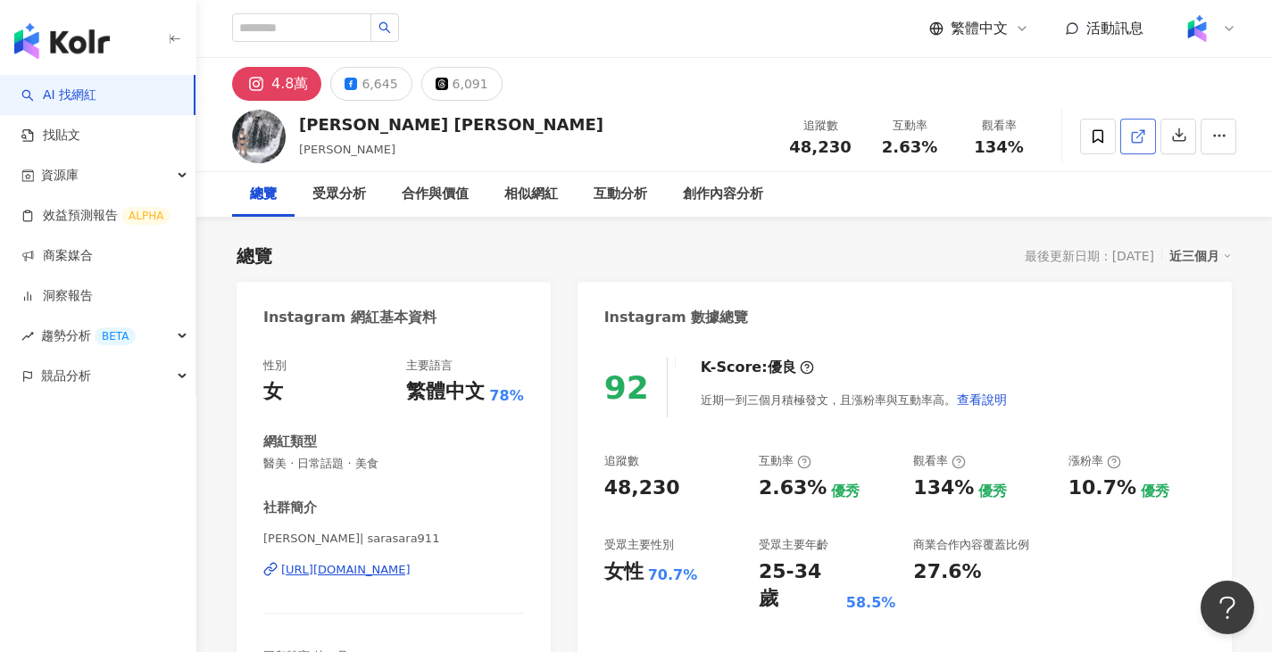
click at [1148, 137] on link at bounding box center [1138, 137] width 36 height 36
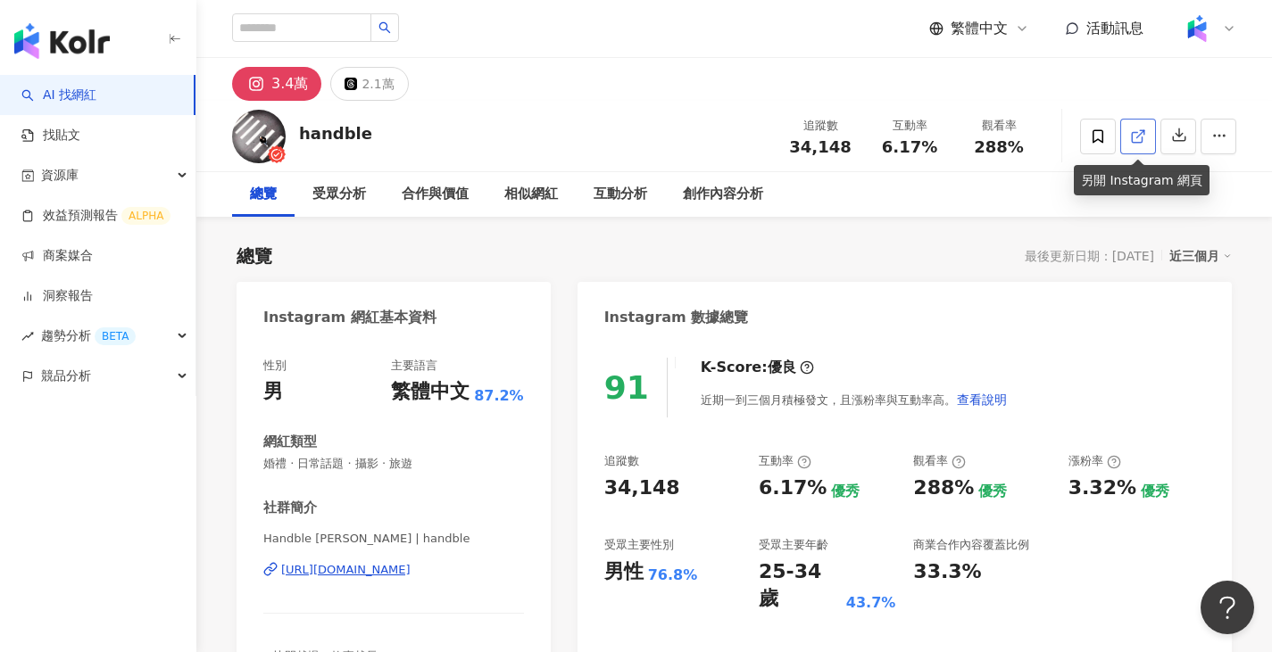
click at [1132, 130] on icon at bounding box center [1138, 136] width 16 height 16
